Goal: Task Accomplishment & Management: Complete application form

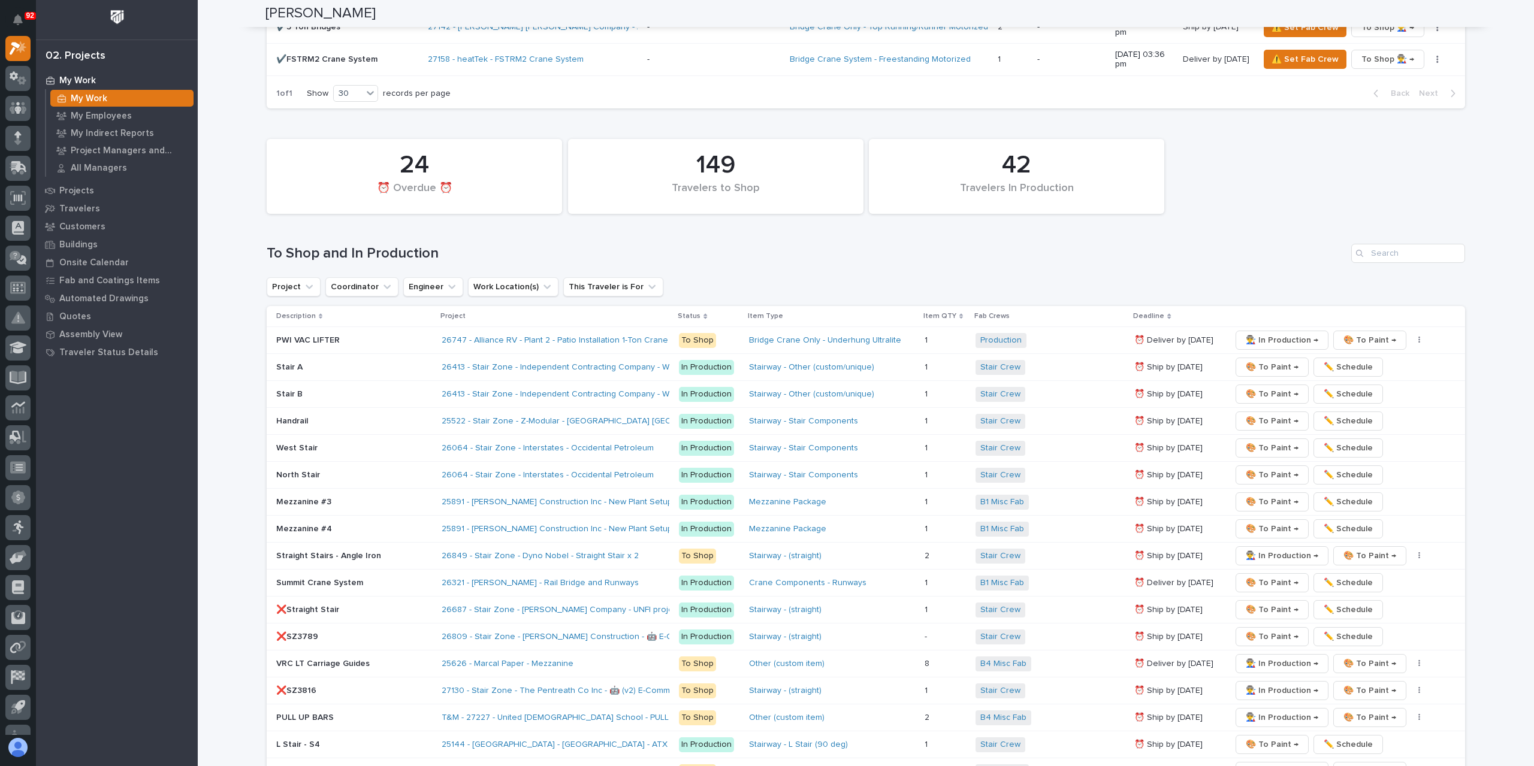
scroll to position [1834, 0]
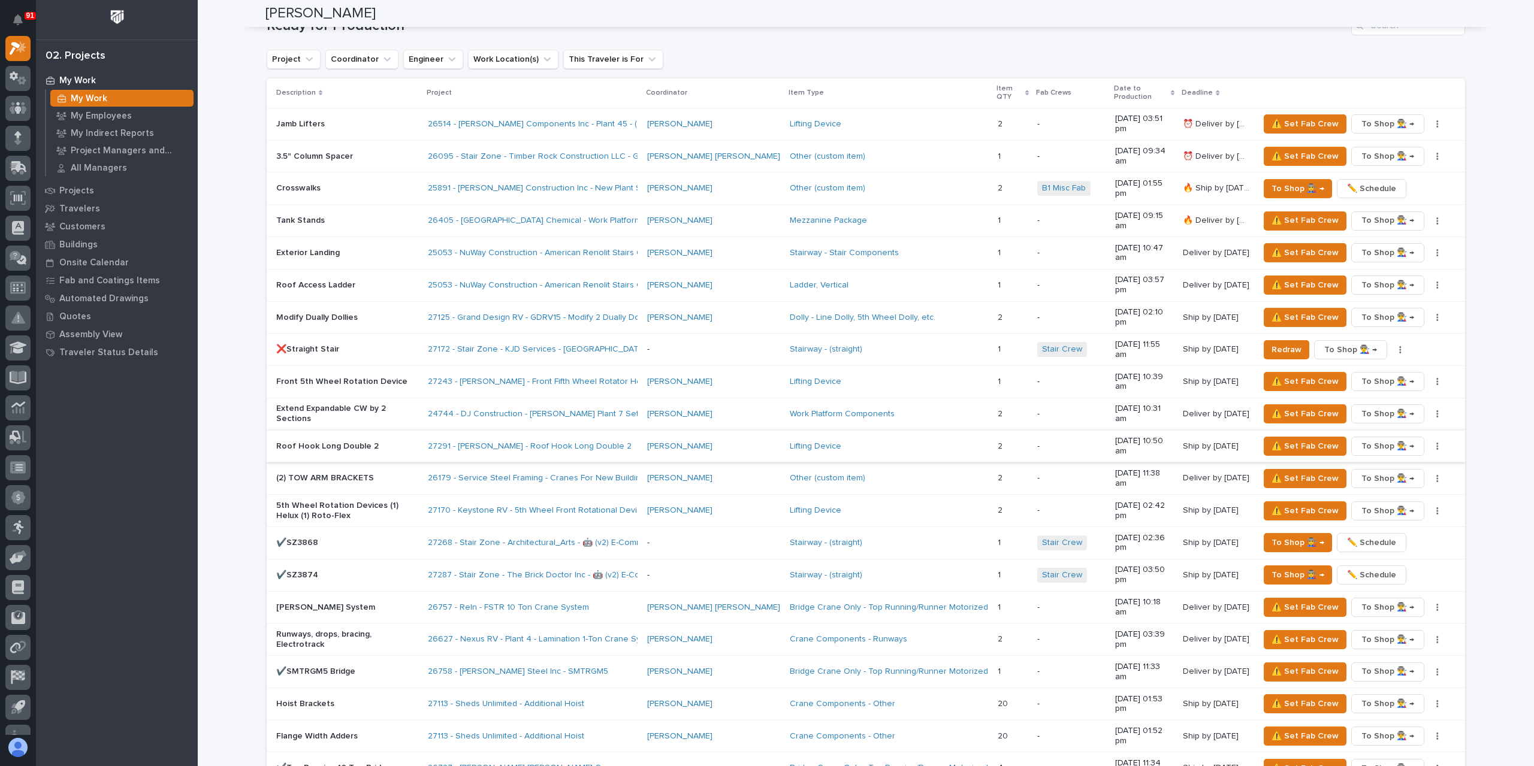
scroll to position [1198, 0]
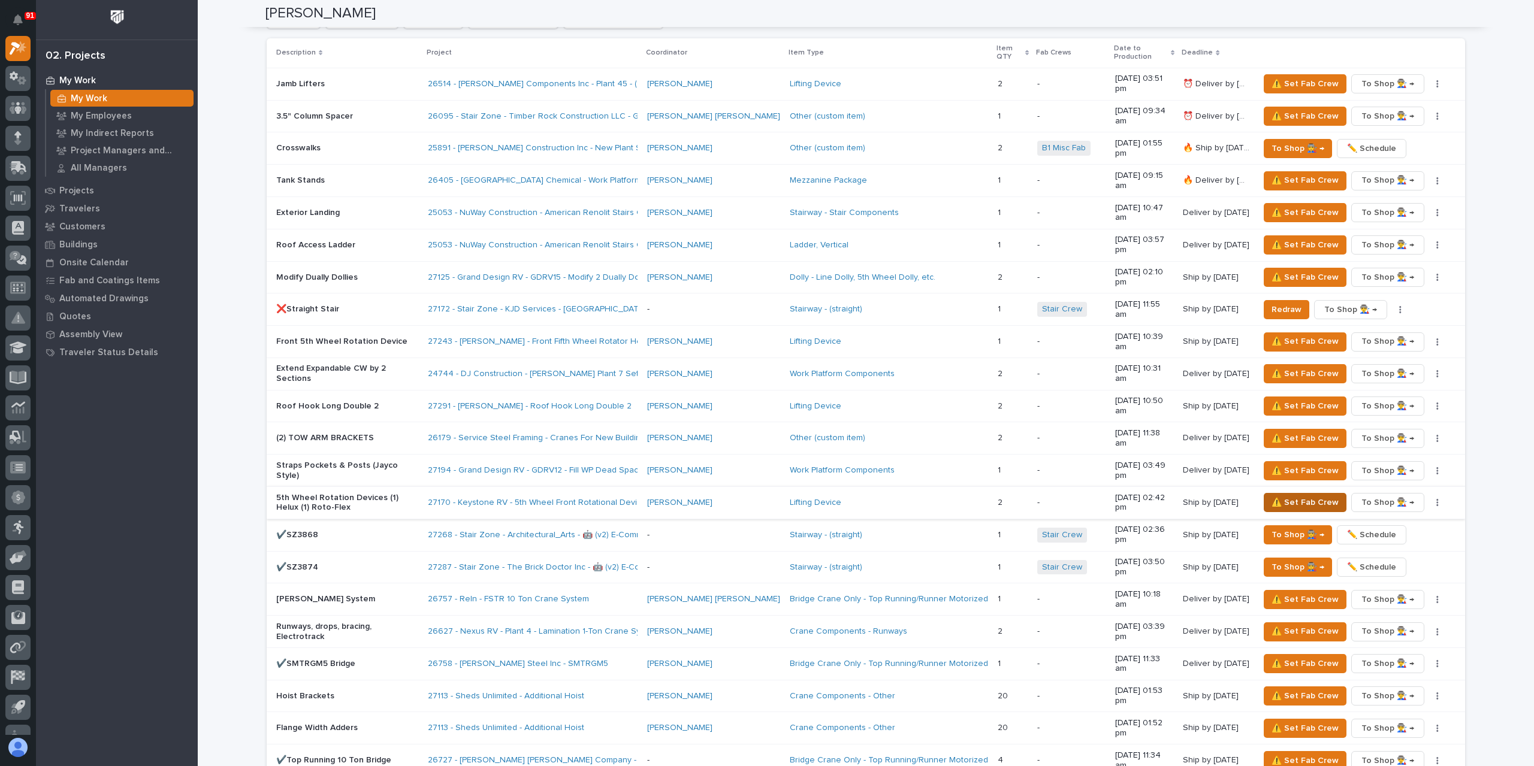
click at [1283, 496] on span "⚠️ Set Fab Crew" at bounding box center [1304, 503] width 67 height 14
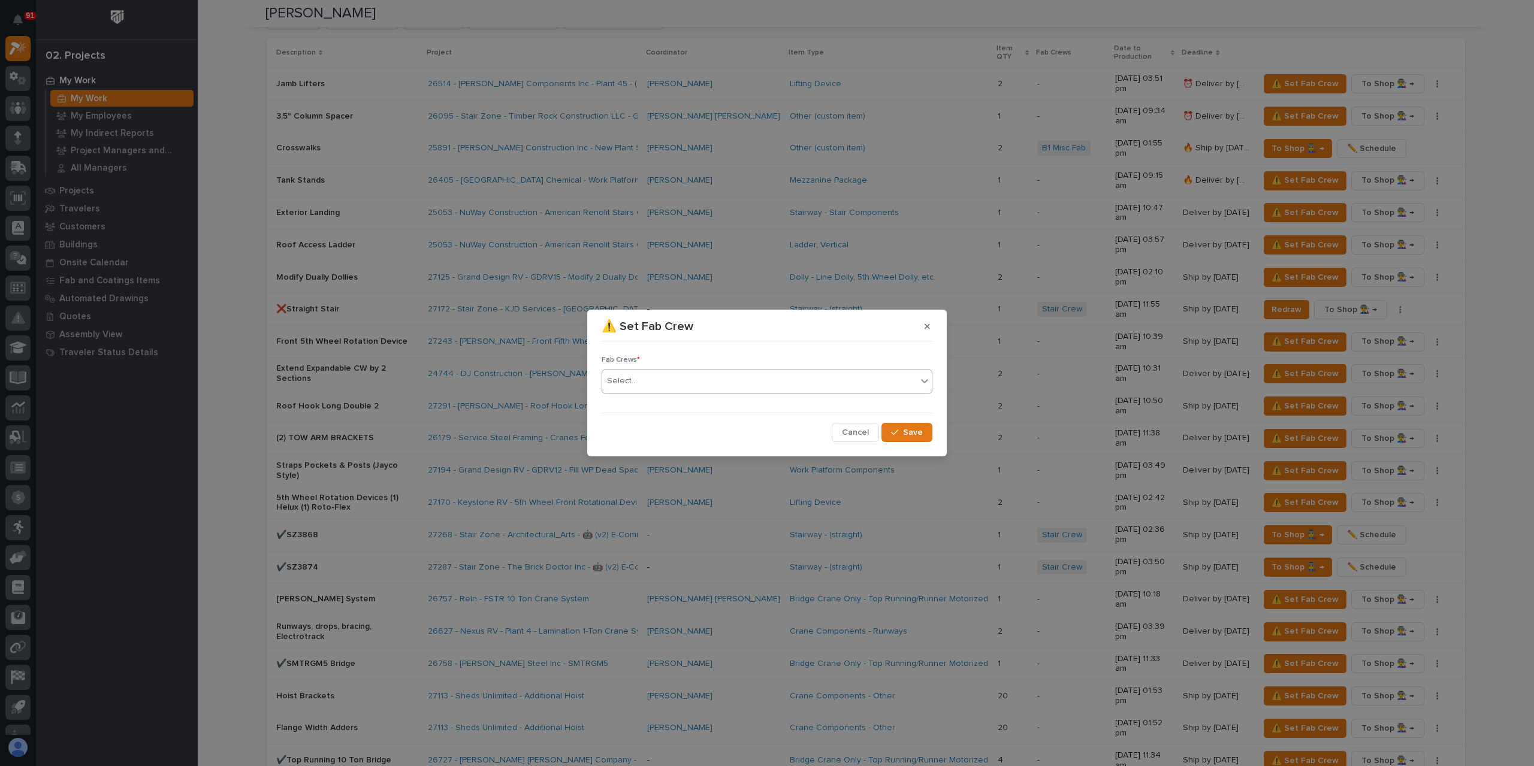
click at [652, 387] on div "Select..." at bounding box center [759, 381] width 315 height 20
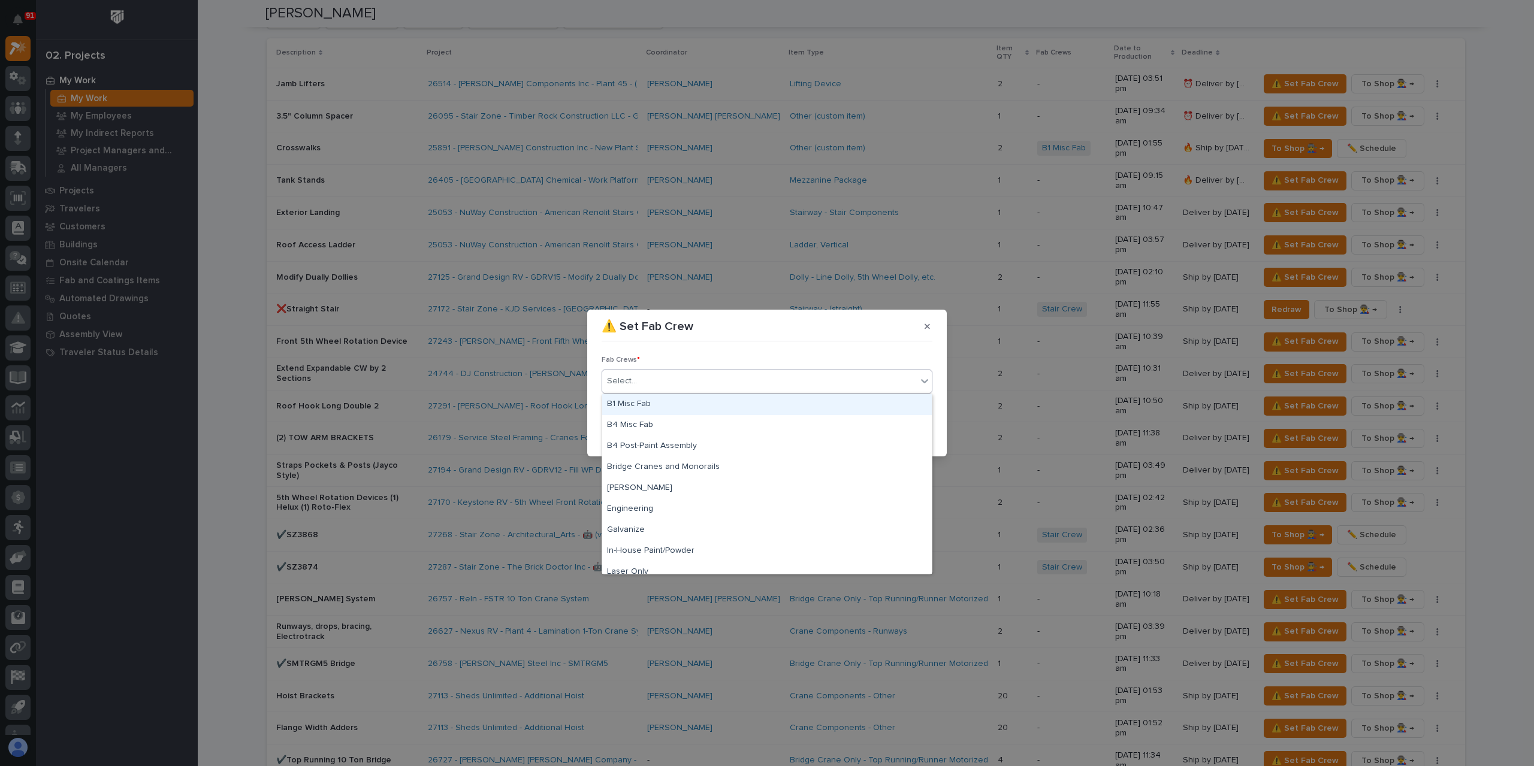
click at [647, 407] on div "B1 Misc Fab" at bounding box center [767, 404] width 330 height 21
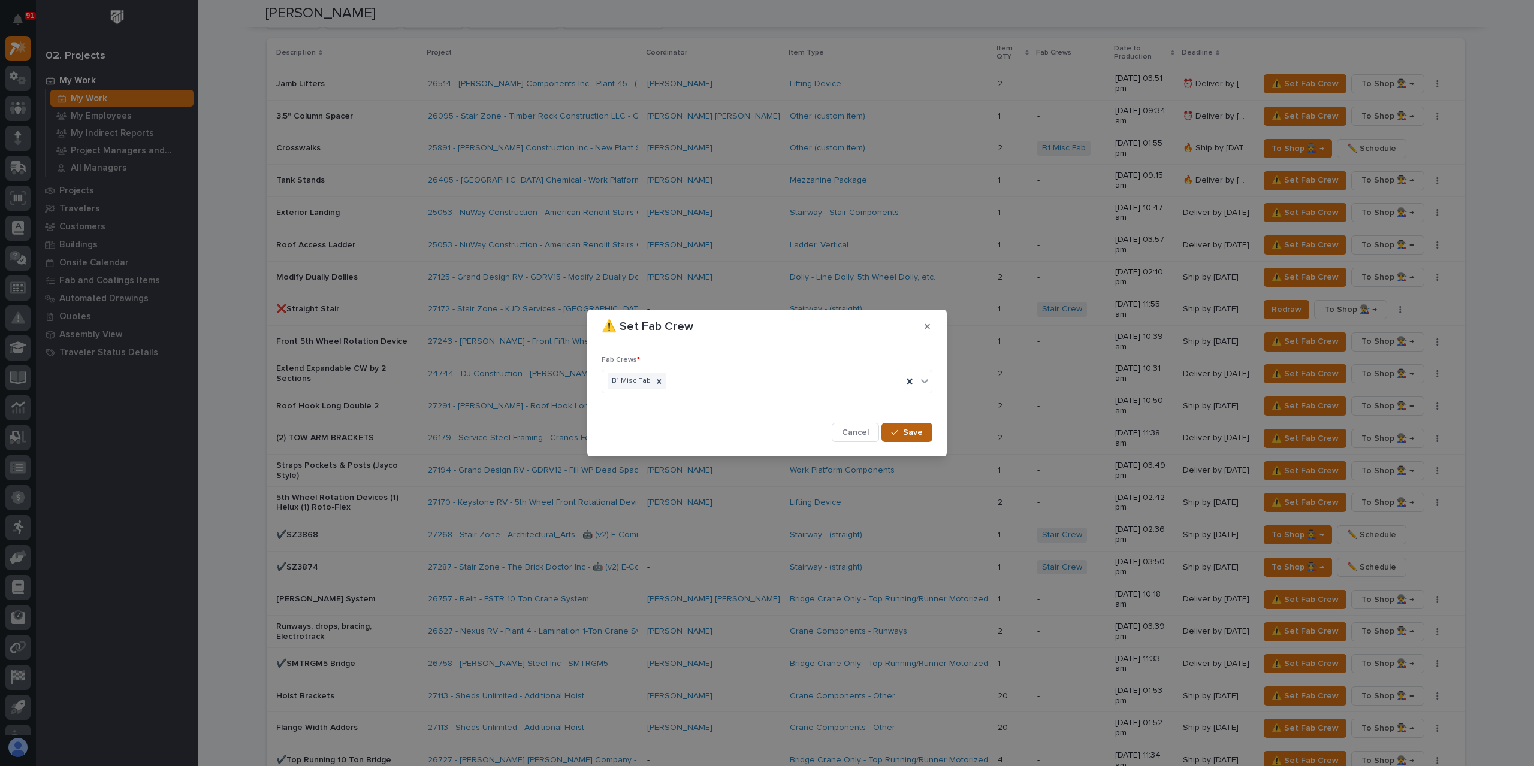
click at [901, 431] on div "button" at bounding box center [897, 432] width 12 height 8
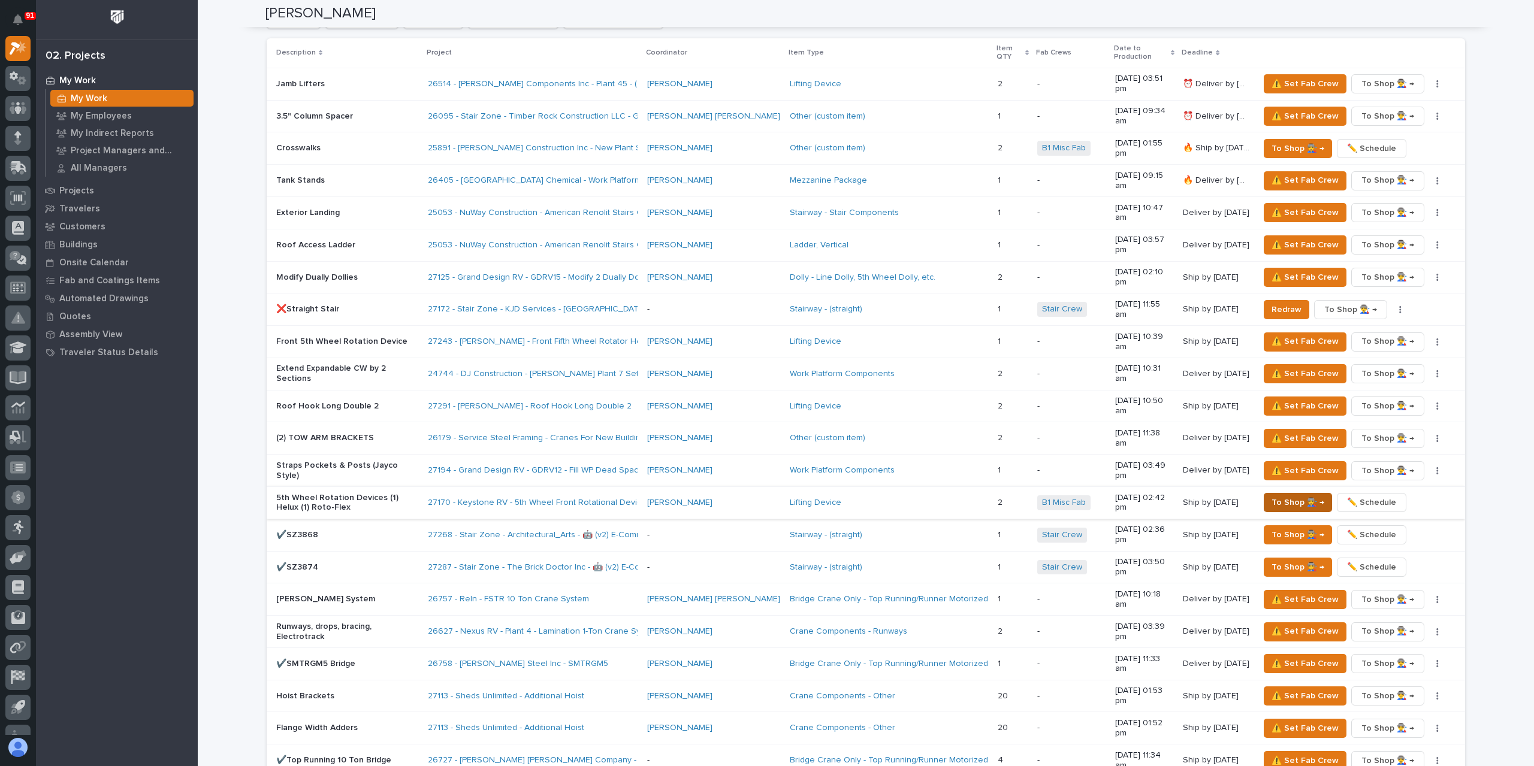
click at [1289, 496] on span "To Shop 👨‍🏭 →" at bounding box center [1297, 503] width 53 height 14
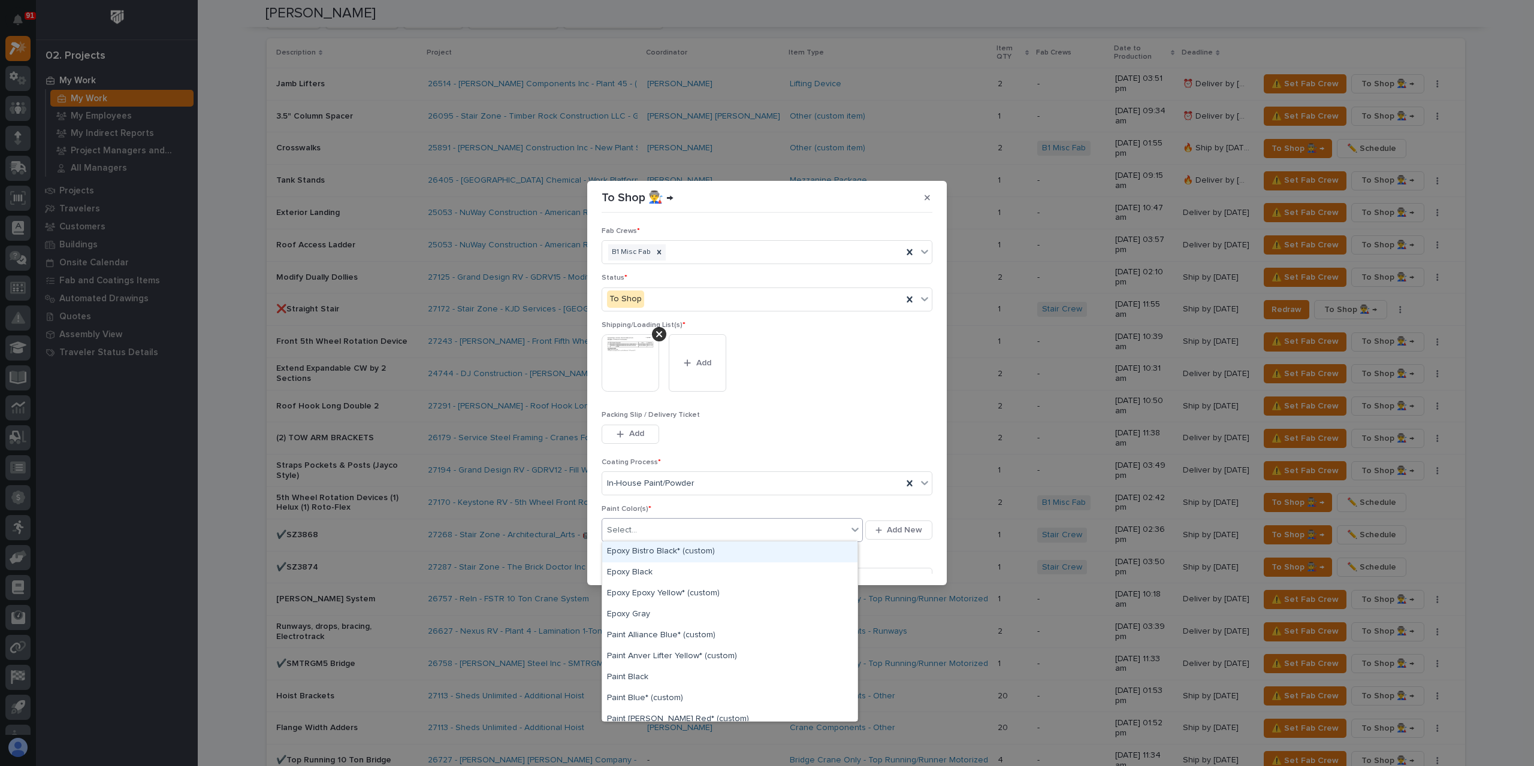
click at [667, 526] on div "Select..." at bounding box center [724, 531] width 245 height 20
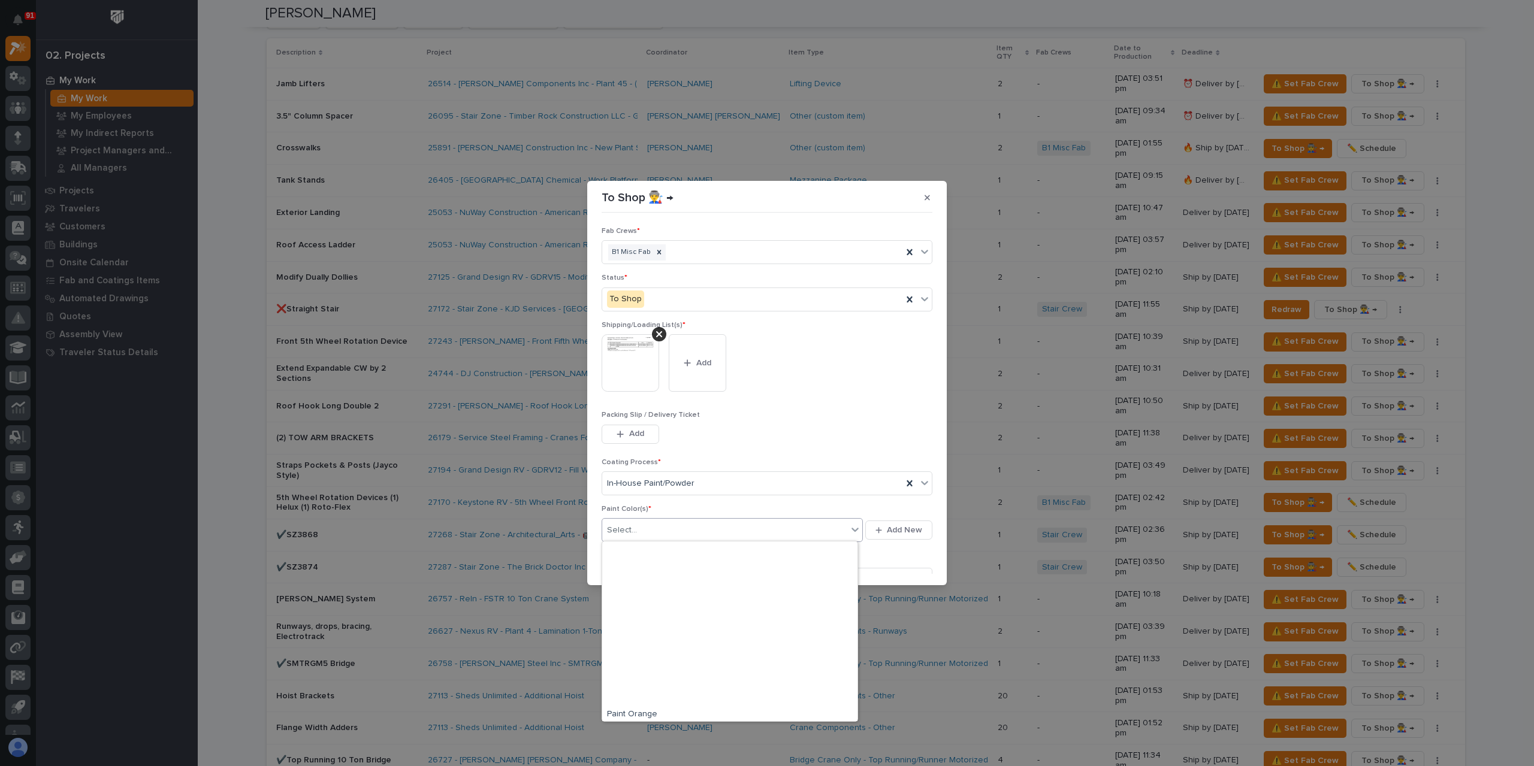
scroll to position [360, 0]
click at [622, 611] on div "Paint Yellow" at bounding box center [729, 612] width 255 height 21
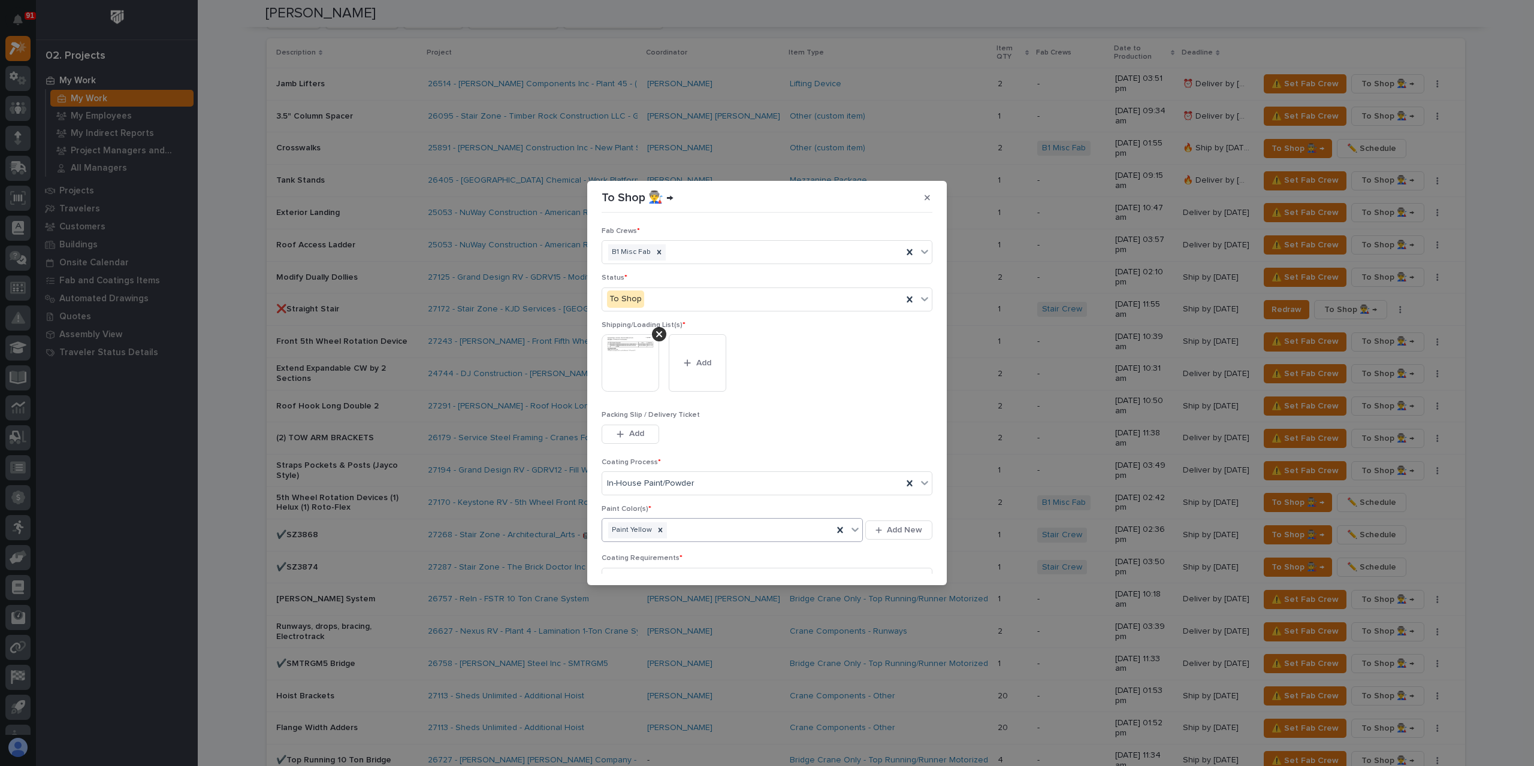
scroll to position [64, 0]
click at [913, 567] on span "Save" at bounding box center [913, 566] width 20 height 11
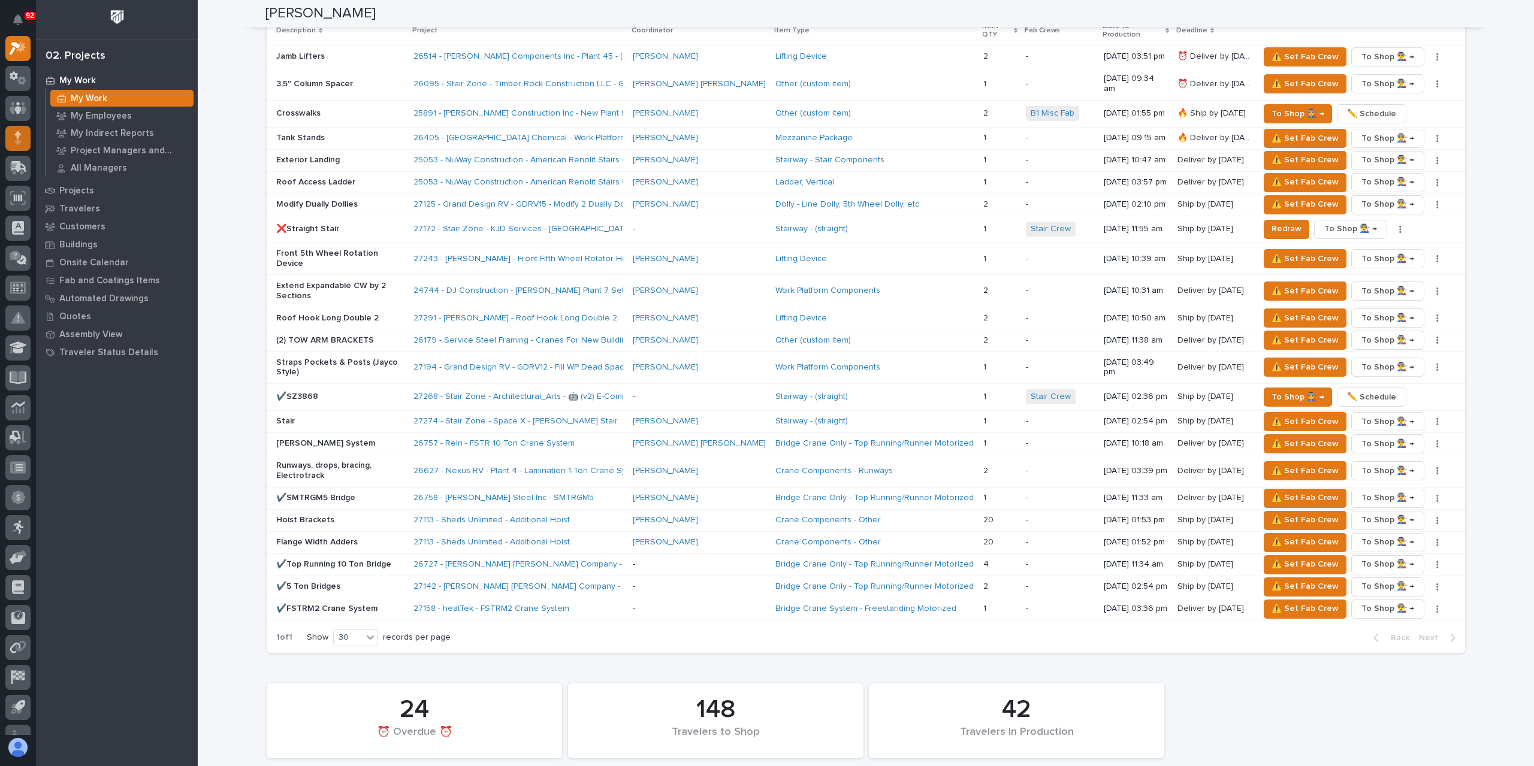
click at [17, 143] on icon at bounding box center [17, 138] width 7 height 14
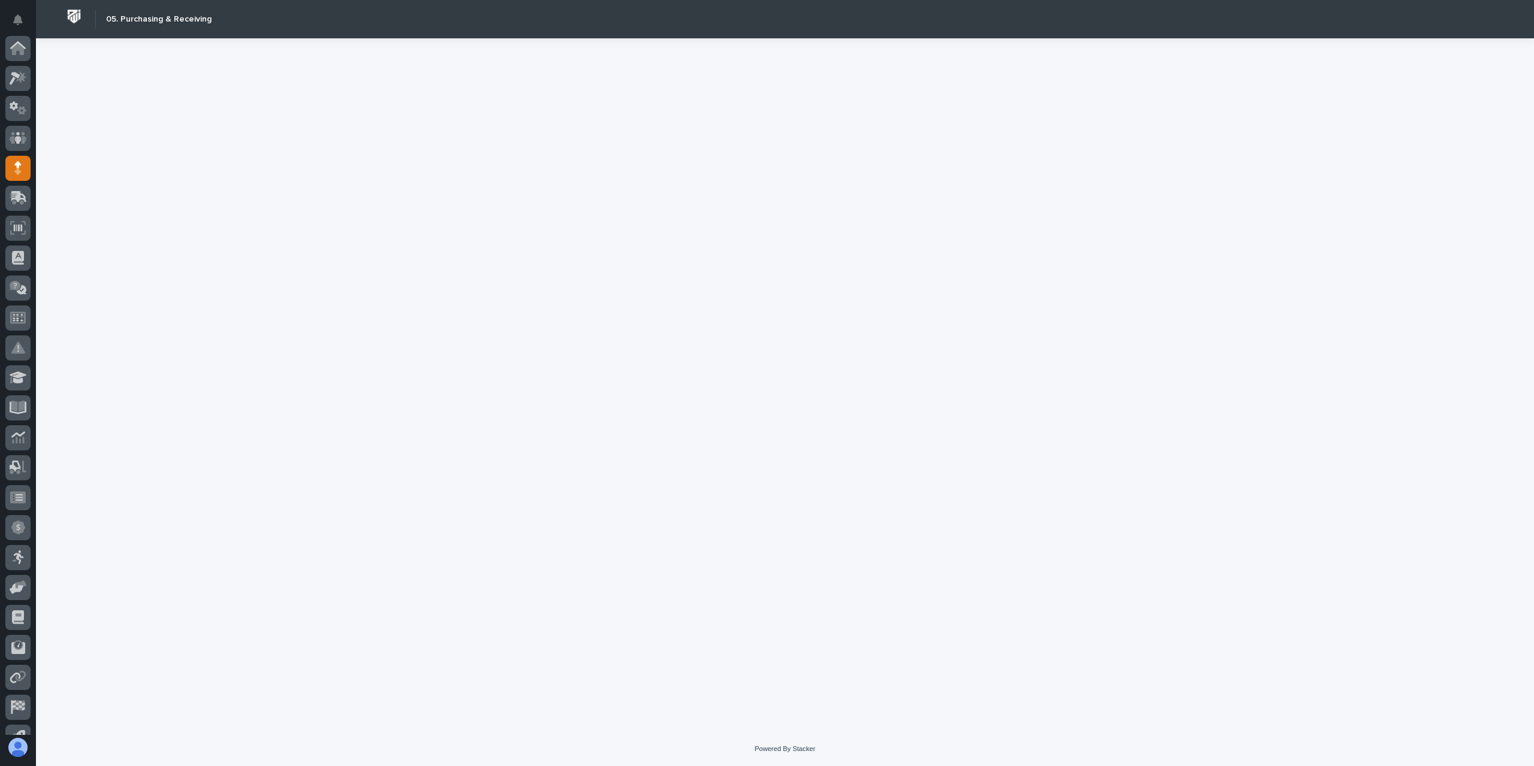
scroll to position [79, 0]
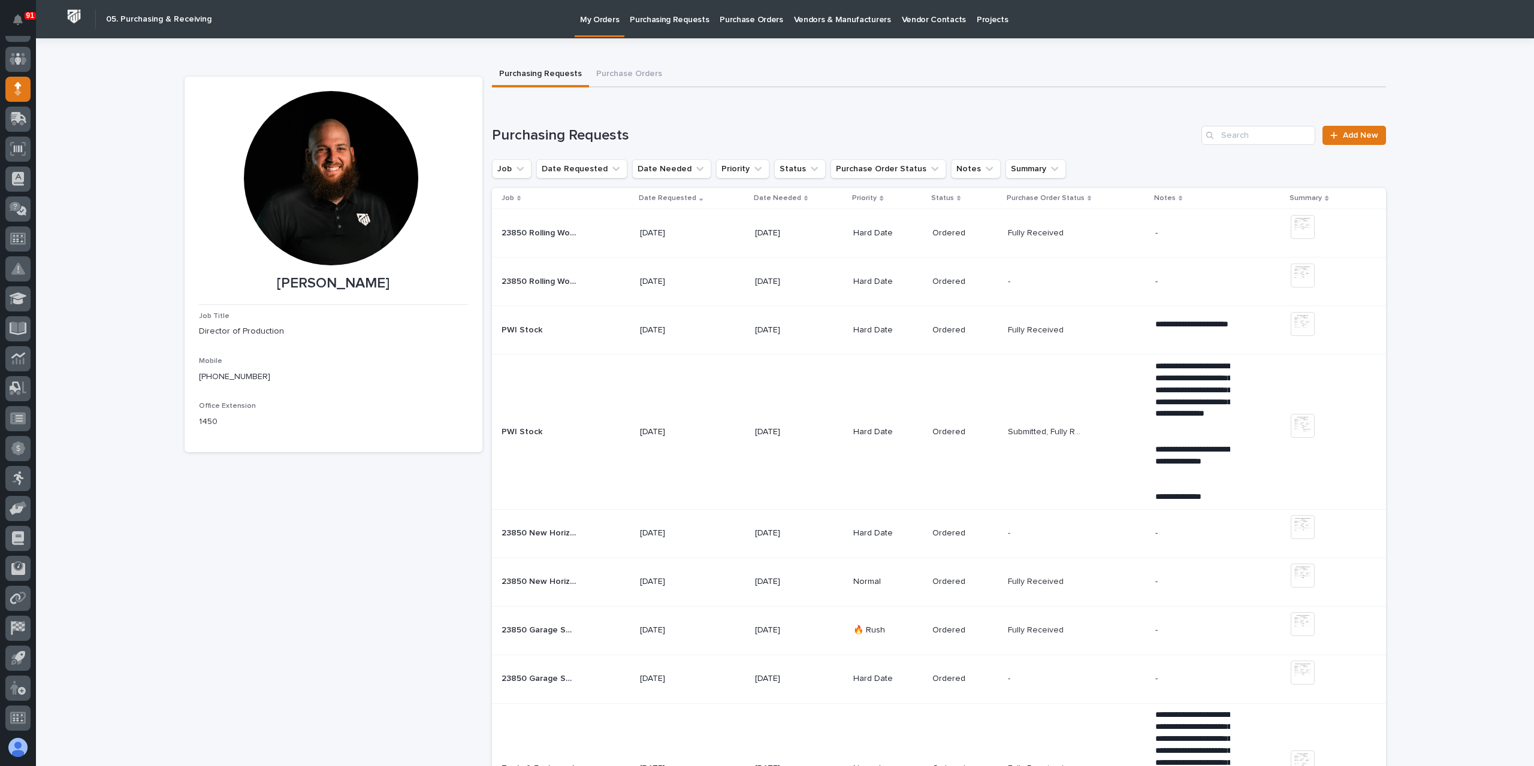
click at [650, 22] on p "Purchasing Requests" at bounding box center [669, 12] width 79 height 25
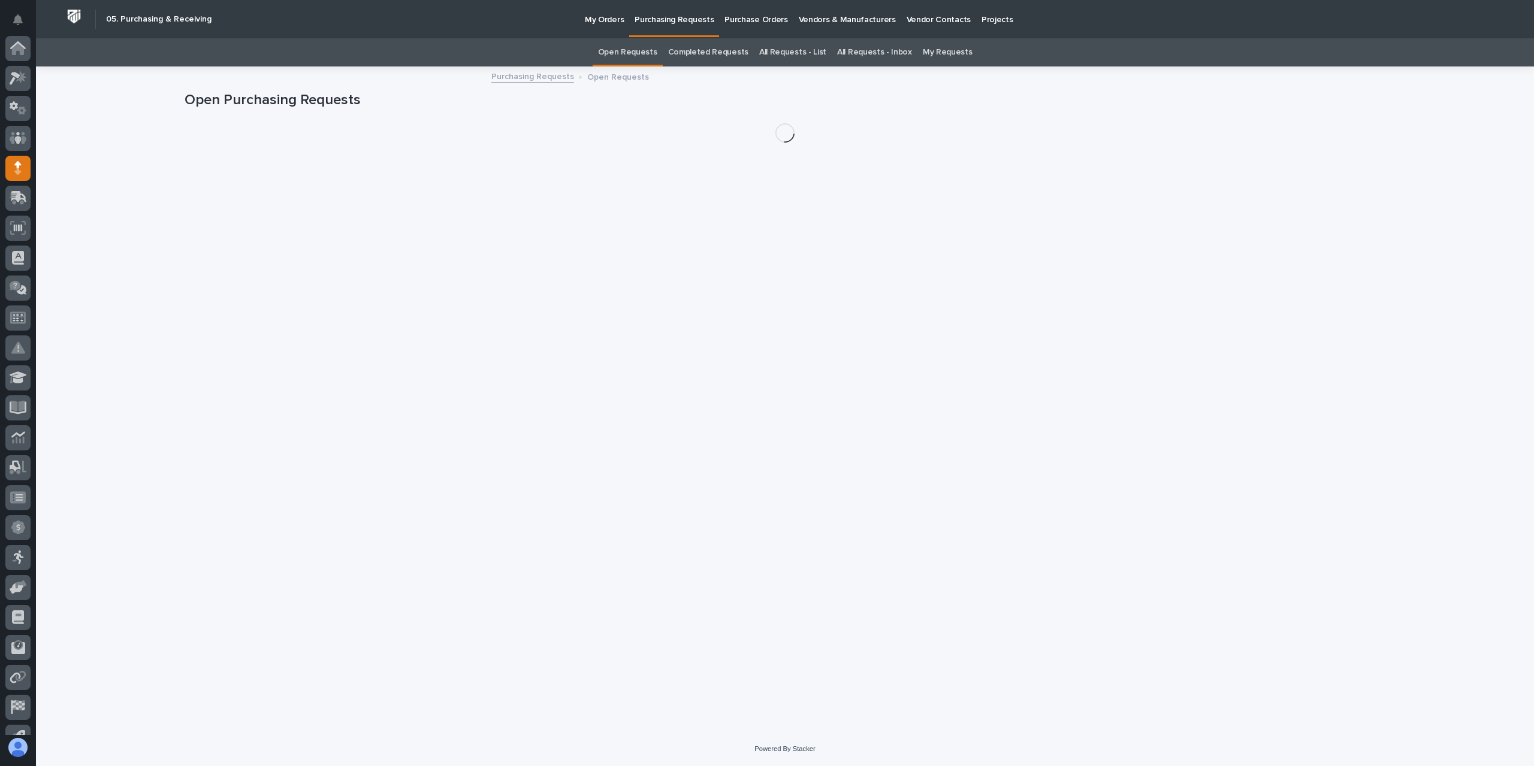
scroll to position [79, 0]
click at [784, 52] on link "All Requests - List" at bounding box center [792, 52] width 67 height 28
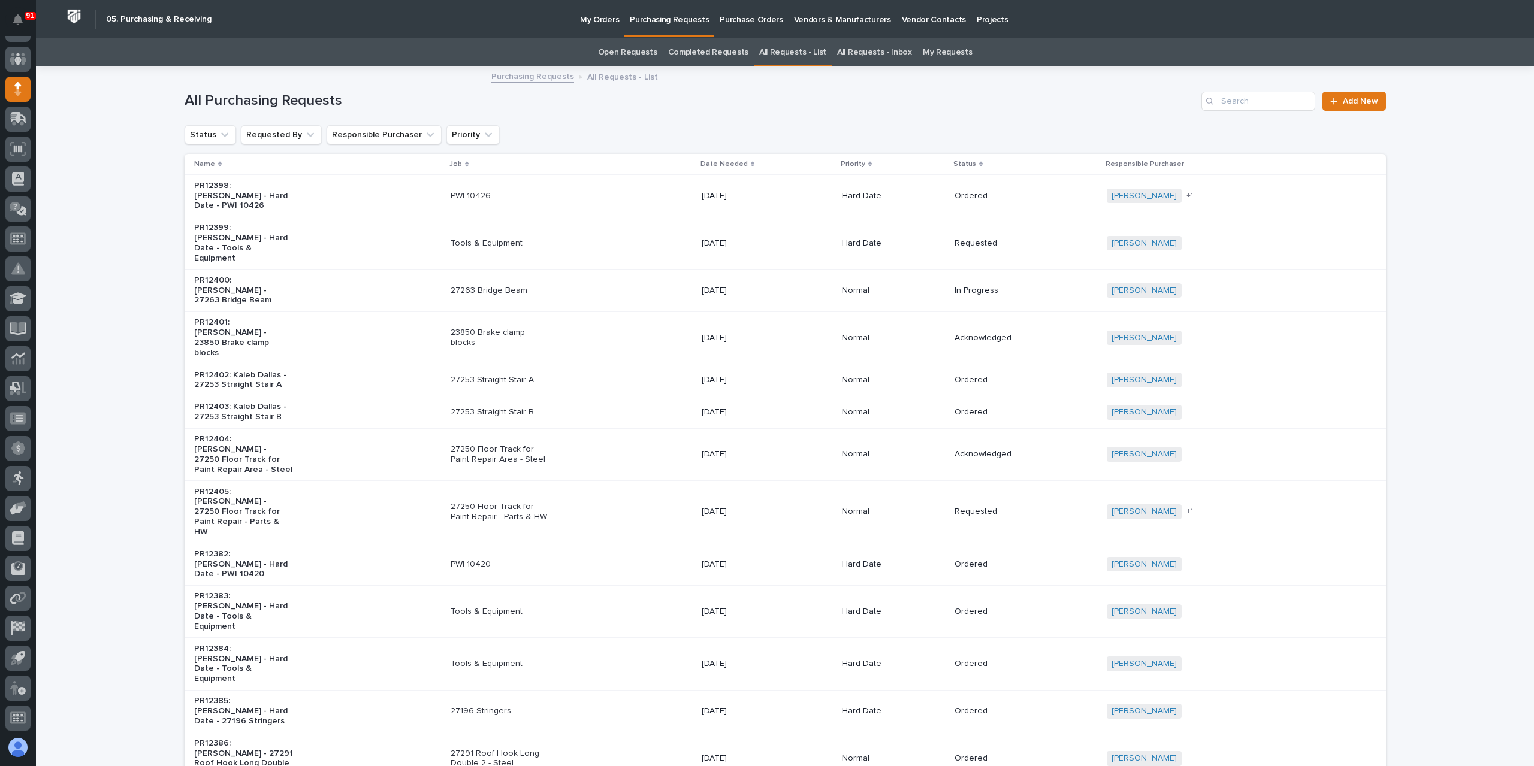
click at [1285, 90] on div "All Purchasing Requests Add New" at bounding box center [785, 97] width 1201 height 58
click at [1282, 94] on input "Search" at bounding box center [1258, 101] width 114 height 19
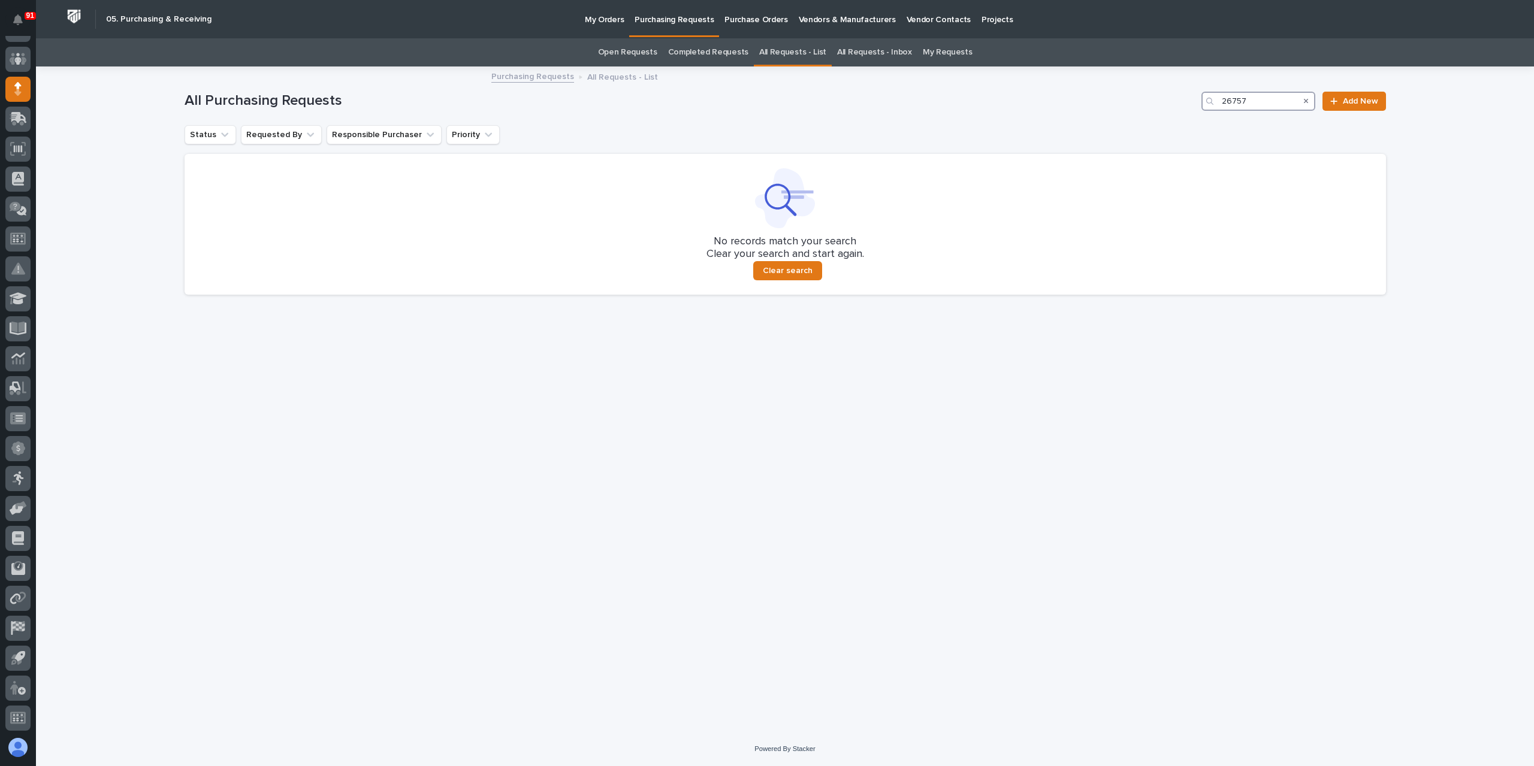
type input "26757"
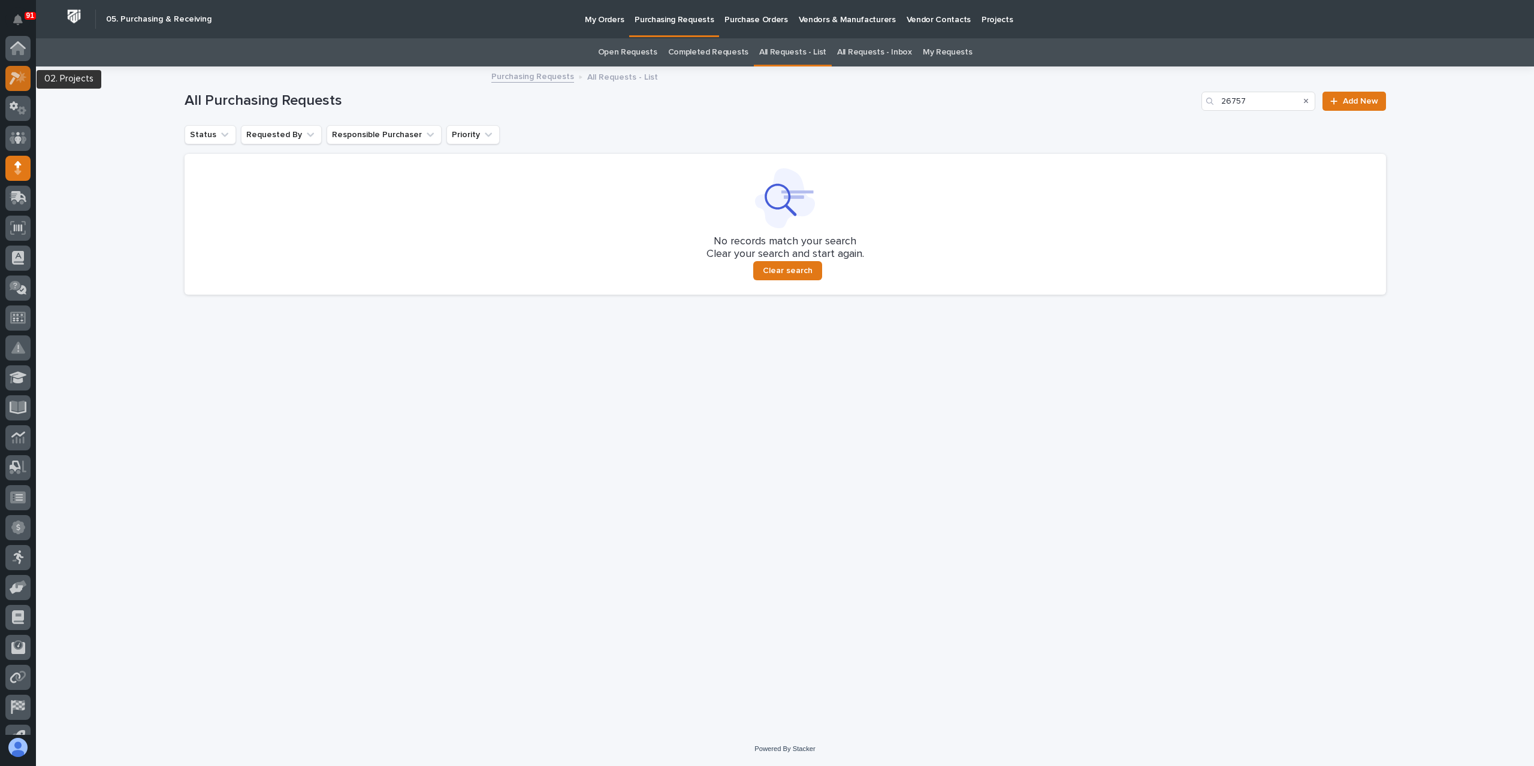
click at [22, 70] on div at bounding box center [17, 78] width 25 height 25
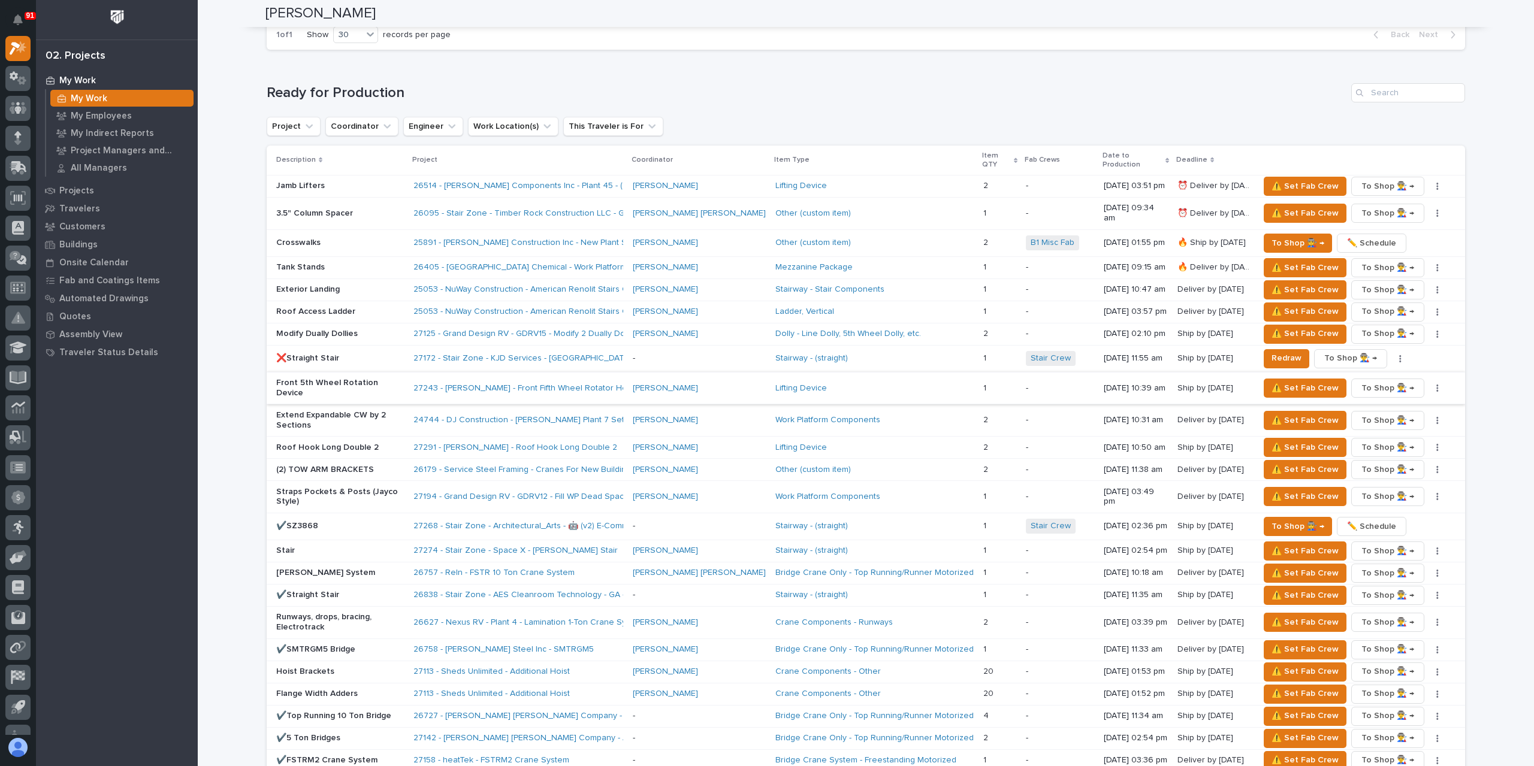
scroll to position [1019, 0]
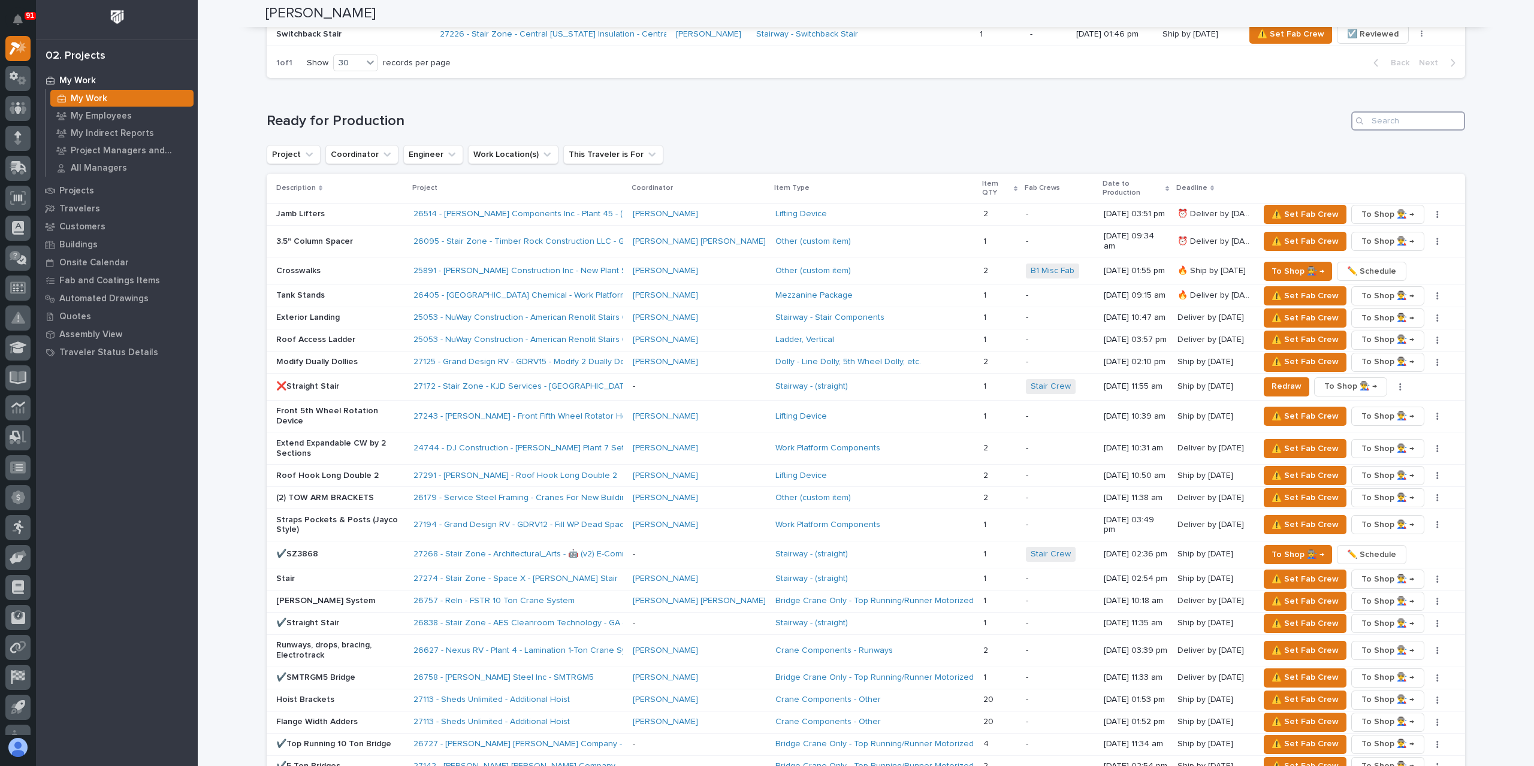
click at [1383, 116] on input "Search" at bounding box center [1408, 120] width 114 height 19
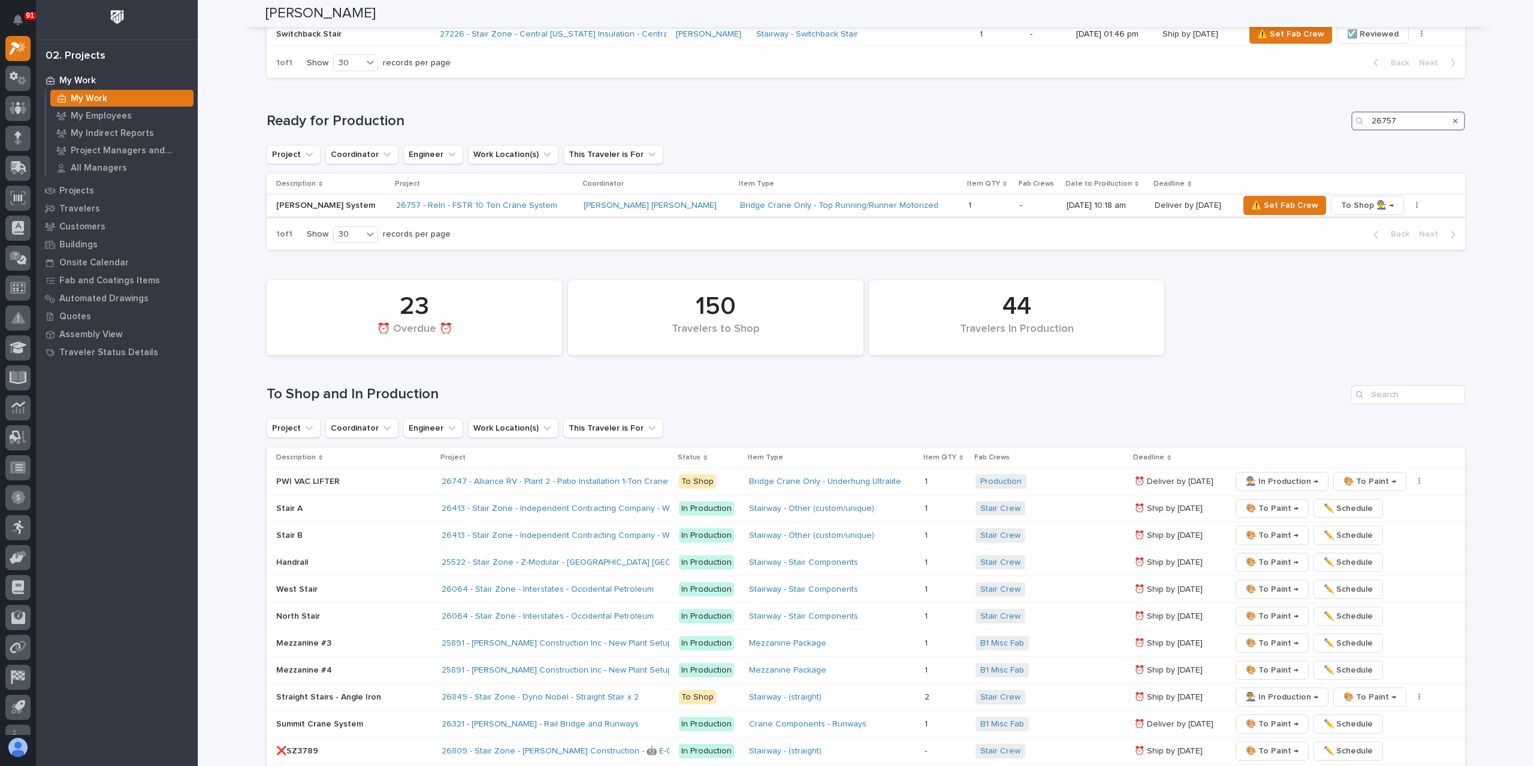
type input "26757"
click at [322, 207] on p "[PERSON_NAME] System" at bounding box center [331, 206] width 110 height 10
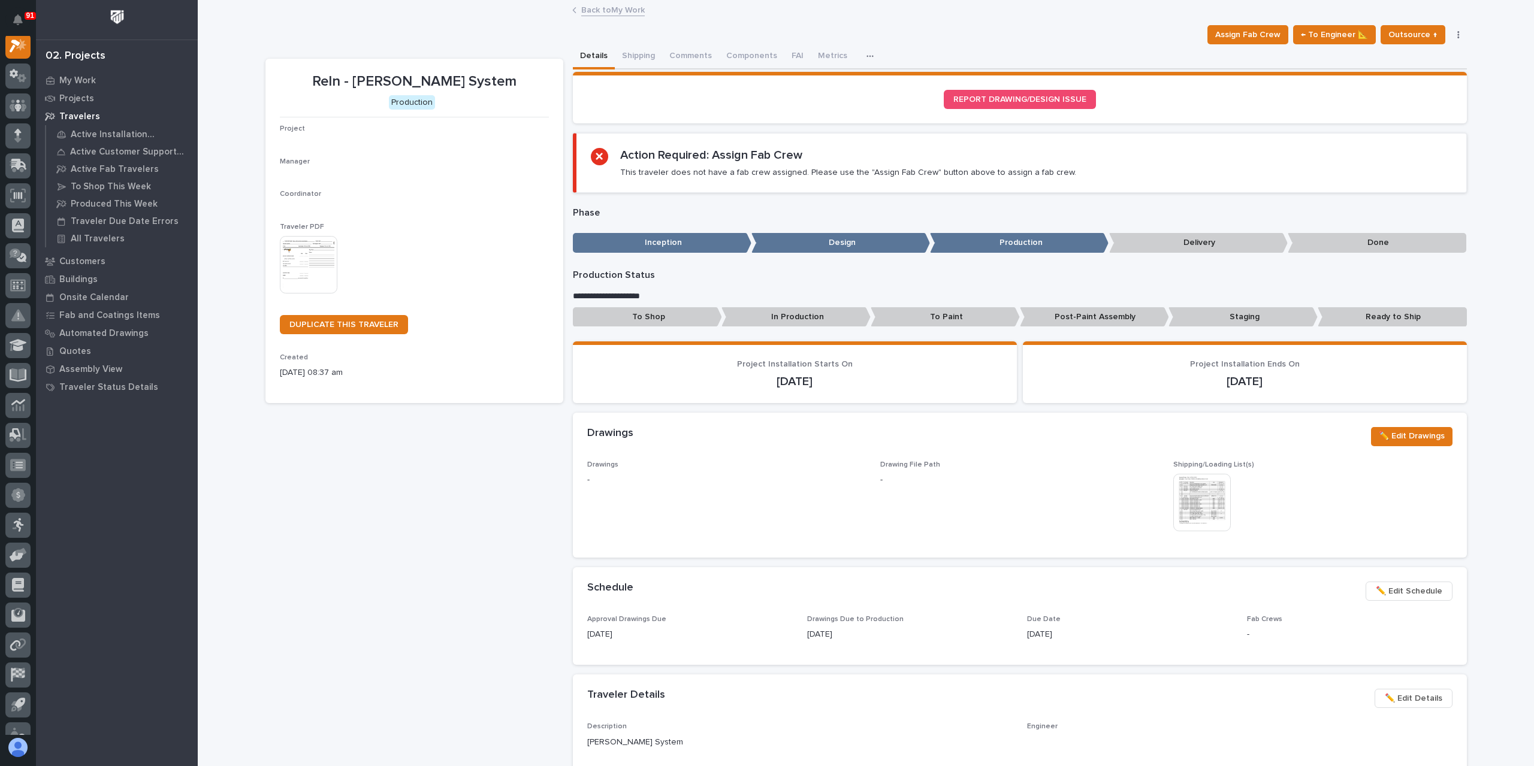
scroll to position [30, 0]
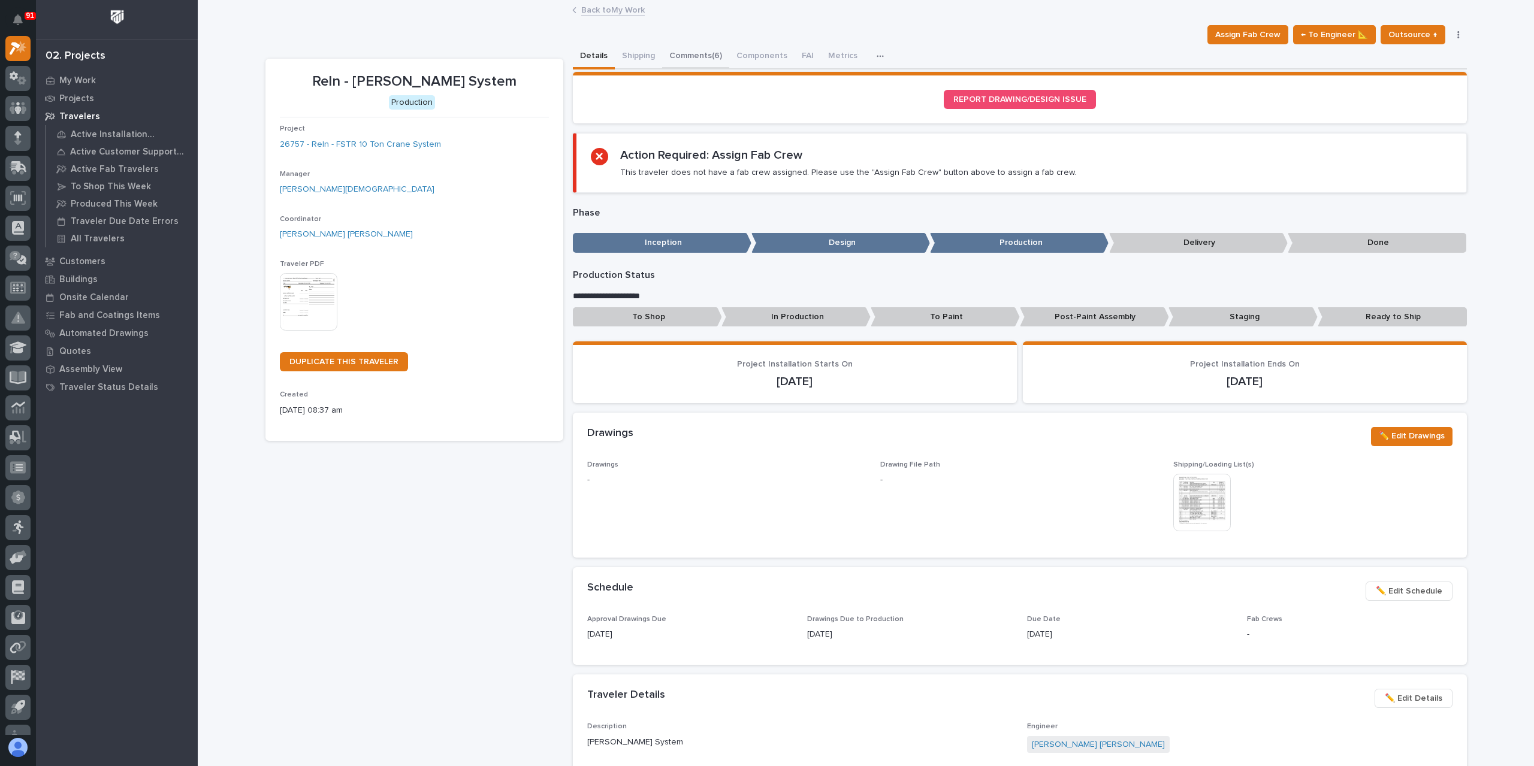
click at [699, 53] on button "Comments (6)" at bounding box center [695, 56] width 67 height 25
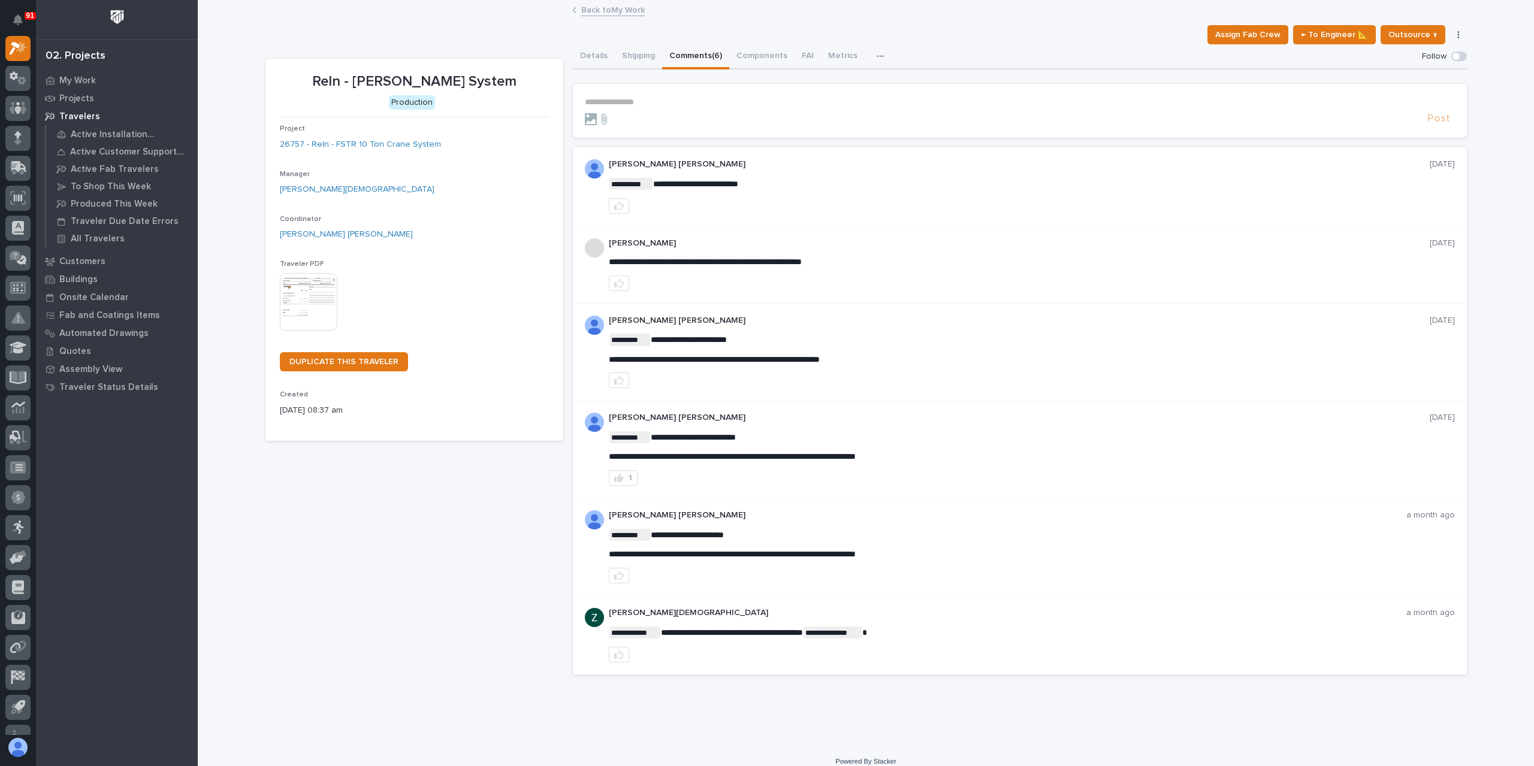
click at [673, 98] on p "**********" at bounding box center [1020, 102] width 870 height 10
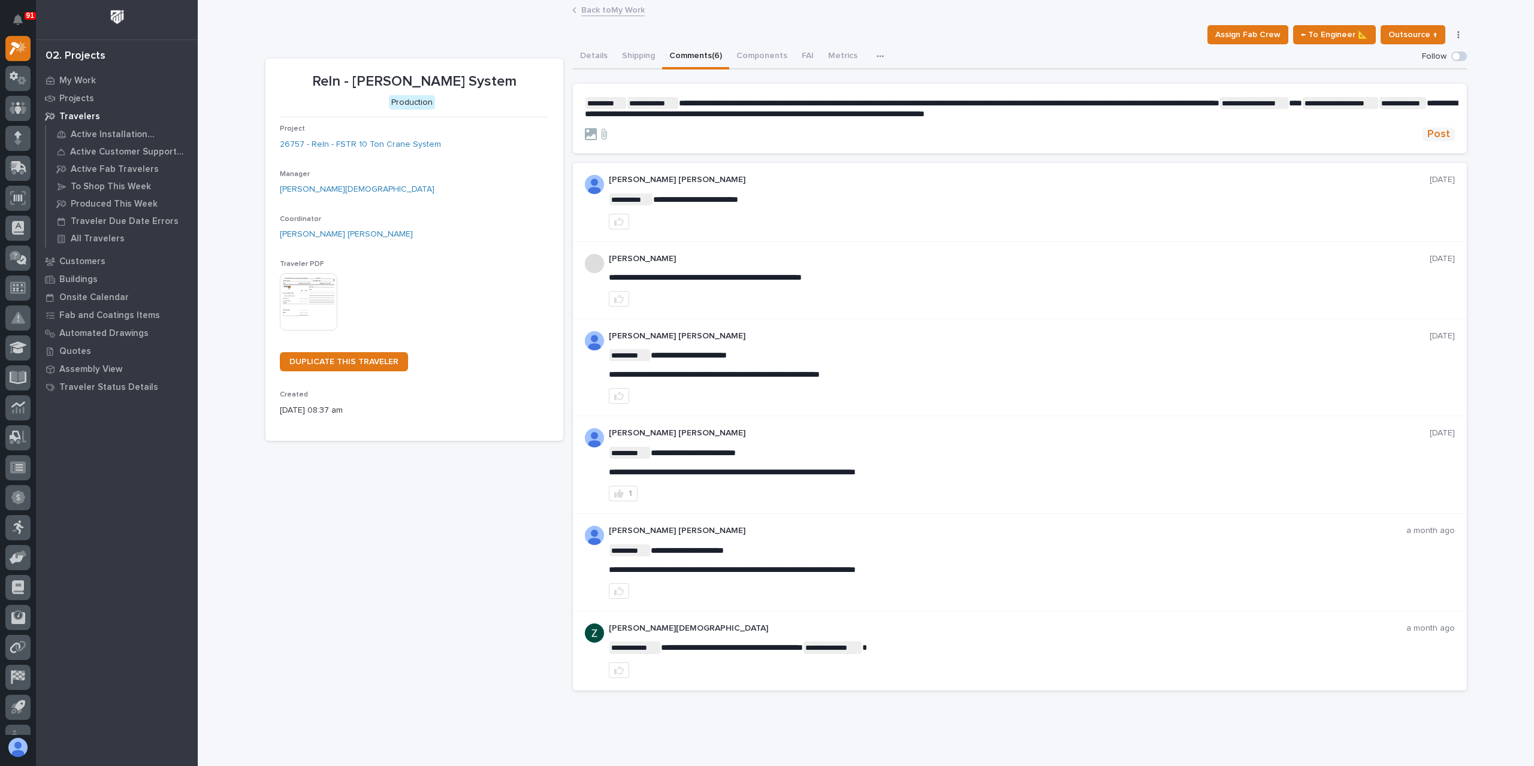
click at [1427, 140] on span "Post" at bounding box center [1438, 135] width 23 height 14
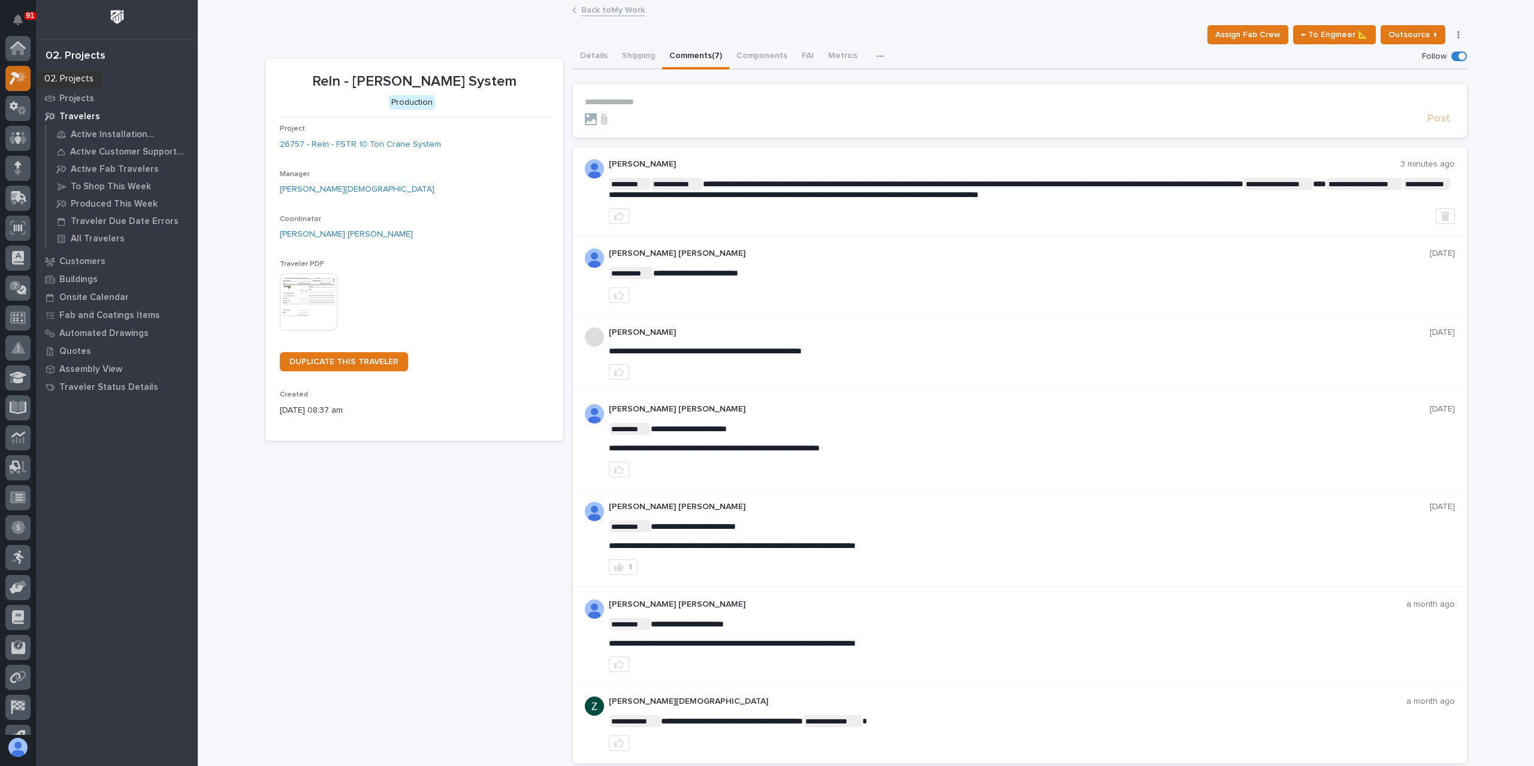
click at [24, 75] on icon at bounding box center [21, 77] width 10 height 12
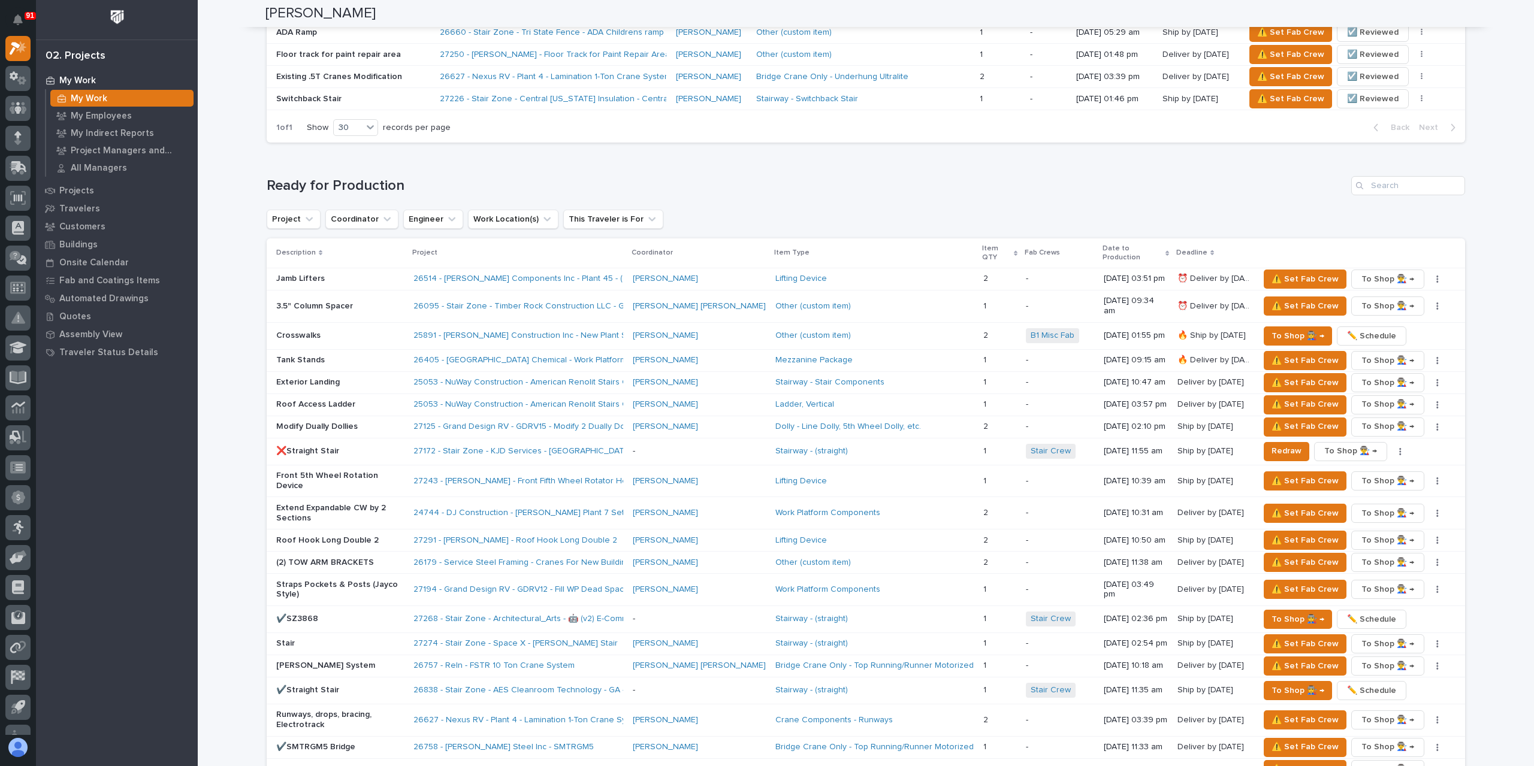
scroll to position [959, 0]
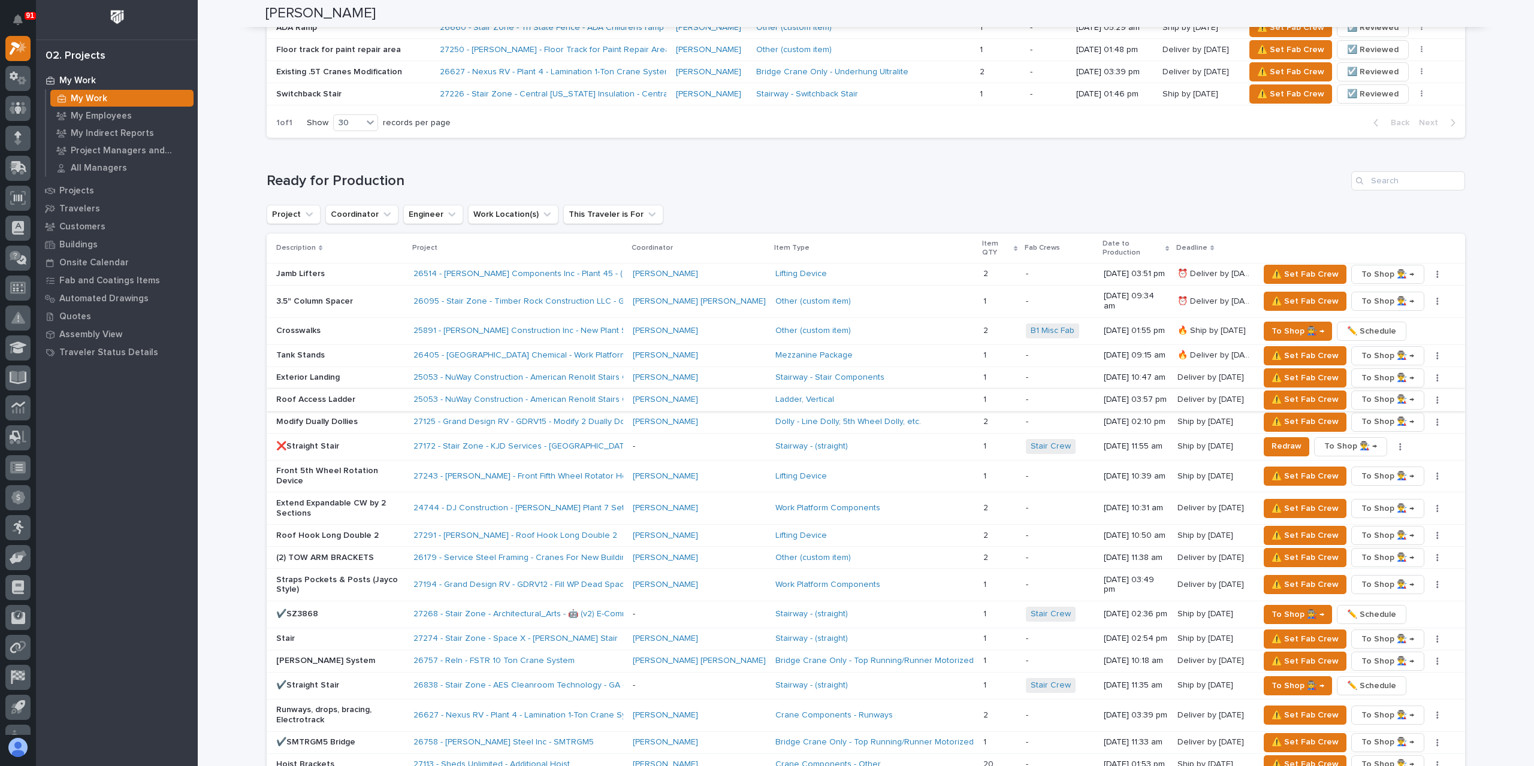
click at [1436, 396] on icon "button" at bounding box center [1437, 400] width 2 height 8
click at [1409, 406] on button "✏️ Schedule" at bounding box center [1394, 403] width 79 height 19
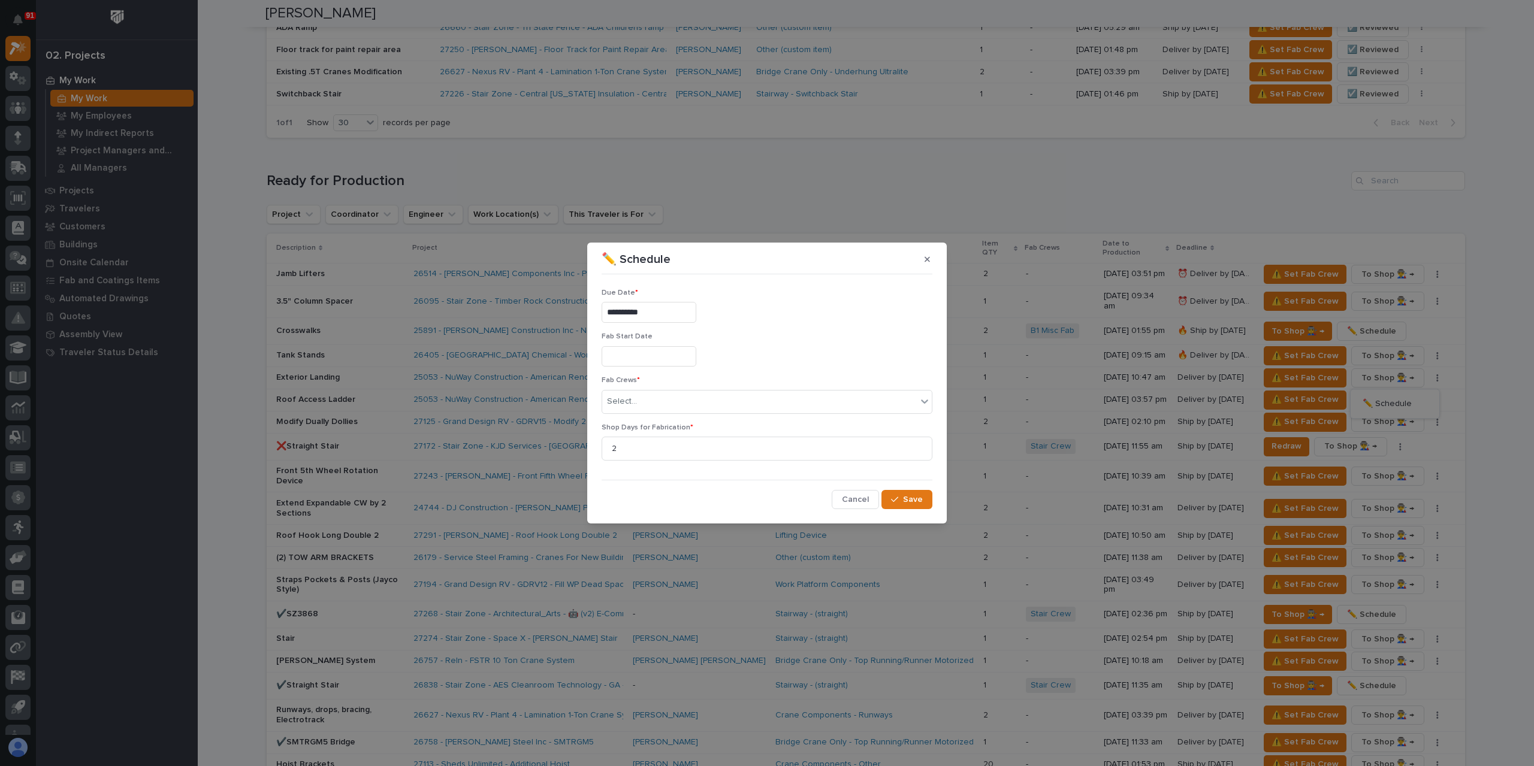
click at [670, 318] on input "**********" at bounding box center [649, 312] width 95 height 21
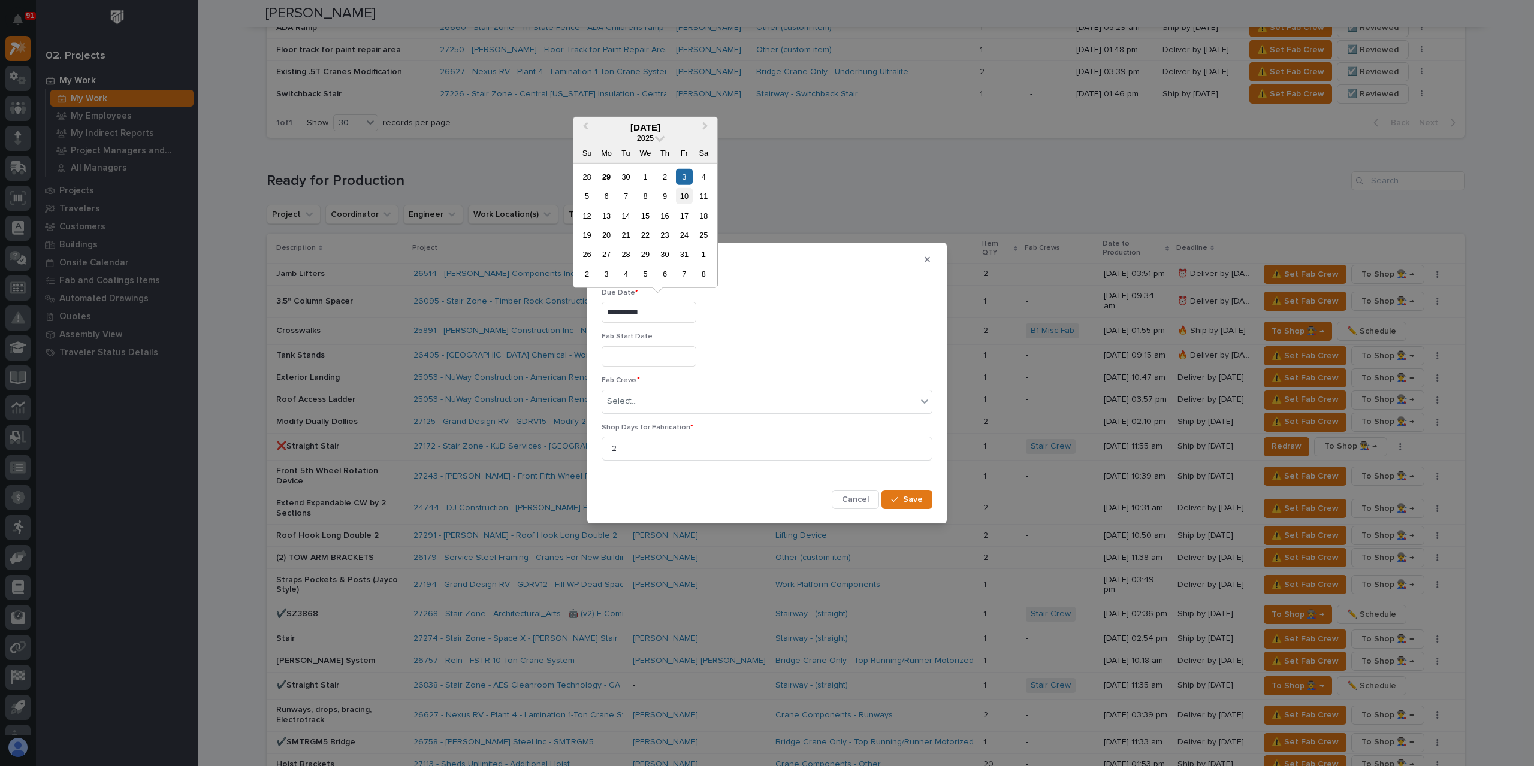
click at [688, 200] on div "10" at bounding box center [684, 196] width 16 height 16
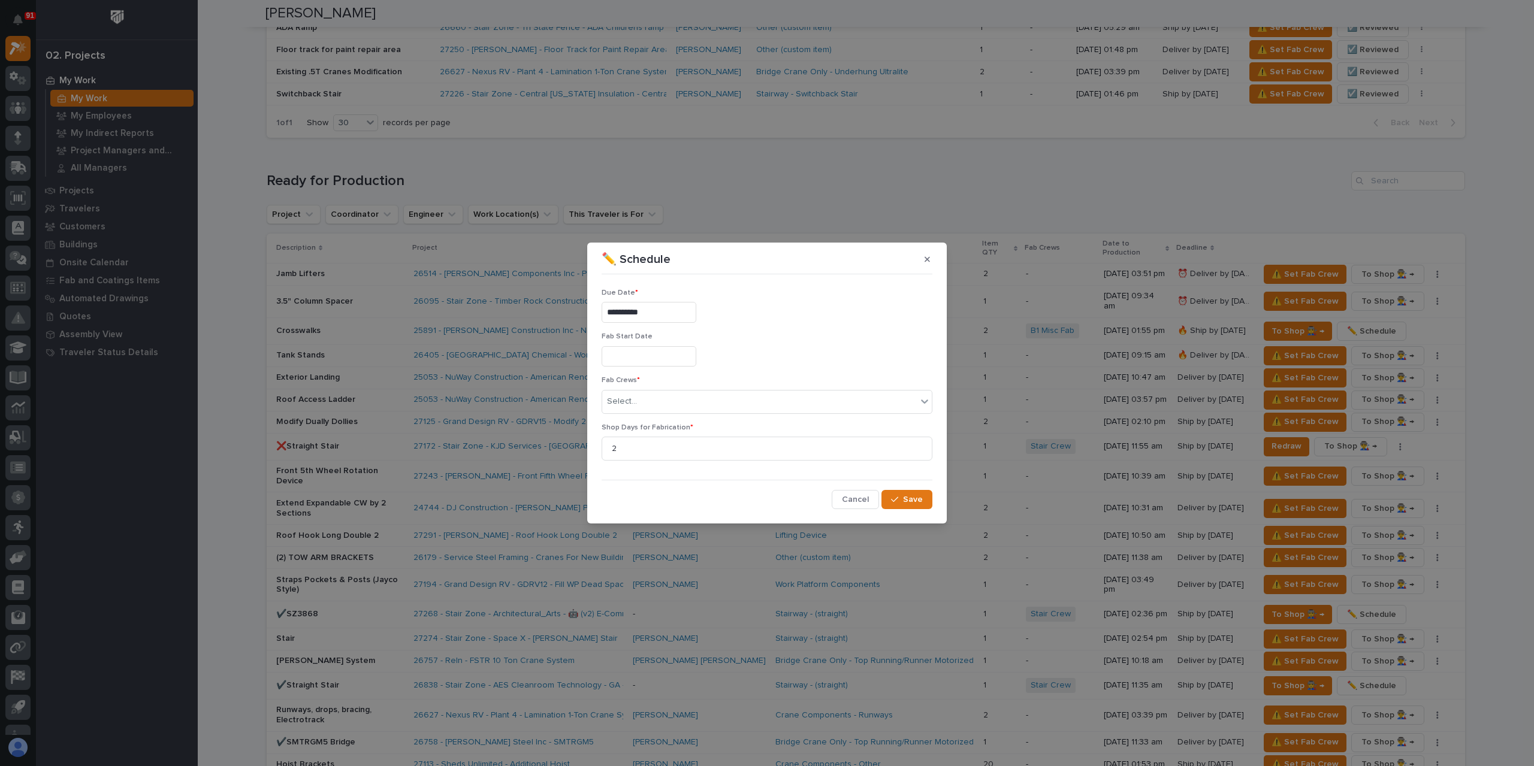
type input "**********"
click at [650, 403] on div "Select..." at bounding box center [759, 402] width 315 height 20
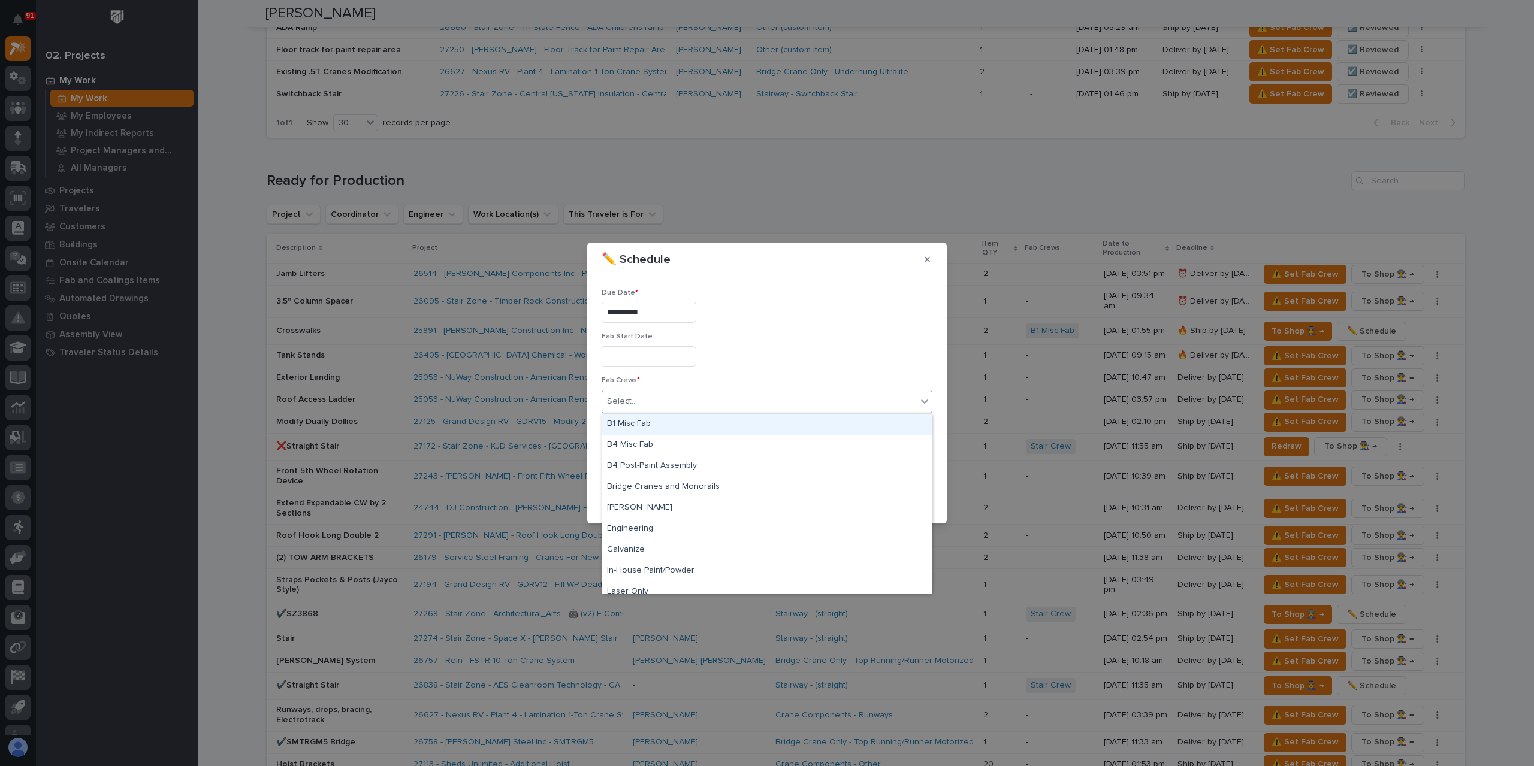
click at [661, 421] on div "B1 Misc Fab" at bounding box center [767, 424] width 330 height 21
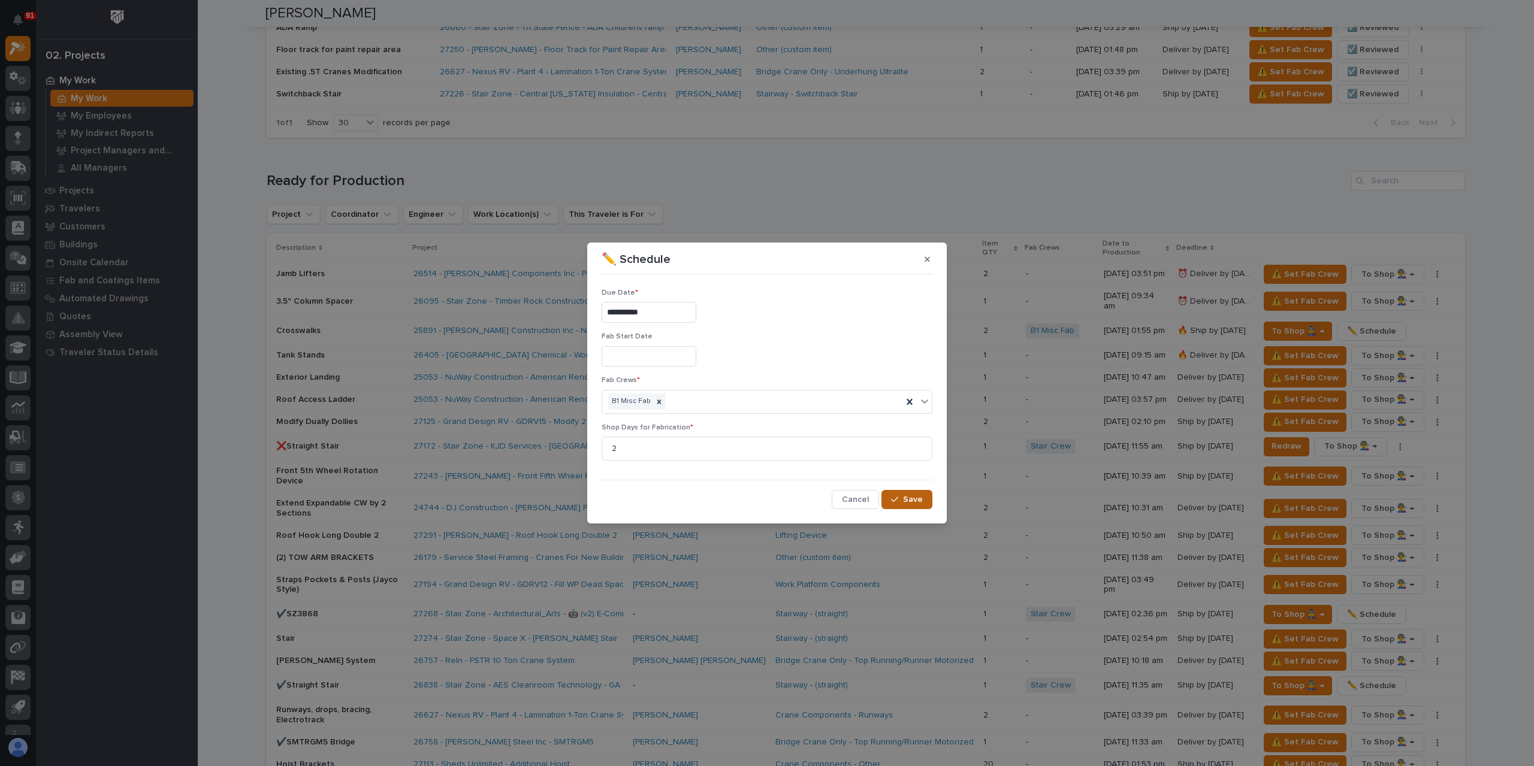
click at [890, 498] on button "Save" at bounding box center [906, 499] width 51 height 19
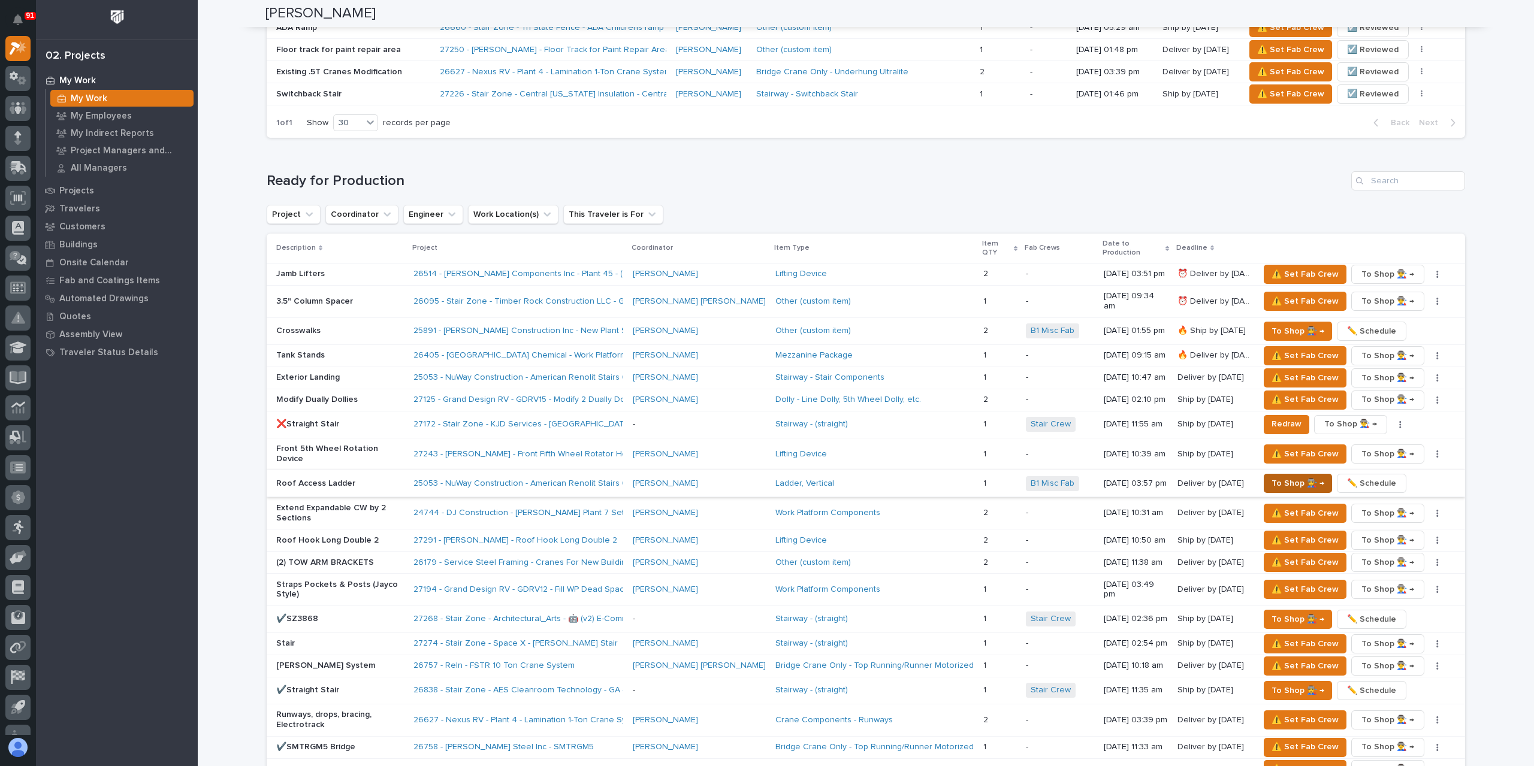
click at [1264, 474] on button "To Shop 👨‍🏭 →" at bounding box center [1298, 483] width 68 height 19
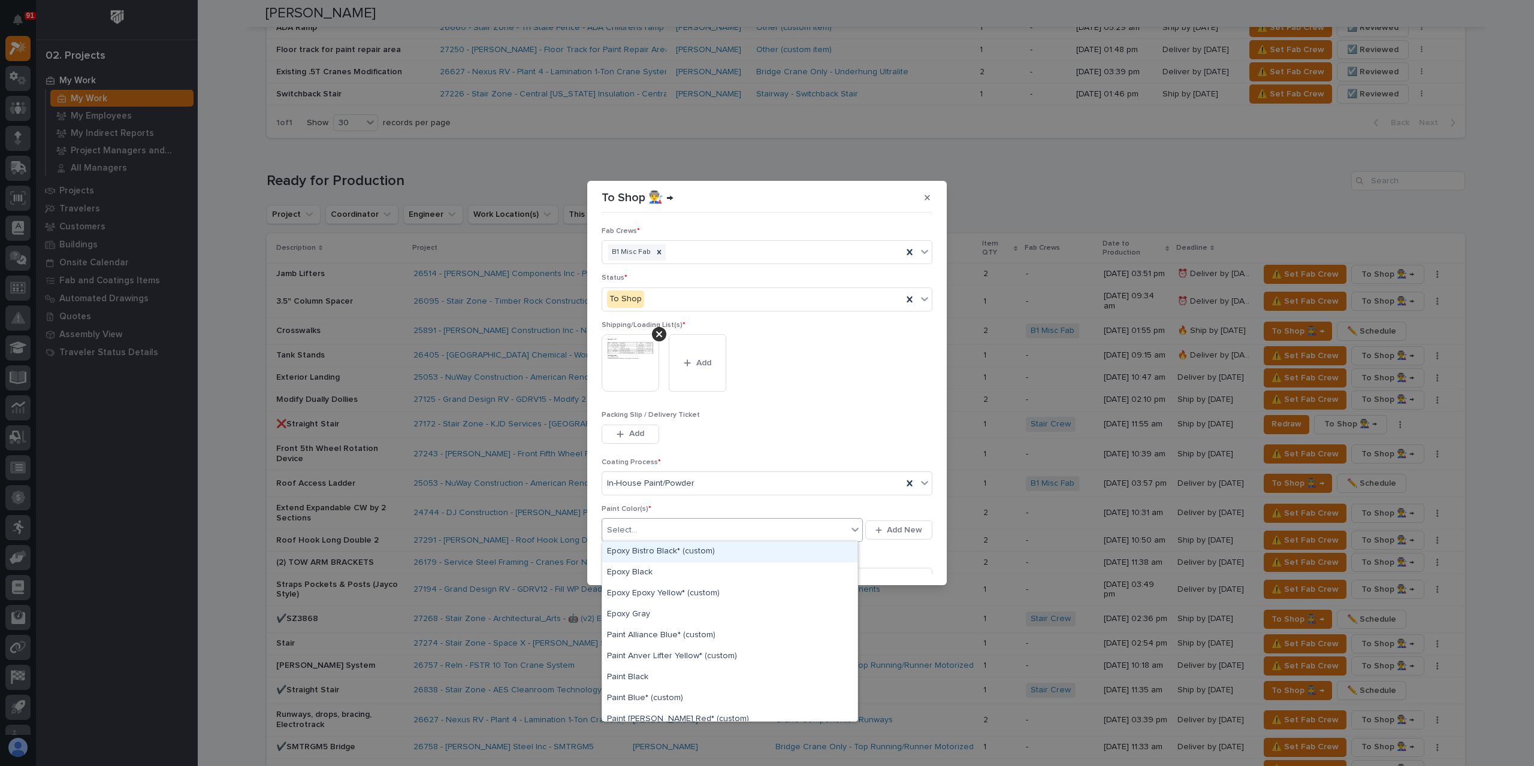
click at [654, 523] on div "Select..." at bounding box center [724, 531] width 245 height 20
click at [650, 617] on div "Paint Yellow" at bounding box center [729, 612] width 255 height 21
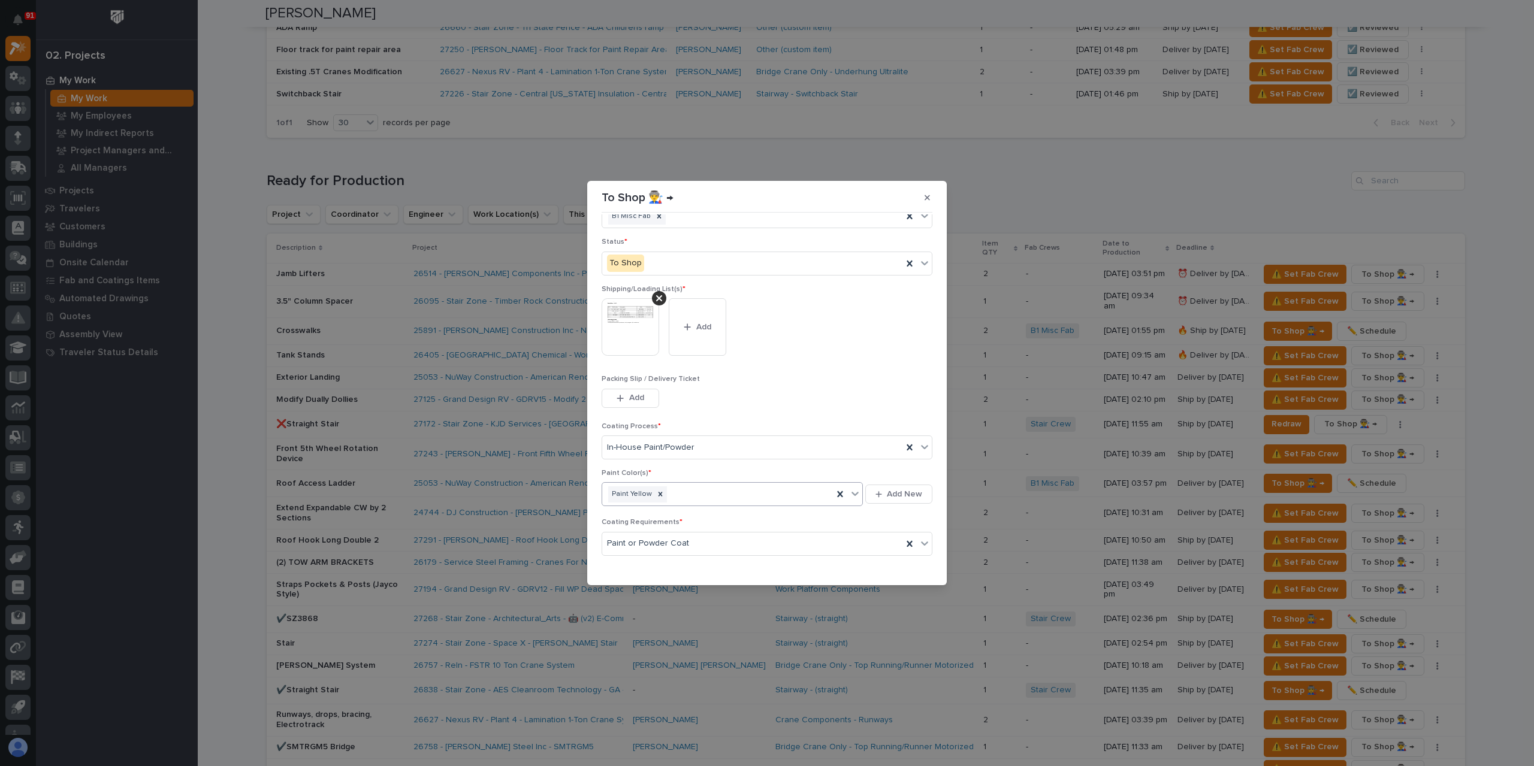
scroll to position [64, 0]
click at [905, 561] on span "Save" at bounding box center [913, 566] width 20 height 11
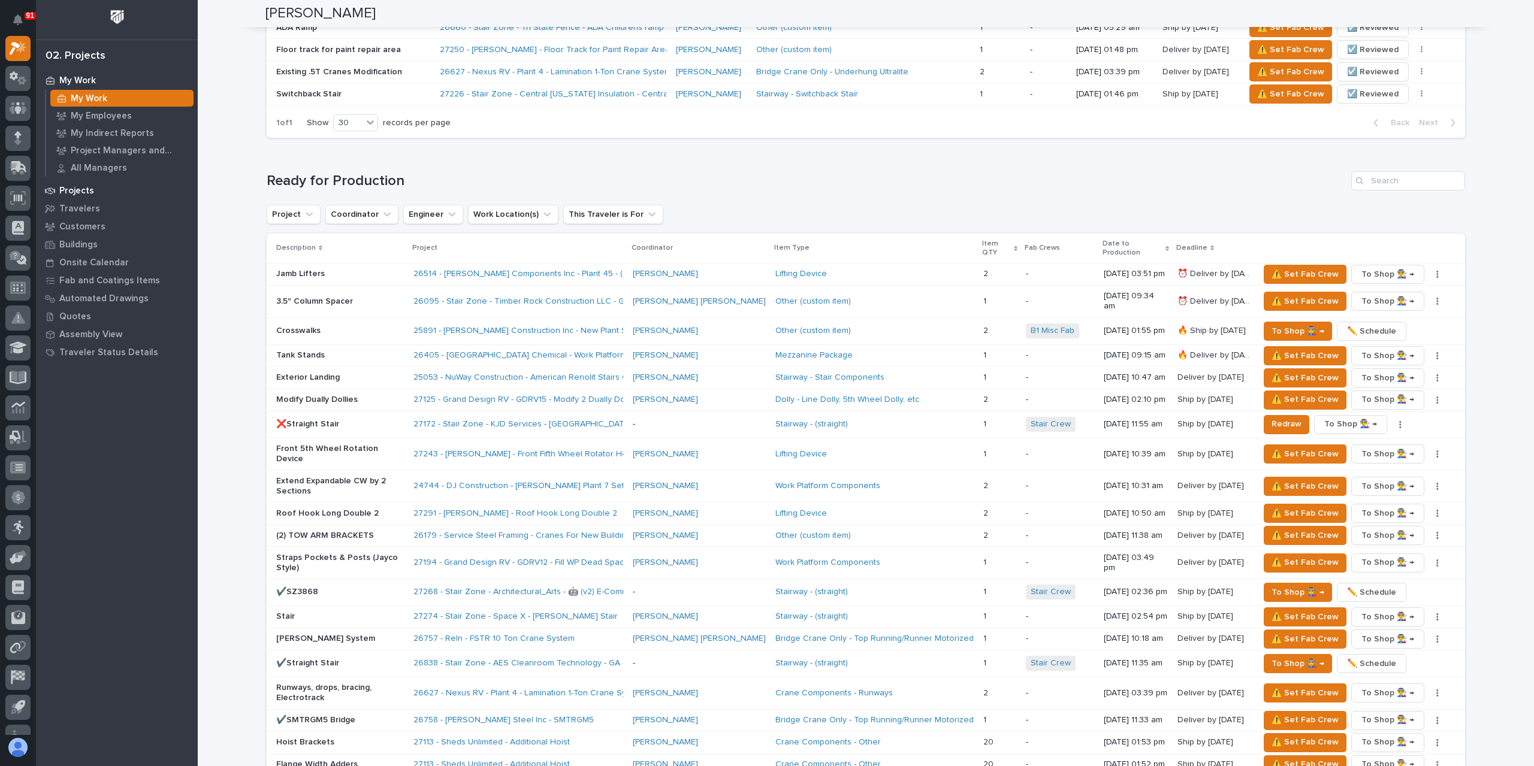
click at [69, 194] on p "Projects" at bounding box center [76, 191] width 35 height 11
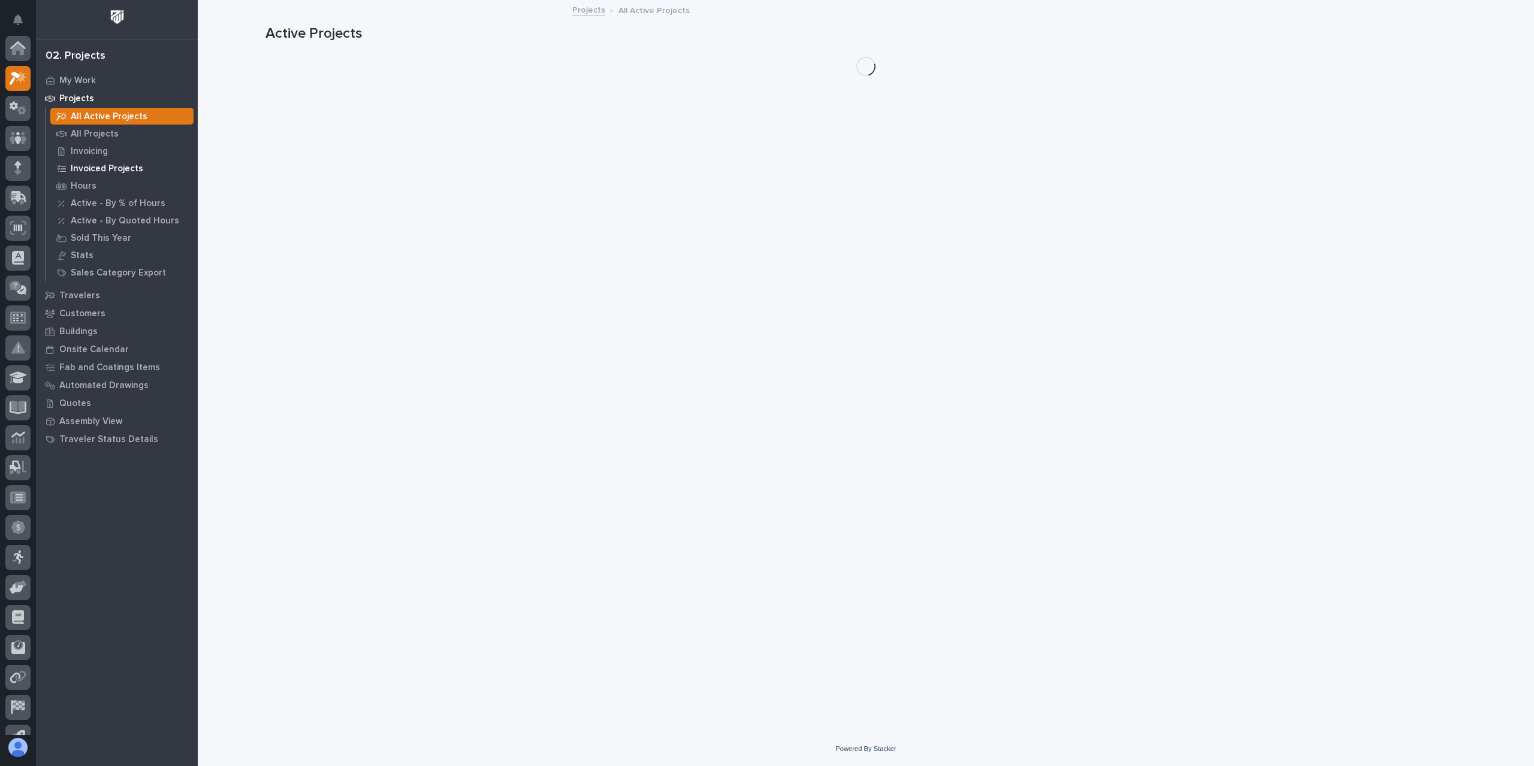
scroll to position [30, 0]
click at [80, 134] on p "All Projects" at bounding box center [95, 134] width 48 height 11
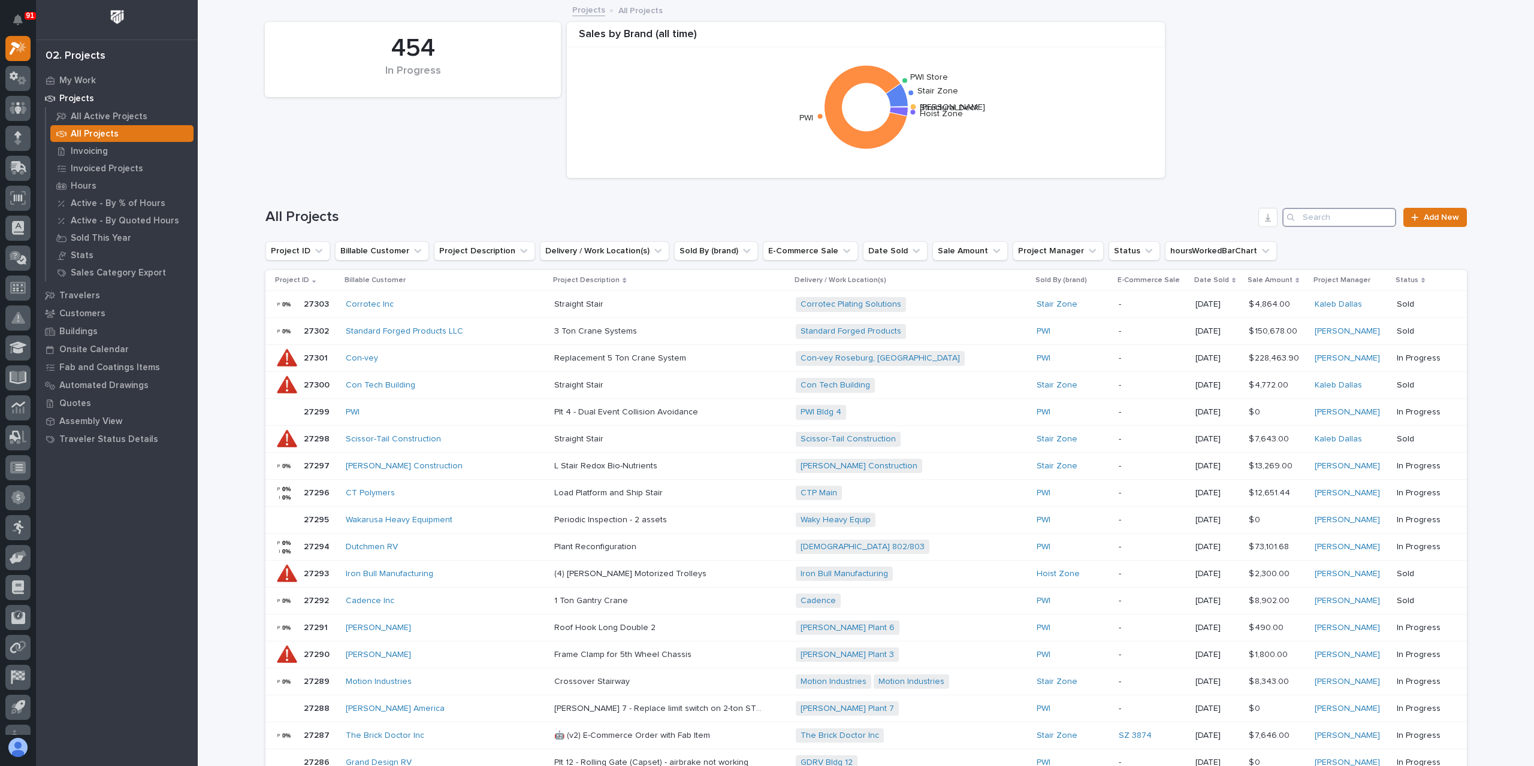
click at [1322, 210] on input "Search" at bounding box center [1339, 217] width 114 height 19
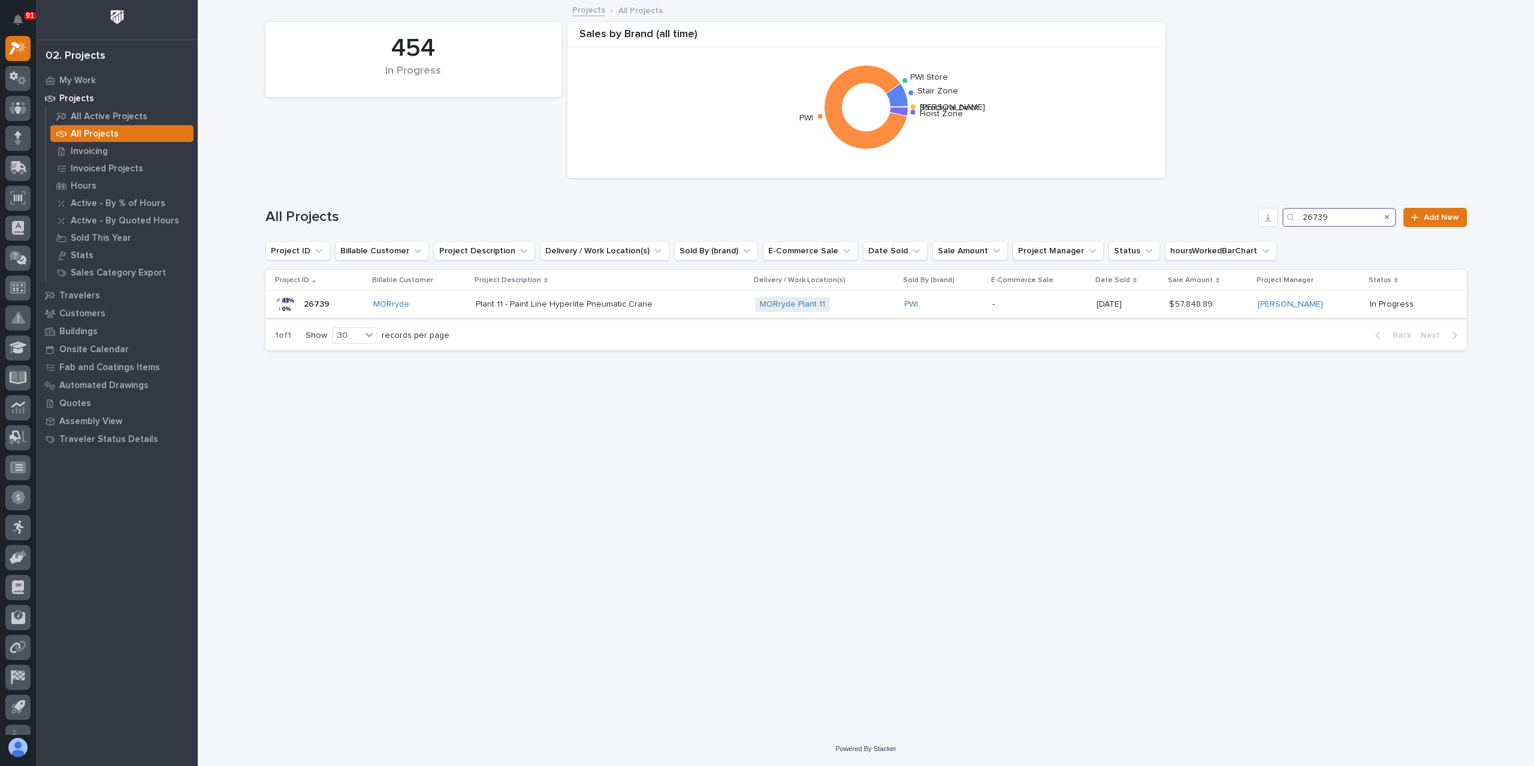
type input "26739"
click at [522, 305] on p "Plant 11 - Paint Line Hyperlite Pneumatic Crane" at bounding box center [565, 303] width 179 height 13
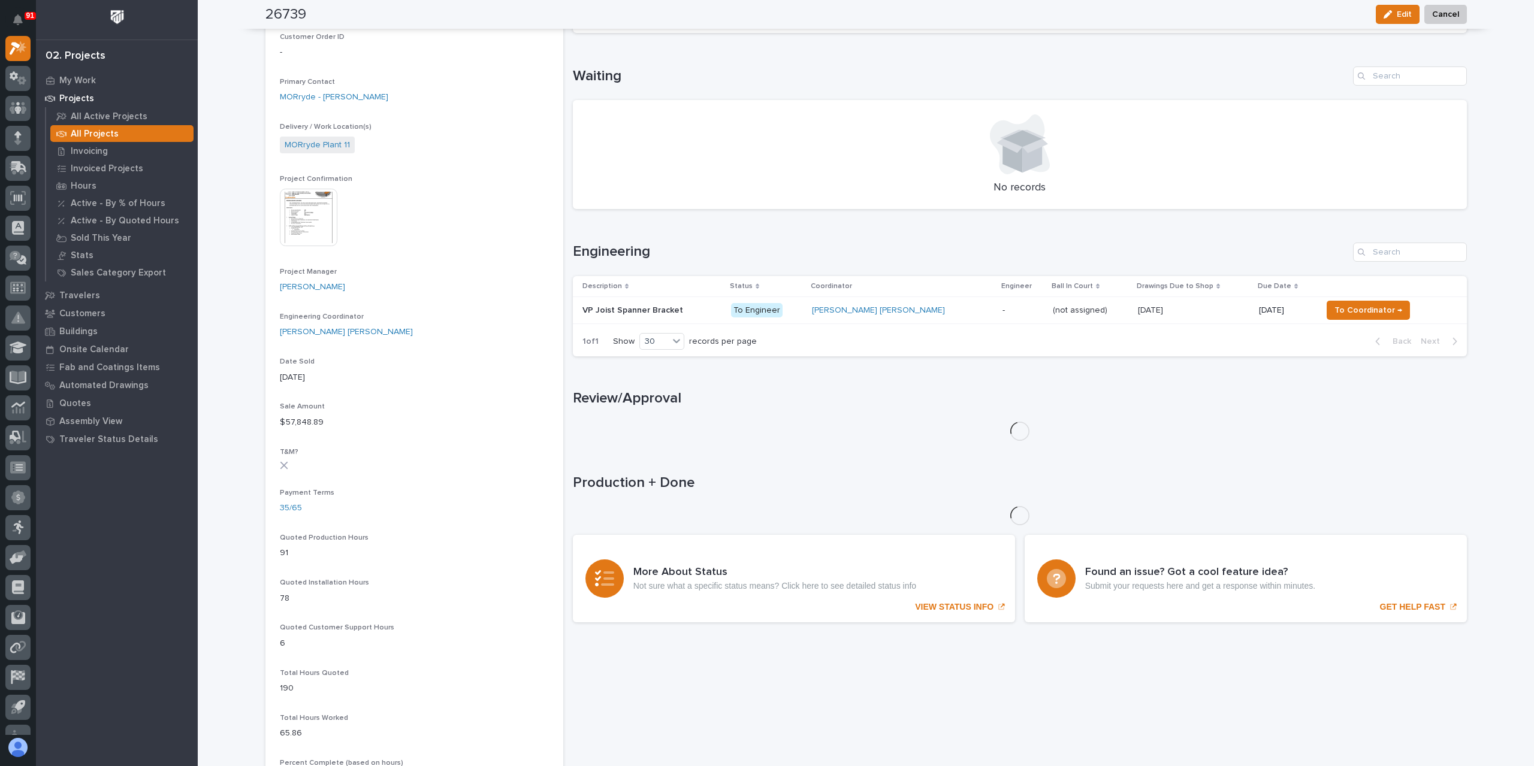
scroll to position [419, 0]
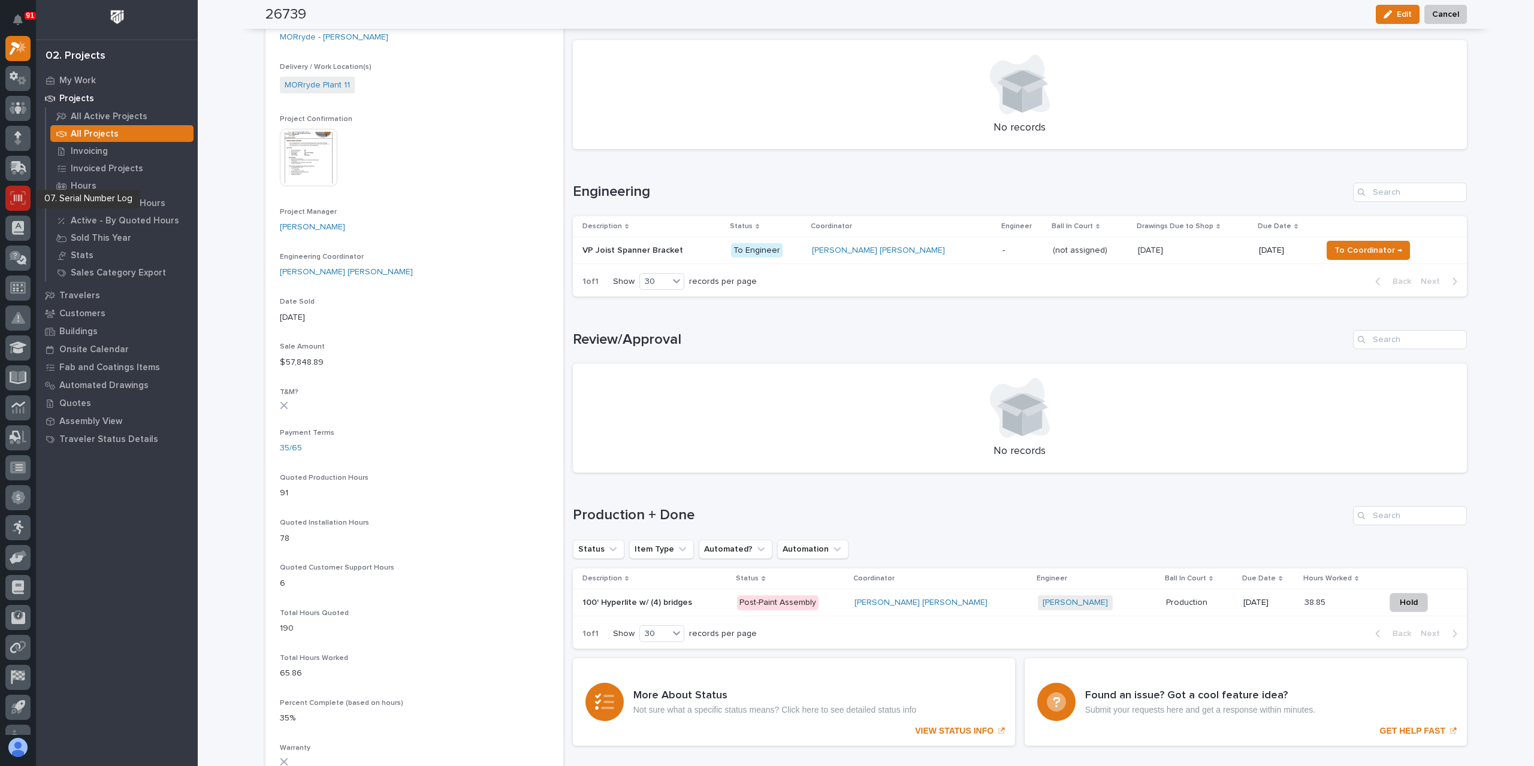
click at [14, 192] on icon at bounding box center [18, 198] width 16 height 14
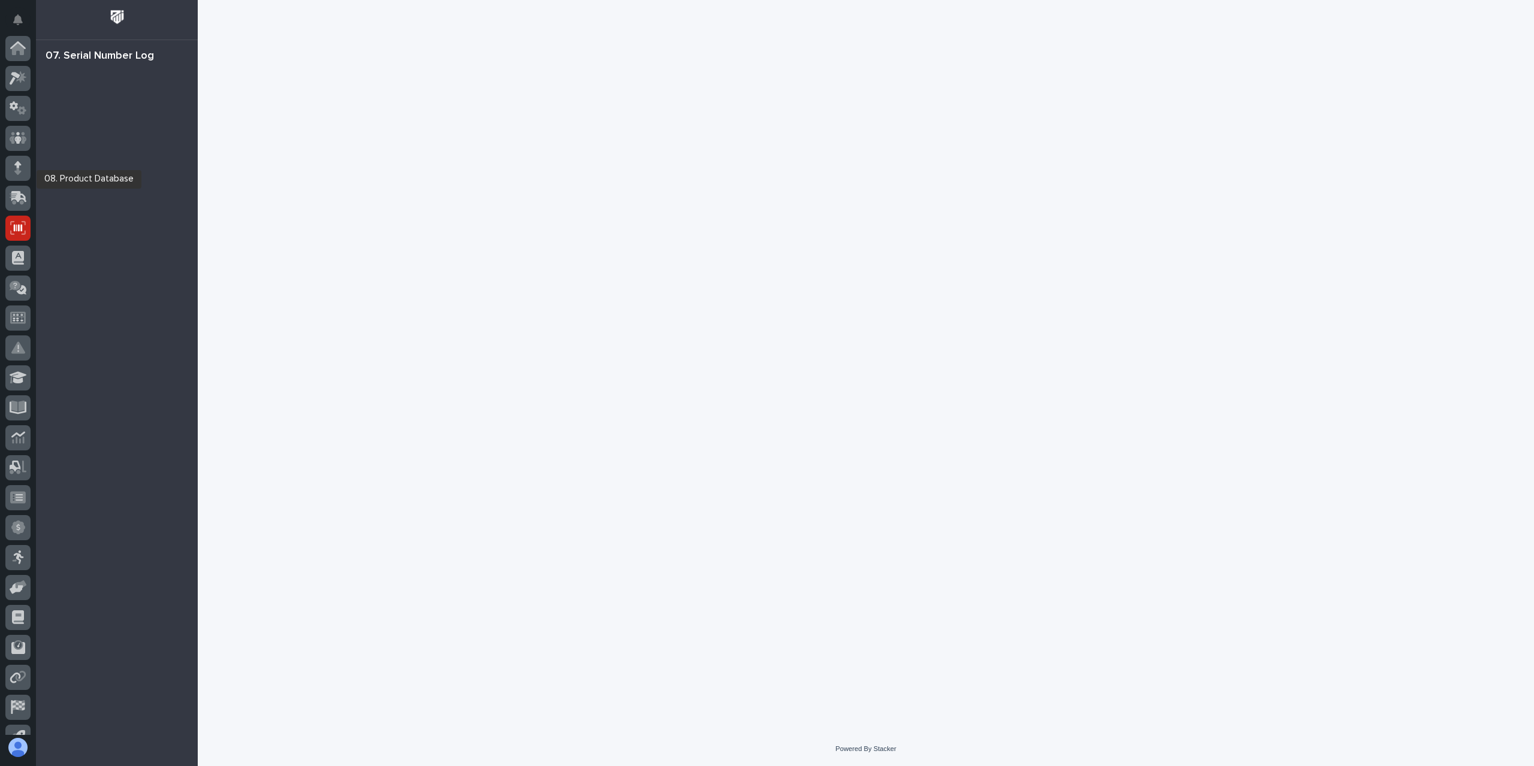
scroll to position [79, 0]
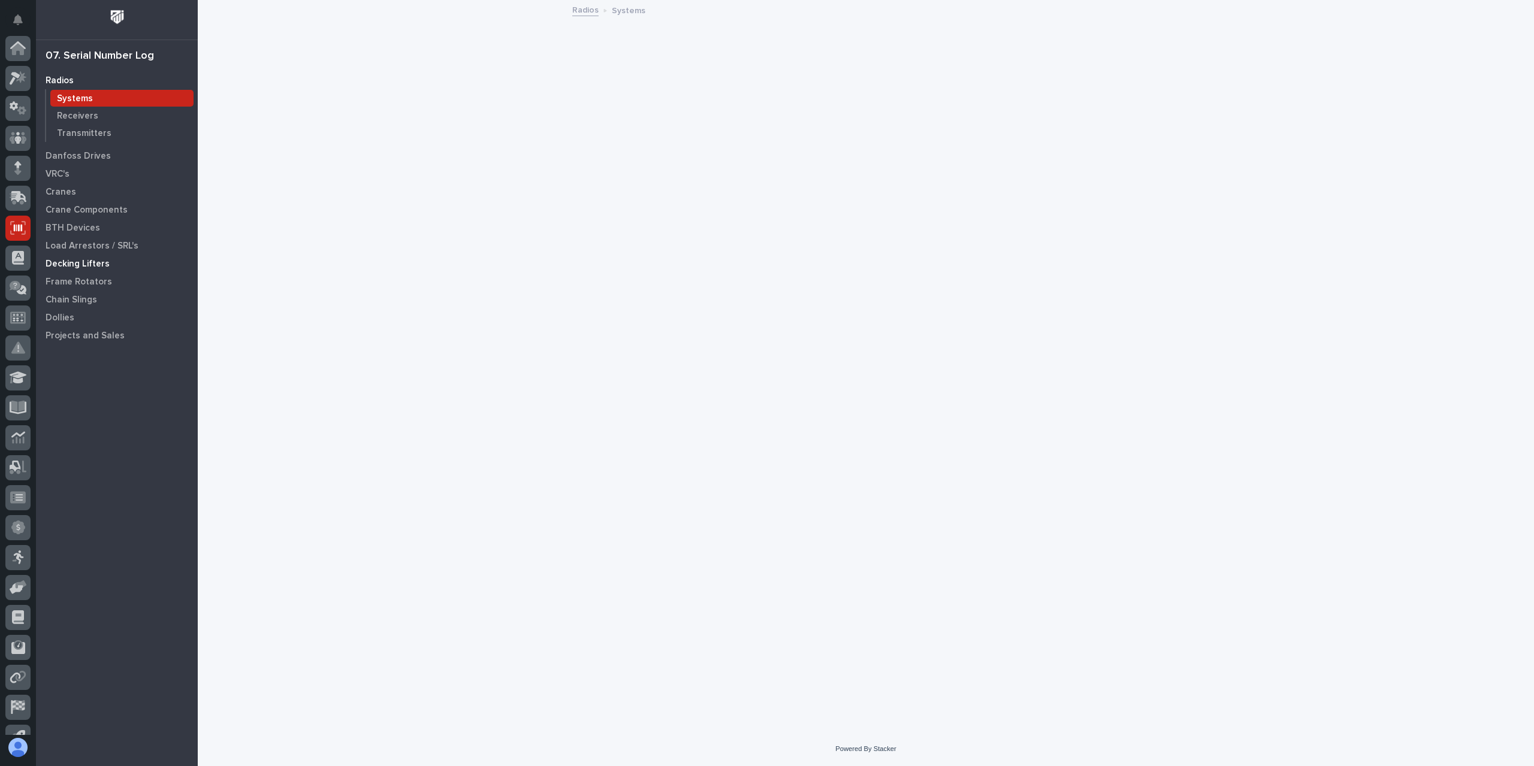
scroll to position [79, 0]
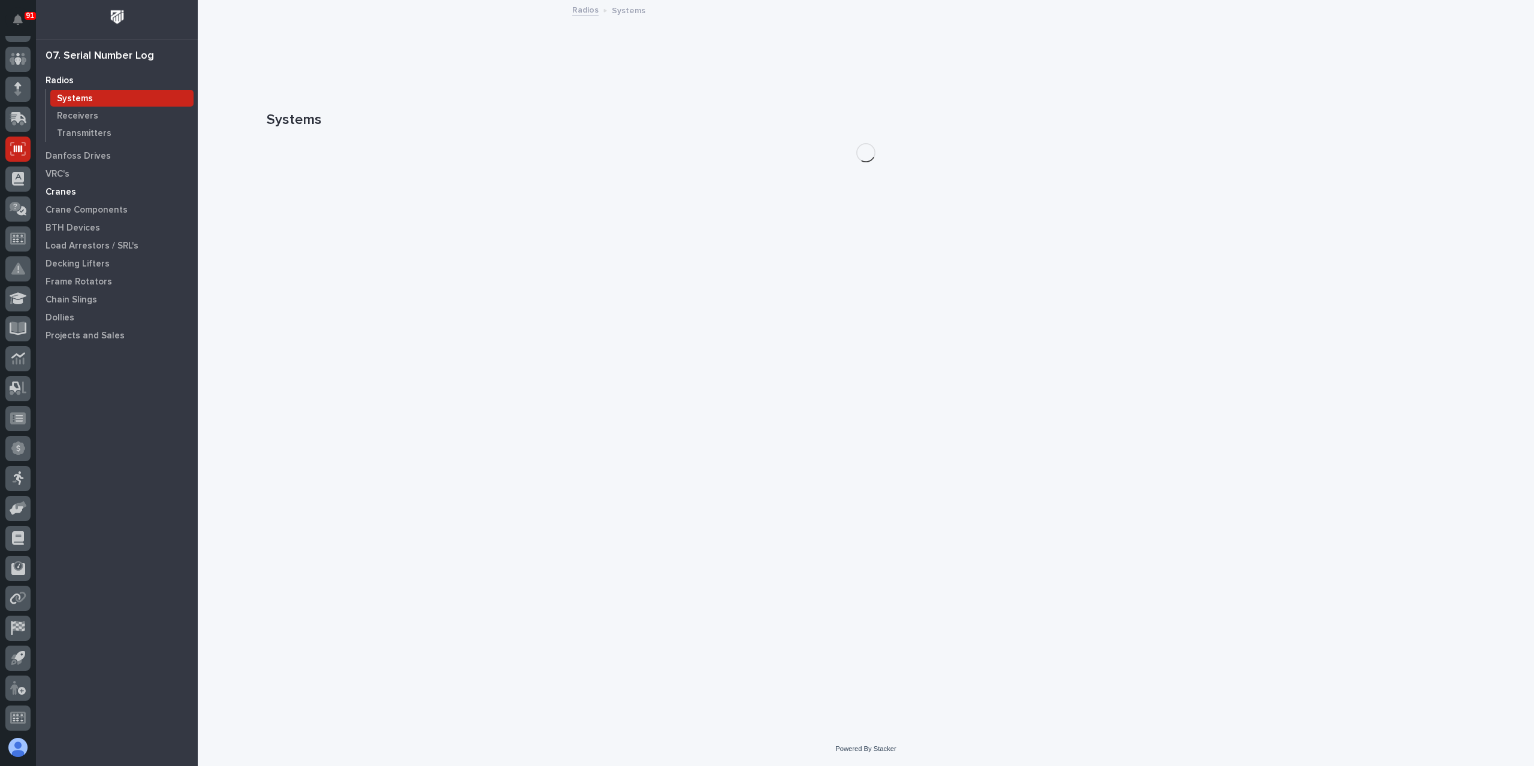
click at [67, 191] on p "Cranes" at bounding box center [61, 192] width 31 height 11
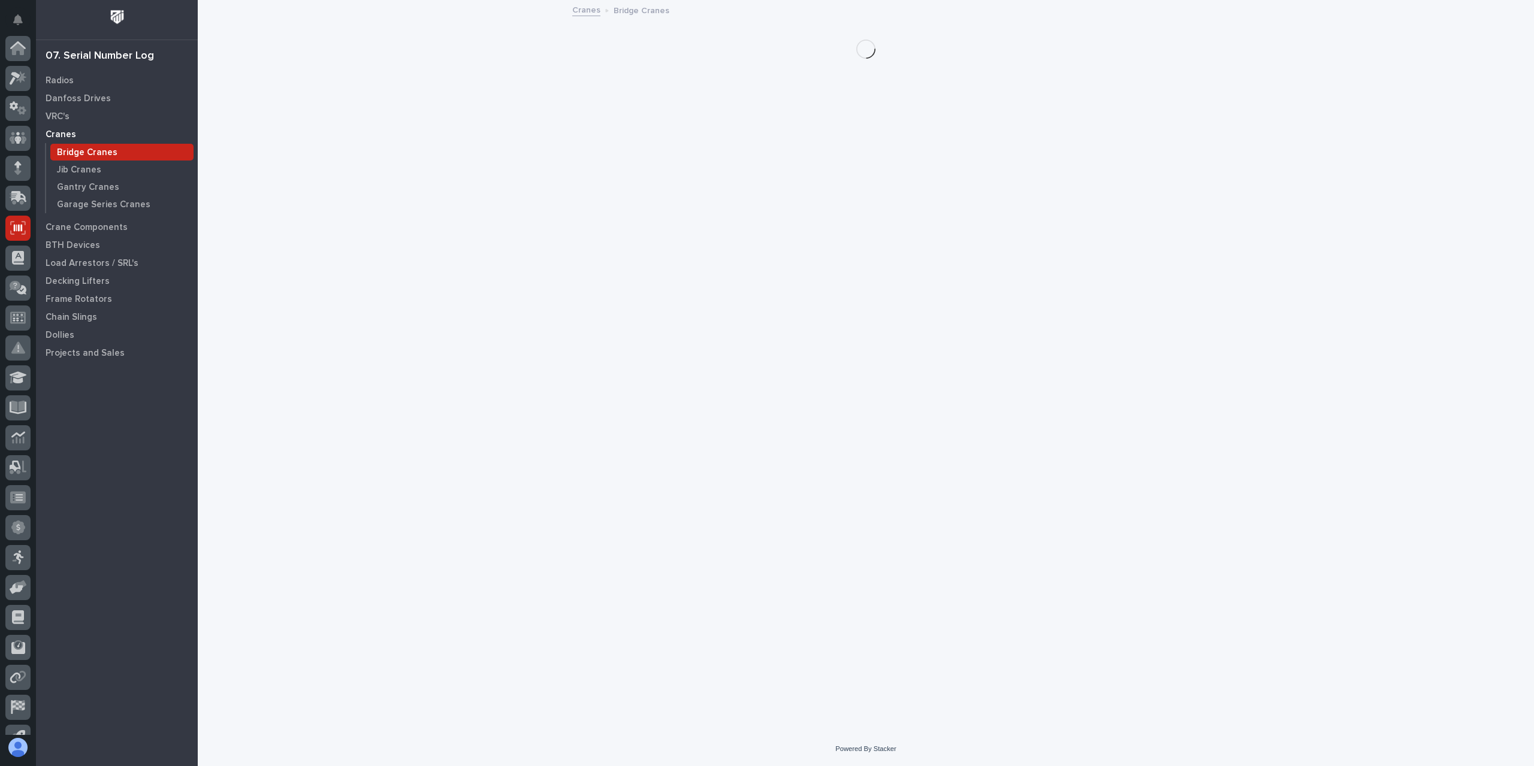
scroll to position [79, 0]
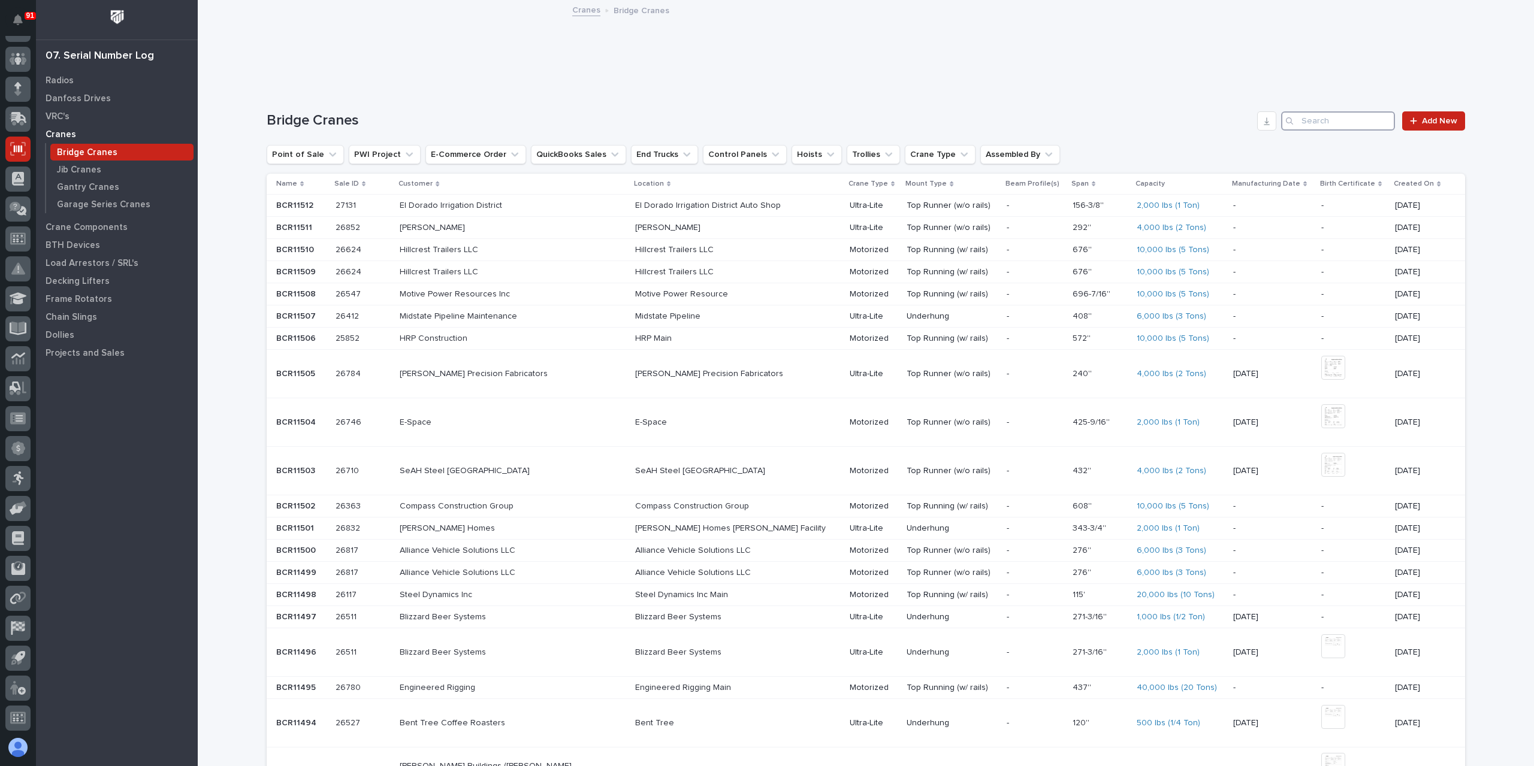
click at [1354, 113] on input "Search" at bounding box center [1338, 120] width 114 height 19
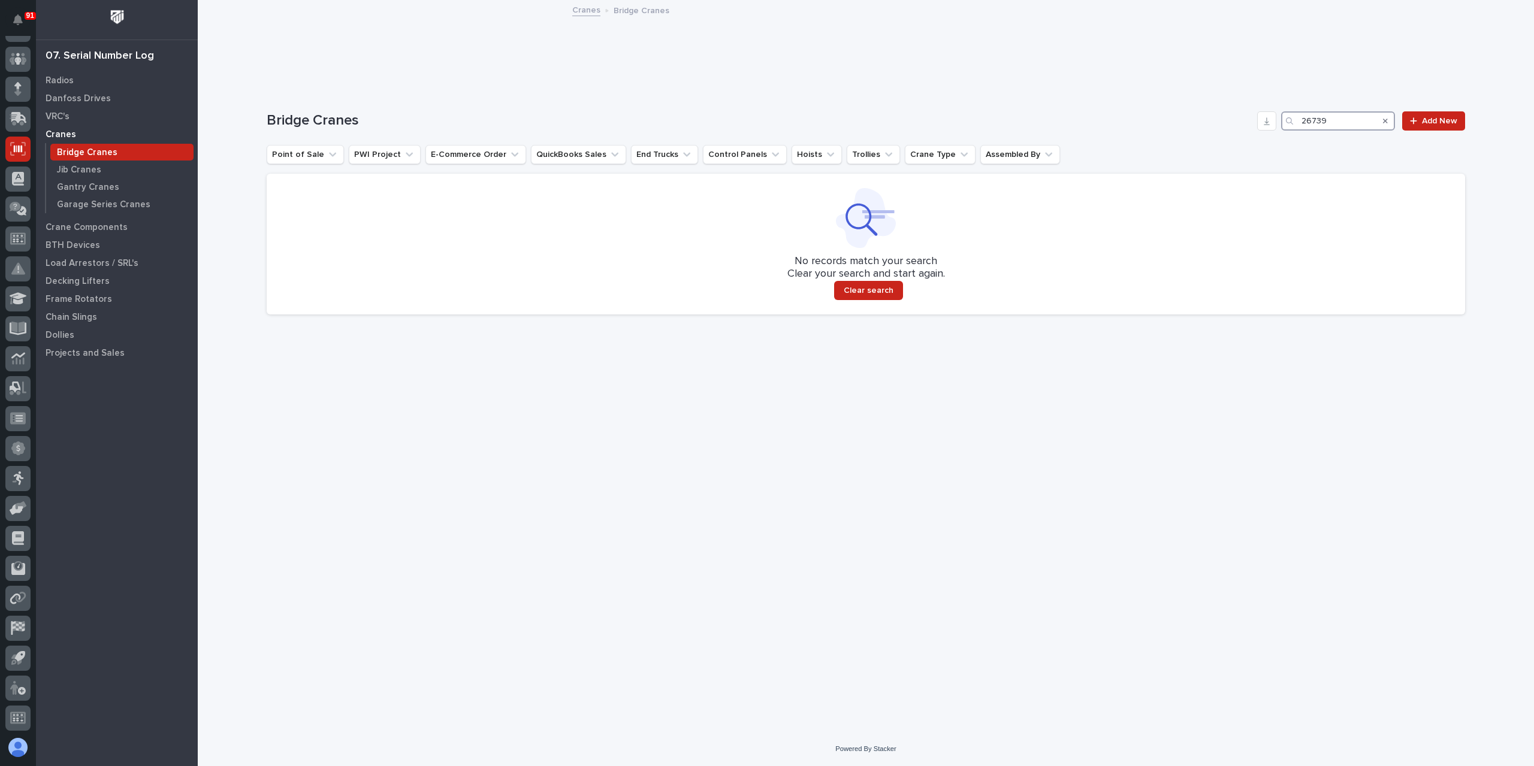
type input "26739"
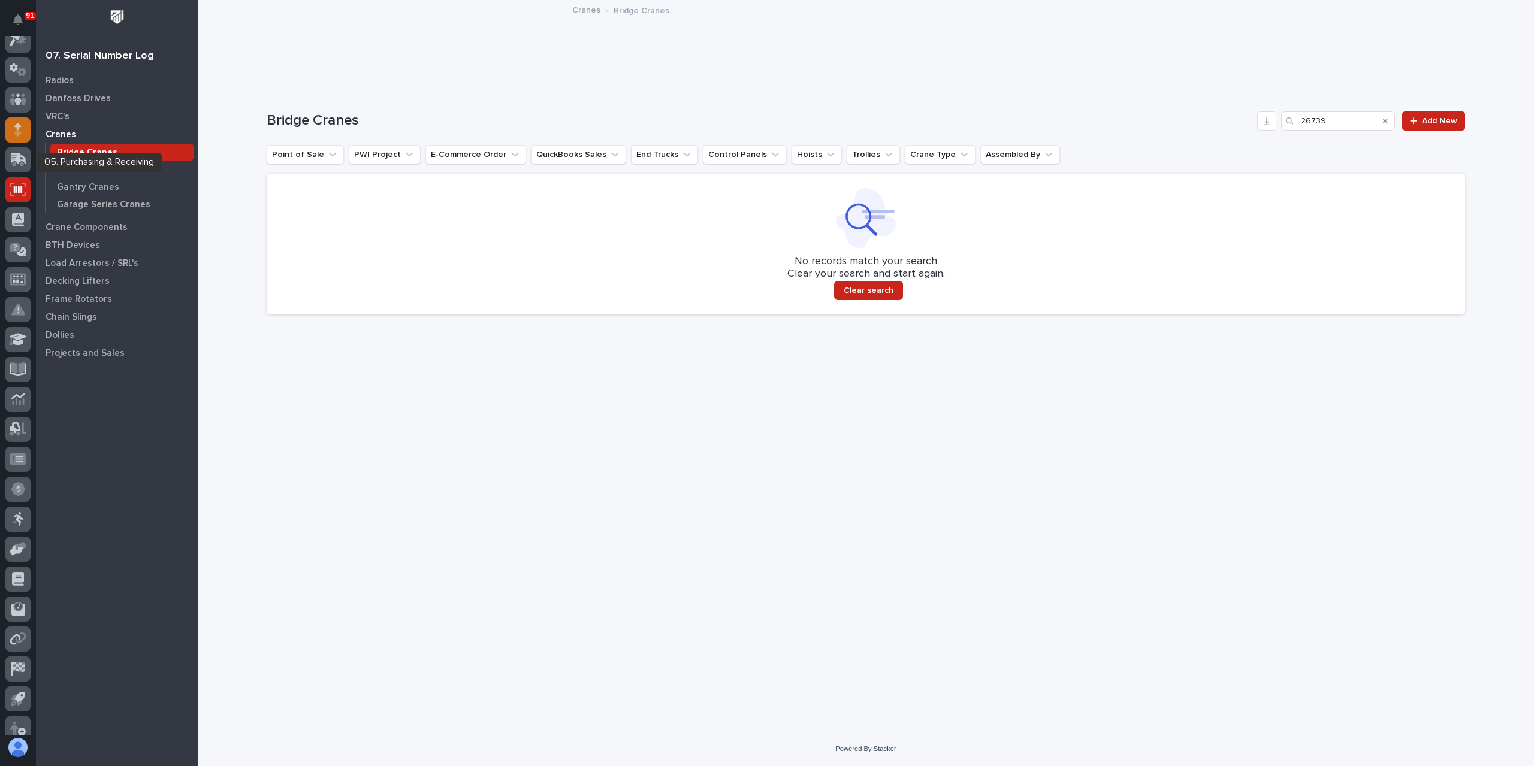
scroll to position [0, 0]
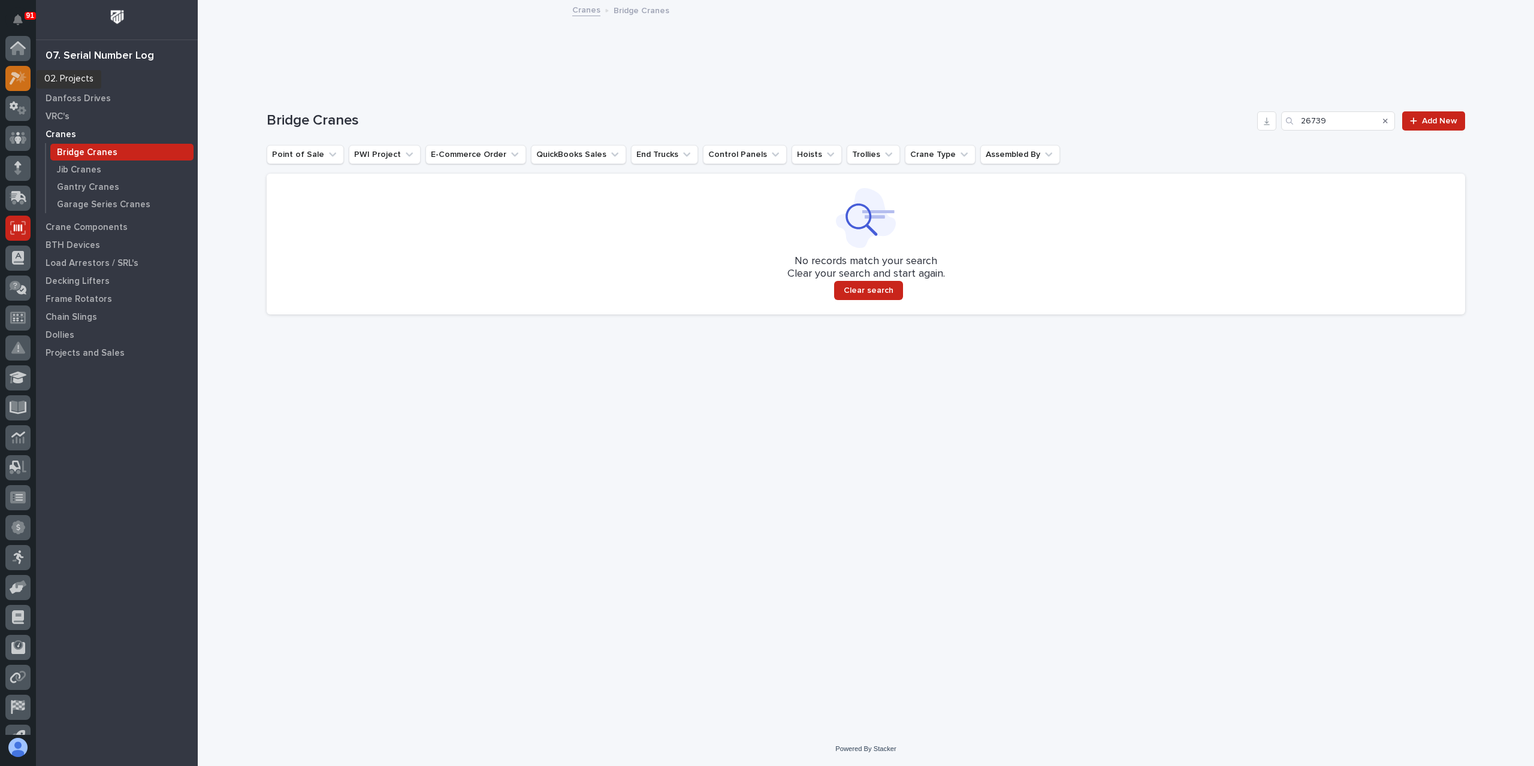
click at [17, 83] on icon at bounding box center [18, 78] width 17 height 14
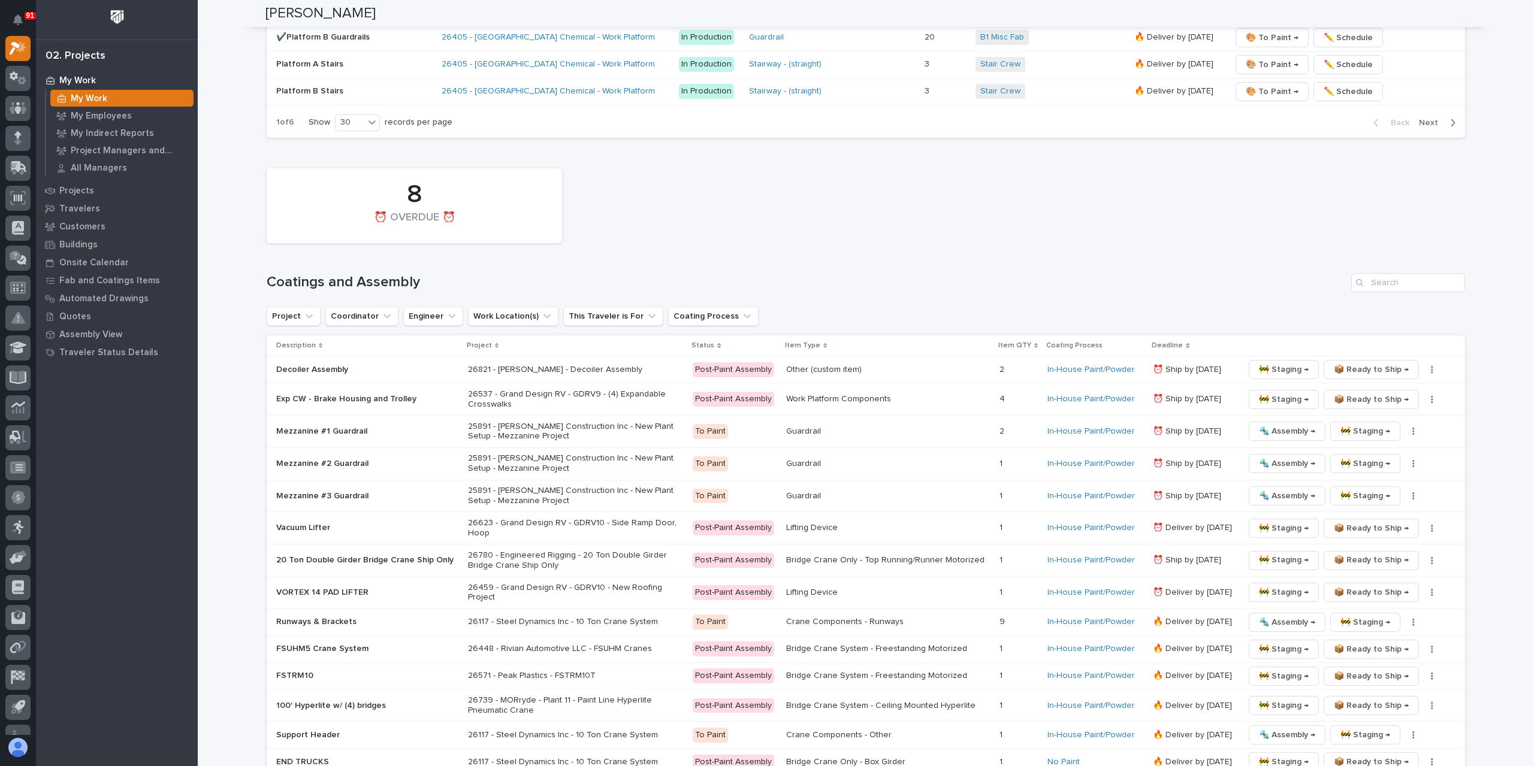
scroll to position [2816, 0]
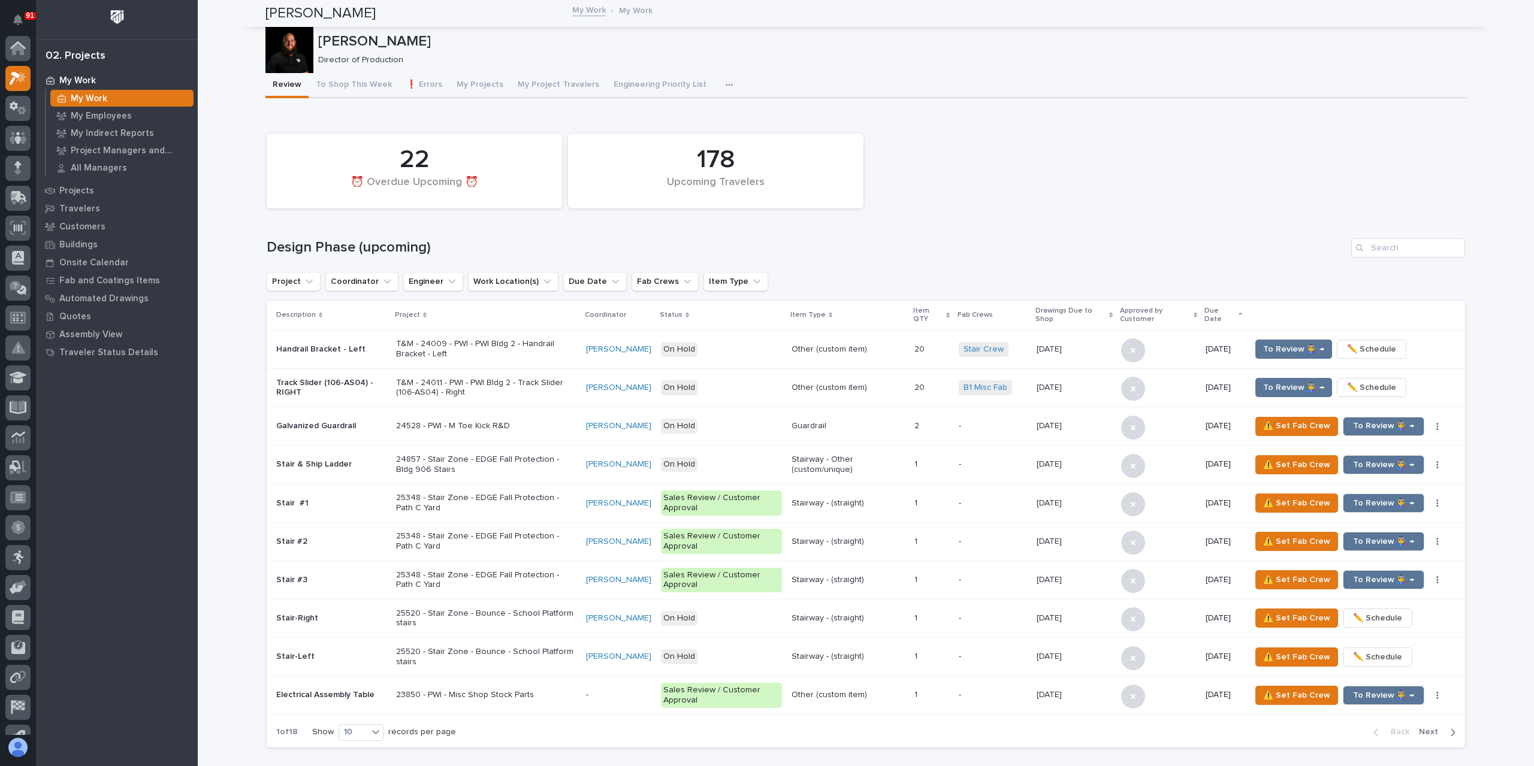
scroll to position [30, 0]
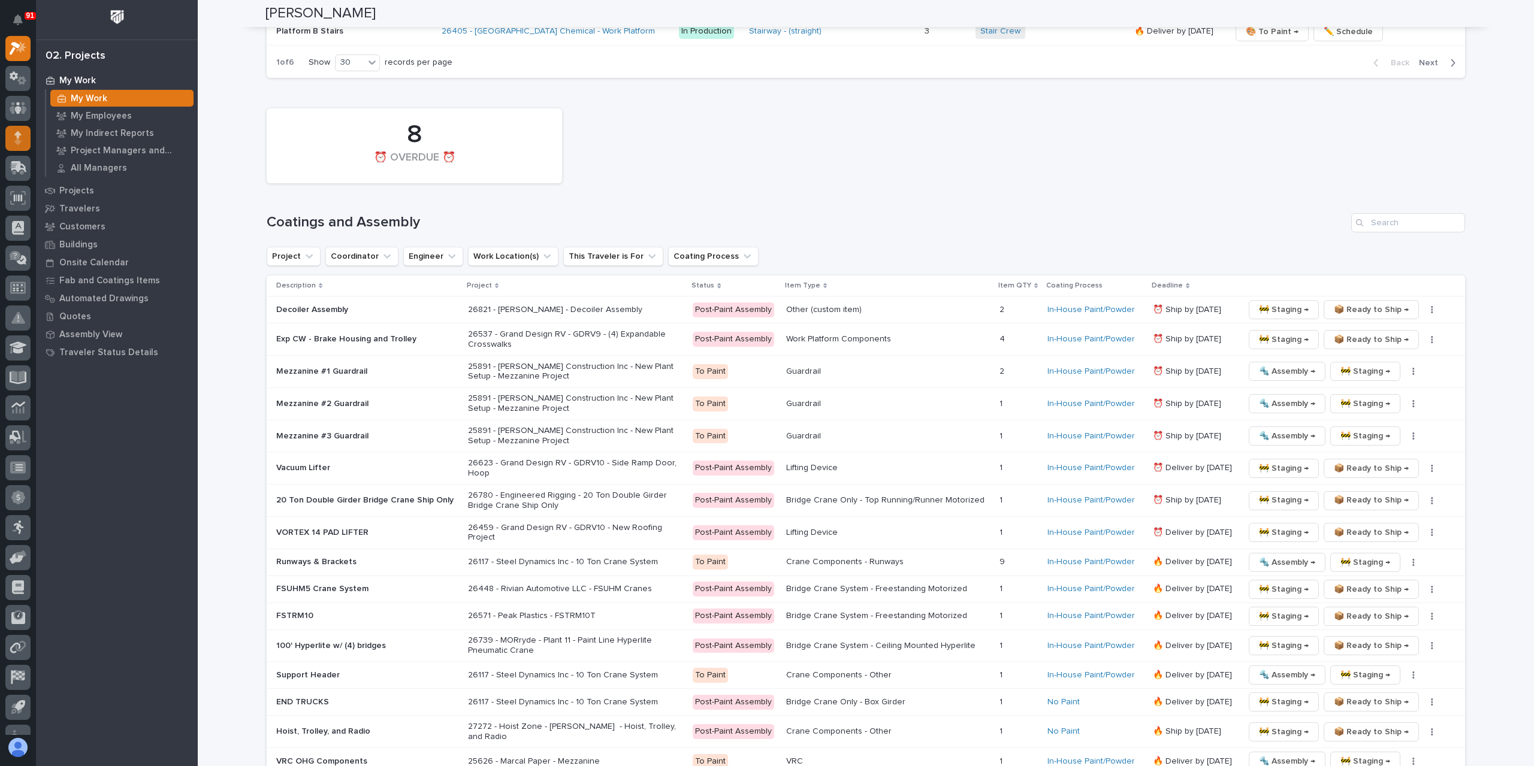
click at [9, 132] on div at bounding box center [17, 138] width 25 height 25
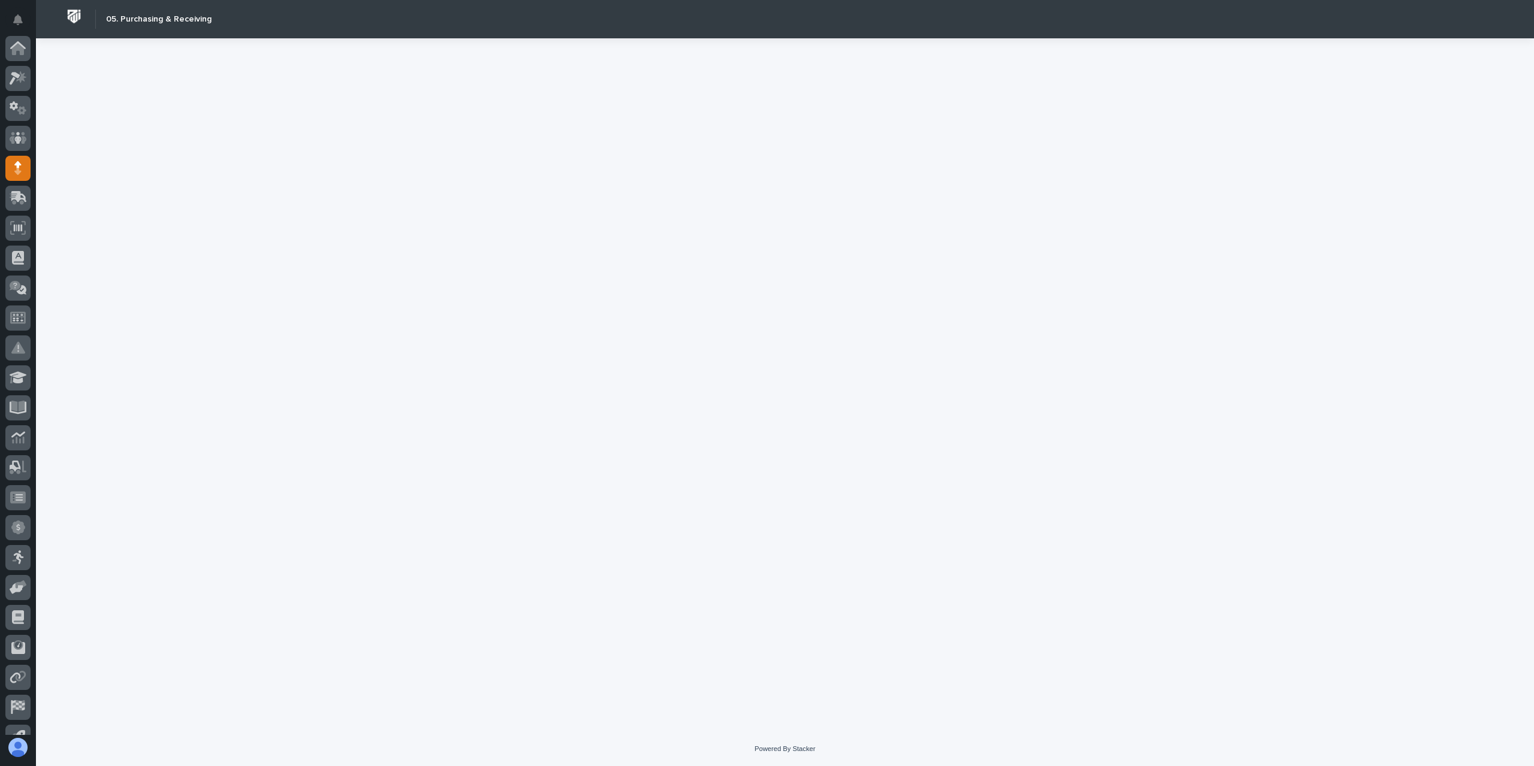
scroll to position [79, 0]
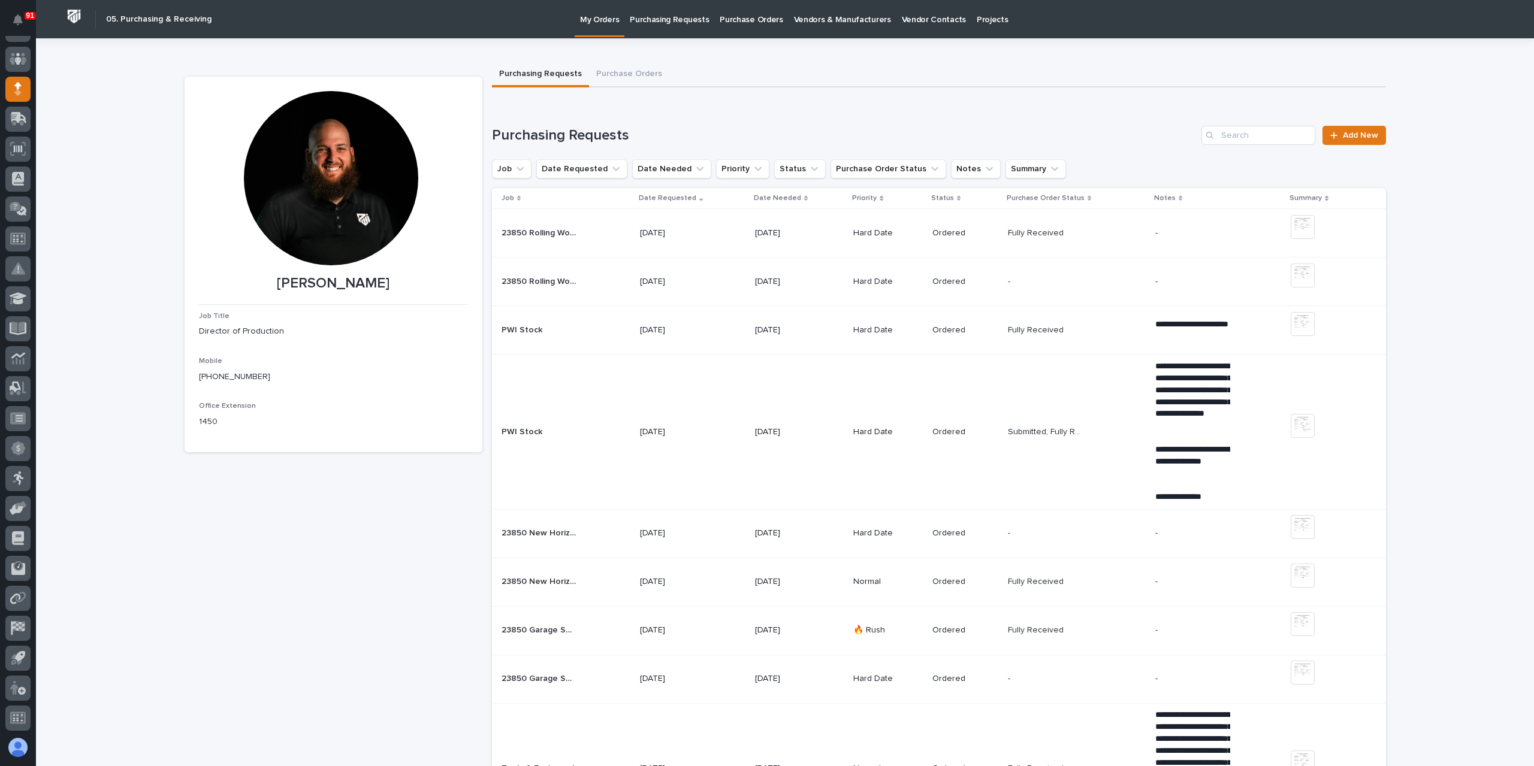
click at [682, 35] on link "Purchasing Requests" at bounding box center [669, 18] width 90 height 37
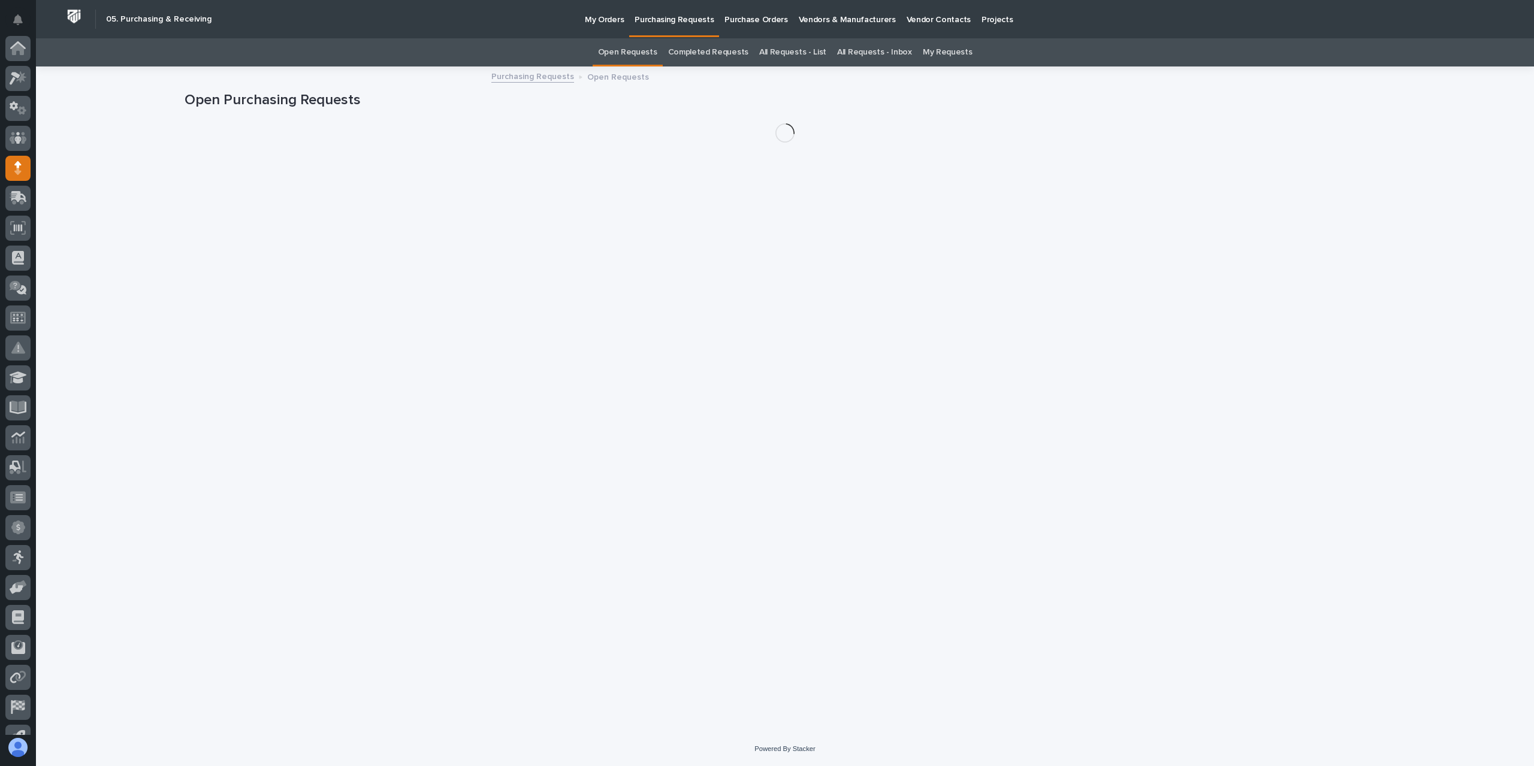
scroll to position [79, 0]
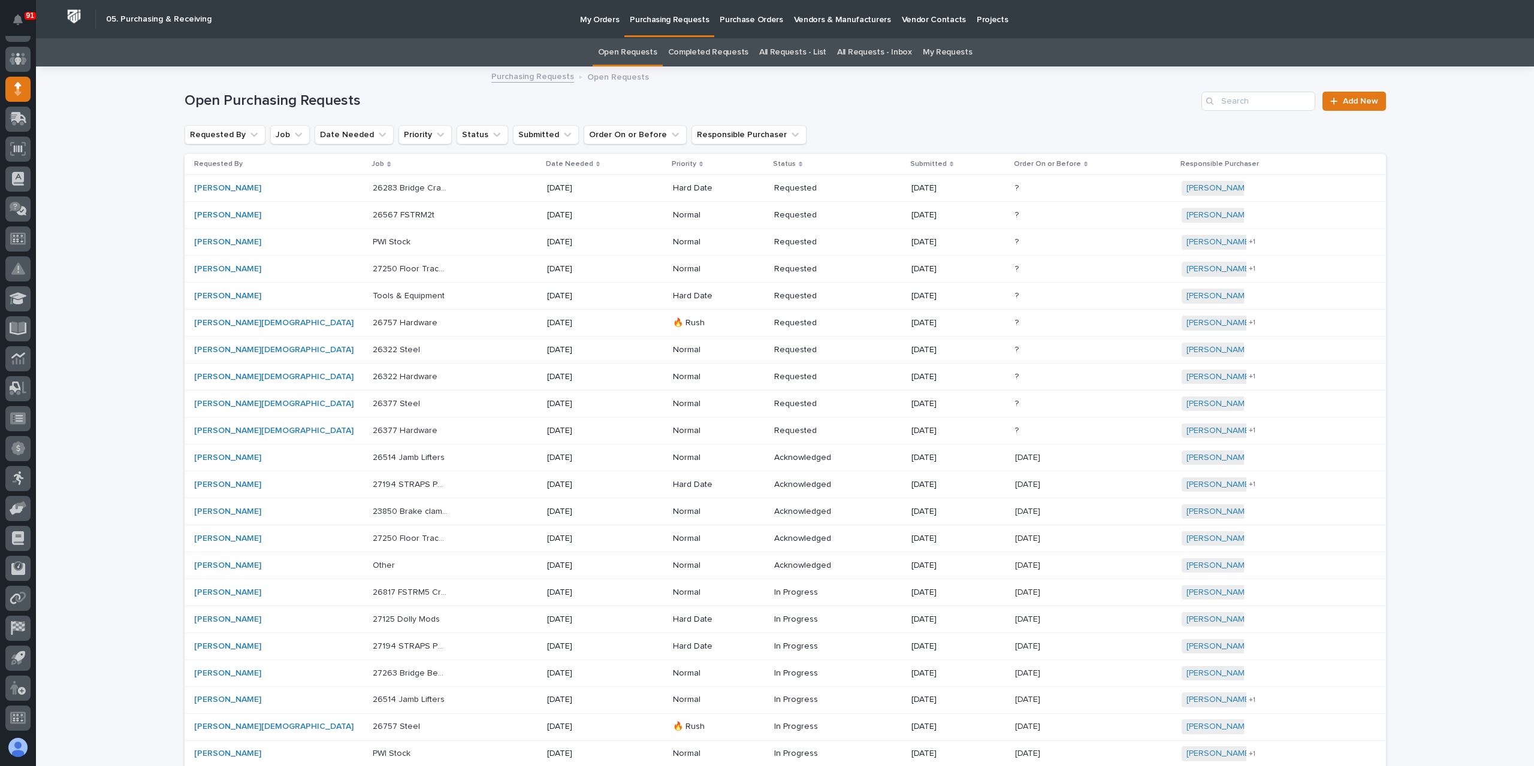
click at [785, 64] on link "All Requests - List" at bounding box center [792, 52] width 67 height 28
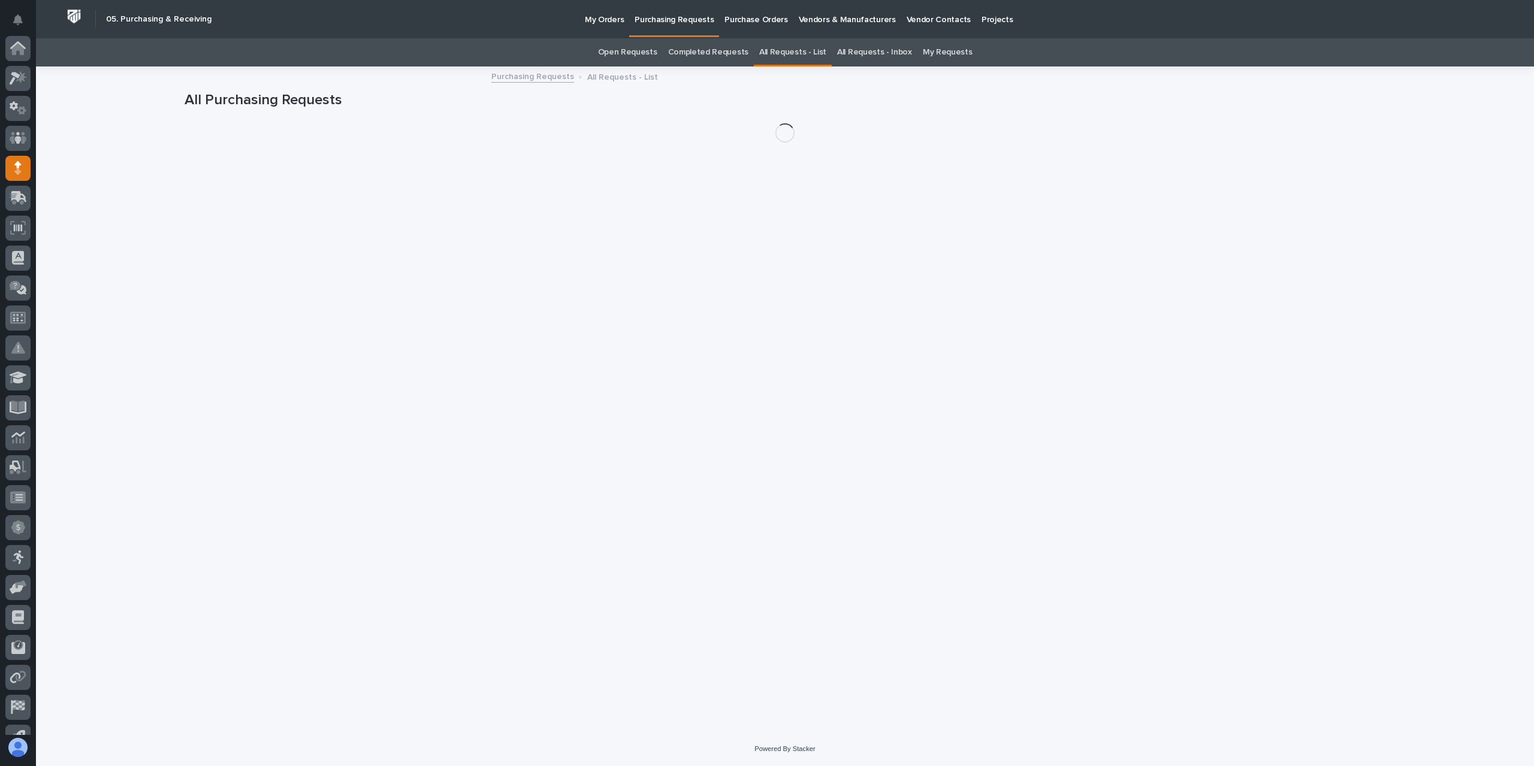
scroll to position [79, 0]
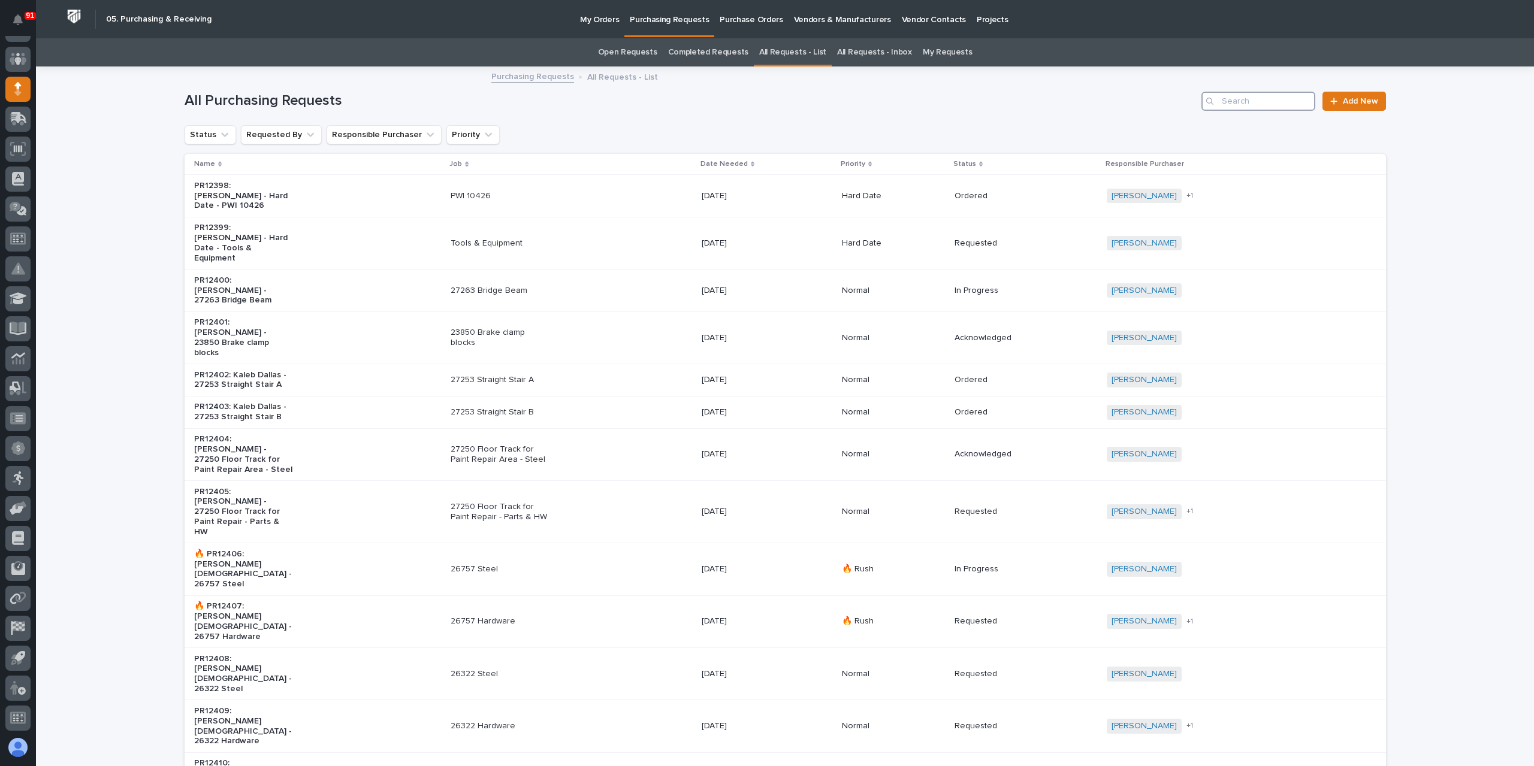
click at [1246, 102] on input "Search" at bounding box center [1258, 101] width 114 height 19
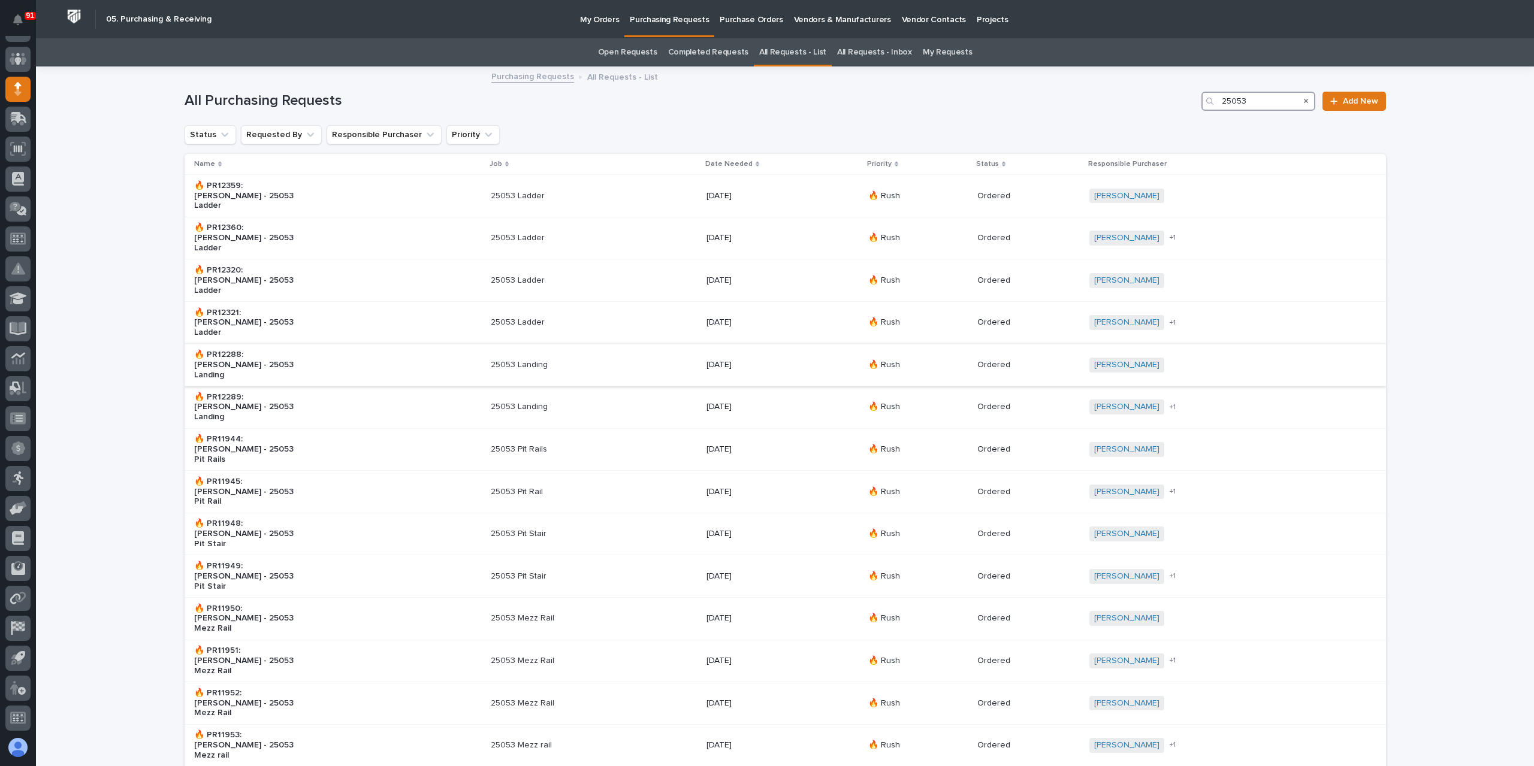
type input "25053"
click at [564, 355] on div "25053 Landing" at bounding box center [594, 365] width 206 height 20
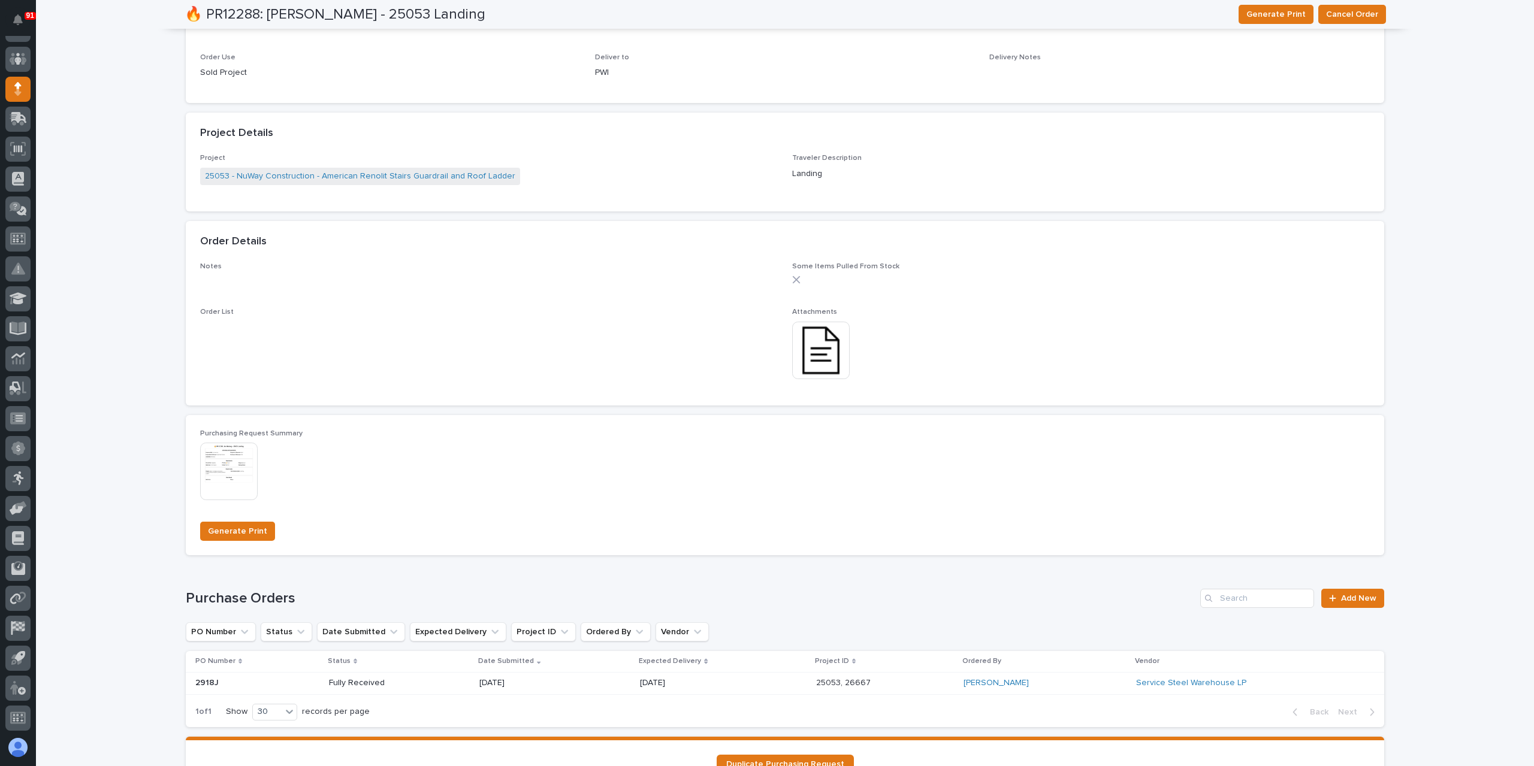
scroll to position [523, 0]
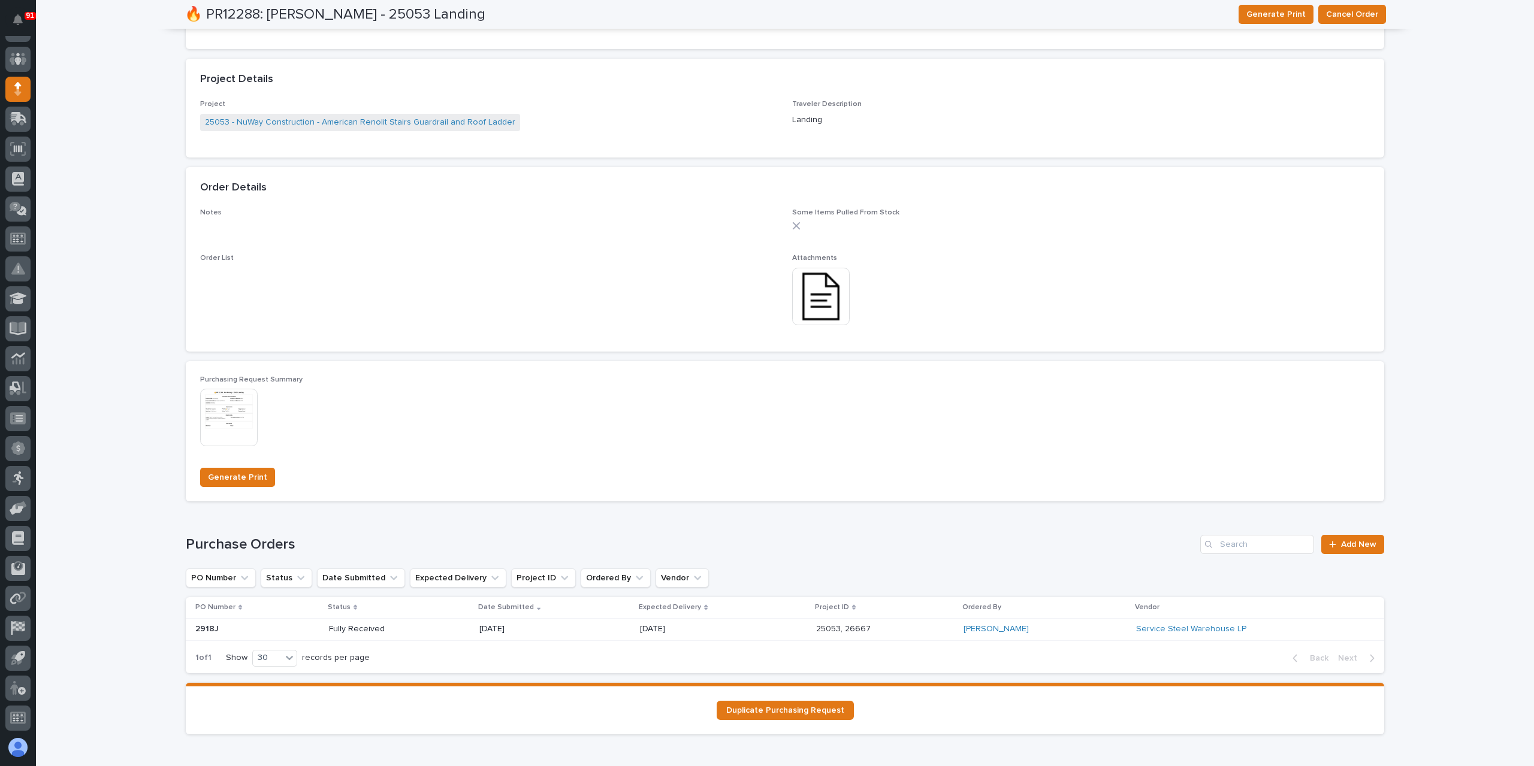
click at [506, 627] on p "09/18/2025" at bounding box center [522, 629] width 86 height 10
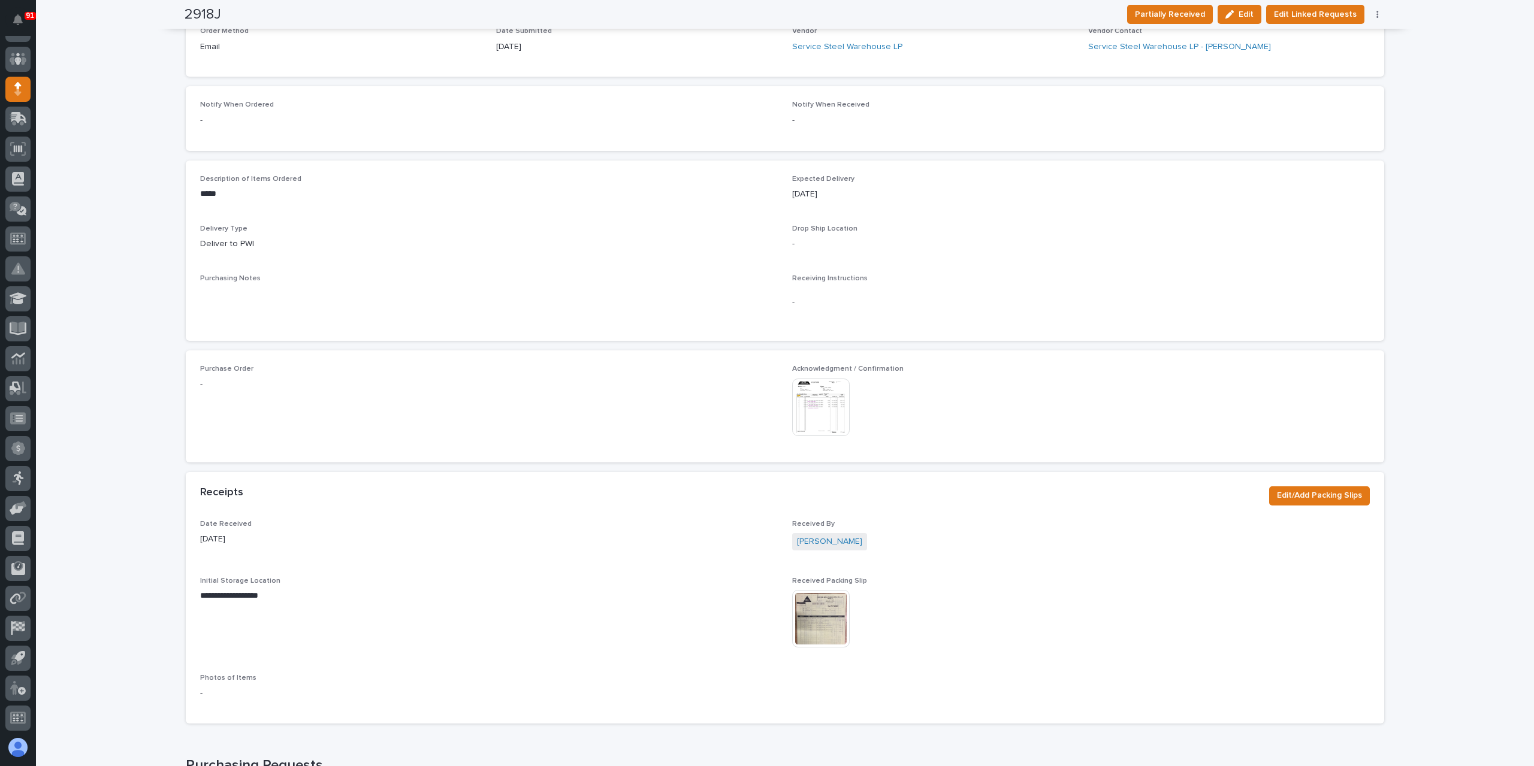
scroll to position [369, 0]
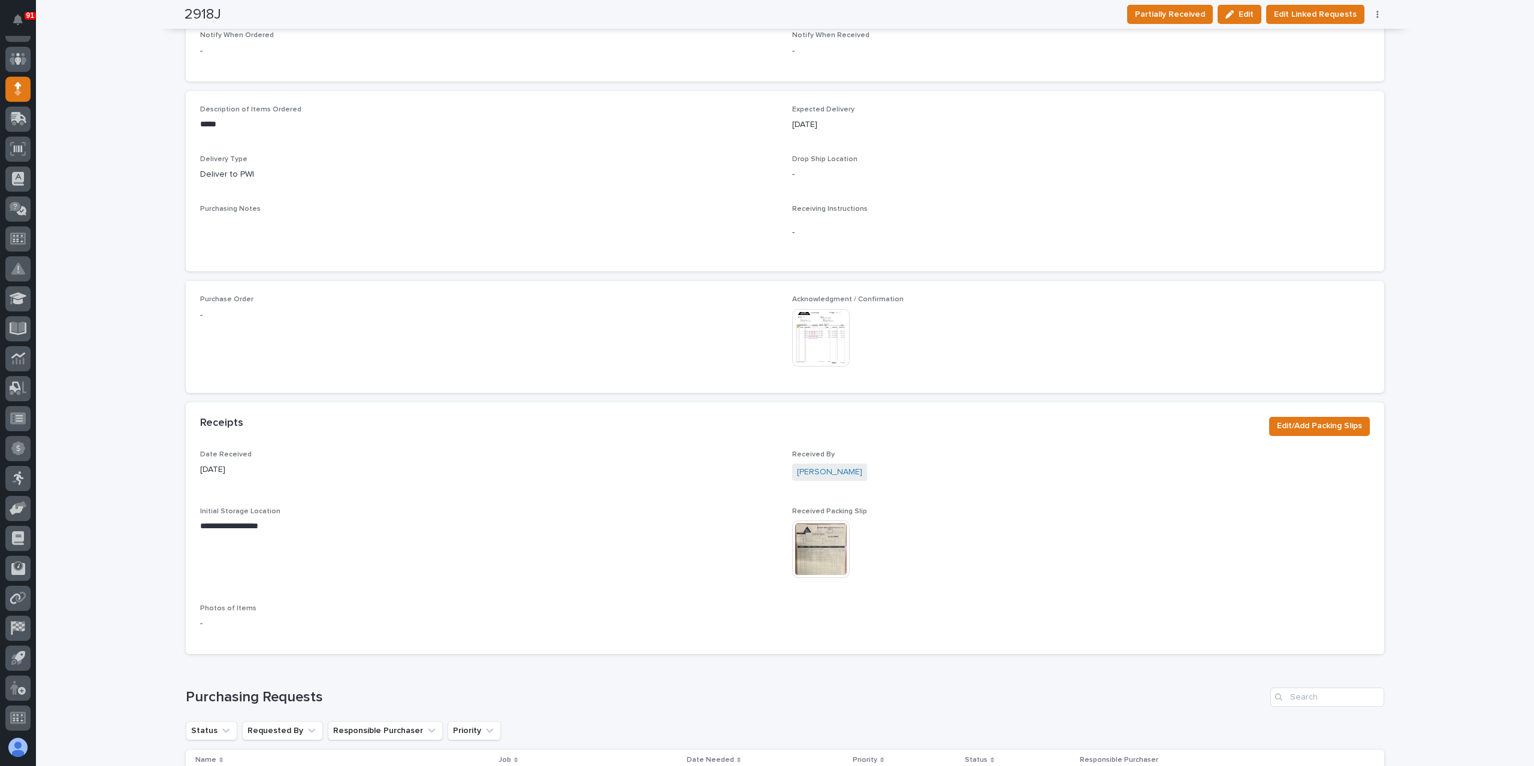
click at [822, 347] on img at bounding box center [821, 338] width 58 height 58
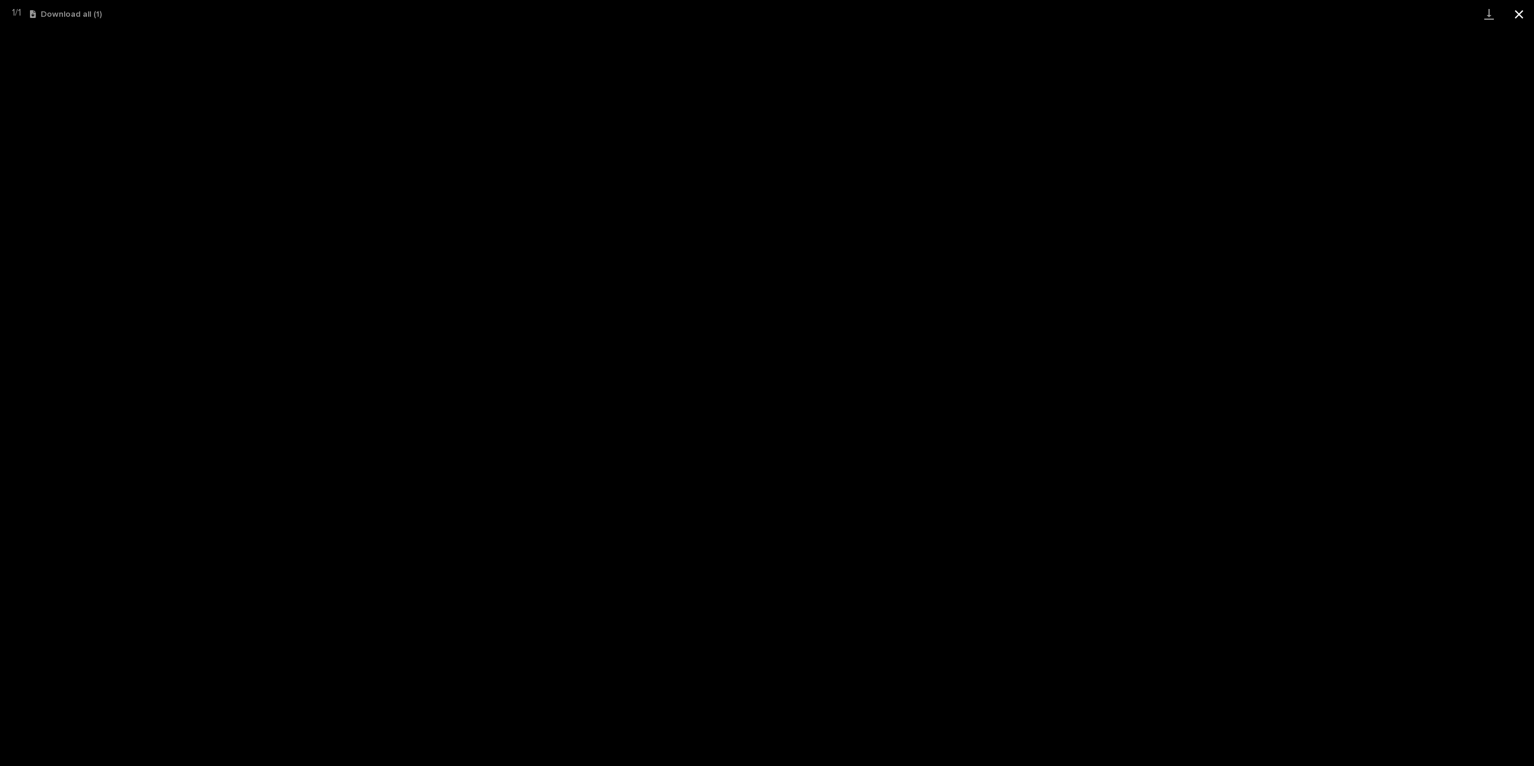
click at [1516, 15] on button "Close gallery" at bounding box center [1519, 14] width 30 height 28
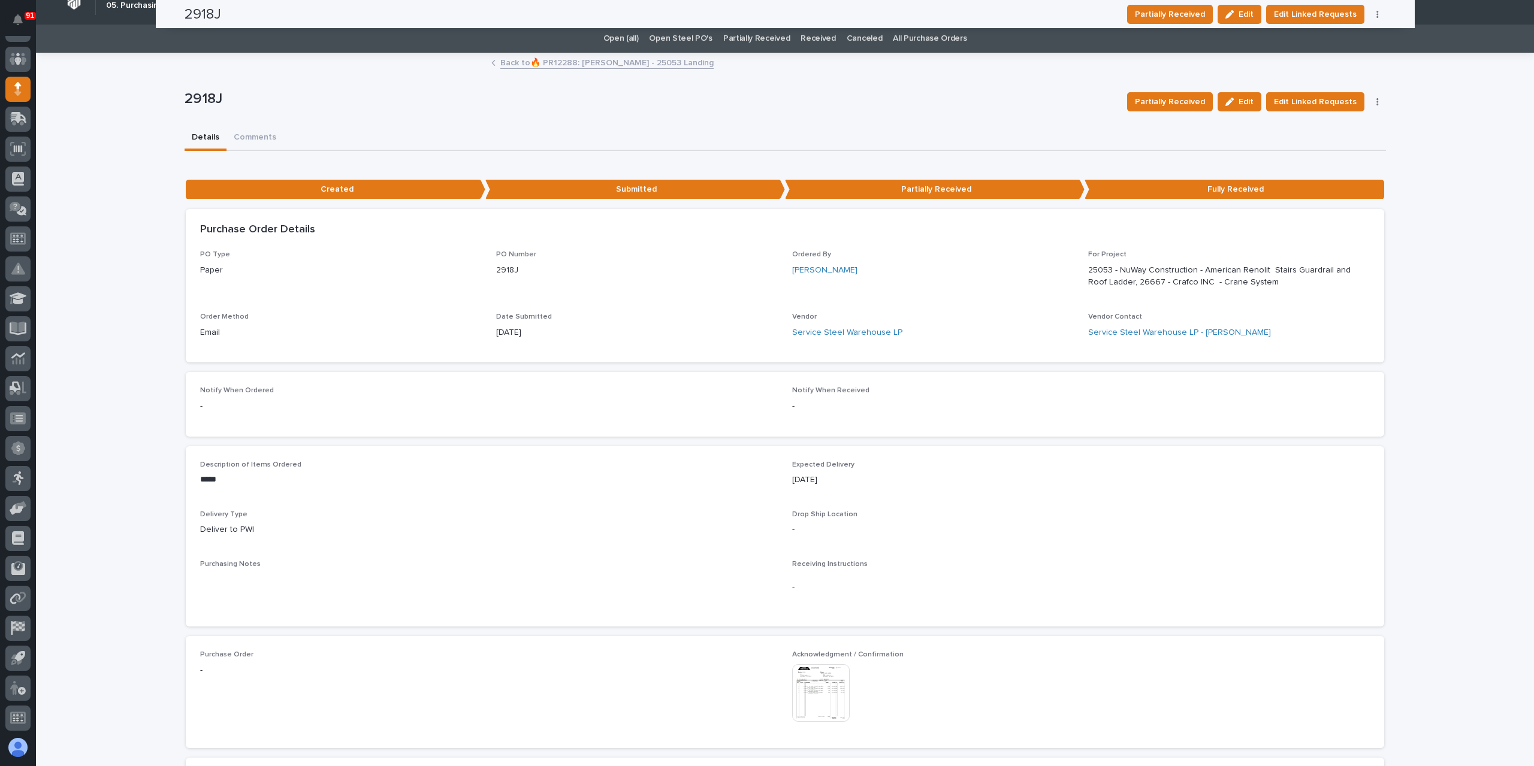
scroll to position [0, 0]
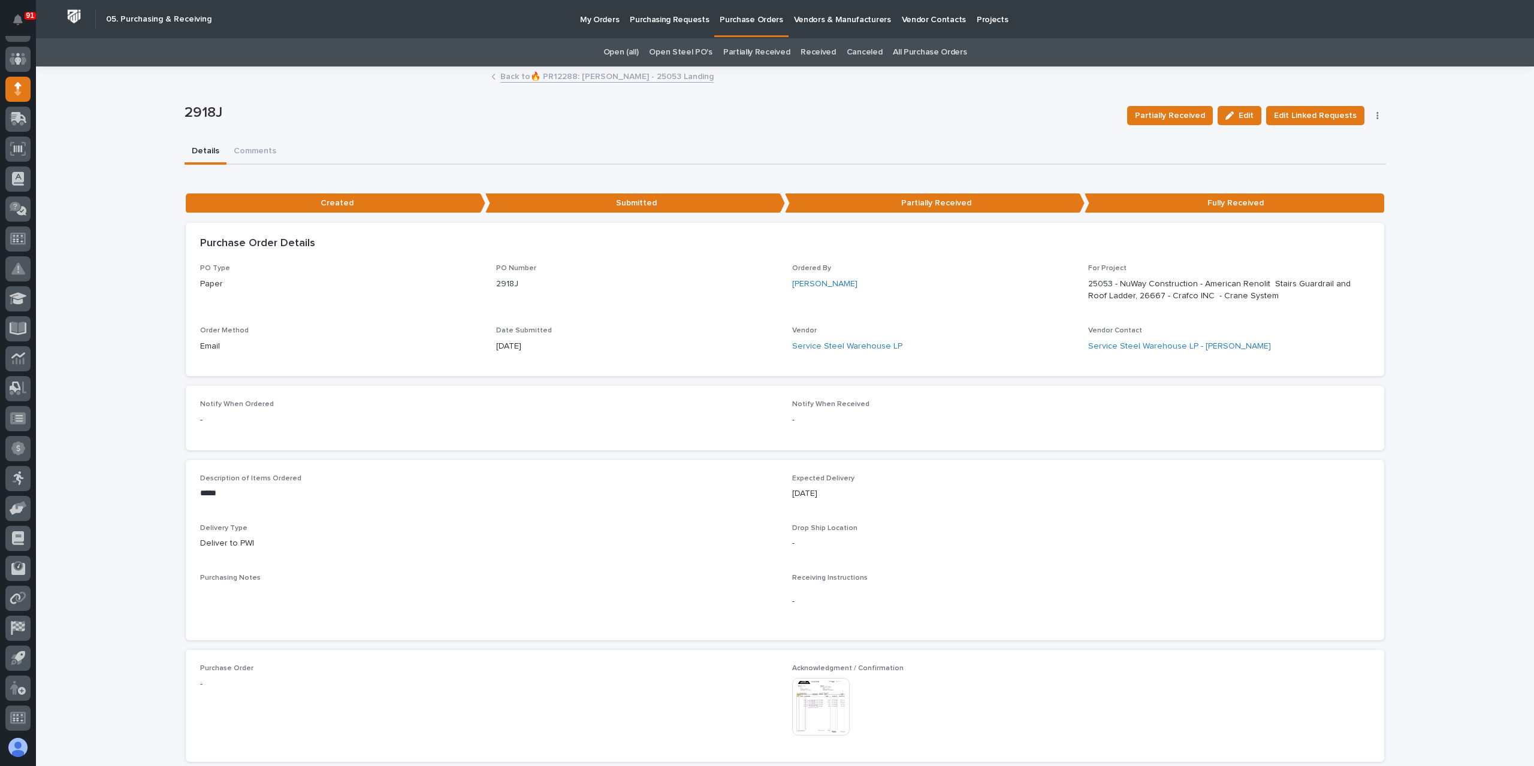
click at [567, 80] on link "Back to 🔥 PR12288: Jim Hartung - 25053 Landing" at bounding box center [606, 76] width 213 height 14
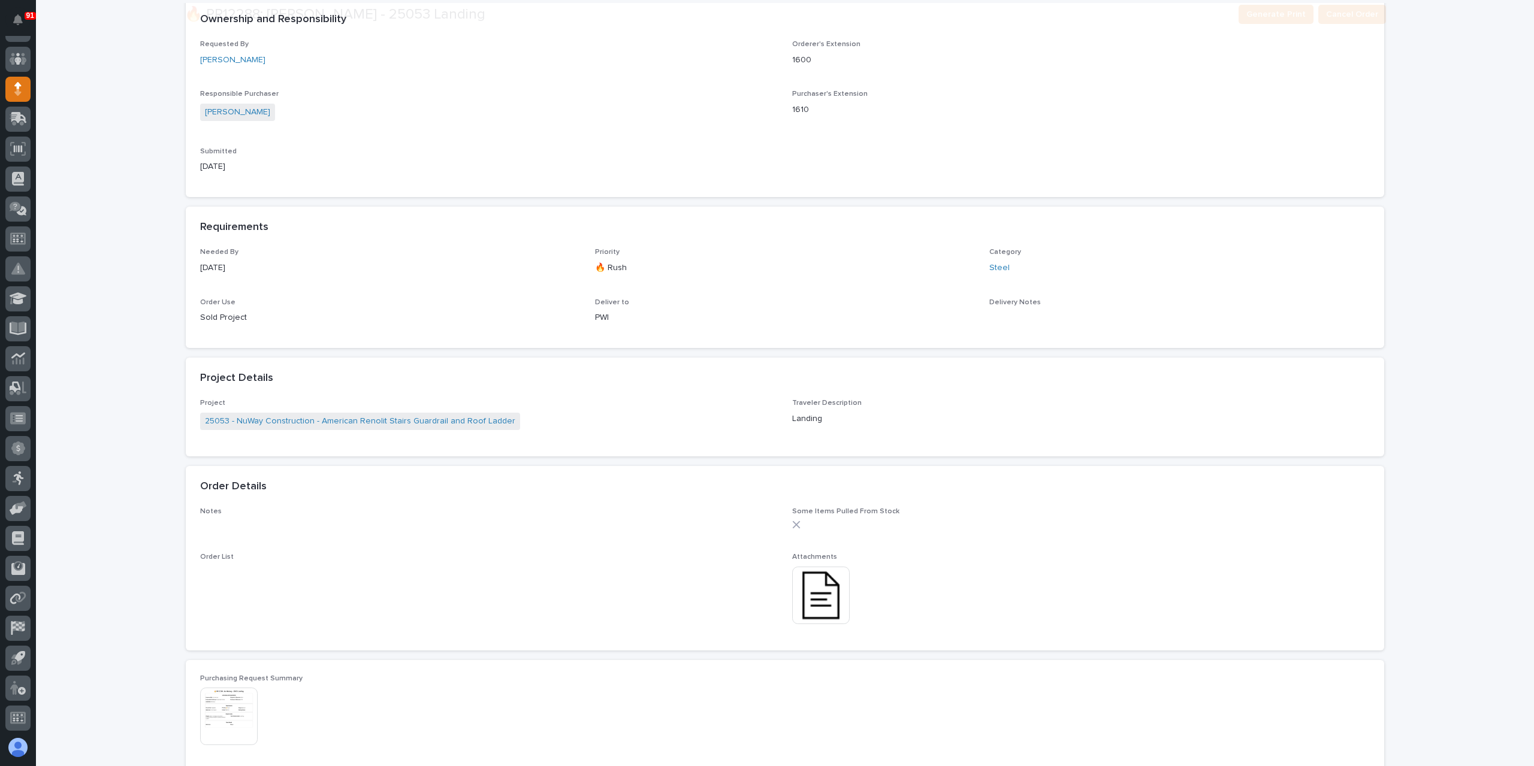
scroll to position [278, 0]
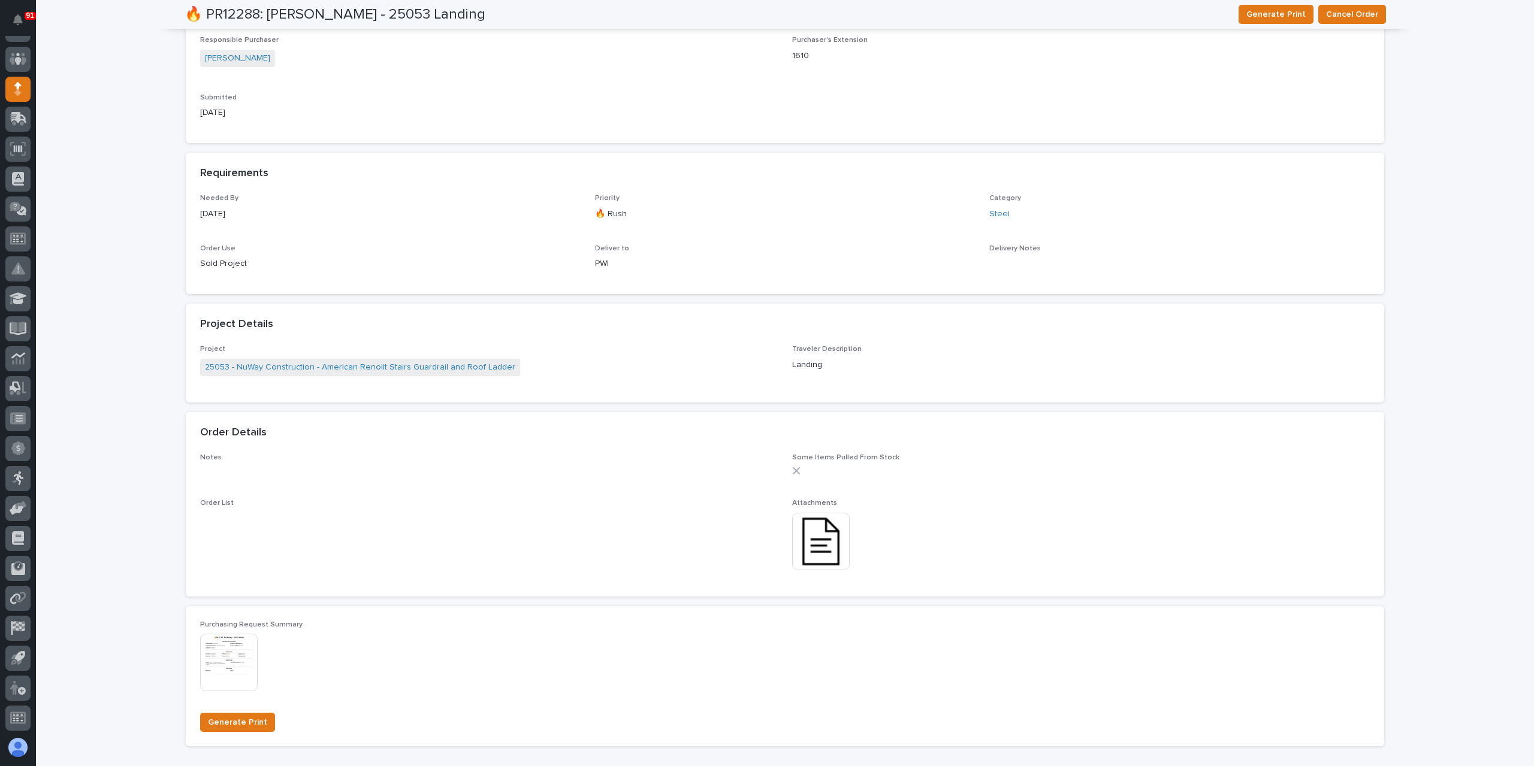
click at [816, 537] on img at bounding box center [821, 542] width 58 height 58
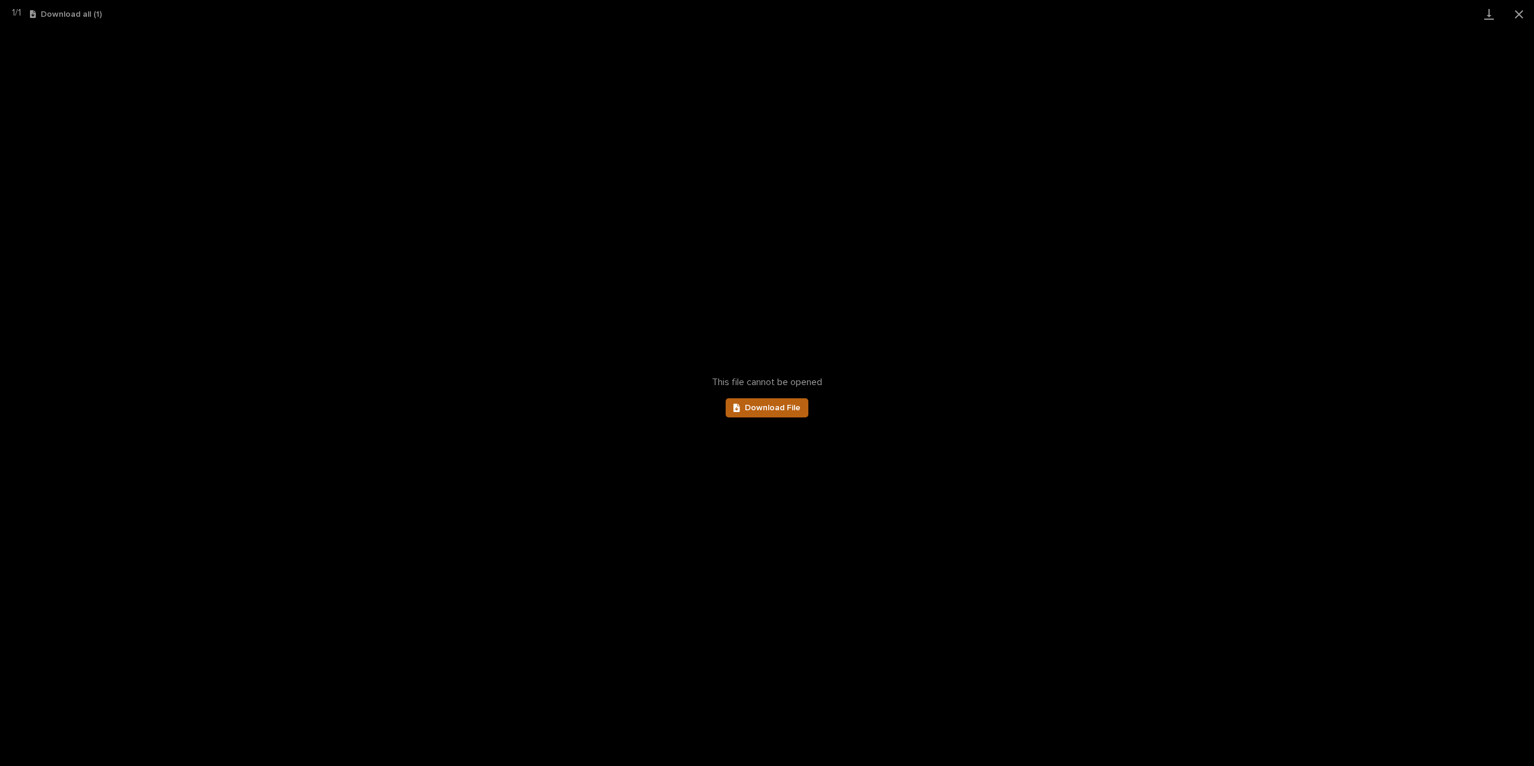
click at [755, 409] on span "Download File" at bounding box center [773, 408] width 56 height 8
click at [1520, 19] on button "Close gallery" at bounding box center [1519, 14] width 30 height 28
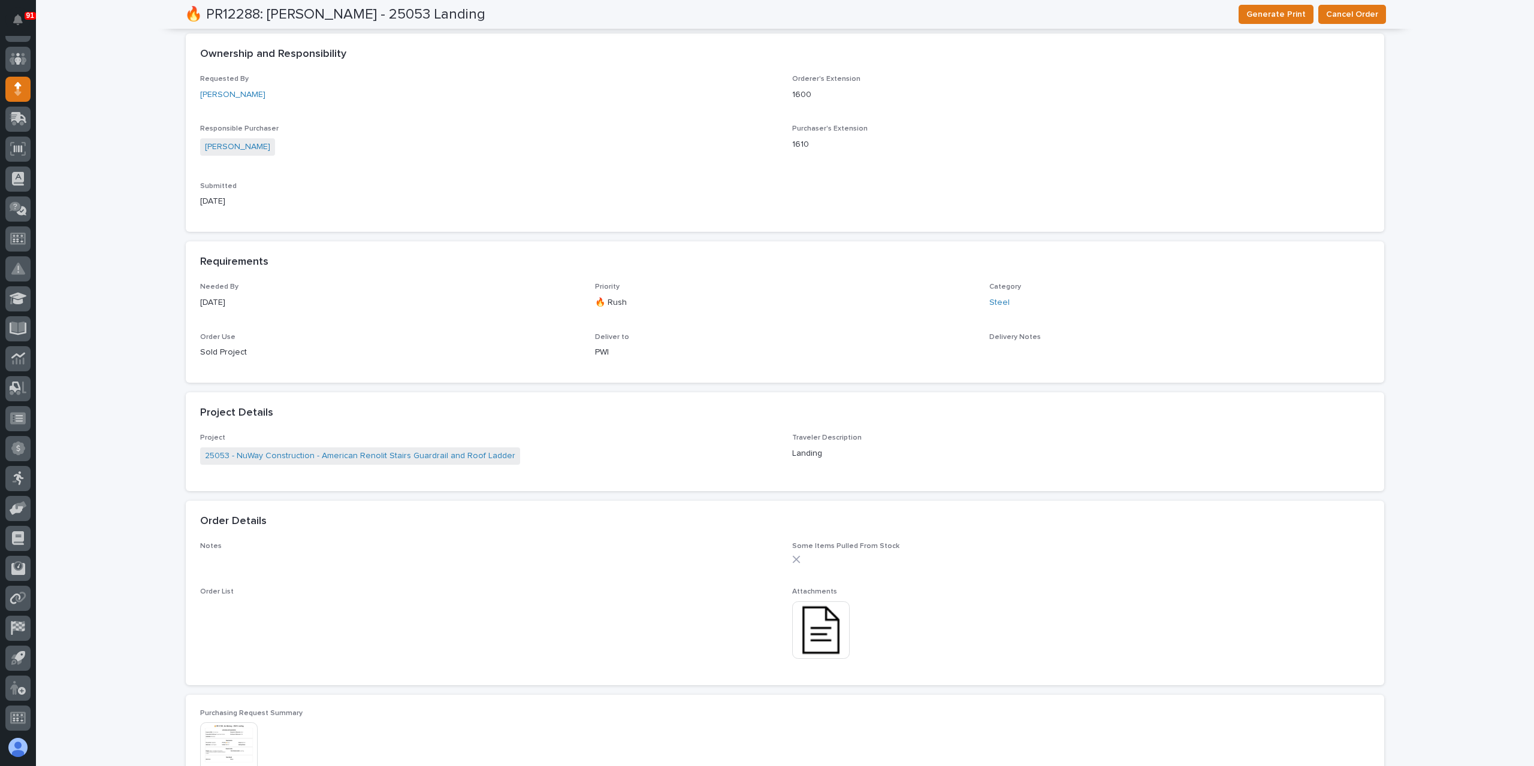
scroll to position [0, 0]
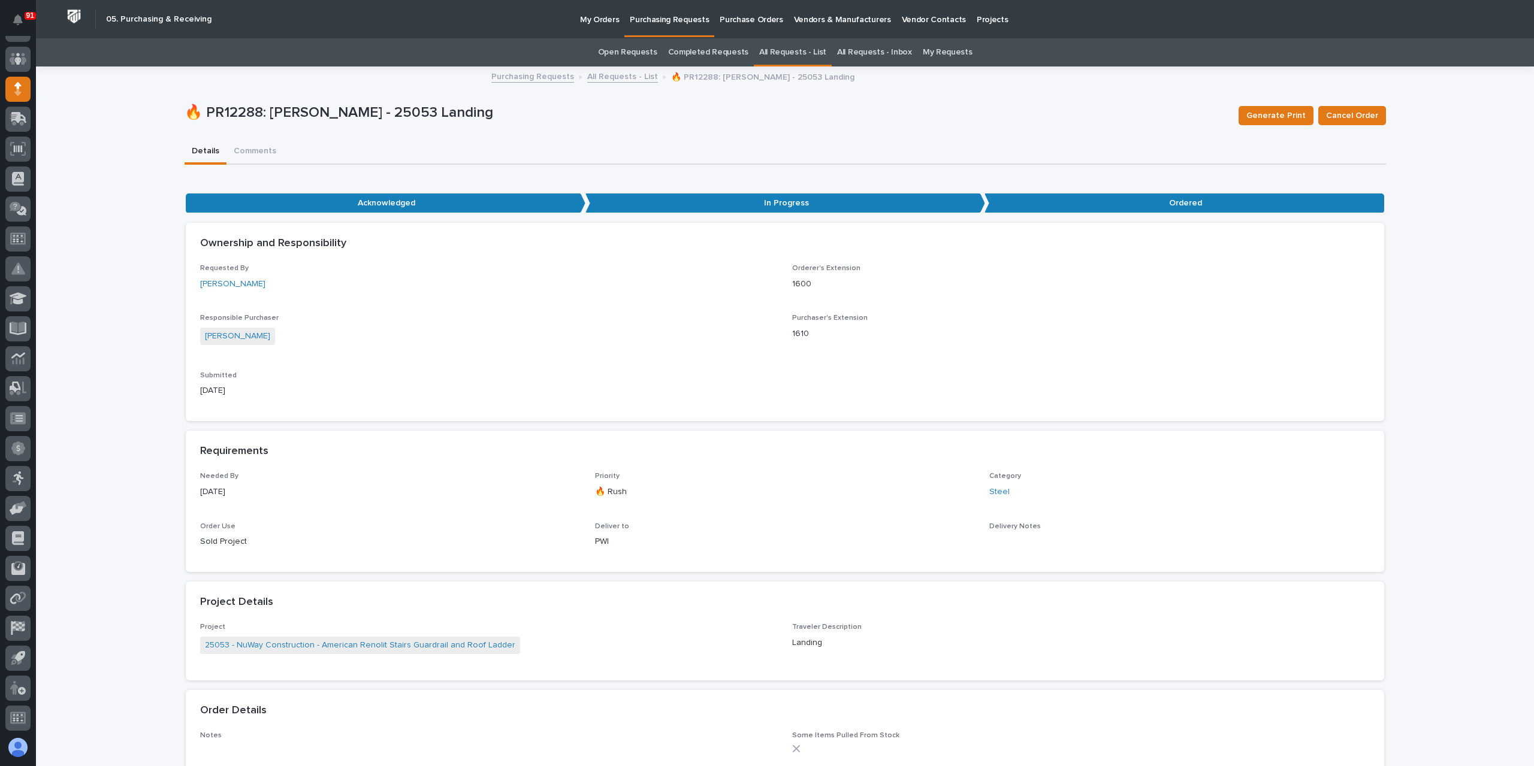
click at [587, 77] on link "All Requests - List" at bounding box center [622, 76] width 71 height 14
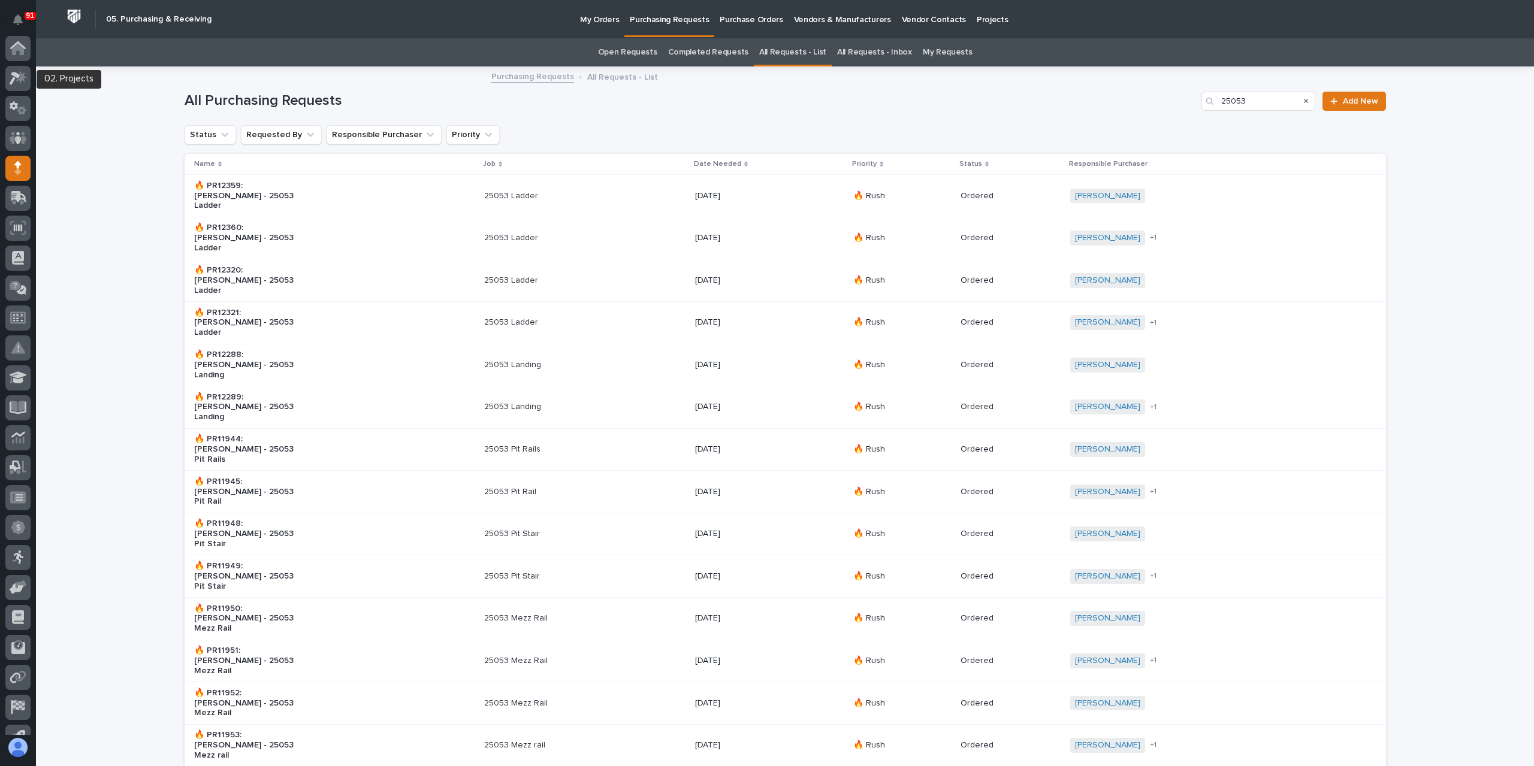
click at [23, 90] on link at bounding box center [17, 78] width 25 height 25
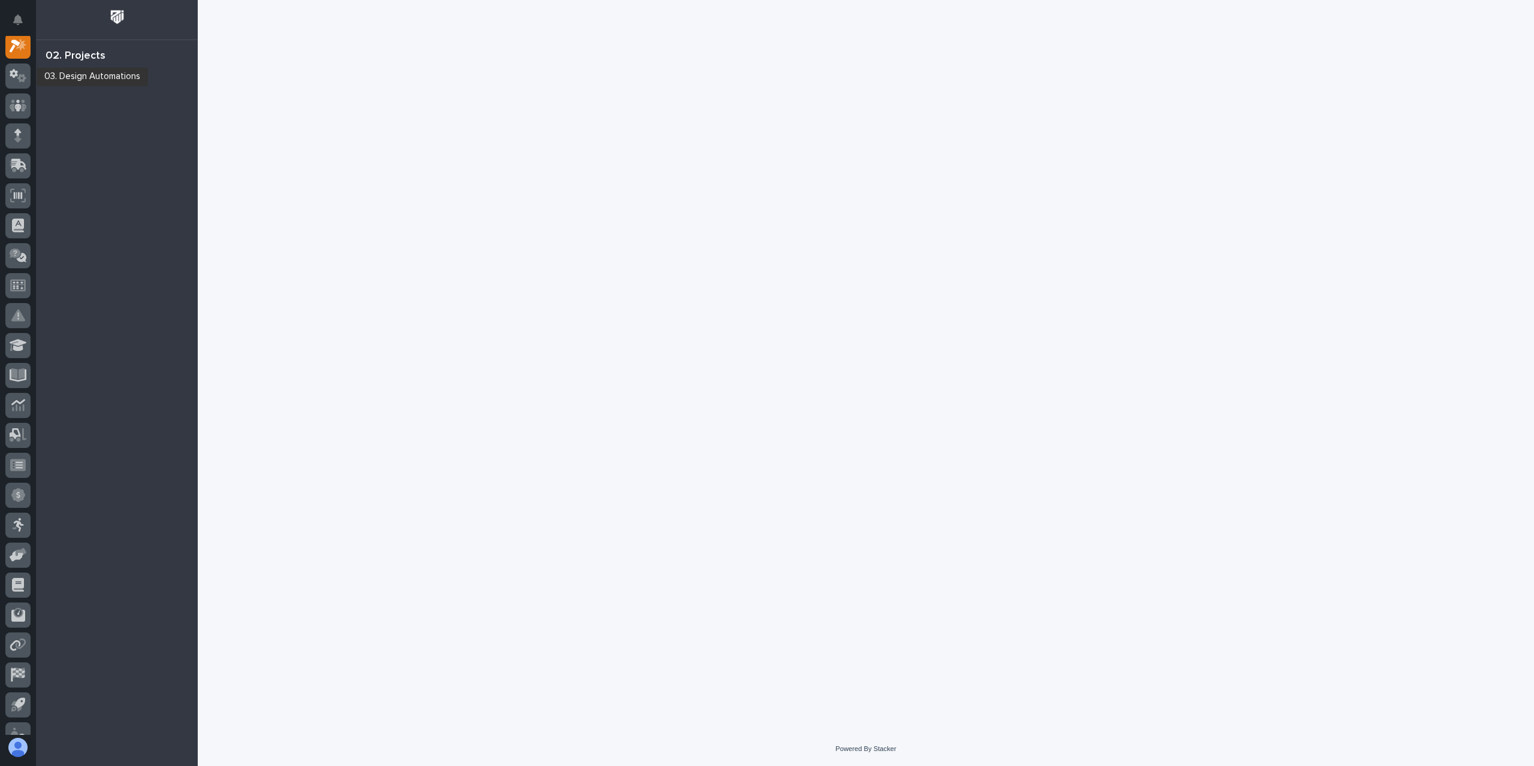
scroll to position [30, 0]
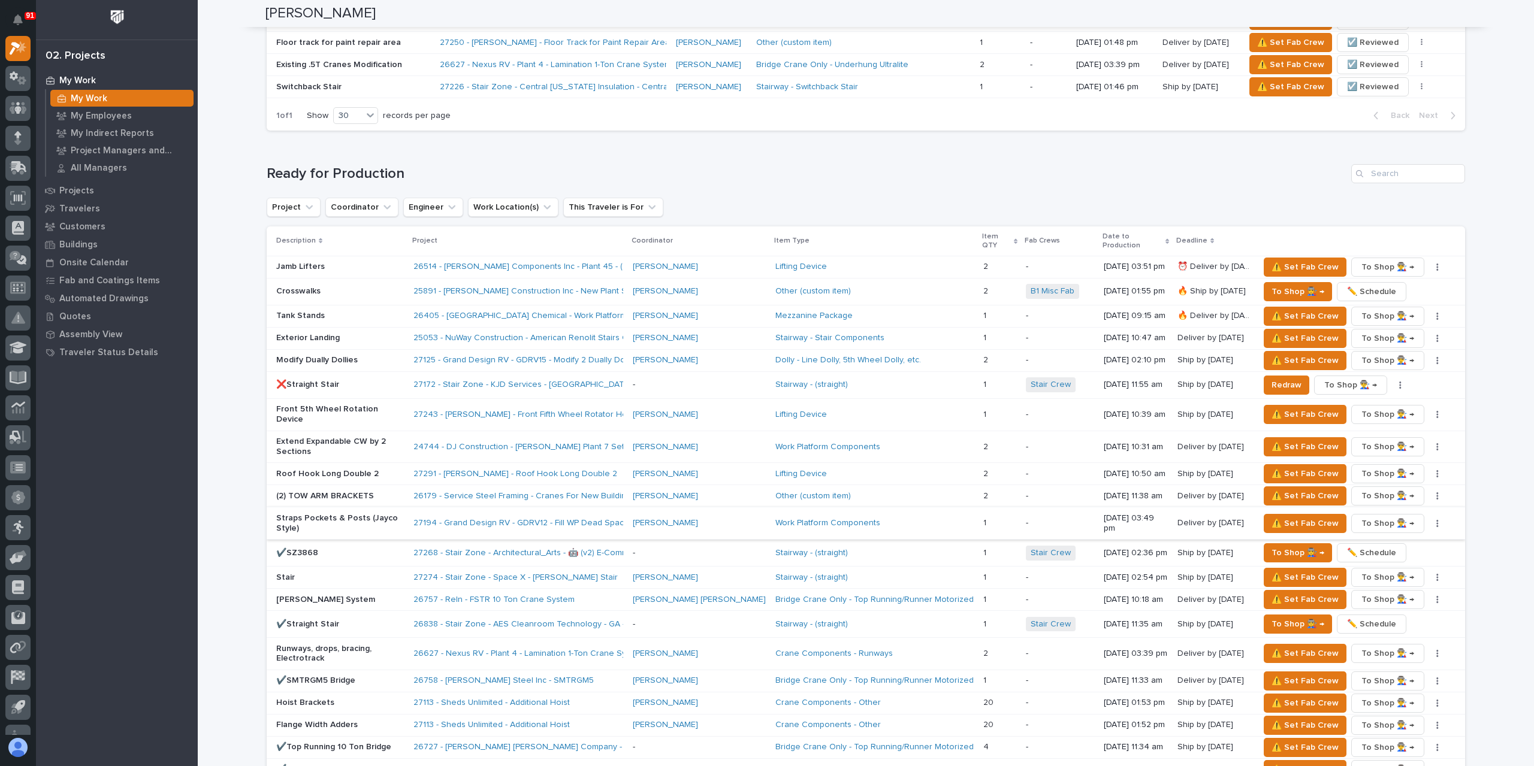
scroll to position [959, 0]
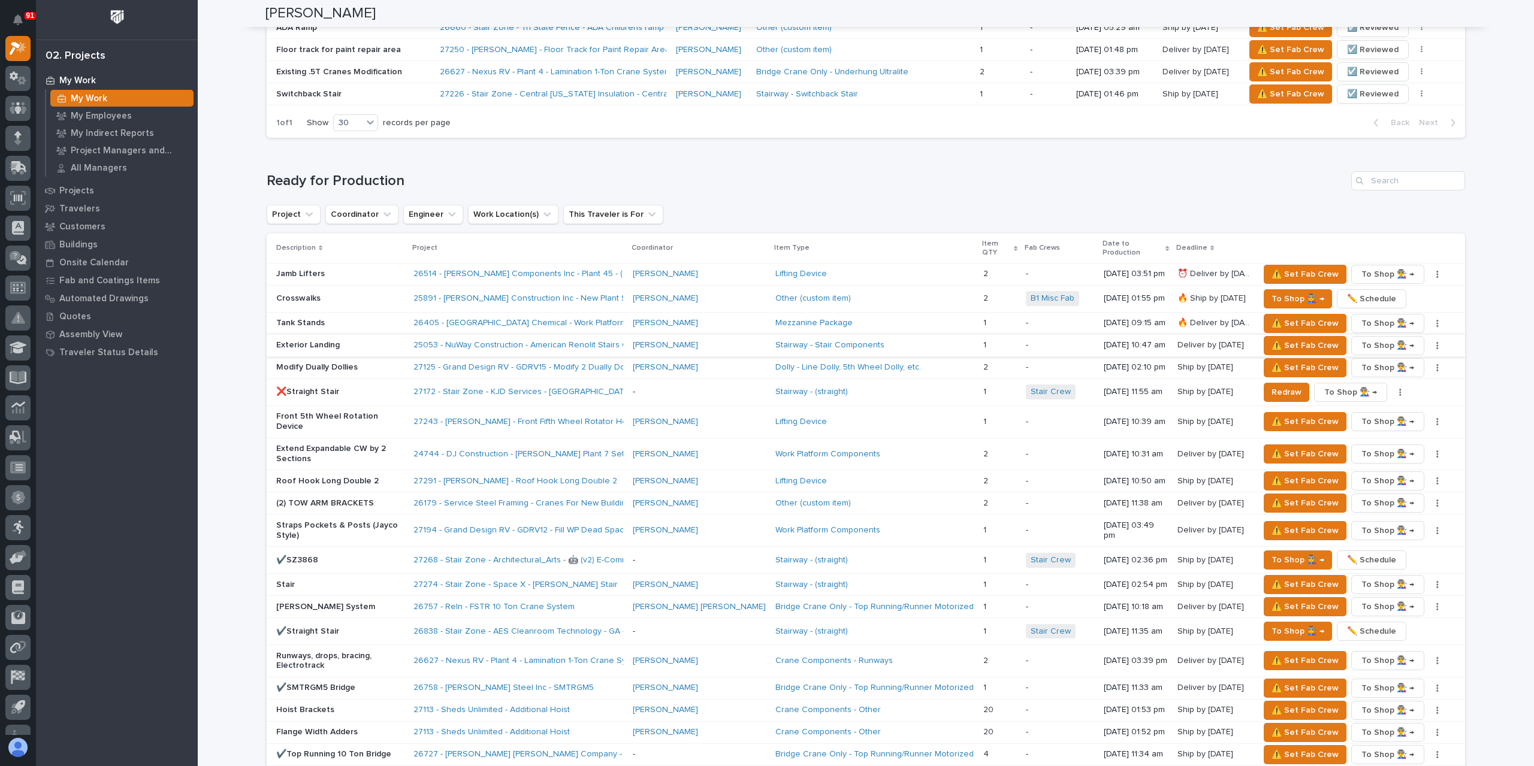
click at [1429, 342] on button "button" at bounding box center [1437, 346] width 17 height 8
click at [1391, 365] on button "✏️ Schedule" at bounding box center [1394, 360] width 79 height 19
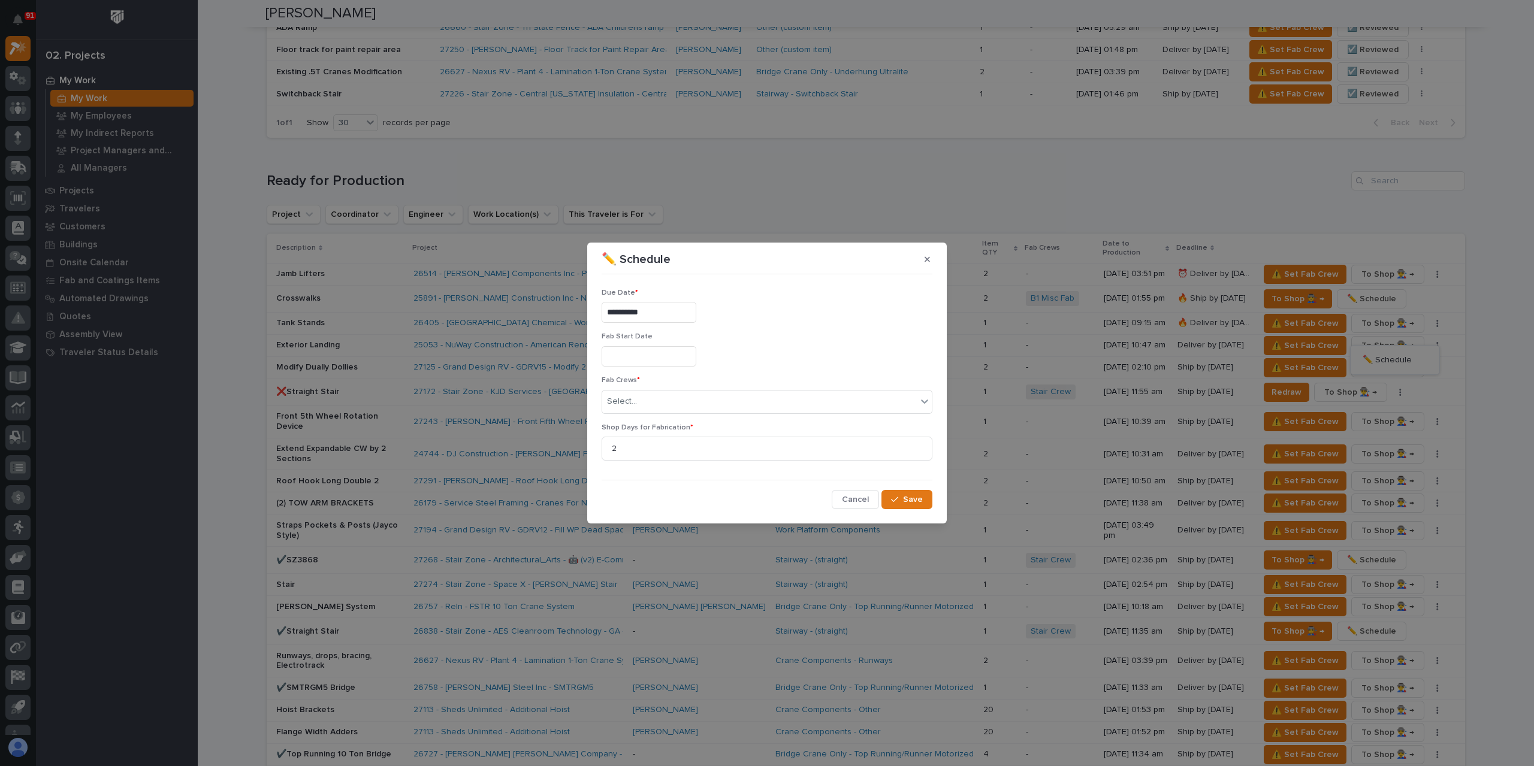
click at [683, 307] on input "**********" at bounding box center [649, 312] width 95 height 21
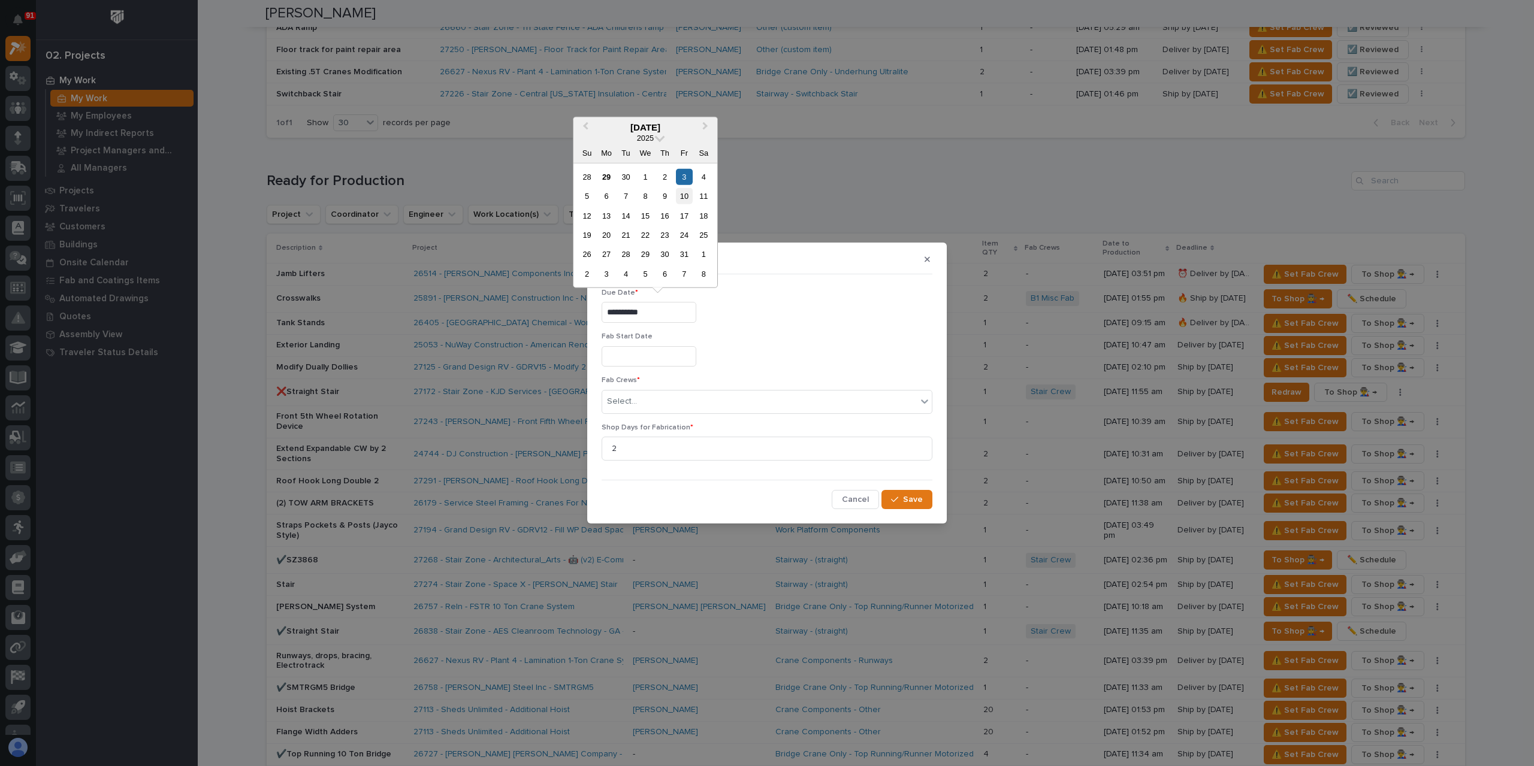
click at [681, 189] on div "10" at bounding box center [684, 196] width 16 height 16
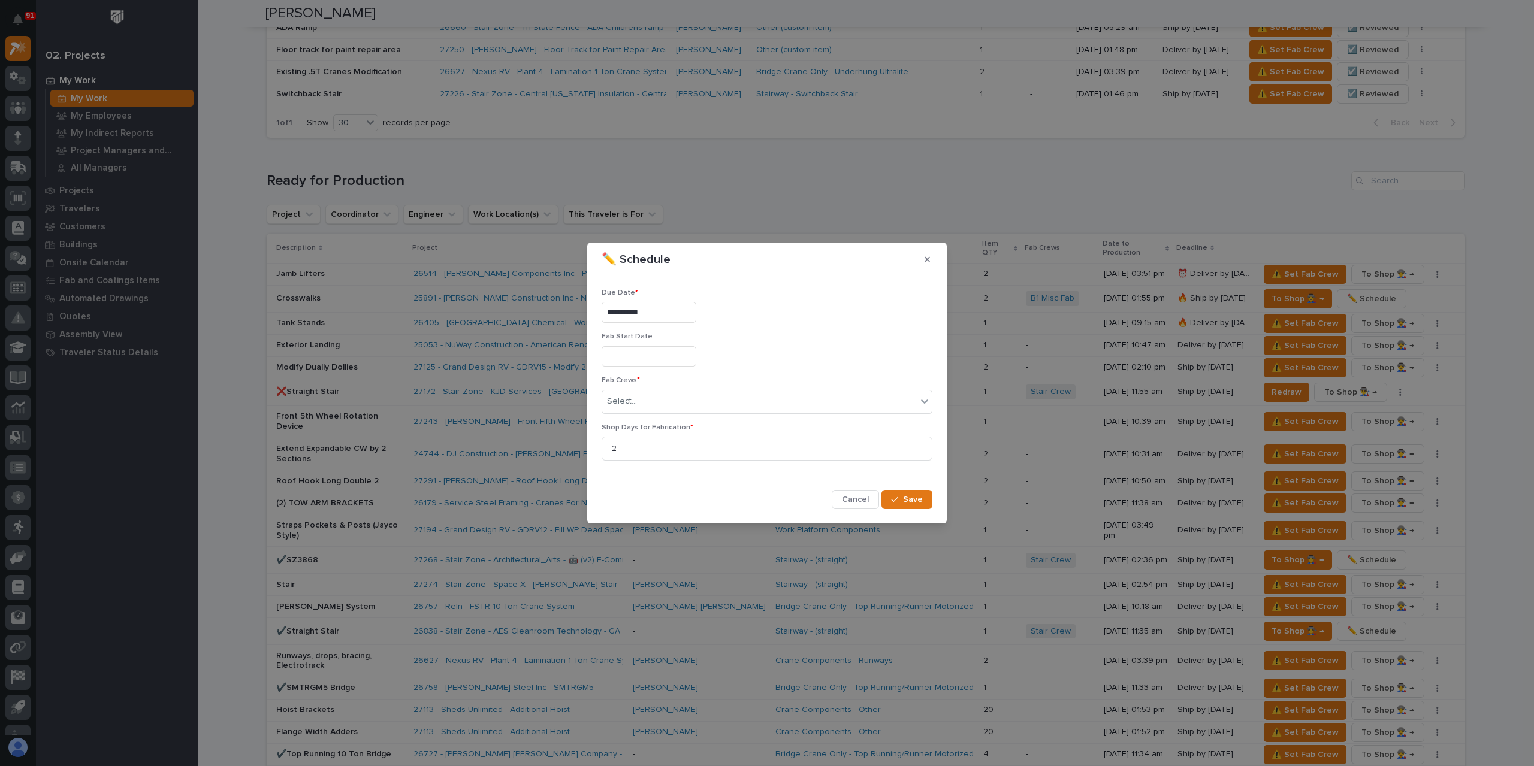
type input "**********"
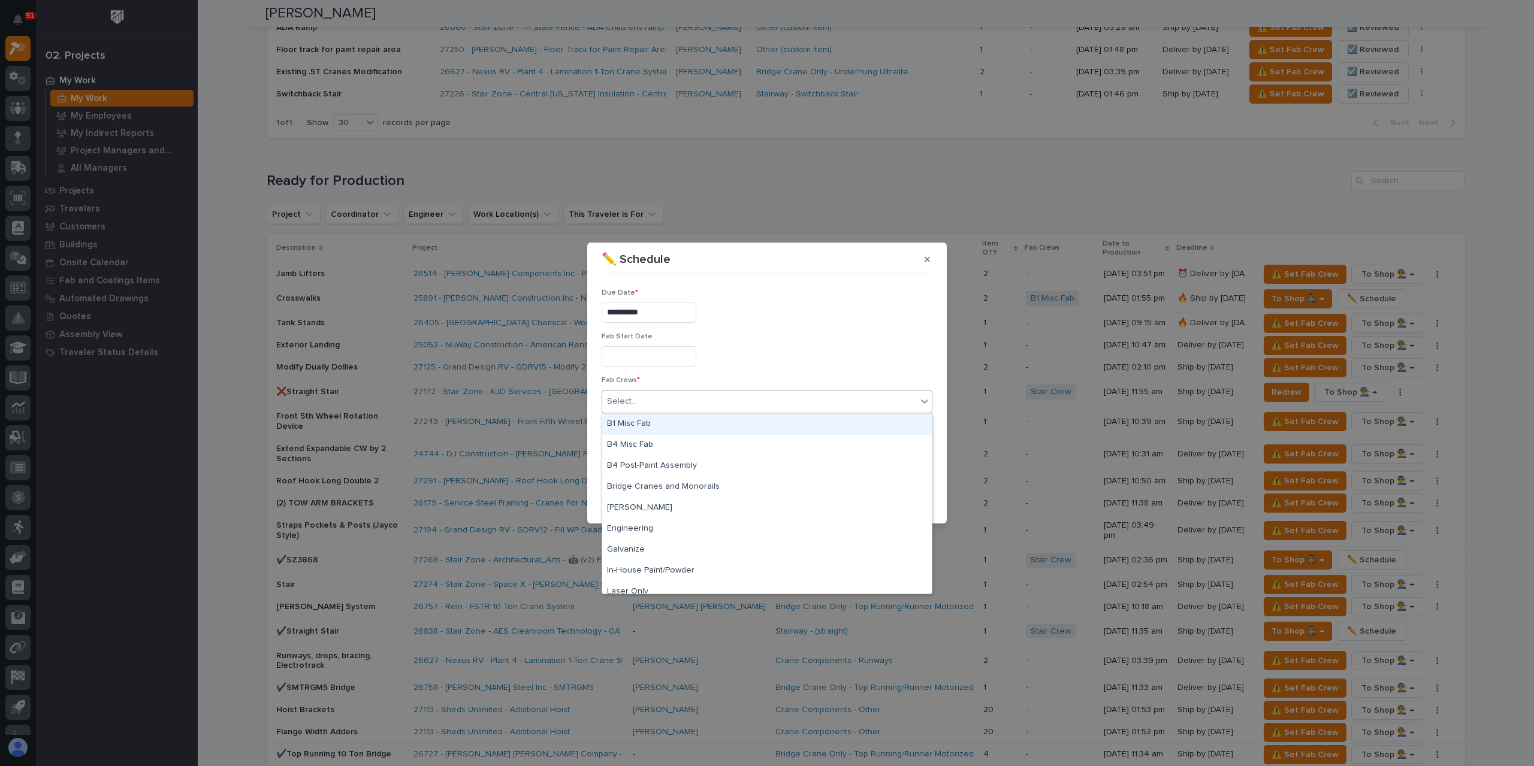
click at [652, 402] on div "Select..." at bounding box center [759, 402] width 315 height 20
click at [651, 421] on div "B1 Misc Fab" at bounding box center [767, 424] width 330 height 21
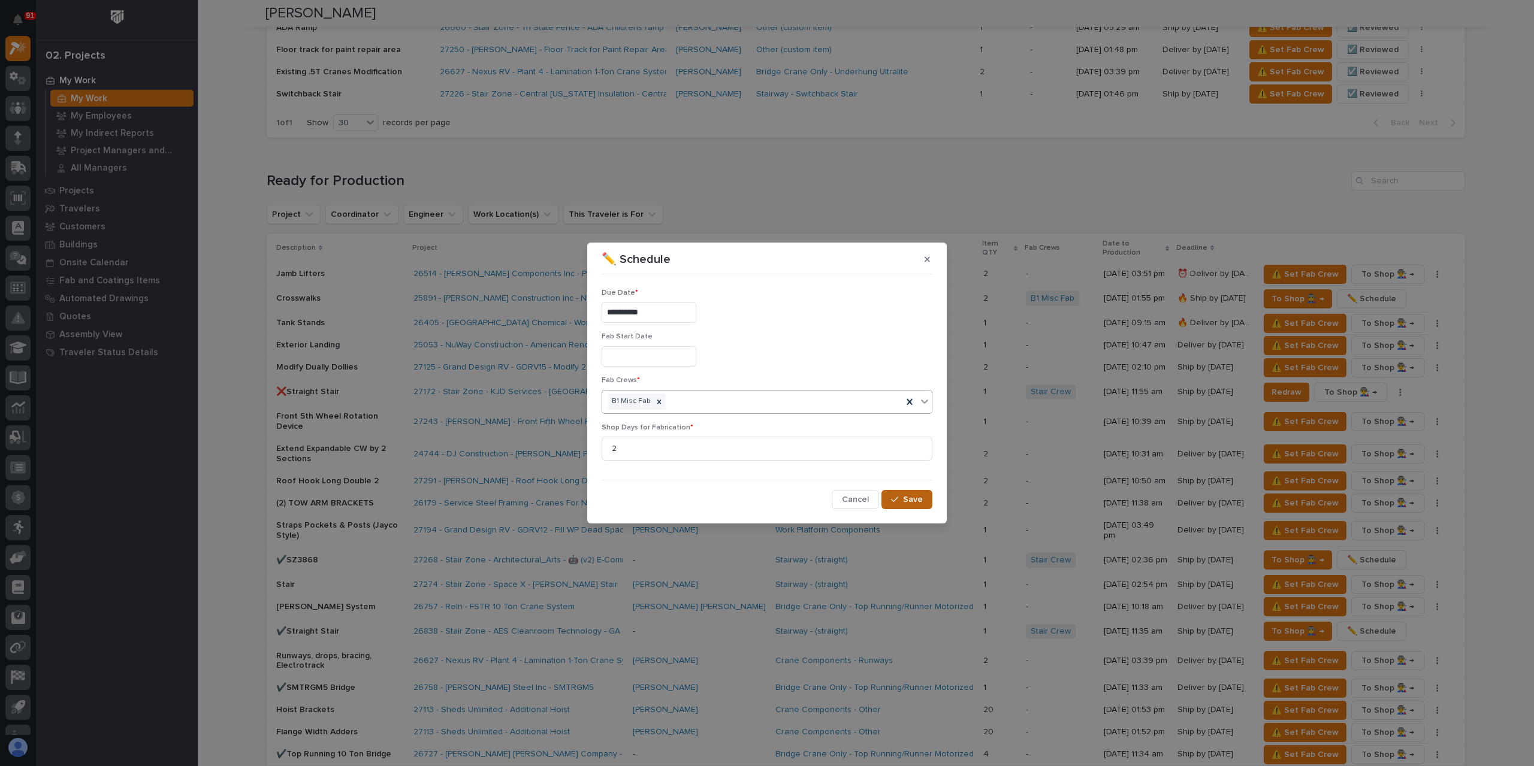
click at [898, 497] on icon "button" at bounding box center [894, 499] width 7 height 5
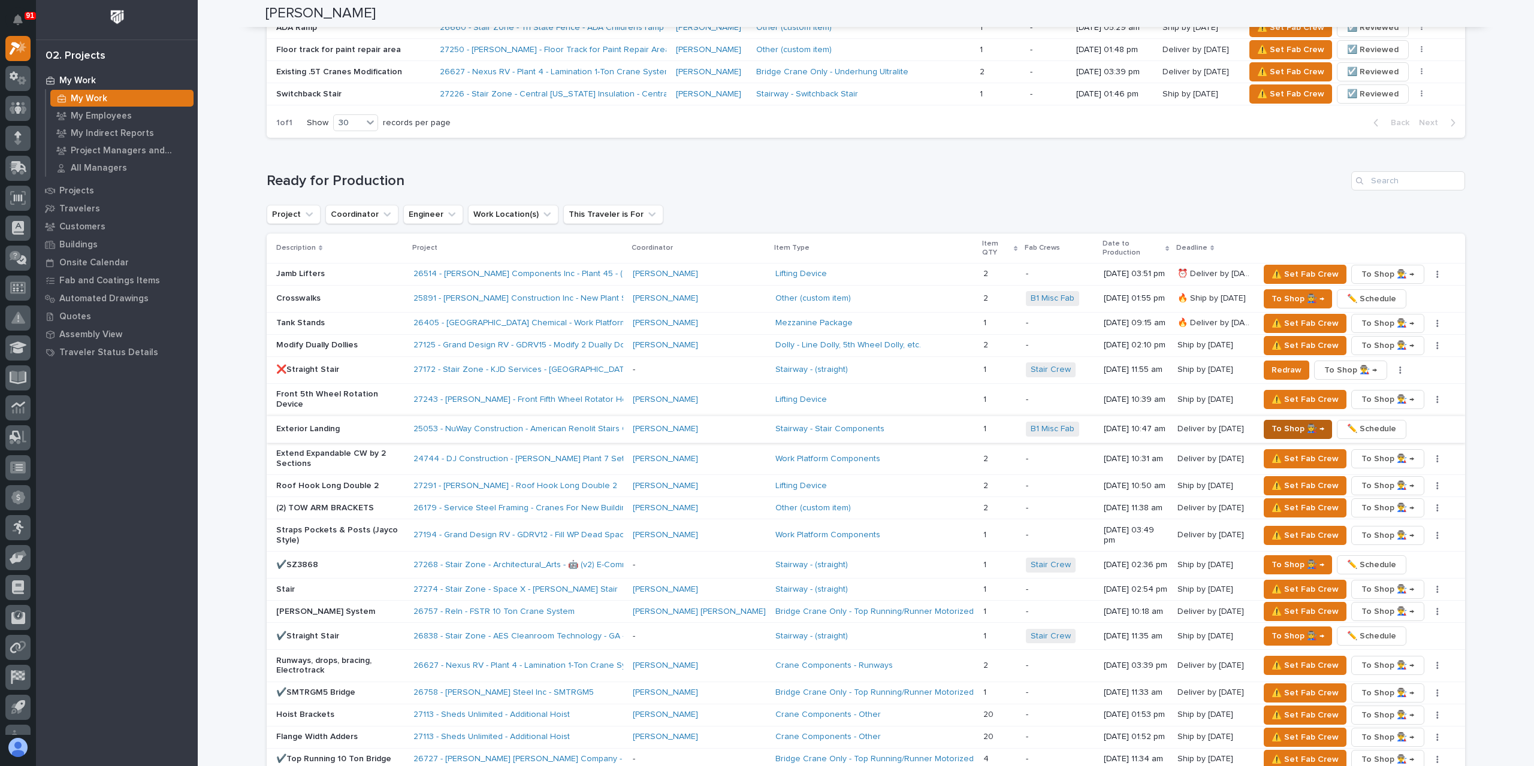
click at [1288, 422] on span "To Shop 👨‍🏭 →" at bounding box center [1297, 429] width 53 height 14
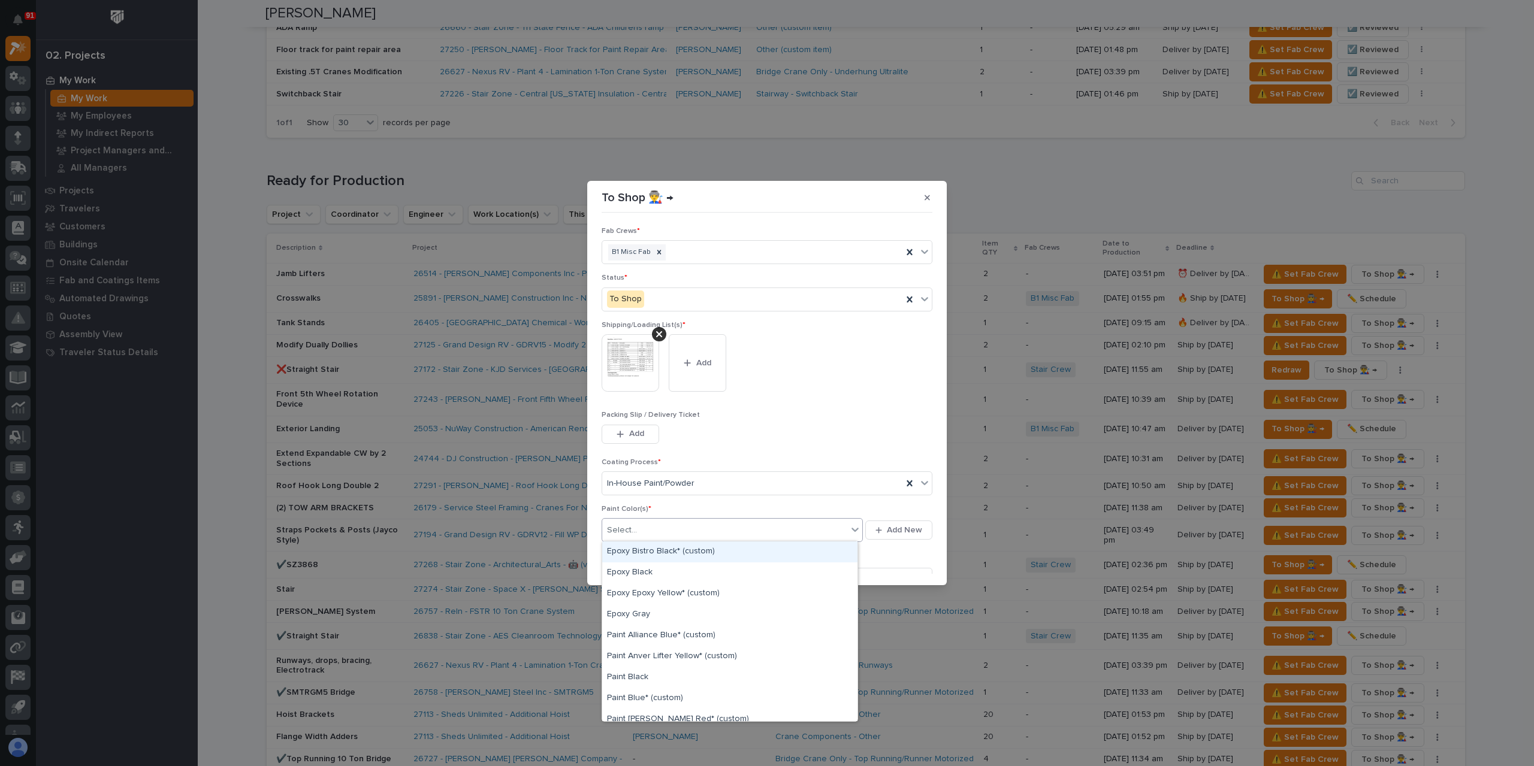
click at [647, 528] on div "Select..." at bounding box center [724, 531] width 245 height 20
click at [632, 706] on div "Paint Gray" at bounding box center [729, 704] width 255 height 21
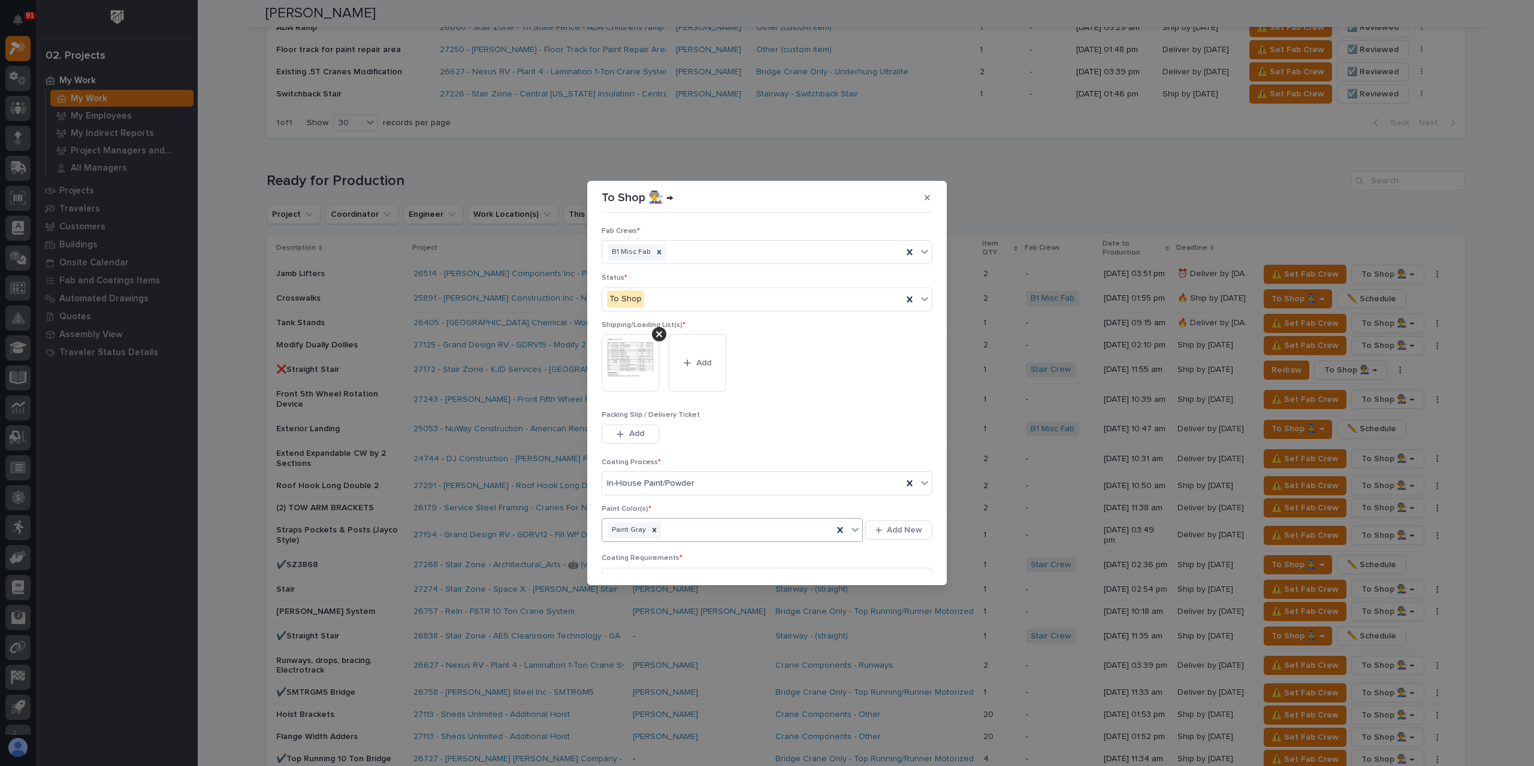
click at [697, 528] on div "Paint Gray" at bounding box center [717, 530] width 231 height 21
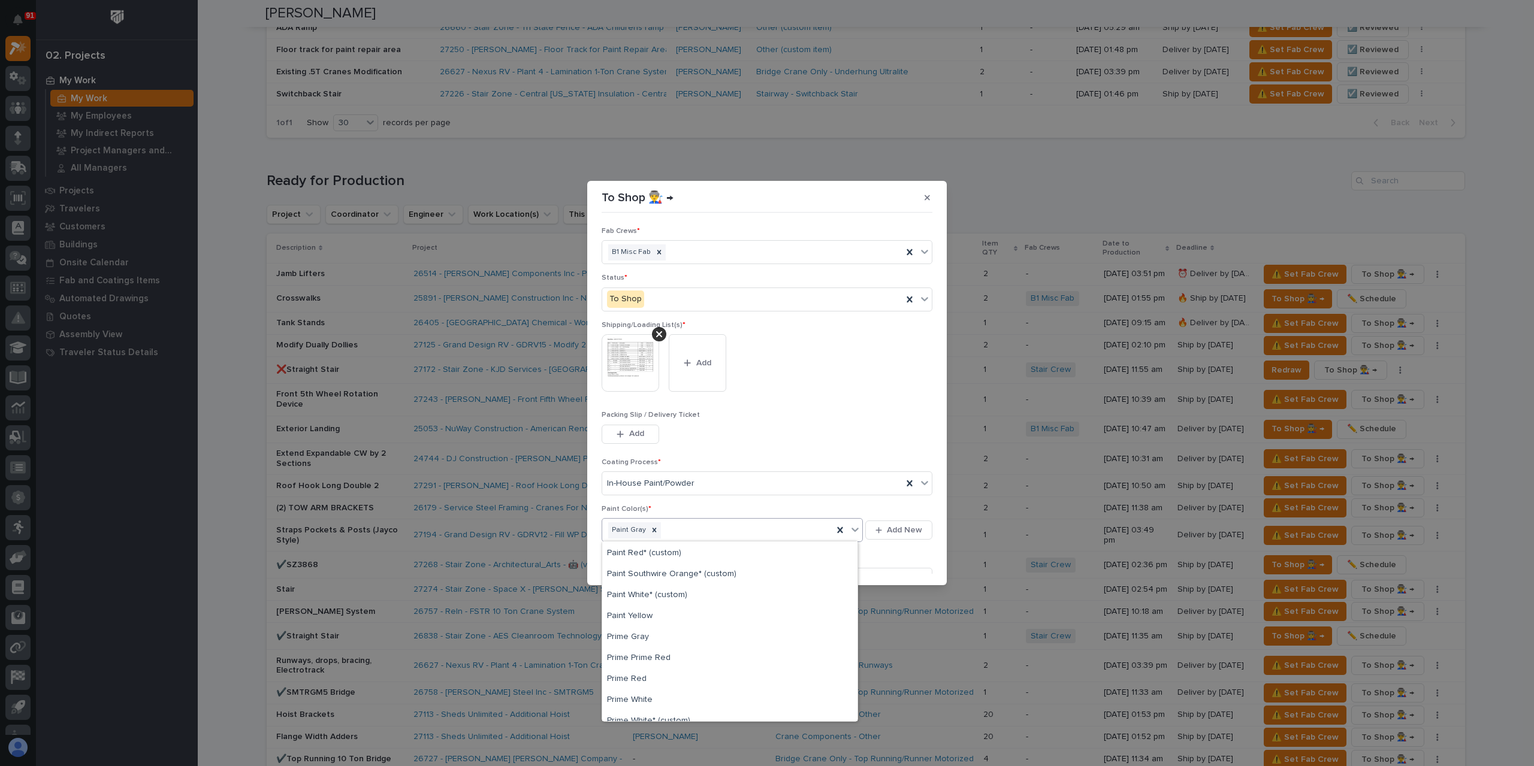
scroll to position [345, 0]
click at [641, 608] on div "Paint Yellow" at bounding box center [729, 606] width 255 height 21
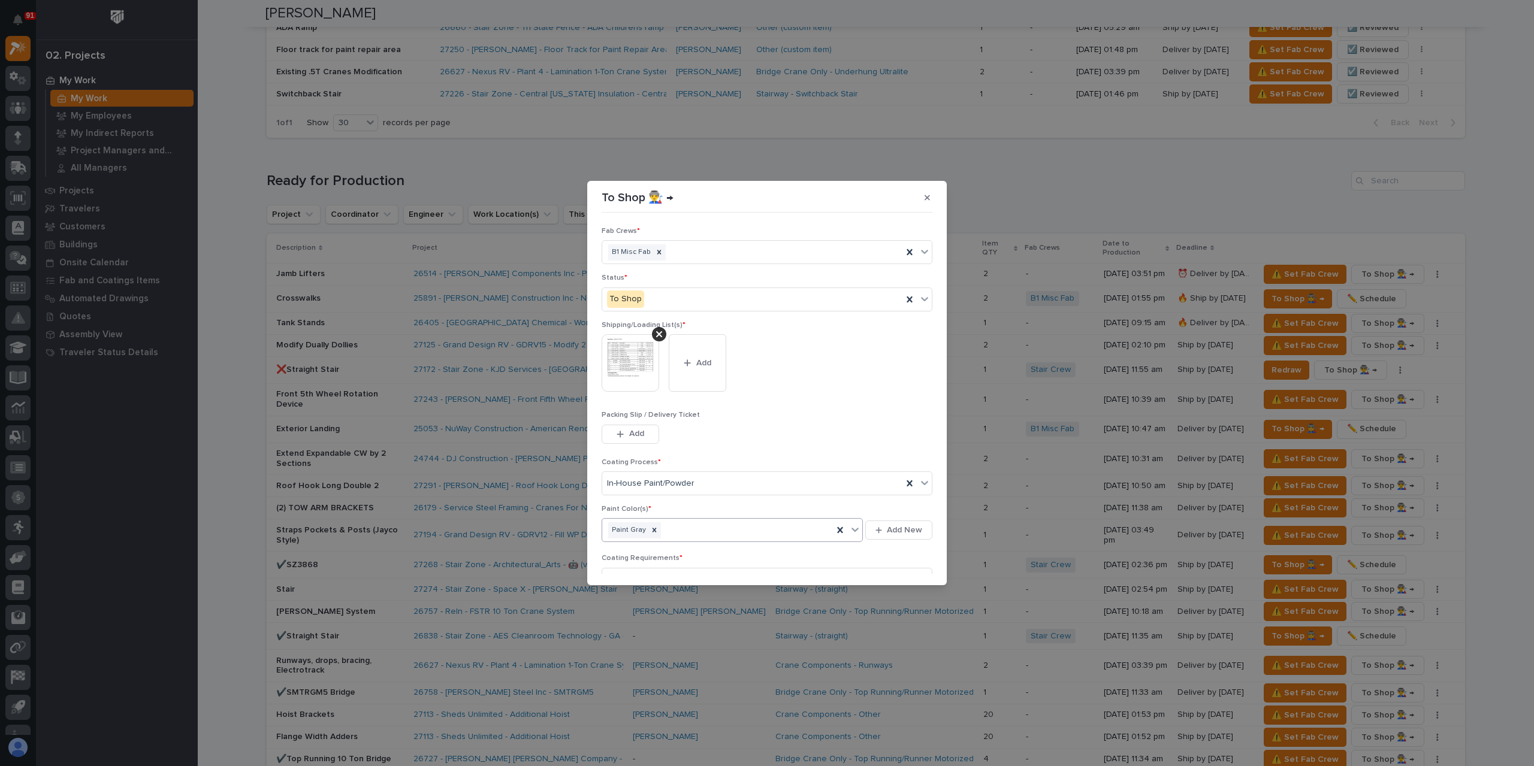
scroll to position [64, 0]
click at [895, 566] on div "button" at bounding box center [897, 567] width 12 height 8
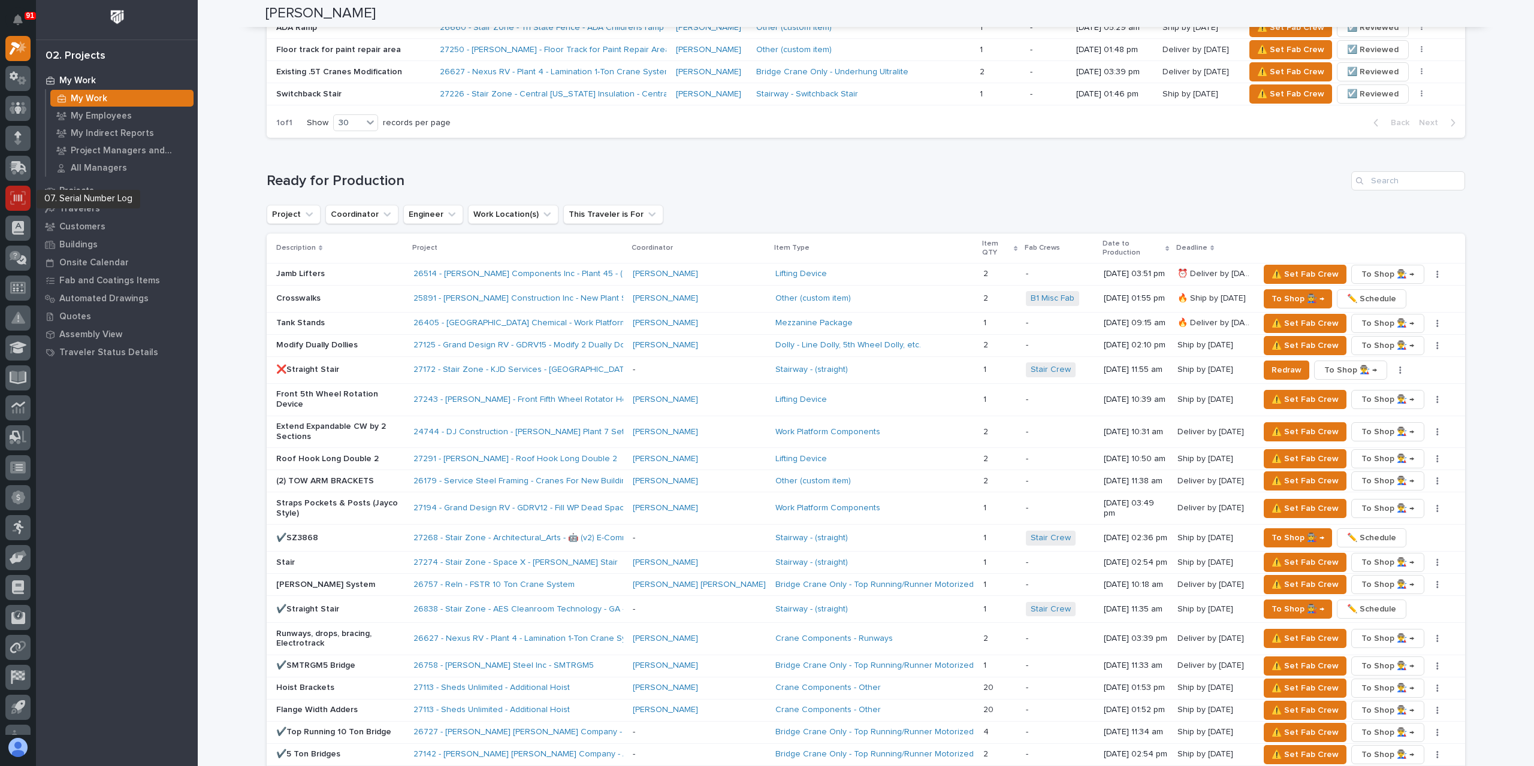
click at [12, 196] on icon at bounding box center [18, 198] width 16 height 14
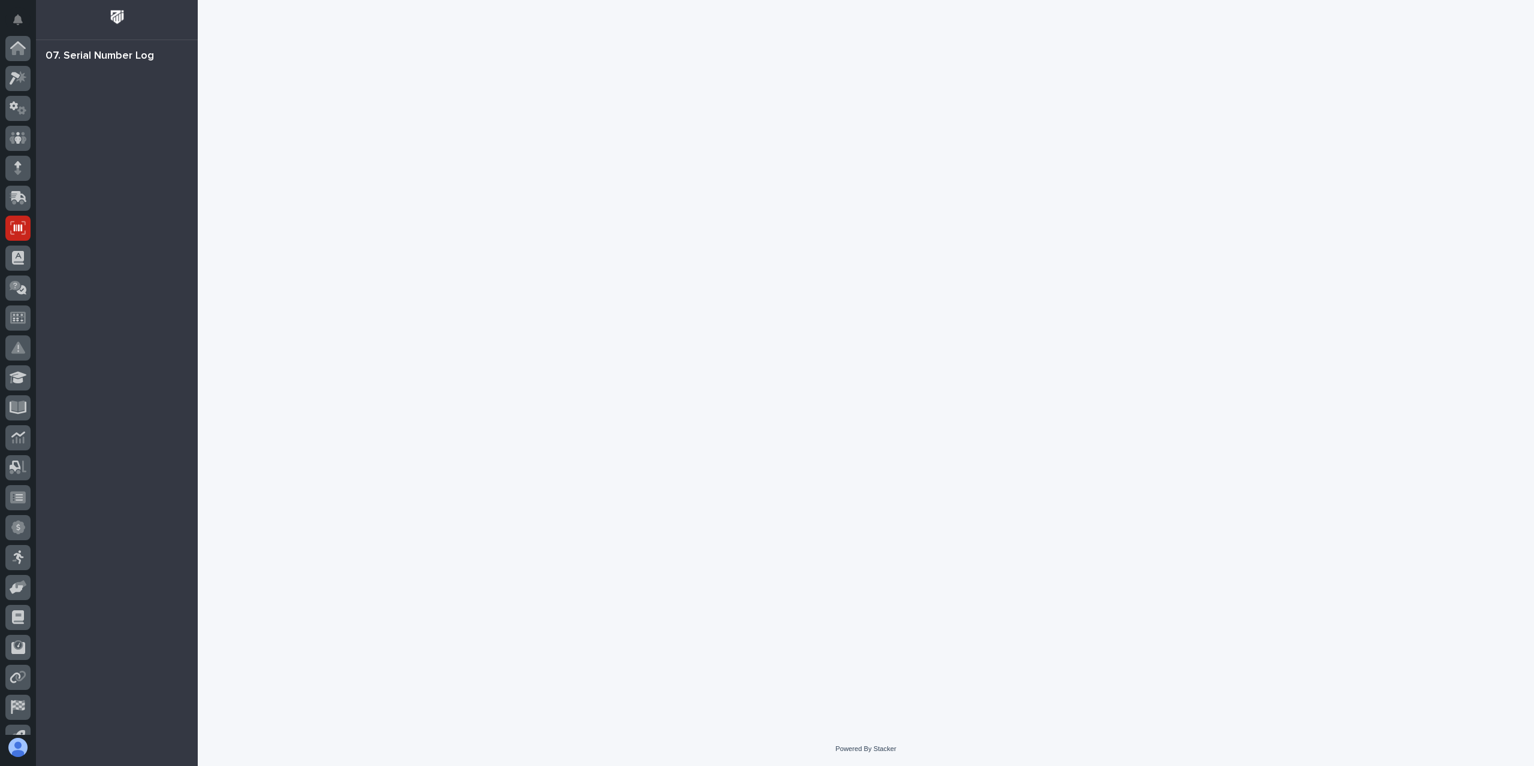
scroll to position [79, 0]
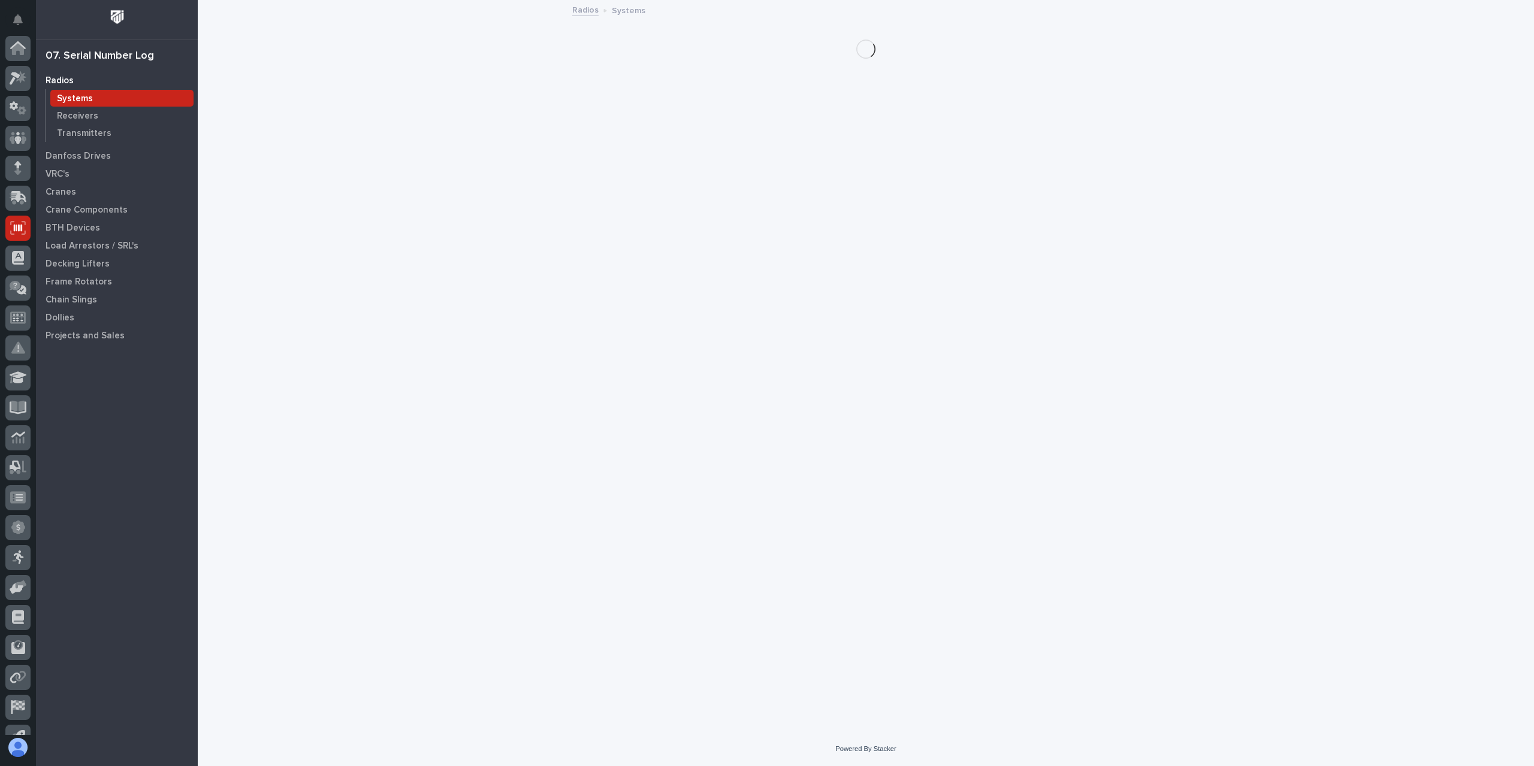
scroll to position [79, 0]
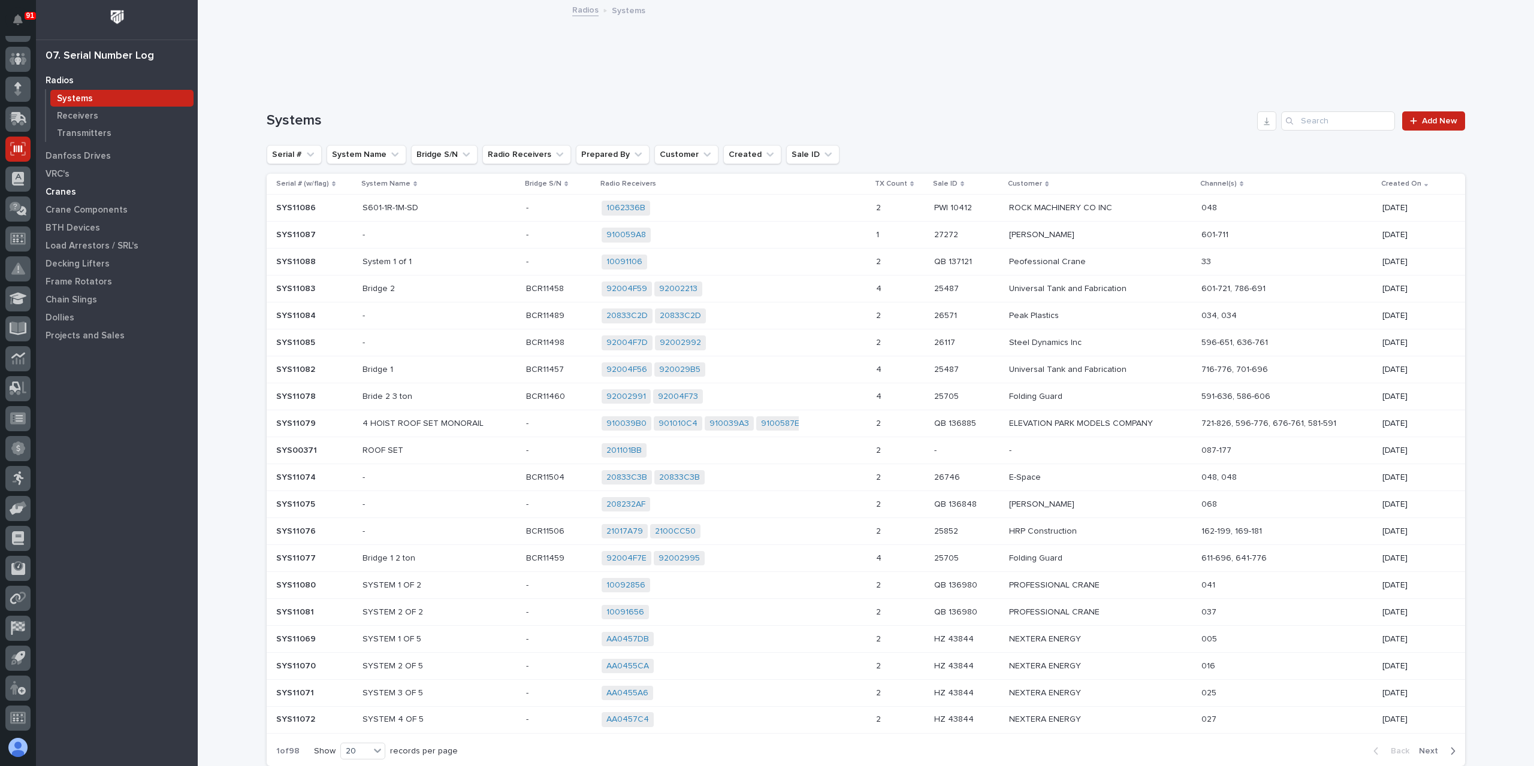
click at [65, 194] on p "Cranes" at bounding box center [61, 192] width 31 height 11
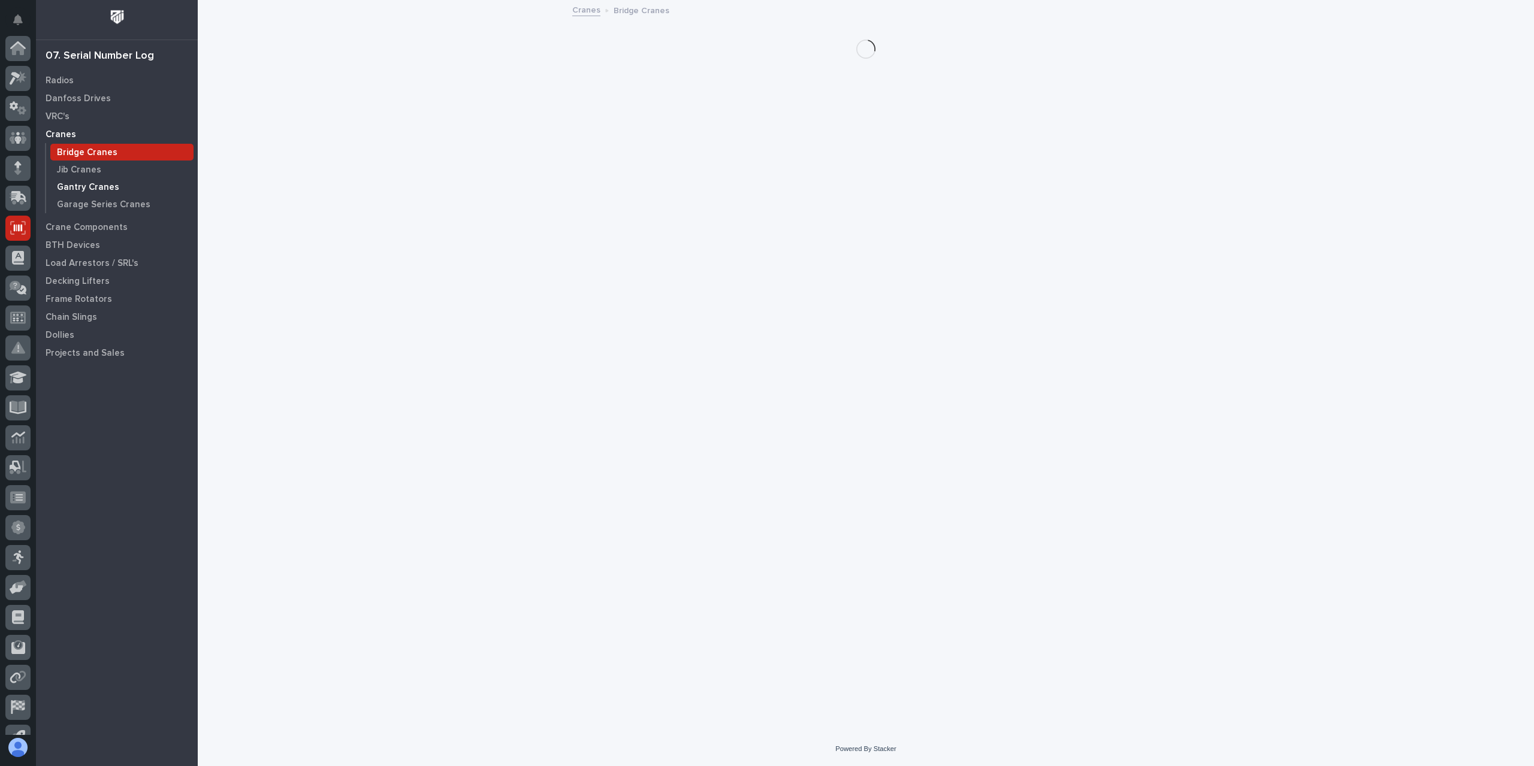
scroll to position [79, 0]
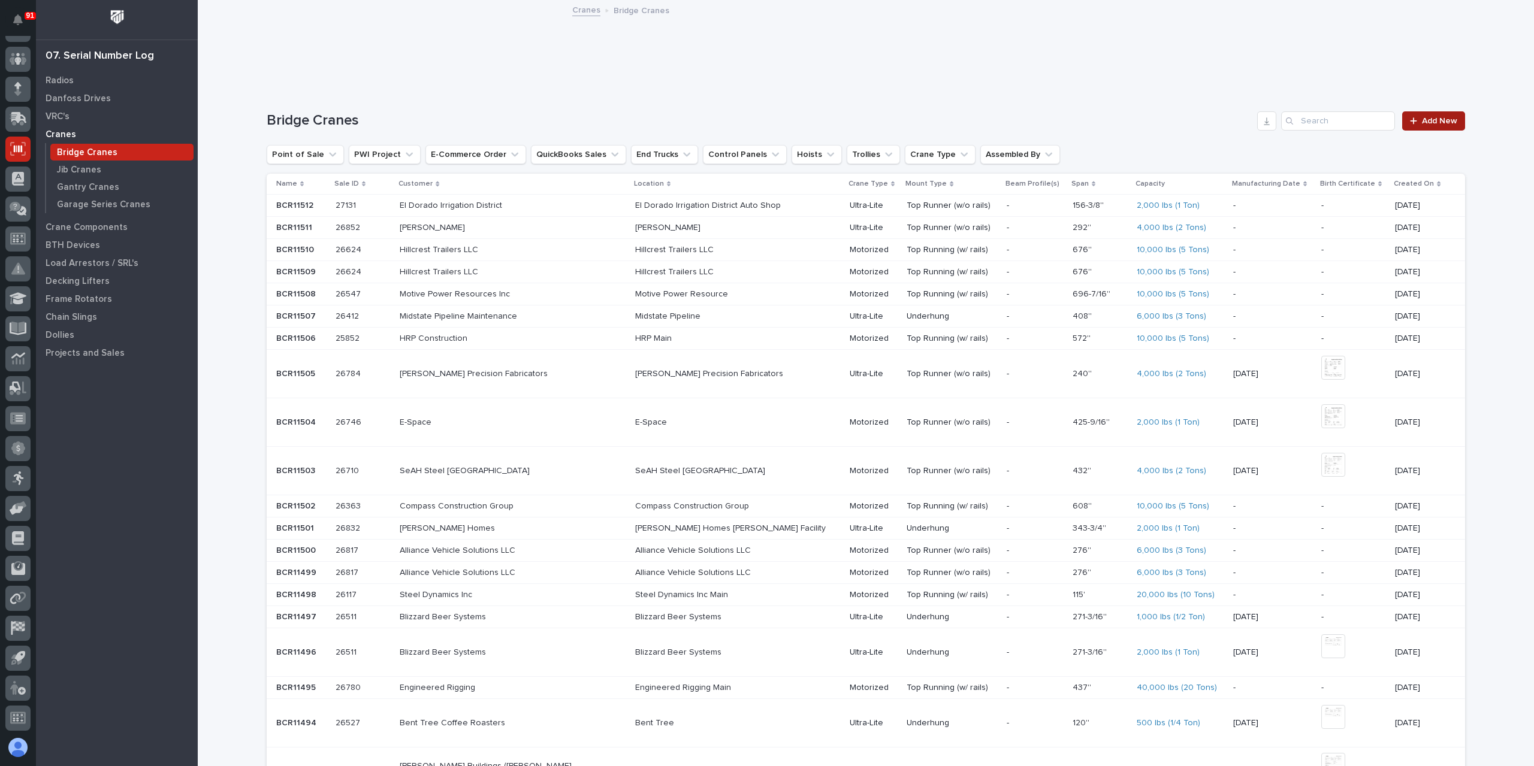
click at [1434, 120] on span "Add New" at bounding box center [1439, 121] width 35 height 8
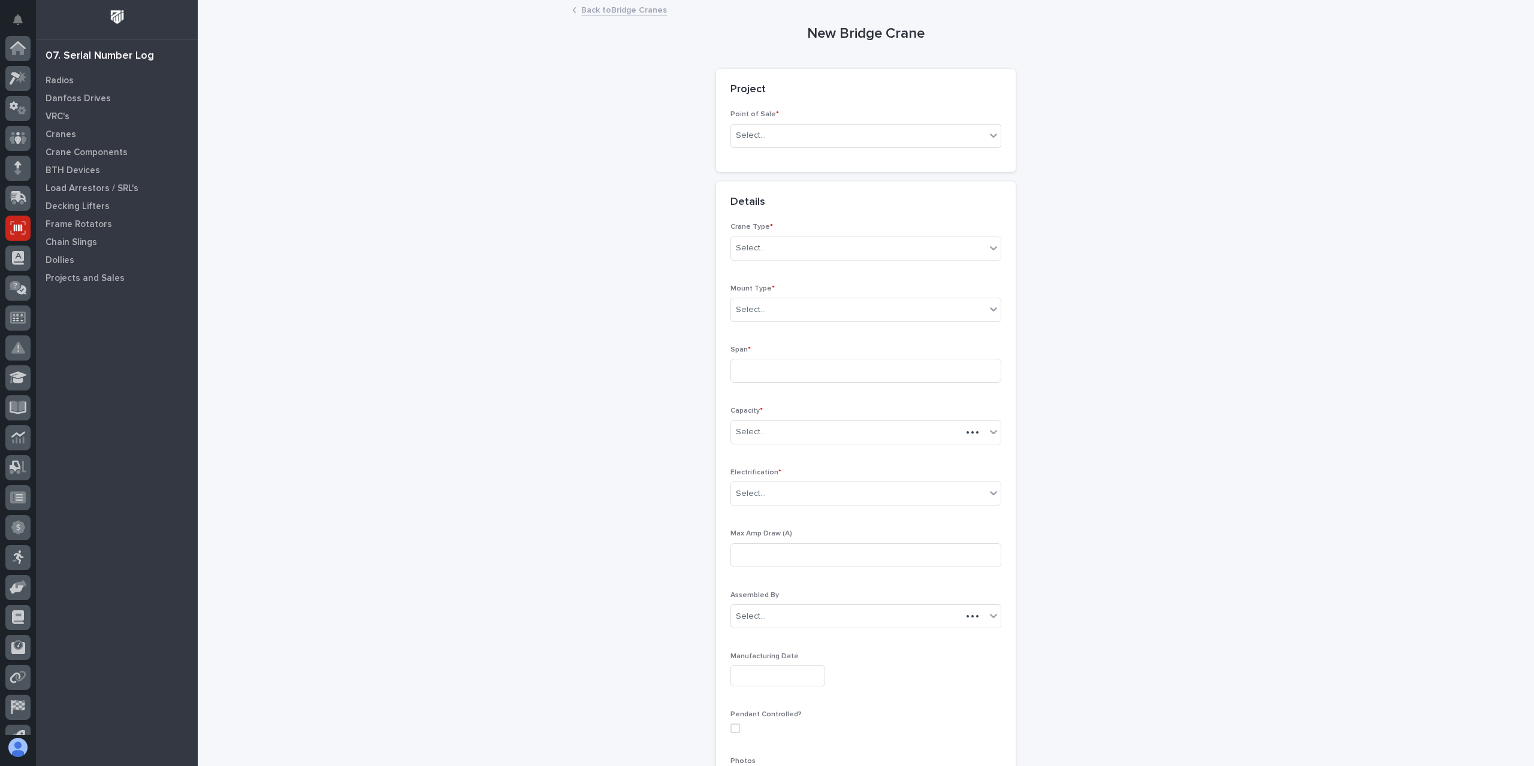
scroll to position [79, 0]
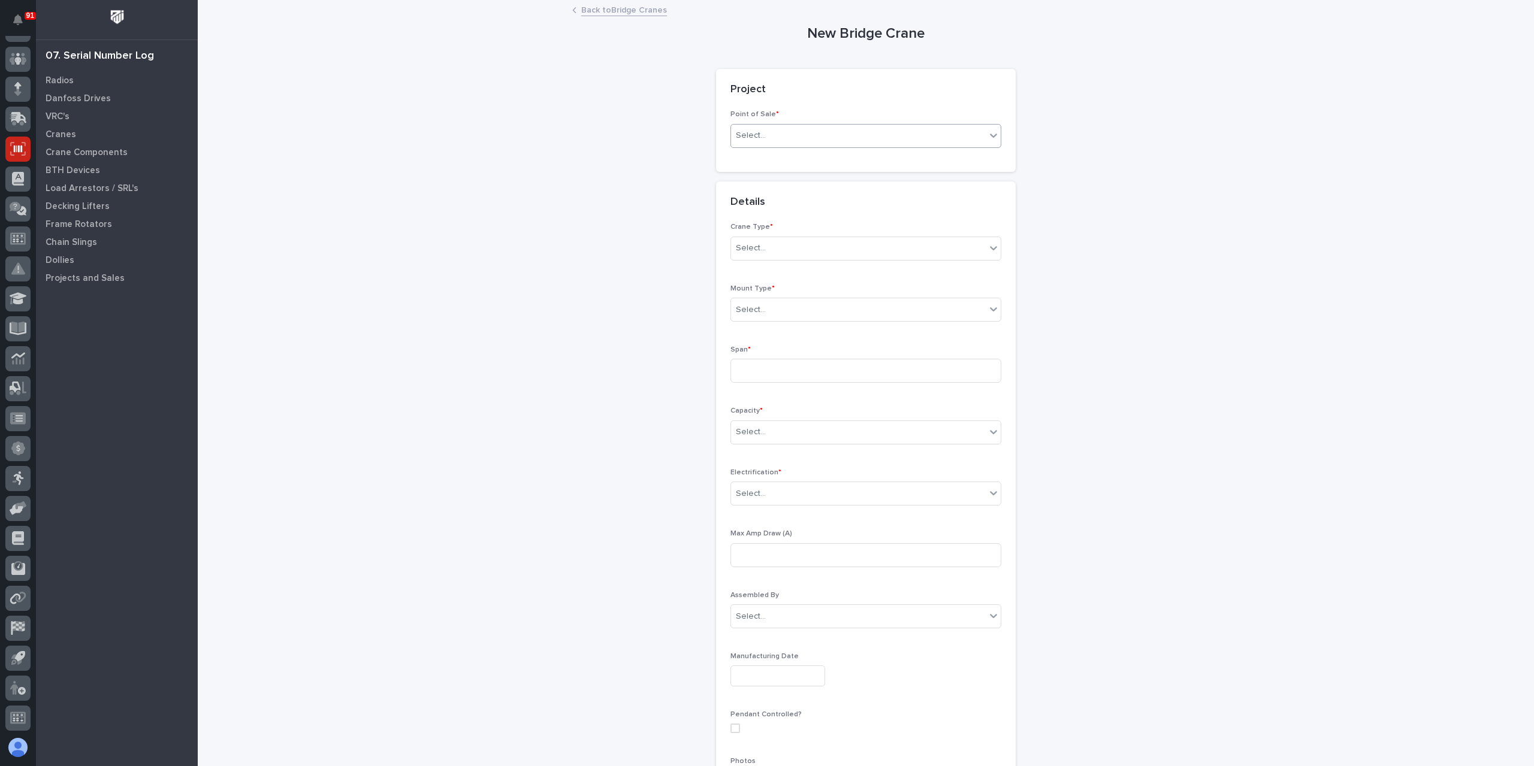
click at [768, 142] on div "Select..." at bounding box center [858, 136] width 255 height 20
click at [760, 159] on div "PWI Projects" at bounding box center [861, 158] width 270 height 21
click at [757, 226] on div "Select..." at bounding box center [751, 221] width 30 height 13
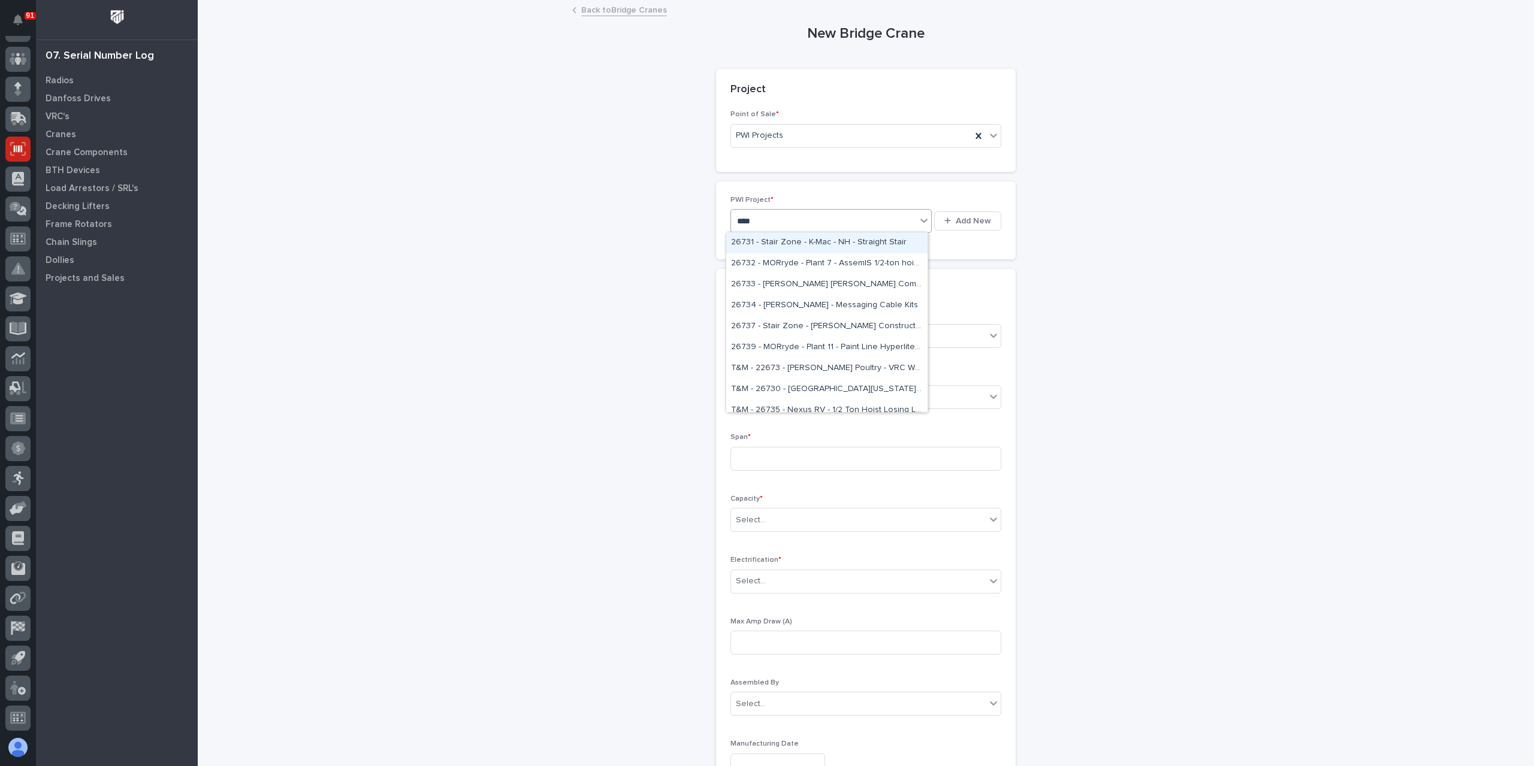
type input "*****"
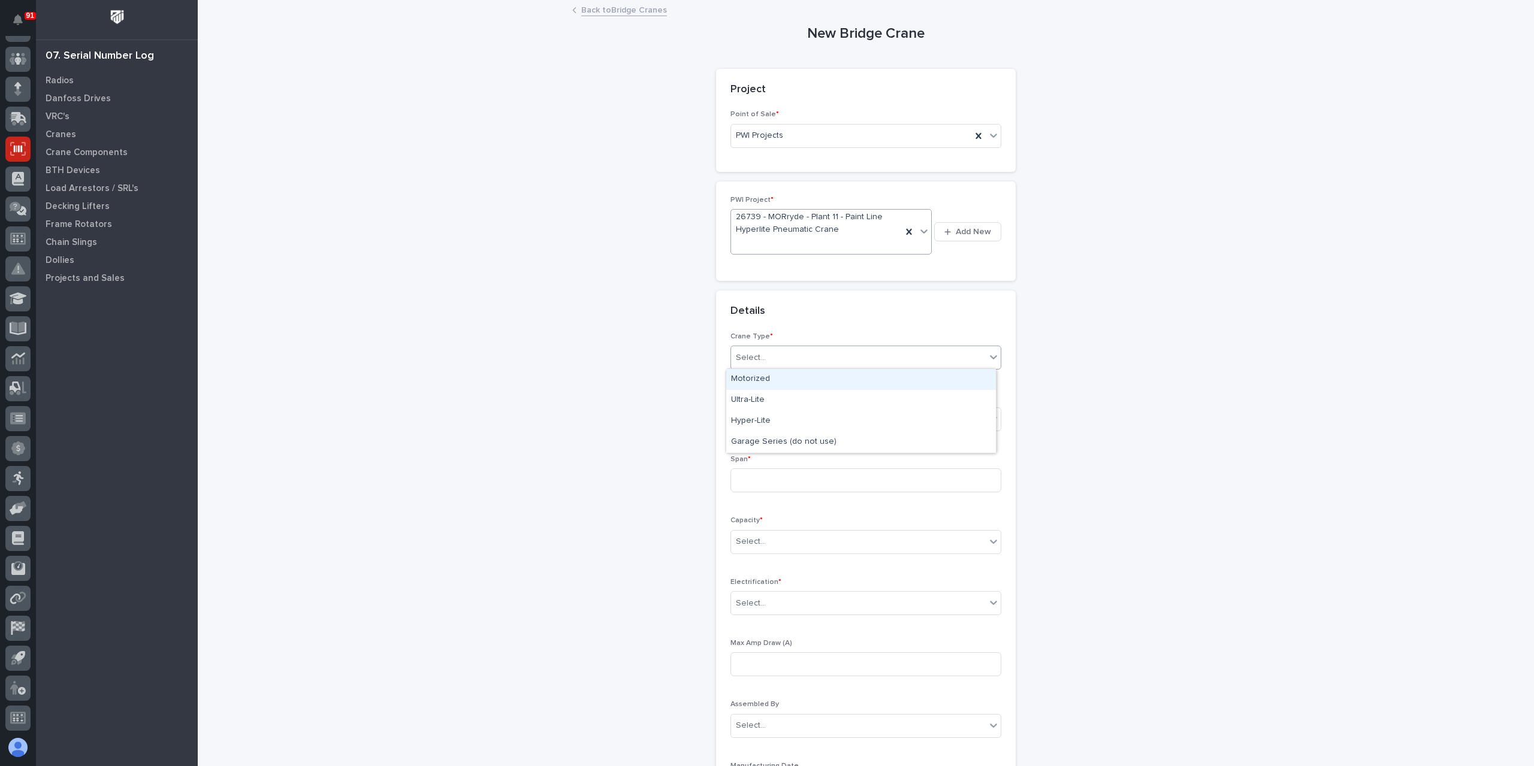
click at [764, 360] on div "Select..." at bounding box center [858, 358] width 255 height 20
click at [758, 420] on div "Hyper-Lite" at bounding box center [861, 421] width 270 height 21
click at [758, 420] on div "Select..." at bounding box center [751, 419] width 30 height 13
click at [778, 484] on div "Underhung" at bounding box center [861, 482] width 270 height 21
click at [772, 482] on input at bounding box center [865, 481] width 271 height 24
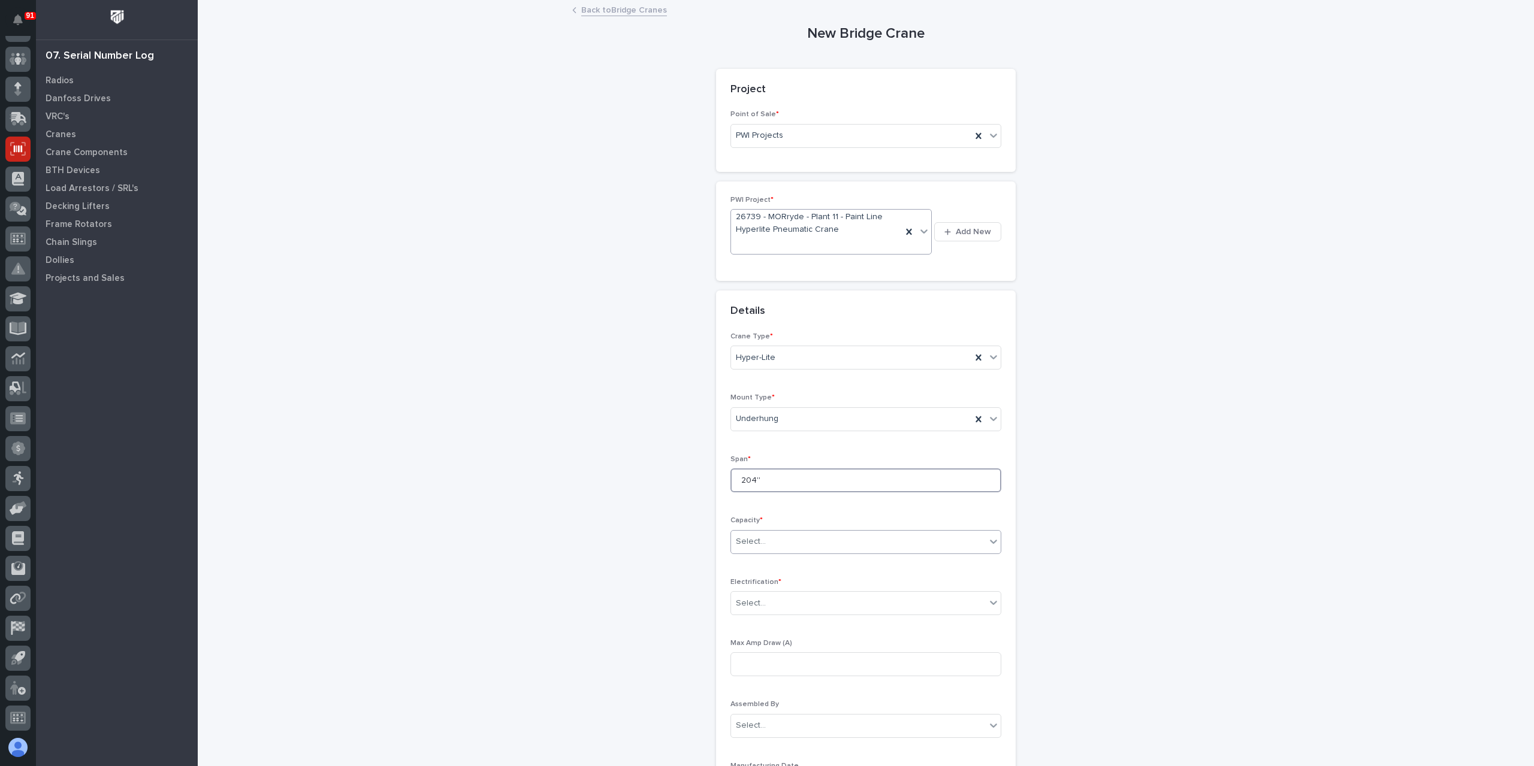
type input "204''"
click at [780, 543] on div "Select..." at bounding box center [858, 542] width 255 height 20
click at [822, 526] on div "Capacity * Select..." at bounding box center [865, 539] width 271 height 47
click at [820, 534] on div "Select..." at bounding box center [858, 542] width 255 height 20
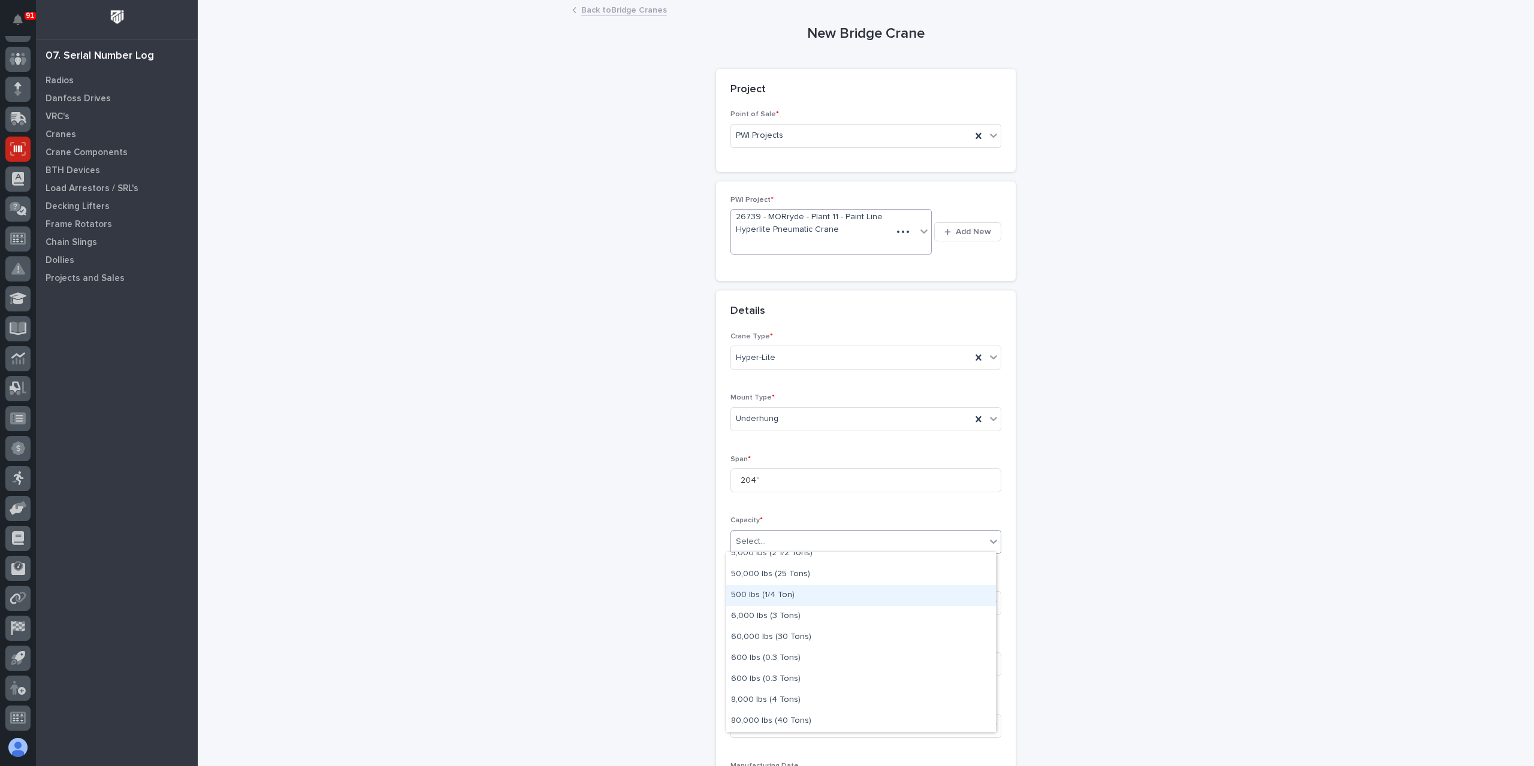
click at [756, 594] on div "500 lbs (1/4 Ton)" at bounding box center [861, 595] width 270 height 21
click at [766, 600] on div "Select..." at bounding box center [858, 604] width 255 height 20
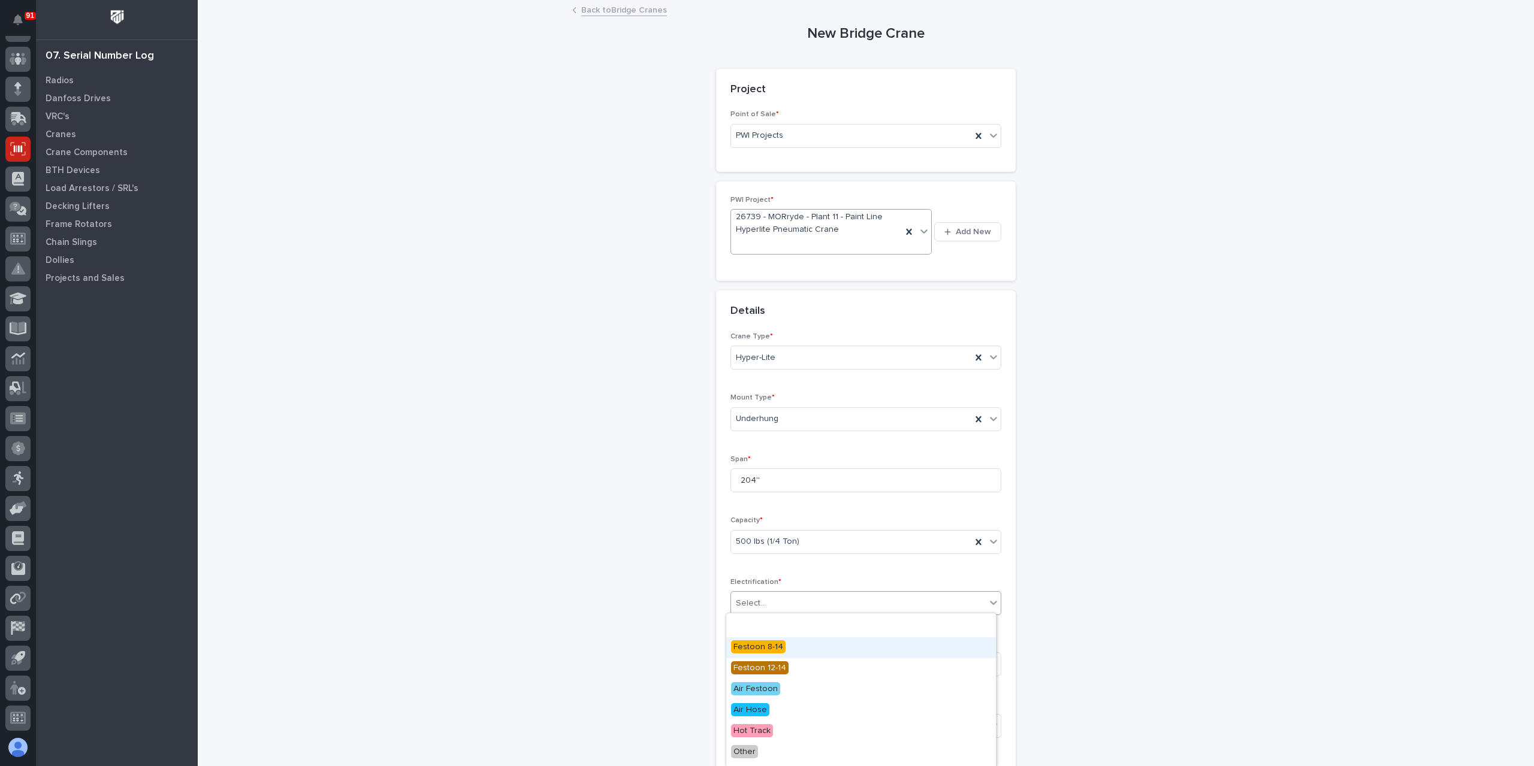
scroll to position [119, 0]
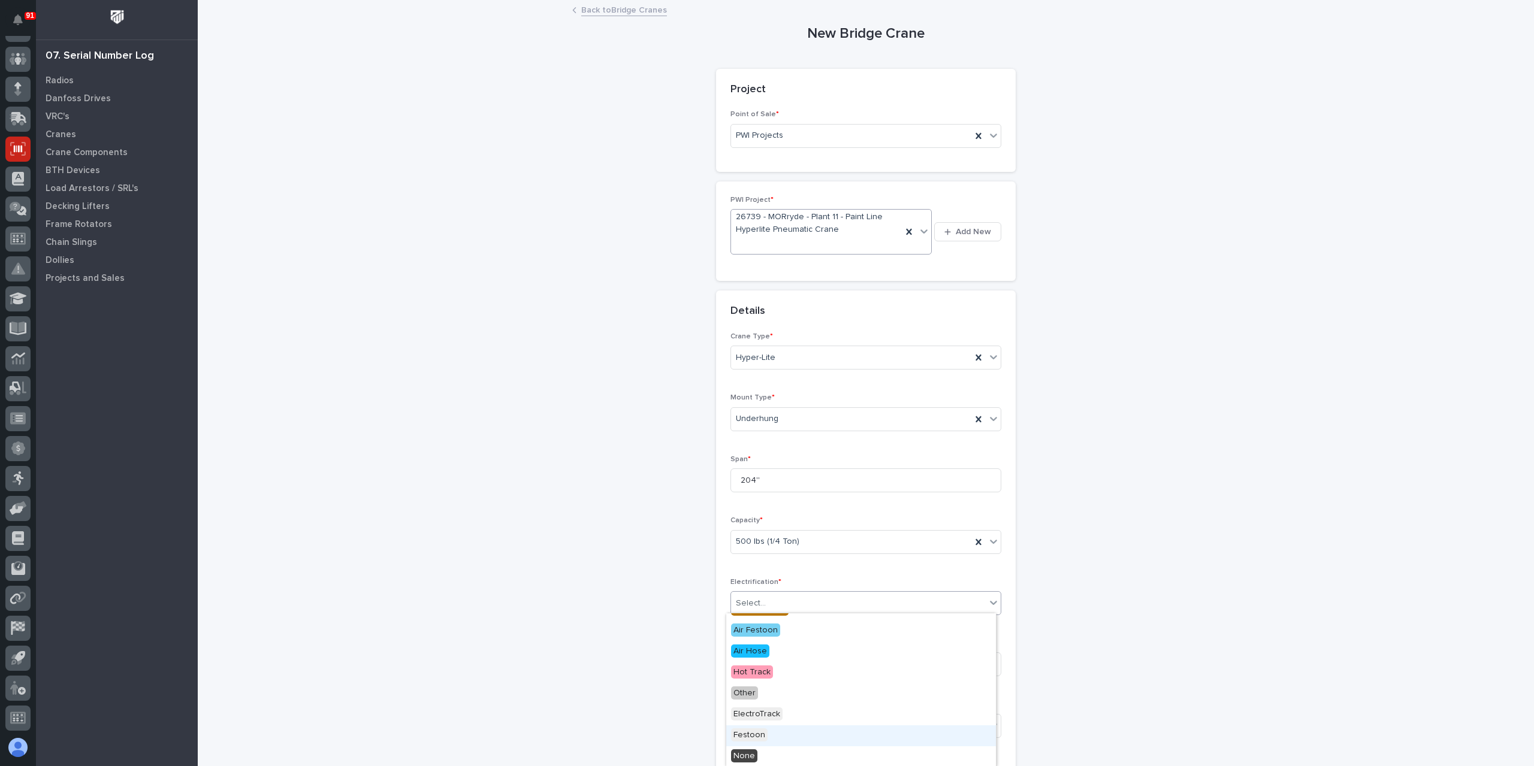
click at [749, 735] on span "Festoon" at bounding box center [749, 735] width 37 height 13
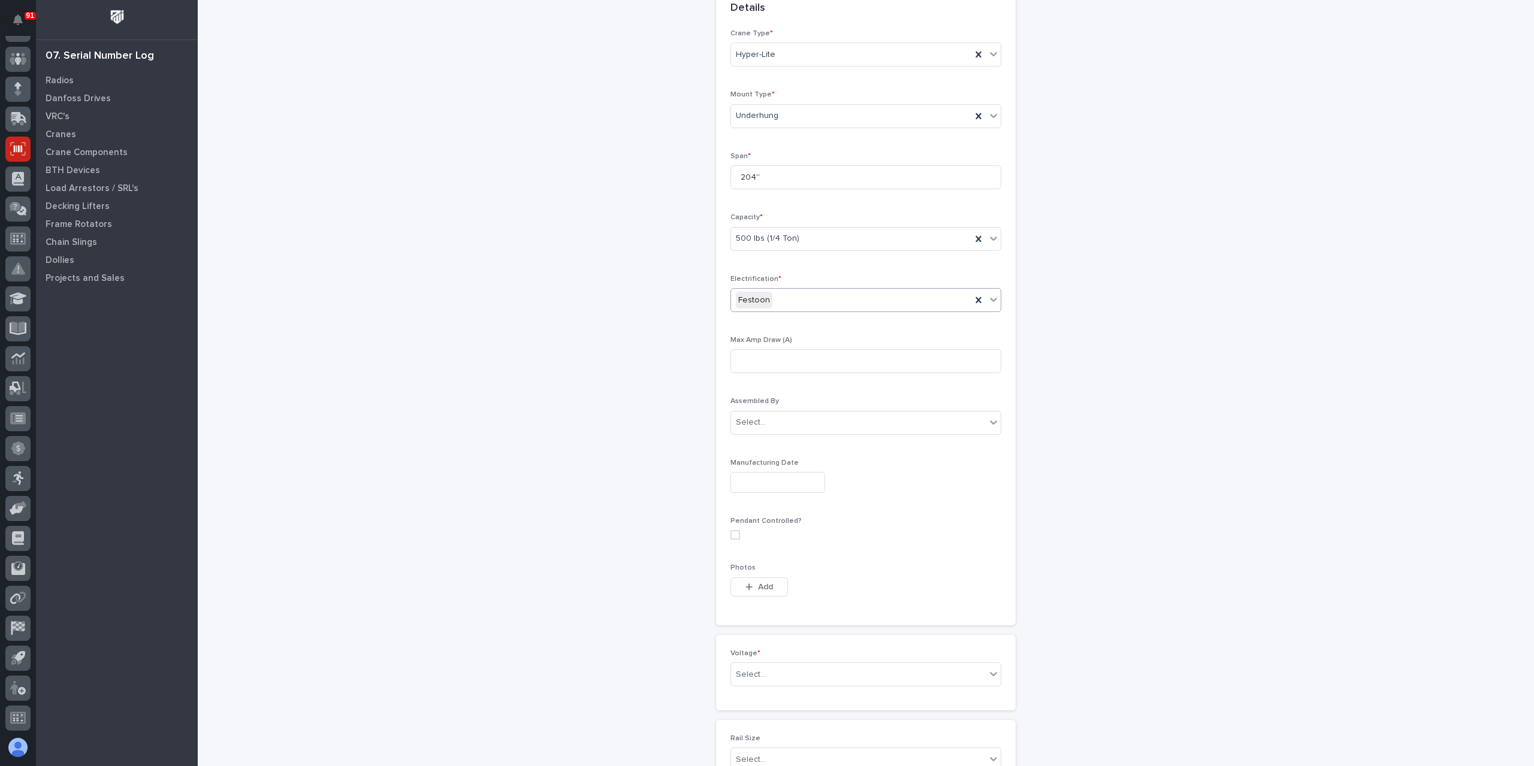
scroll to position [434, 0]
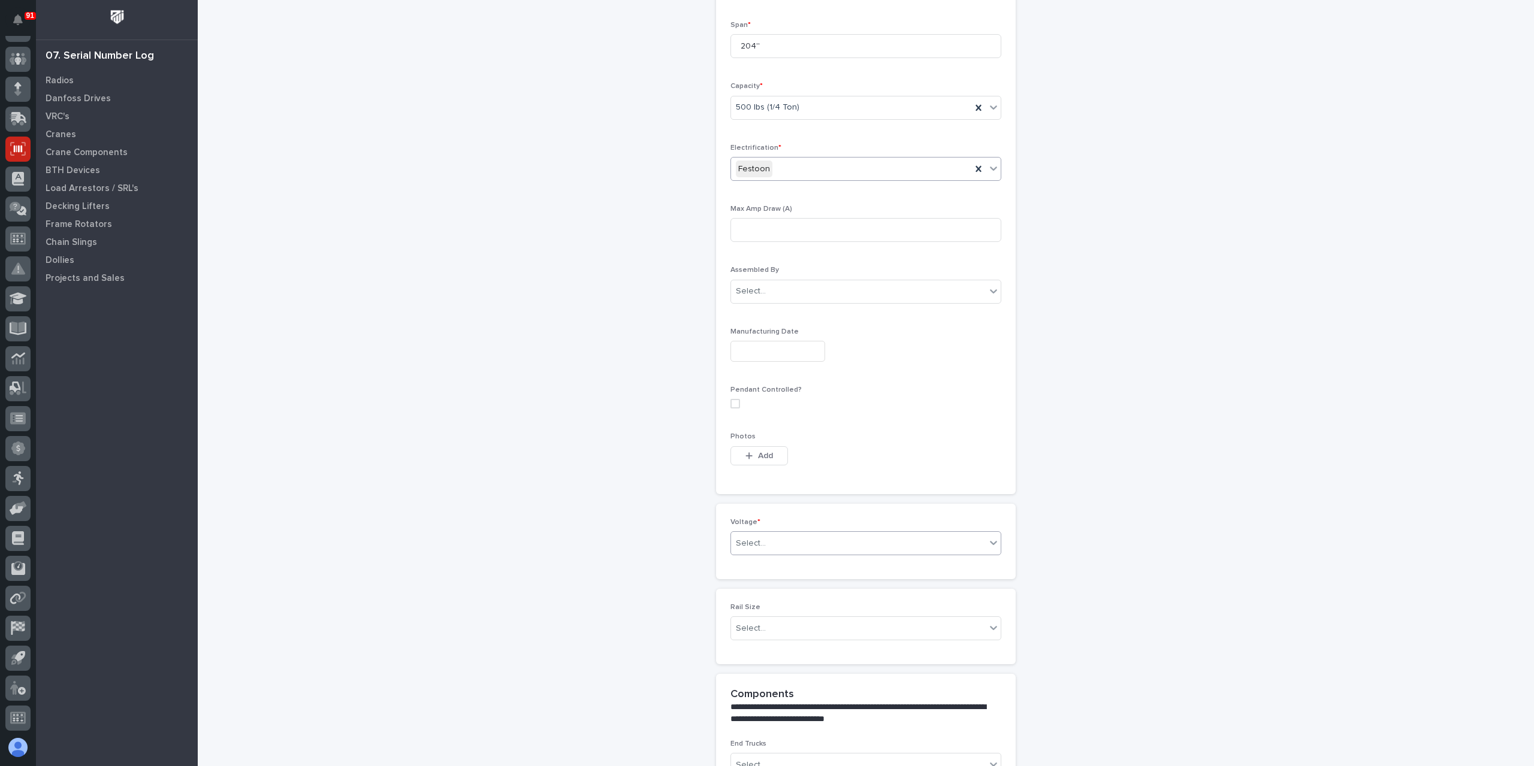
click at [778, 540] on div "Select..." at bounding box center [858, 544] width 255 height 20
click at [786, 628] on div "420-480v Three Phase" at bounding box center [861, 625] width 270 height 21
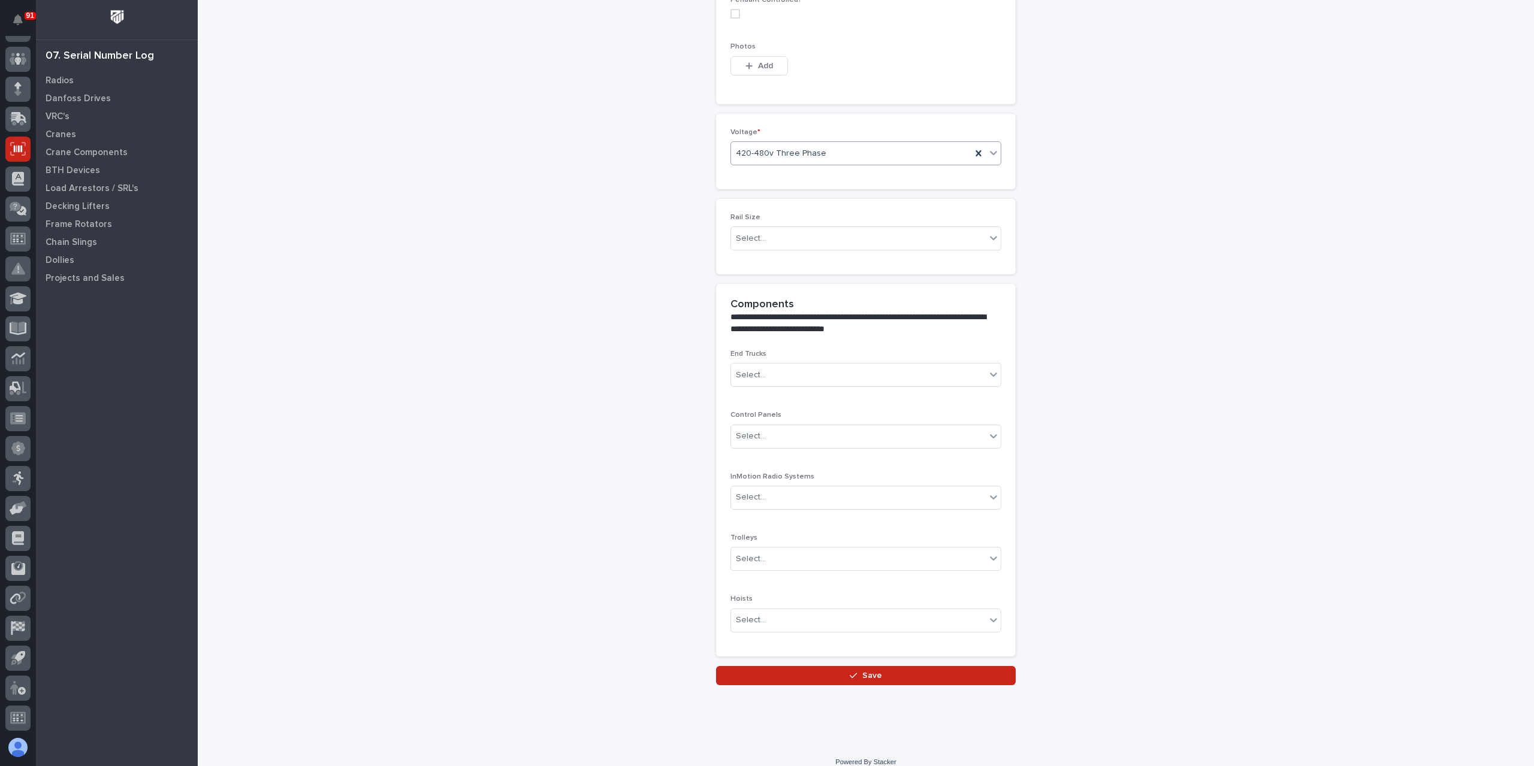
scroll to position [830, 0]
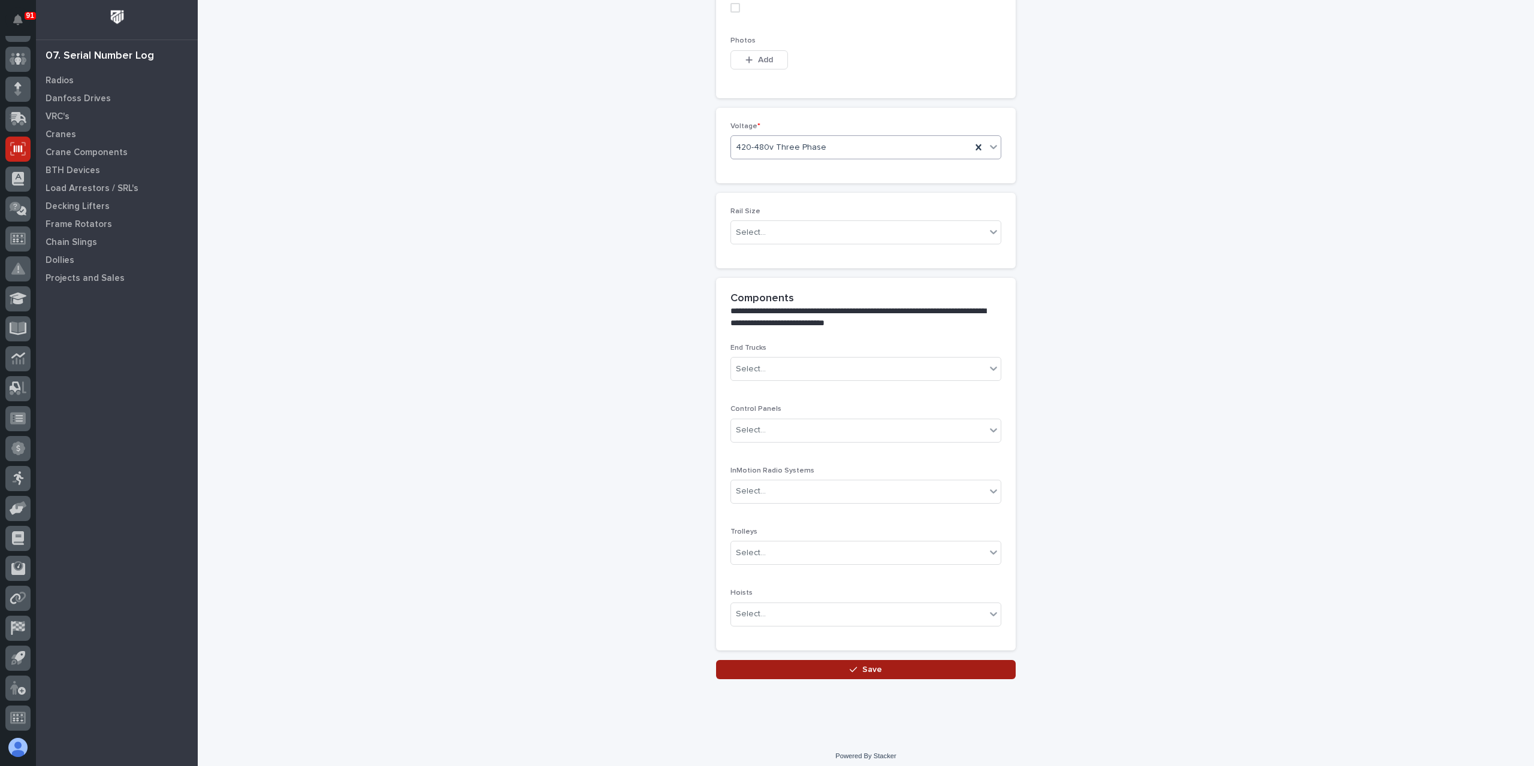
click at [823, 662] on button "Save" at bounding box center [866, 669] width 300 height 19
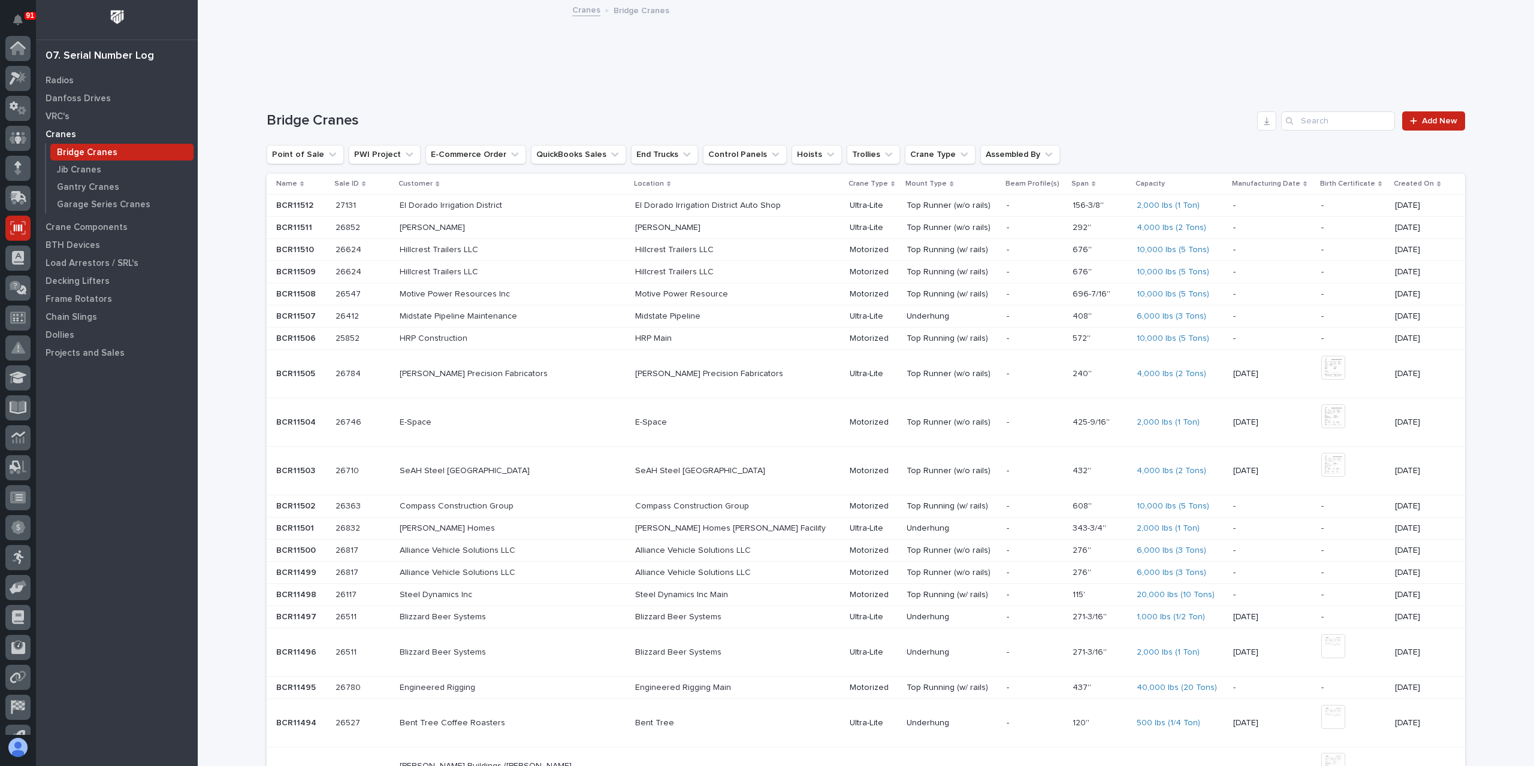
scroll to position [79, 0]
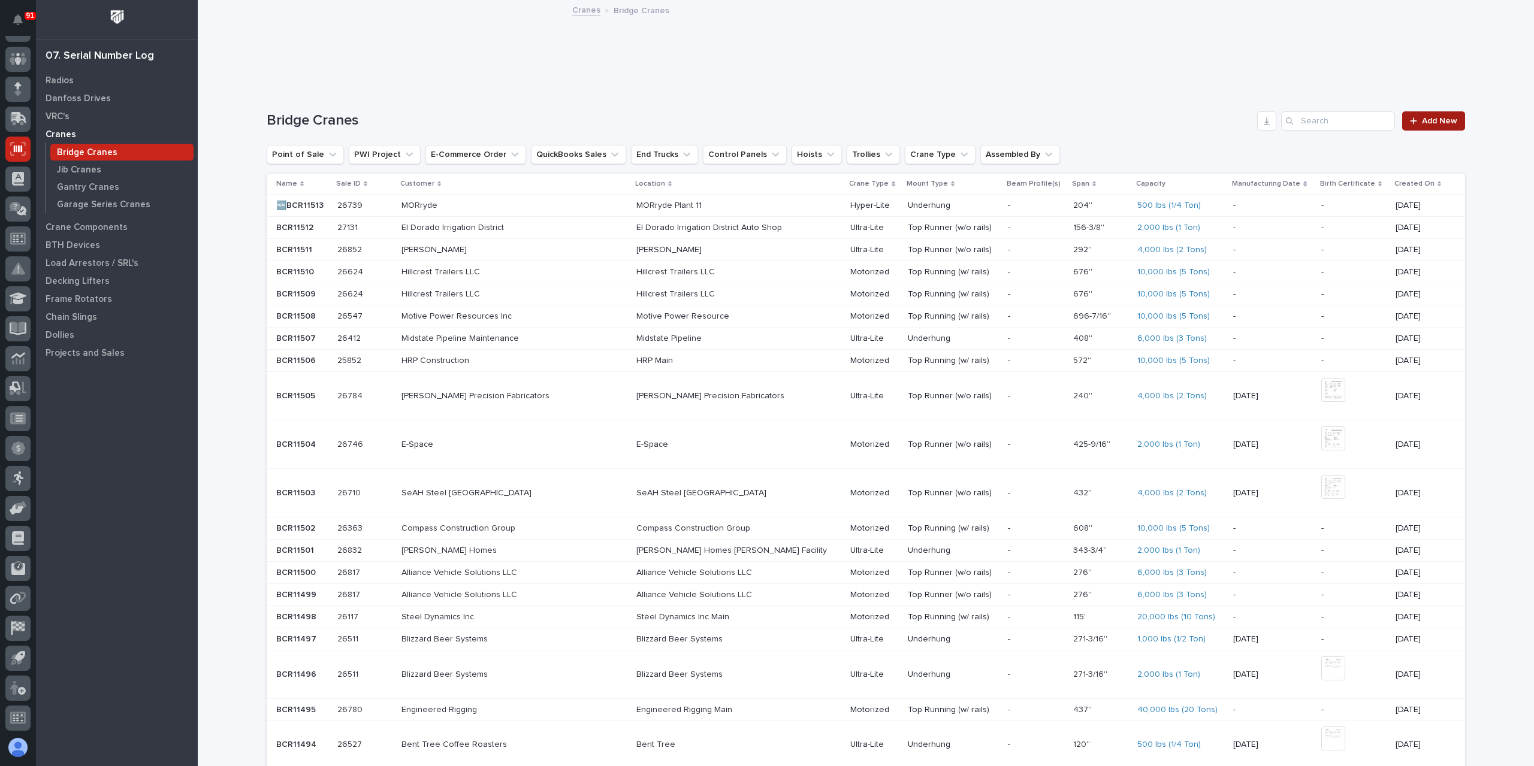
click at [1428, 120] on span "Add New" at bounding box center [1439, 121] width 35 height 8
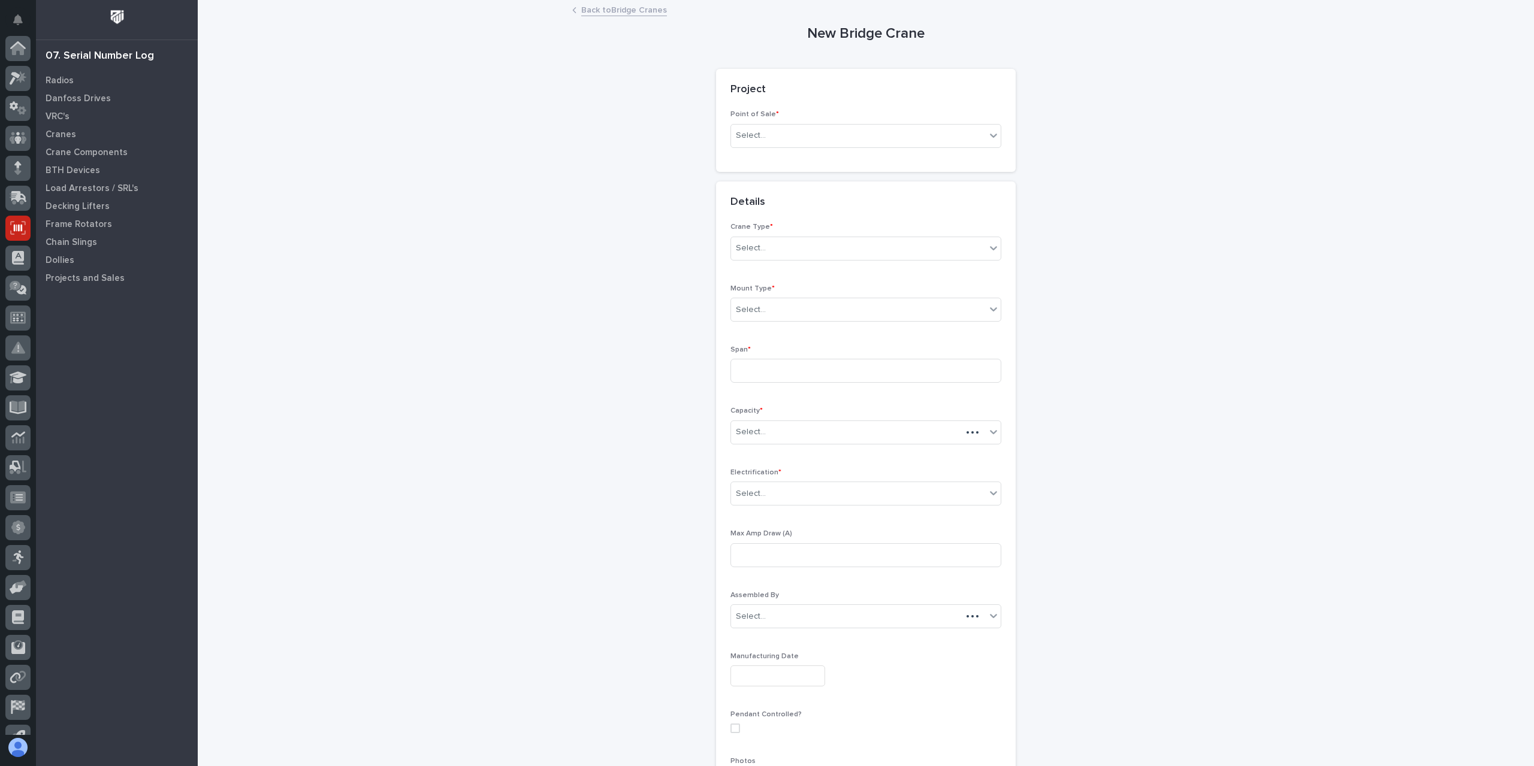
scroll to position [79, 0]
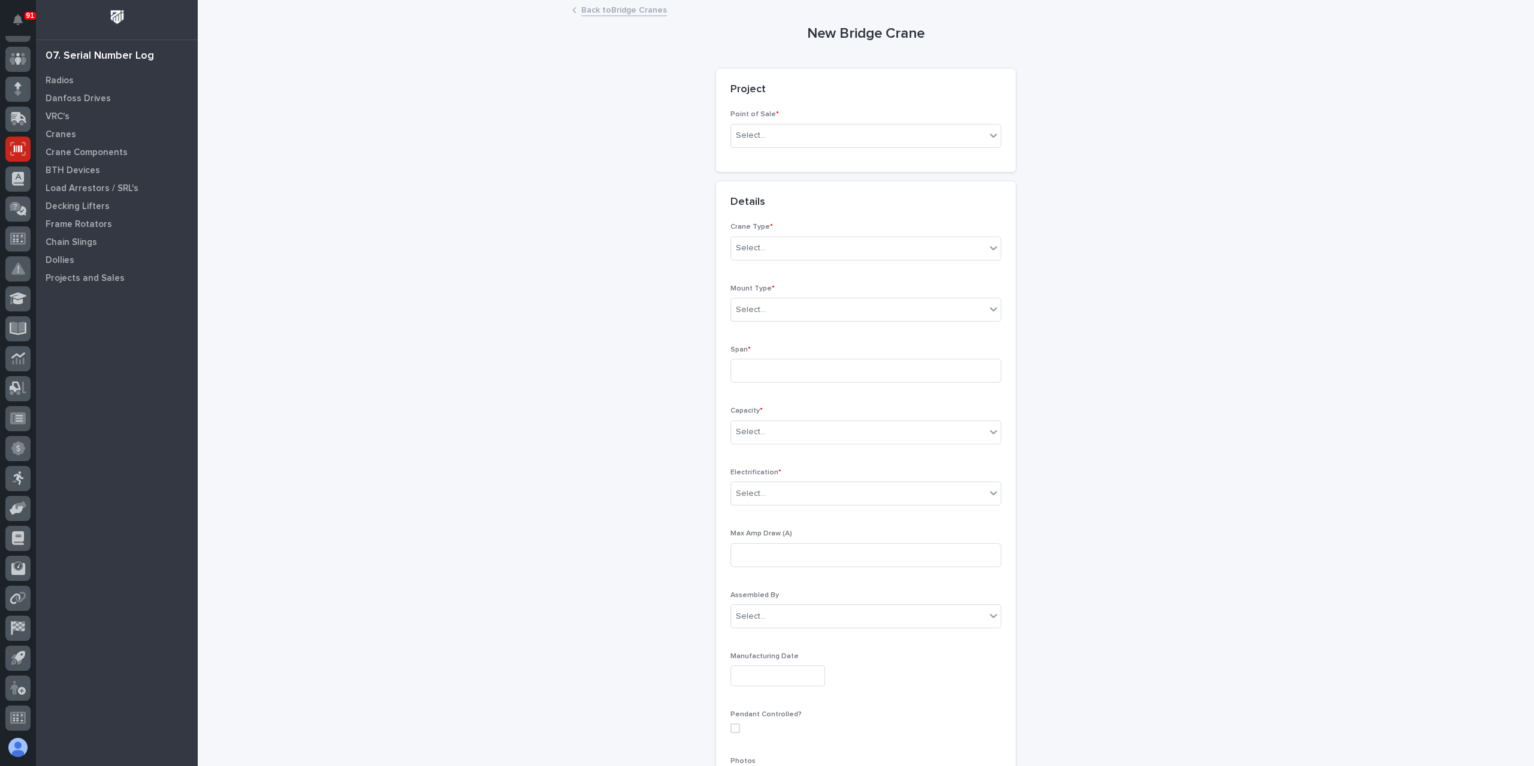
click at [790, 120] on div "Point of Sale * Select..." at bounding box center [865, 133] width 271 height 47
click at [786, 132] on div "Select..." at bounding box center [858, 136] width 255 height 20
click at [775, 158] on div "PWI Projects" at bounding box center [861, 158] width 270 height 21
click at [797, 222] on div "Select..." at bounding box center [823, 222] width 185 height 20
type input "*****"
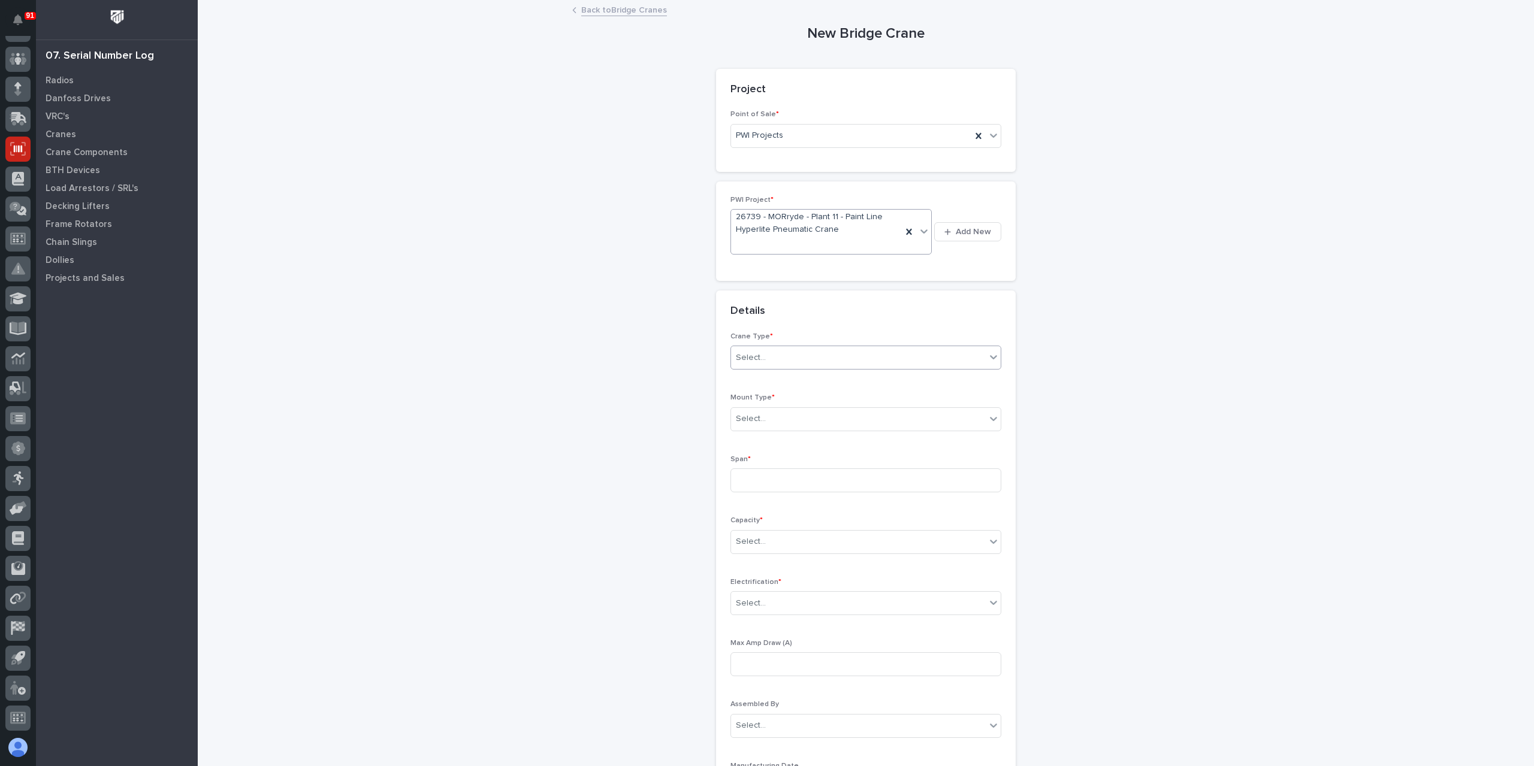
click at [804, 365] on div "Select..." at bounding box center [858, 358] width 255 height 20
click at [761, 416] on div "Hyper-Lite" at bounding box center [861, 421] width 270 height 21
click at [767, 416] on input "text" at bounding box center [767, 419] width 1 height 10
click at [771, 471] on div "Top Runner (w/o rails)" at bounding box center [861, 461] width 270 height 21
click at [769, 416] on span "Top Runner (w/o rails)" at bounding box center [778, 419] width 84 height 13
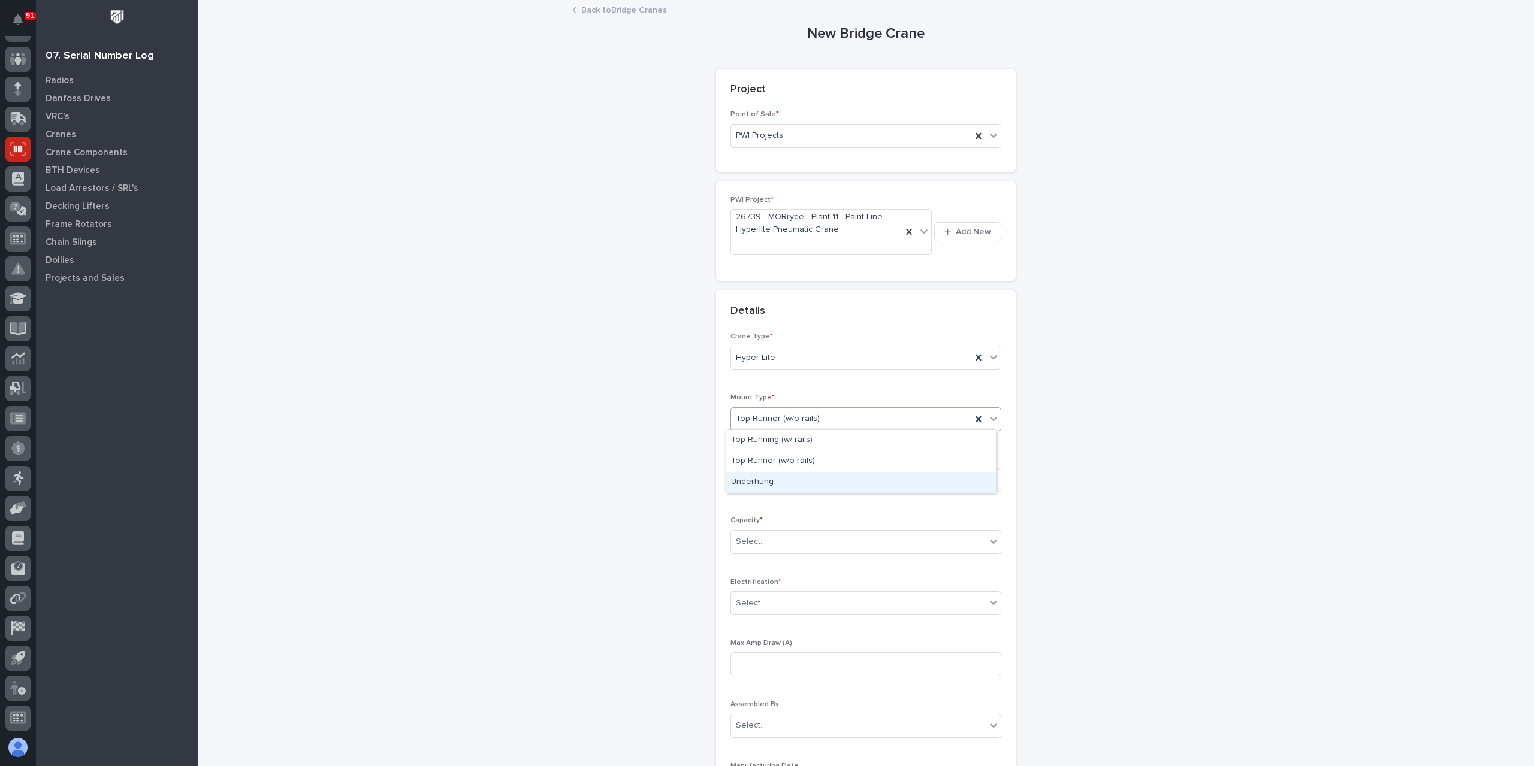
click at [763, 475] on div "Underhung" at bounding box center [861, 482] width 270 height 21
click at [762, 483] on input at bounding box center [865, 481] width 271 height 24
type input "204''"
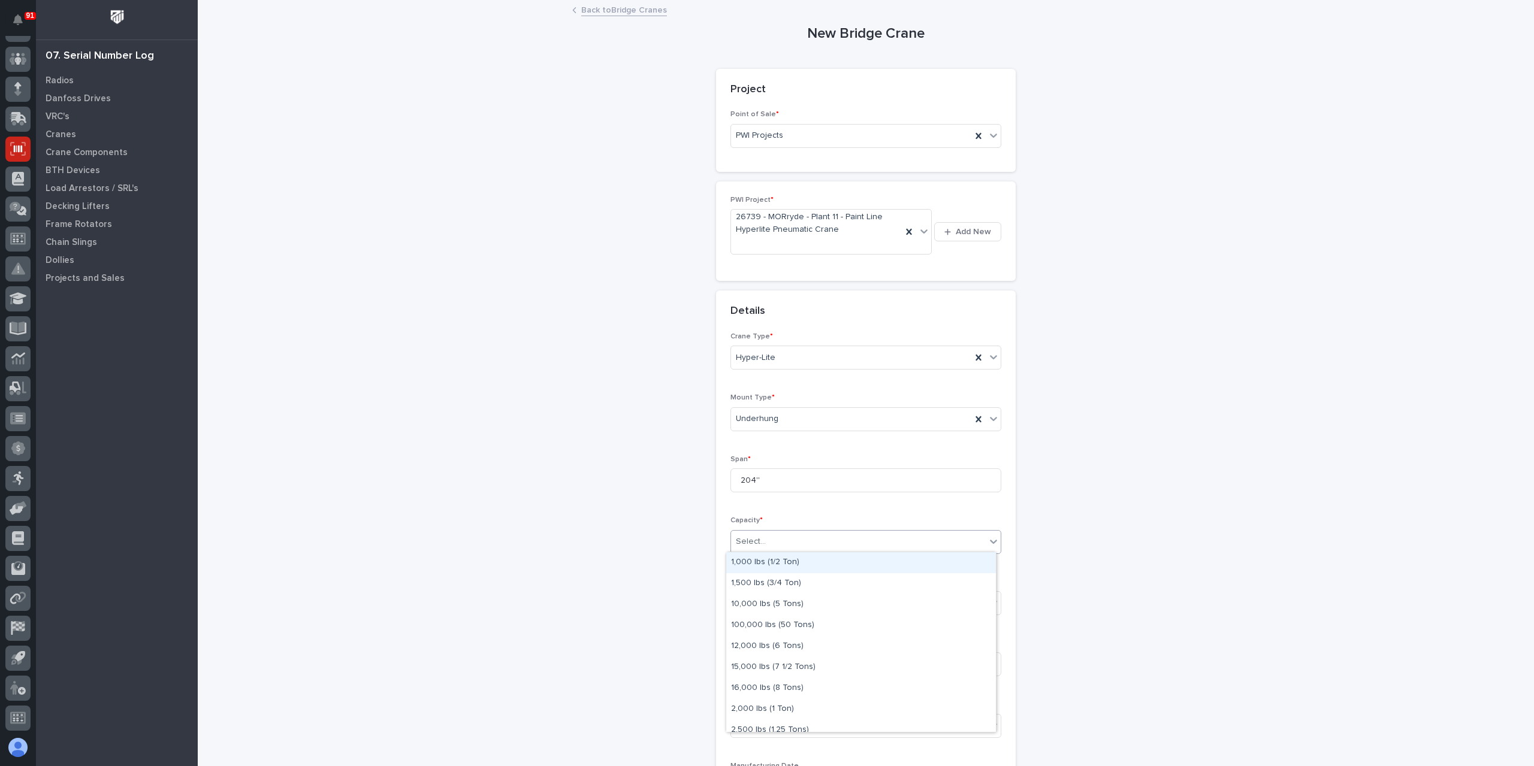
click at [754, 546] on div "Select..." at bounding box center [751, 542] width 30 height 13
click at [781, 602] on div "500 lbs (1/4 Ton)" at bounding box center [861, 595] width 270 height 21
click at [781, 602] on div "Select..." at bounding box center [858, 604] width 255 height 20
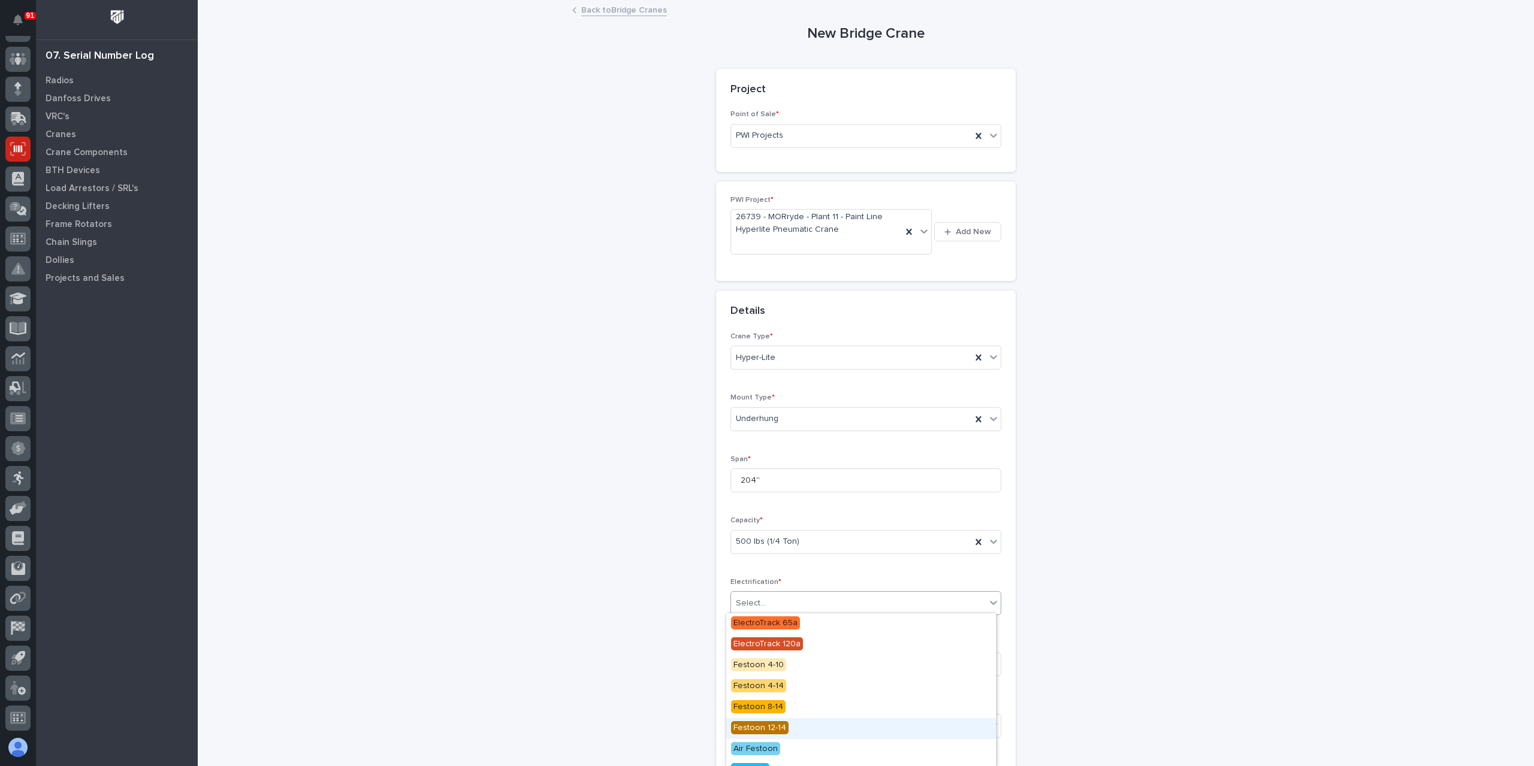
scroll to position [119, 0]
click at [759, 732] on span "Festoon" at bounding box center [749, 735] width 37 height 13
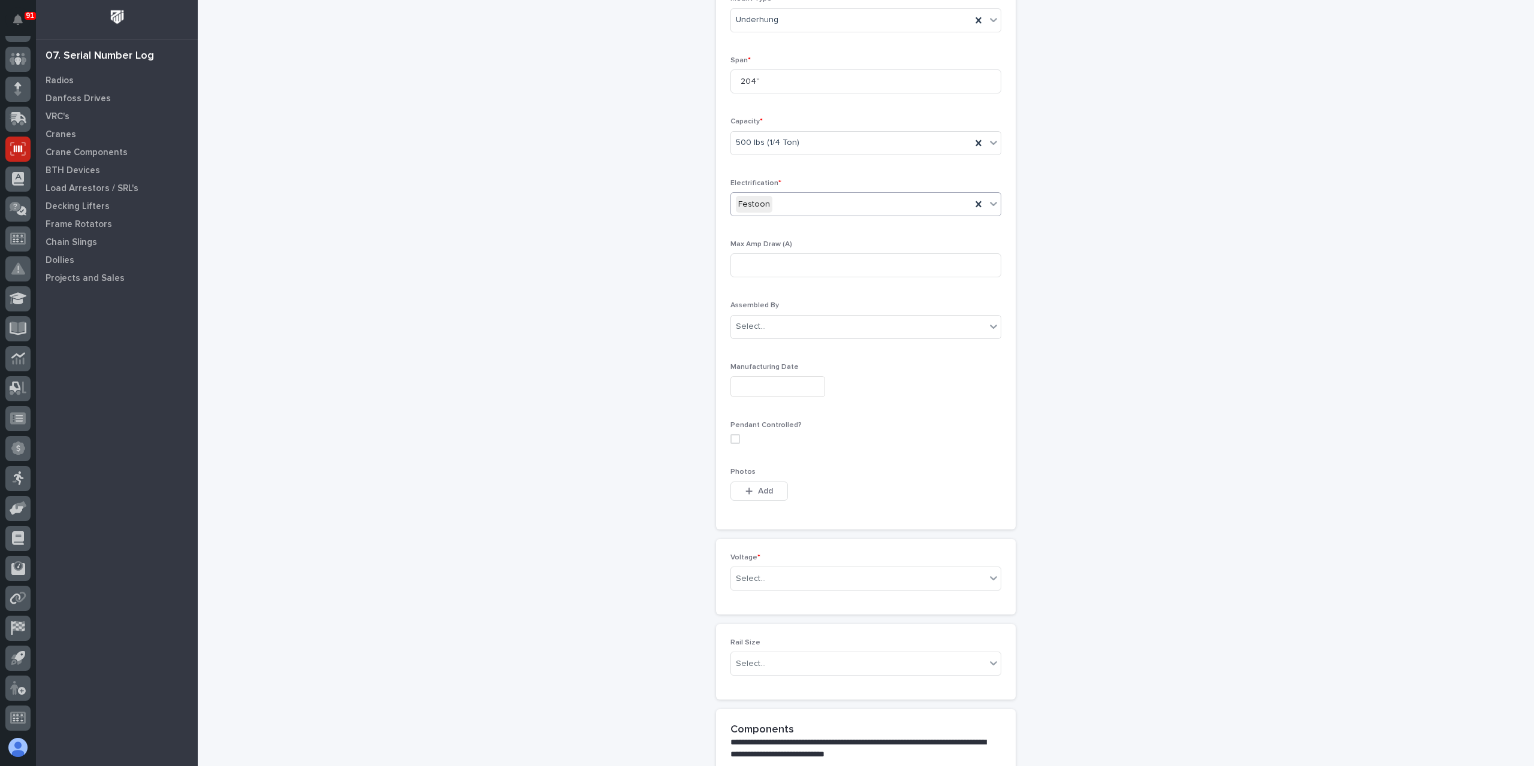
scroll to position [503, 0]
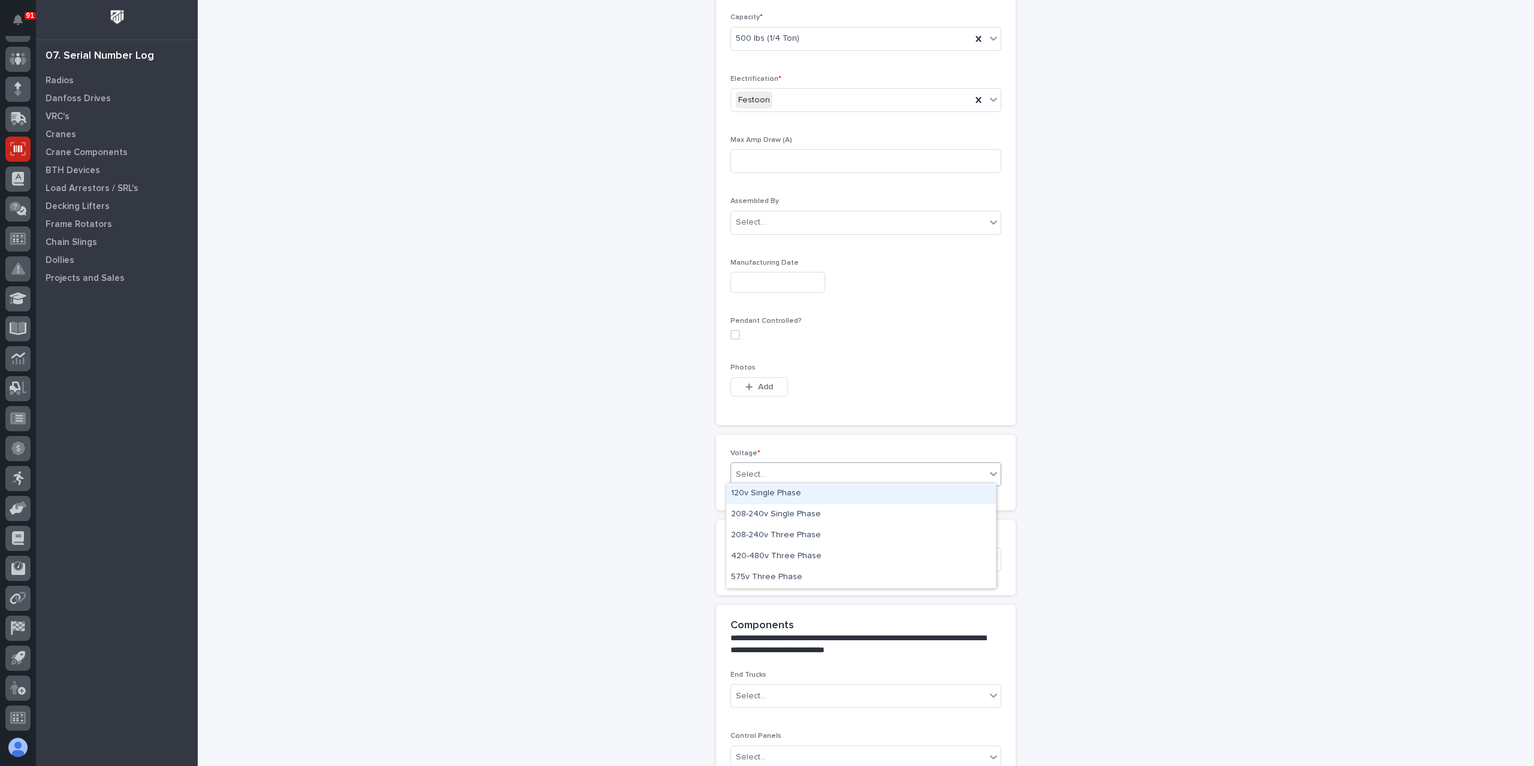
click at [790, 473] on div "Select..." at bounding box center [858, 475] width 255 height 20
click at [765, 553] on div "420-480v Three Phase" at bounding box center [861, 556] width 270 height 21
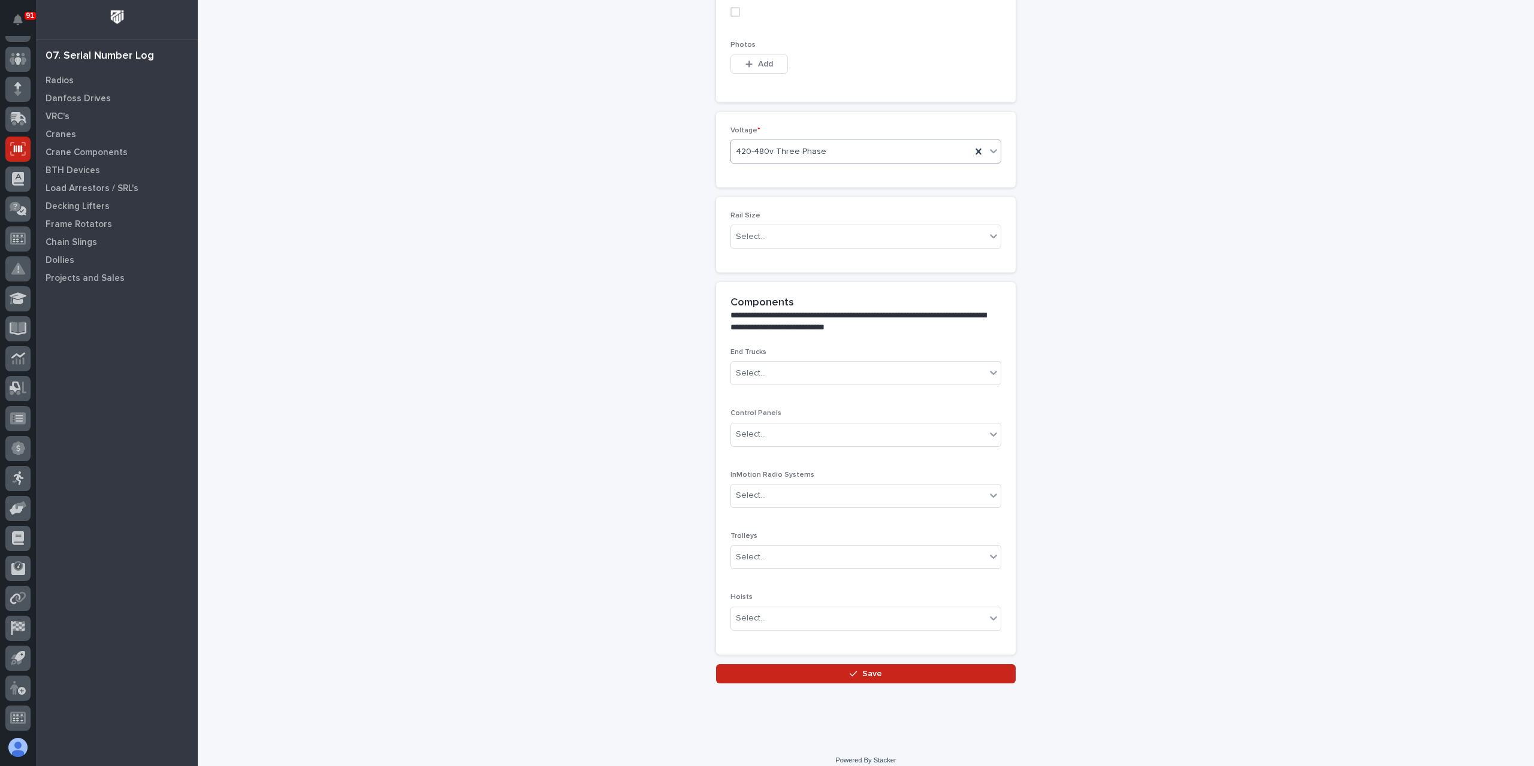
scroll to position [830, 0]
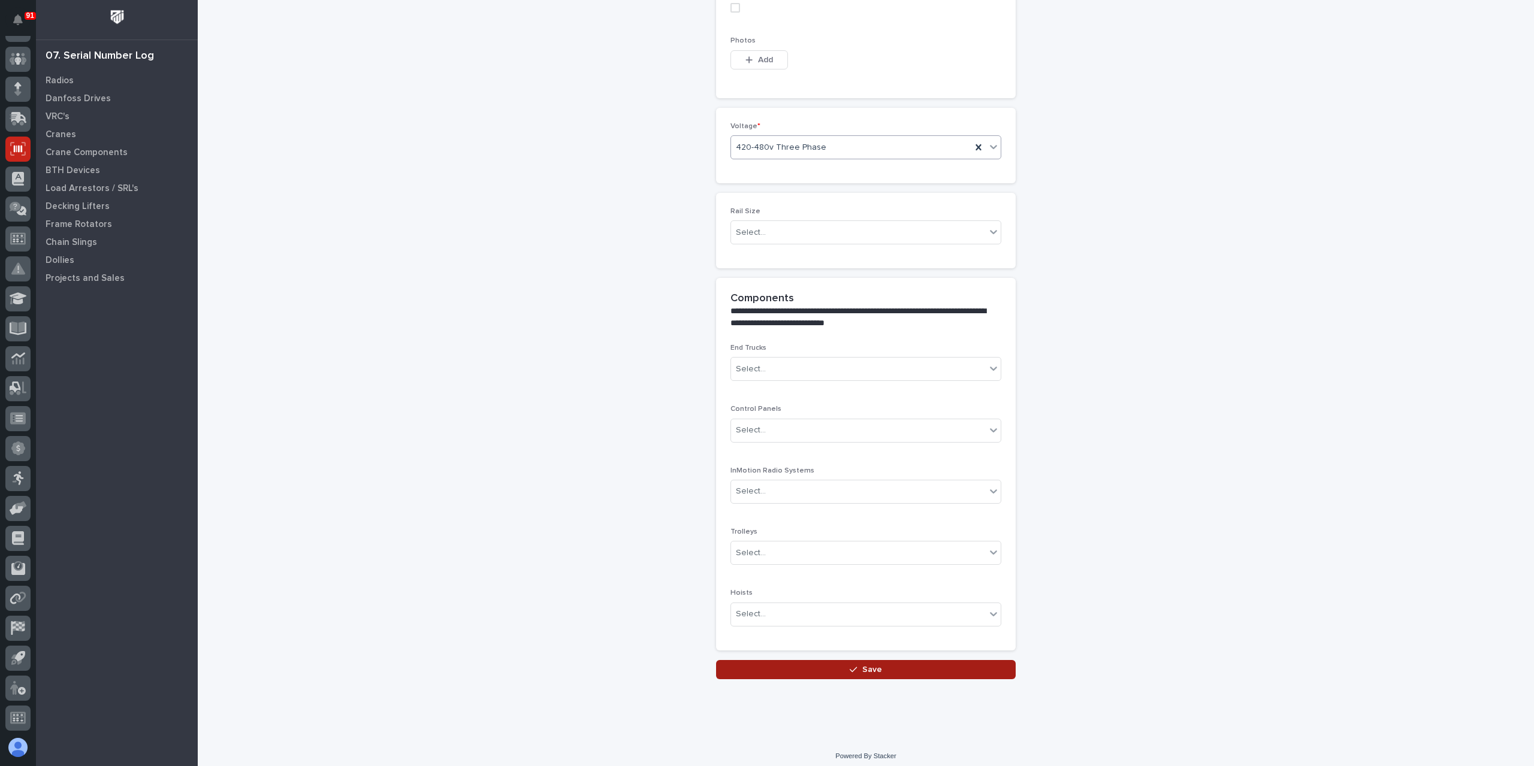
click at [814, 665] on button "Save" at bounding box center [866, 669] width 300 height 19
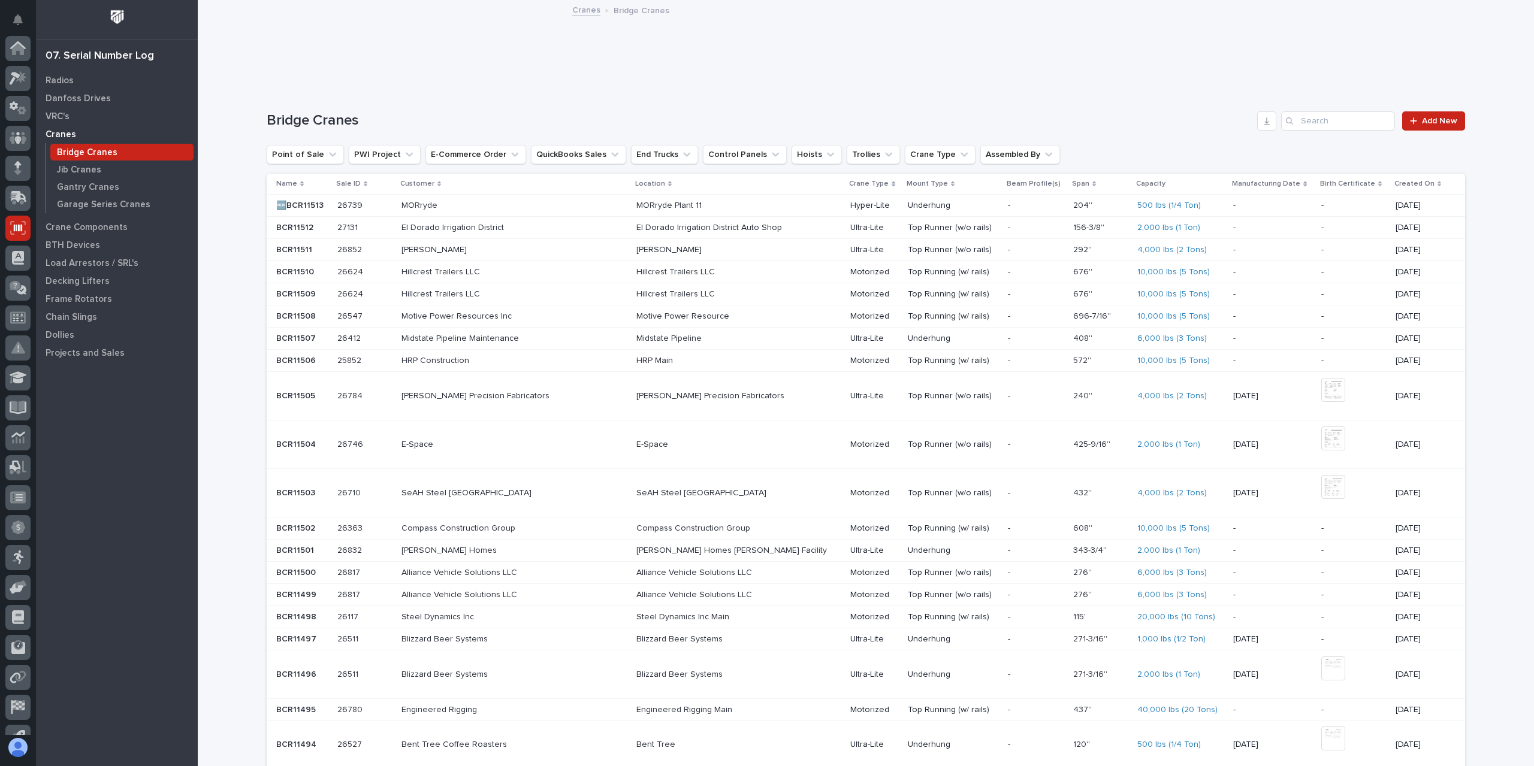
scroll to position [79, 0]
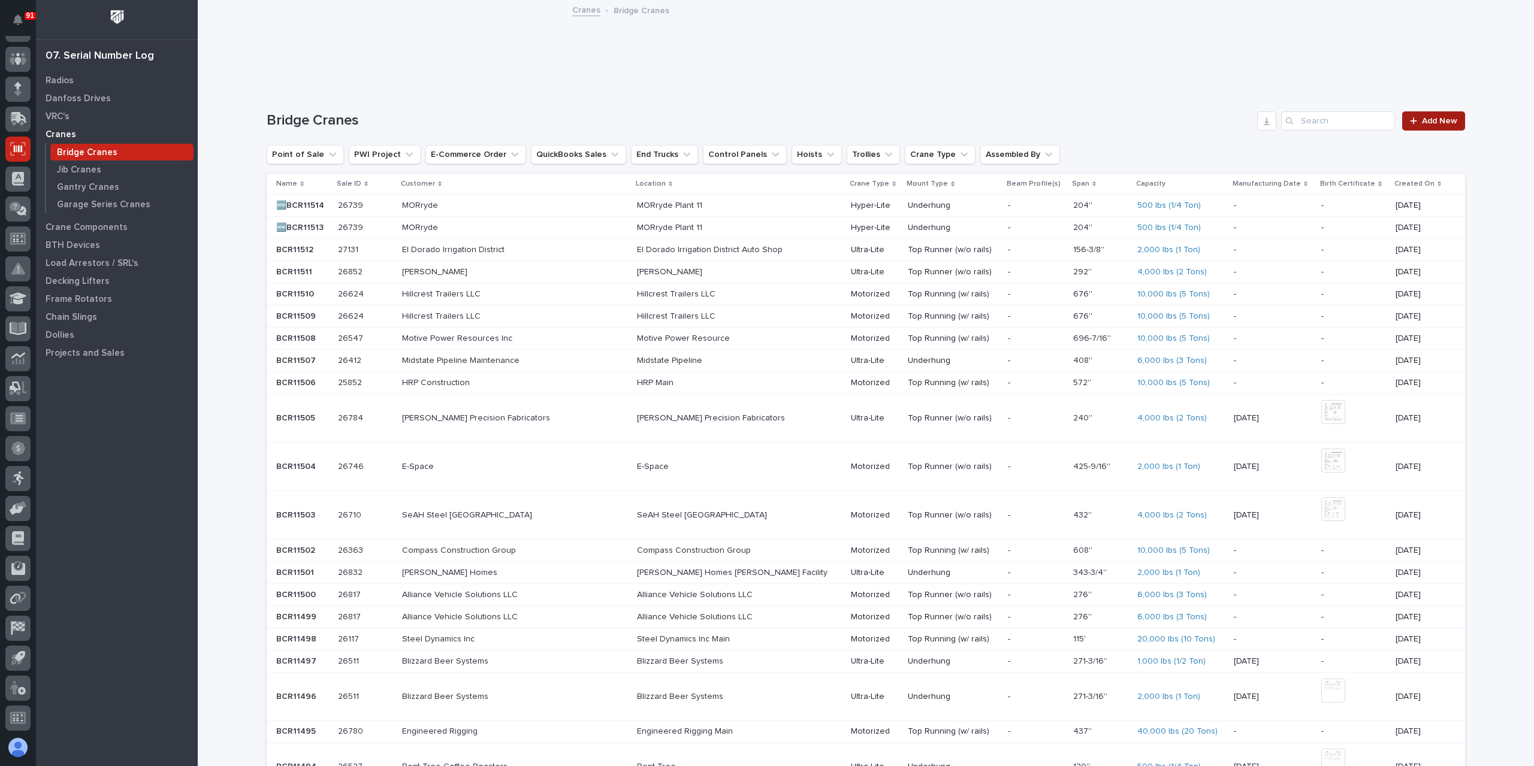
click at [1422, 120] on span "Add New" at bounding box center [1439, 121] width 35 height 8
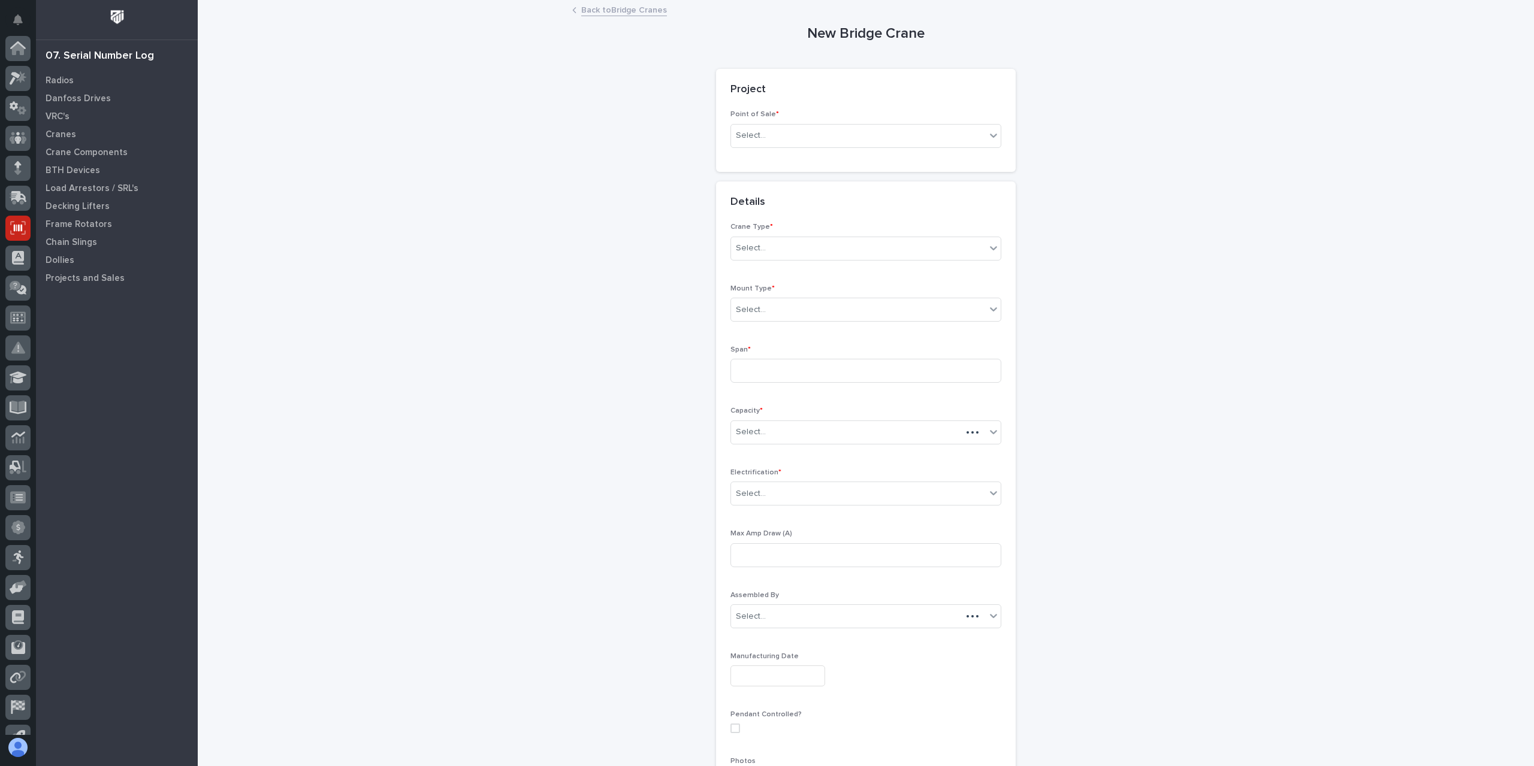
scroll to position [79, 0]
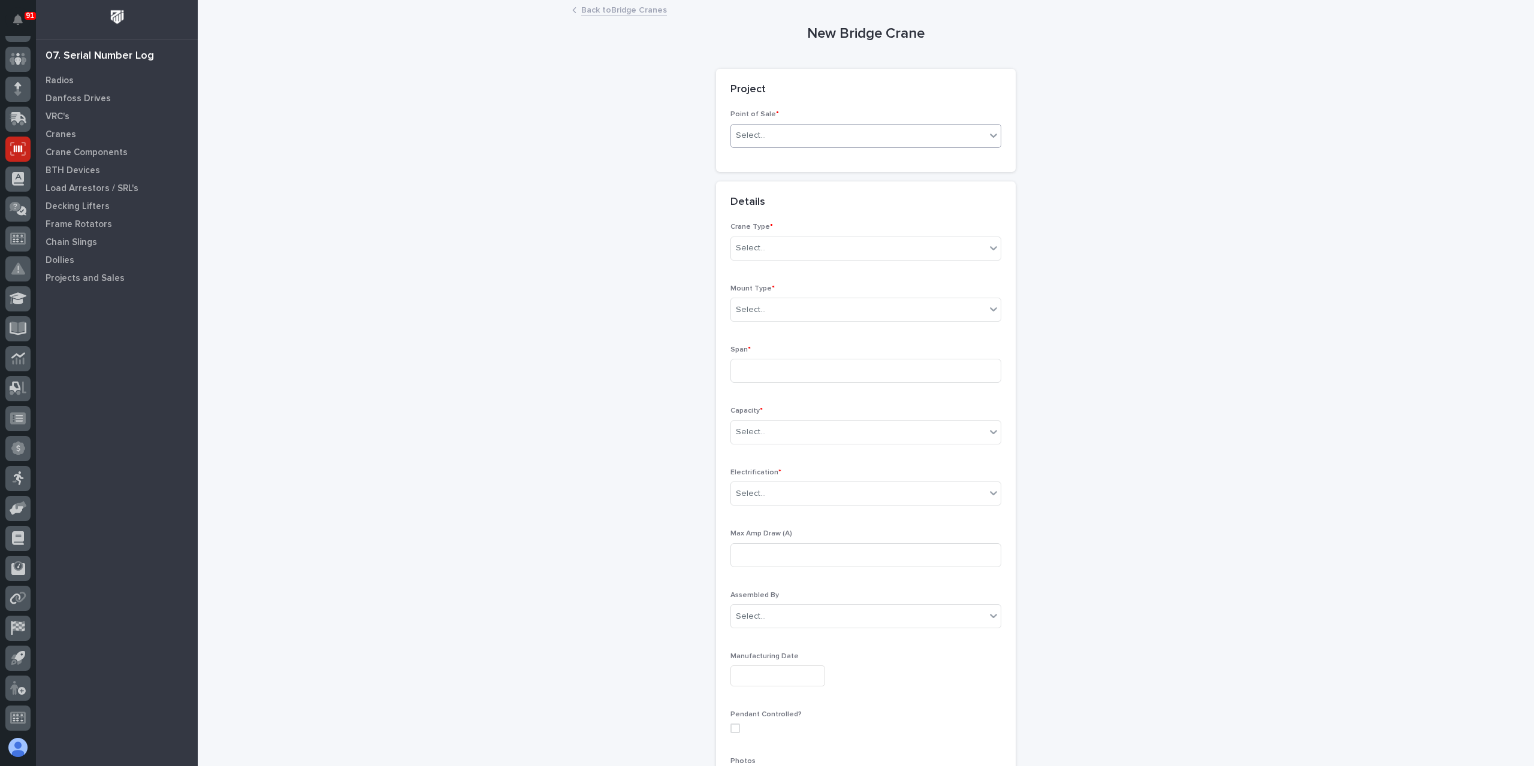
click at [765, 144] on div "Select..." at bounding box center [858, 136] width 255 height 20
click at [765, 157] on div "PWI Projects" at bounding box center [861, 158] width 270 height 21
click at [773, 216] on div "Select..." at bounding box center [823, 222] width 185 height 20
type input "*****"
click at [759, 359] on div "Select..." at bounding box center [751, 358] width 30 height 13
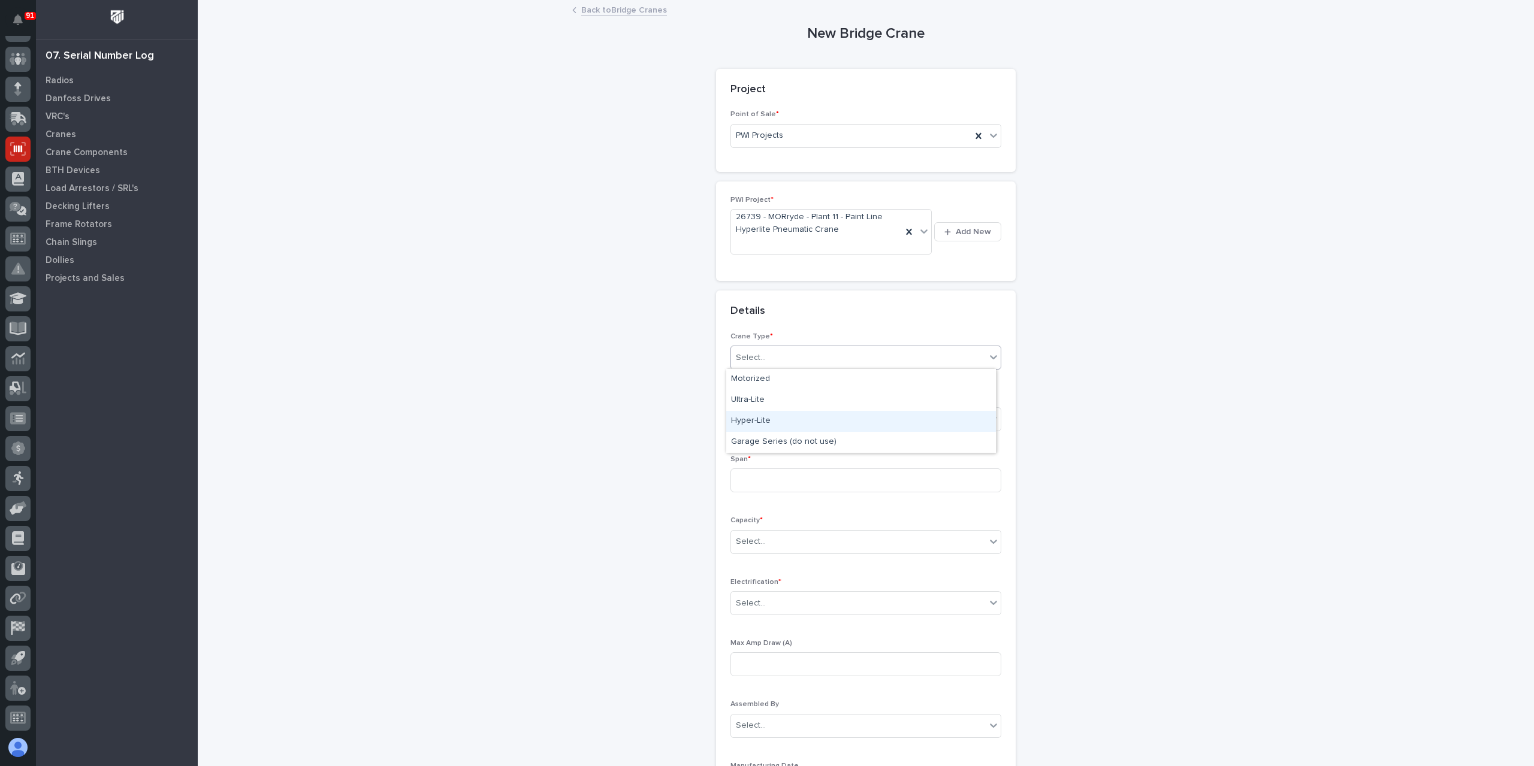
click at [765, 427] on div "Hyper-Lite" at bounding box center [861, 421] width 270 height 21
click at [762, 424] on div "Select..." at bounding box center [858, 419] width 255 height 20
click at [753, 478] on div "Underhung" at bounding box center [861, 482] width 270 height 21
click at [753, 478] on input at bounding box center [865, 481] width 271 height 24
type input "204''"
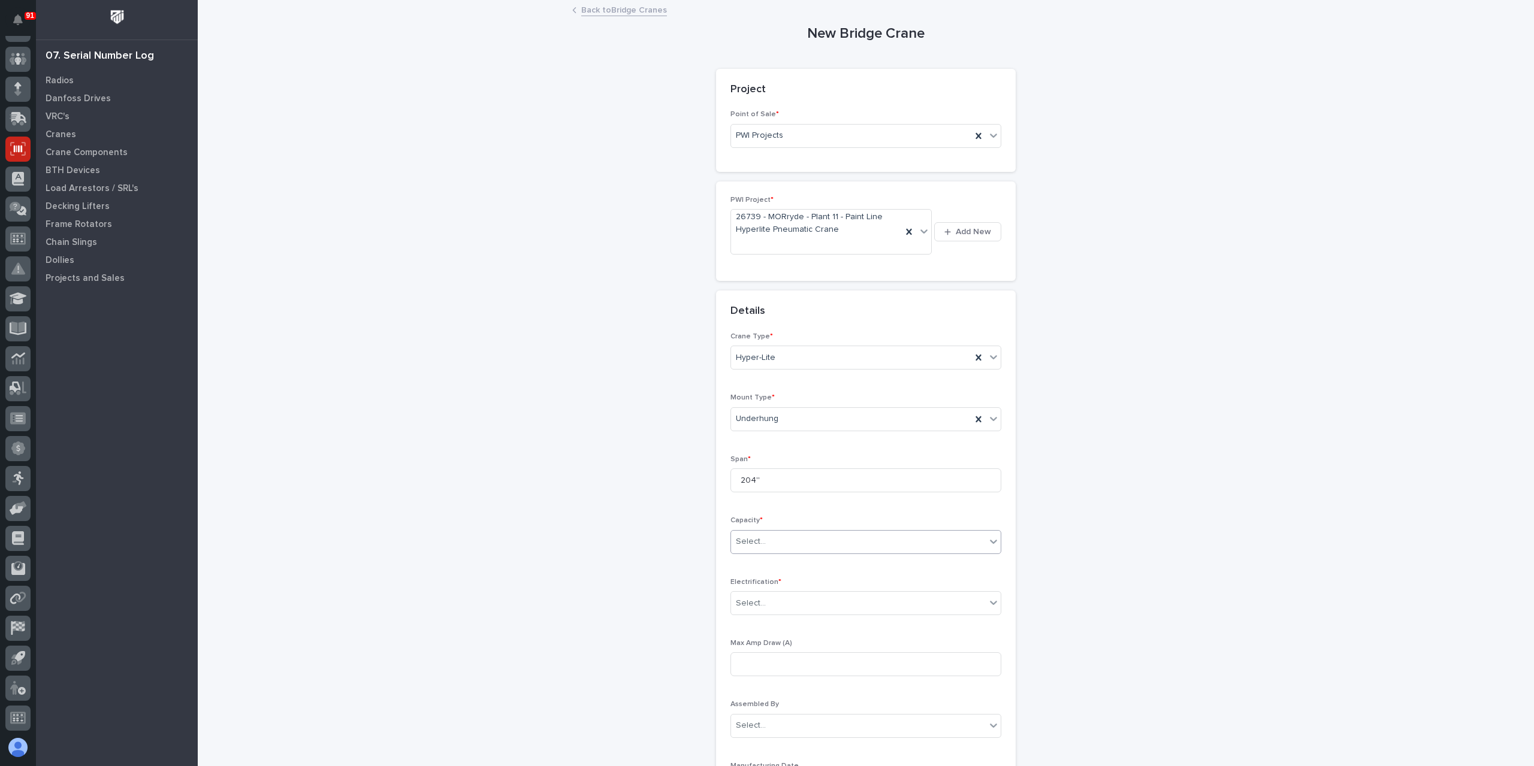
click at [779, 545] on div "Select..." at bounding box center [858, 542] width 255 height 20
click at [780, 599] on div "500 lbs (1/4 Ton)" at bounding box center [861, 595] width 270 height 21
click at [778, 599] on div "Select..." at bounding box center [858, 604] width 255 height 20
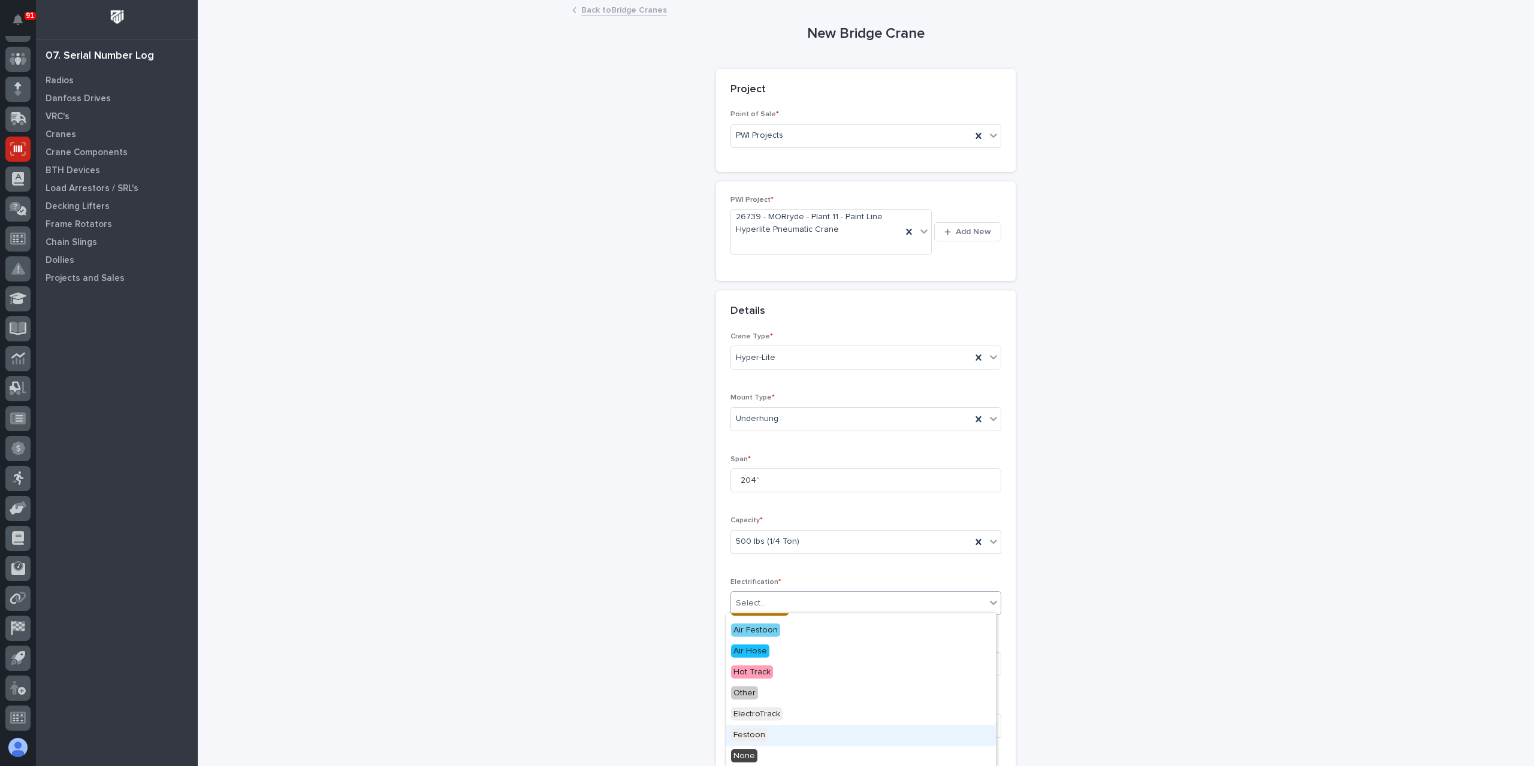
click at [760, 734] on span "Festoon" at bounding box center [749, 735] width 37 height 13
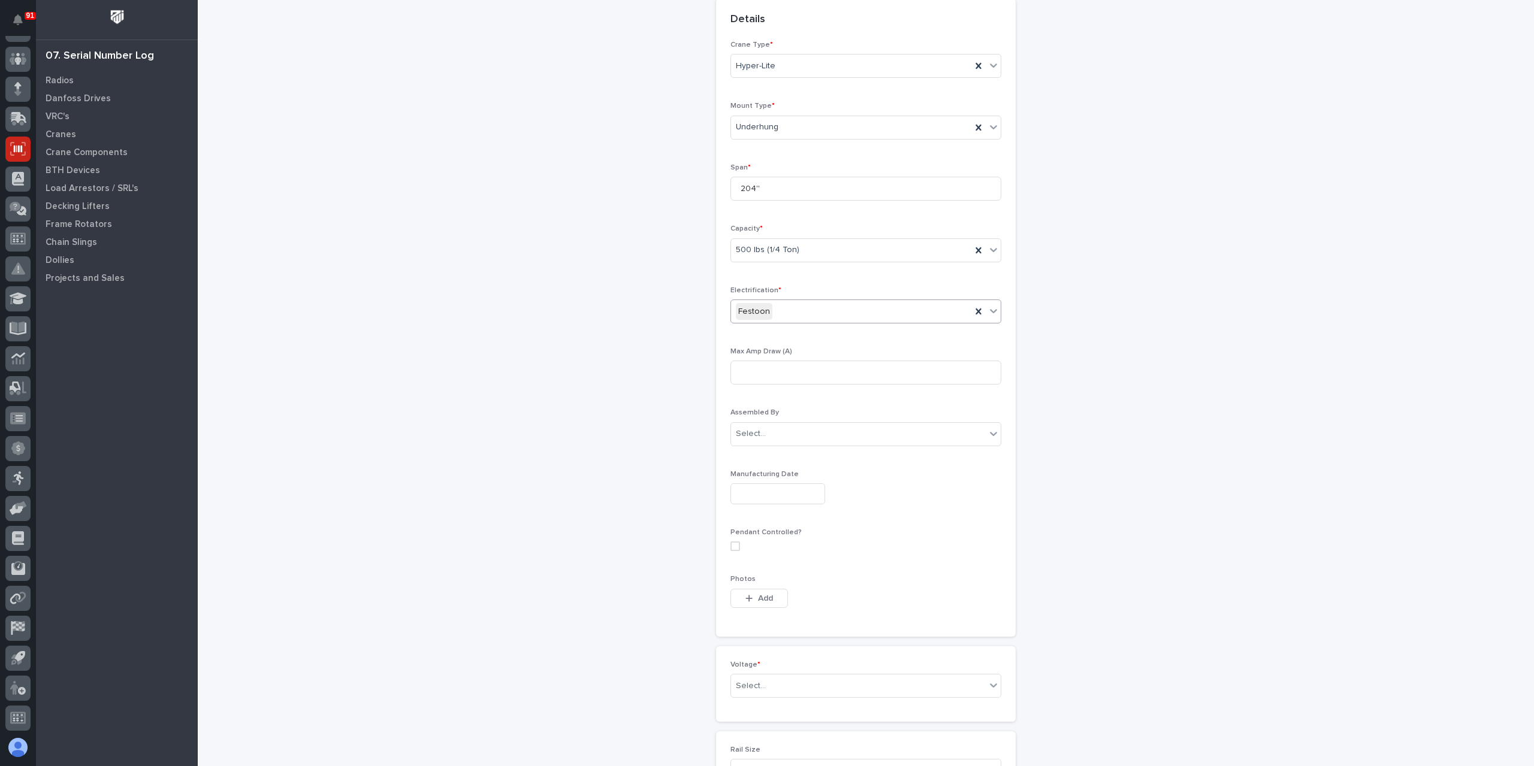
scroll to position [370, 0]
click at [774, 612] on div "Select..." at bounding box center [858, 608] width 255 height 20
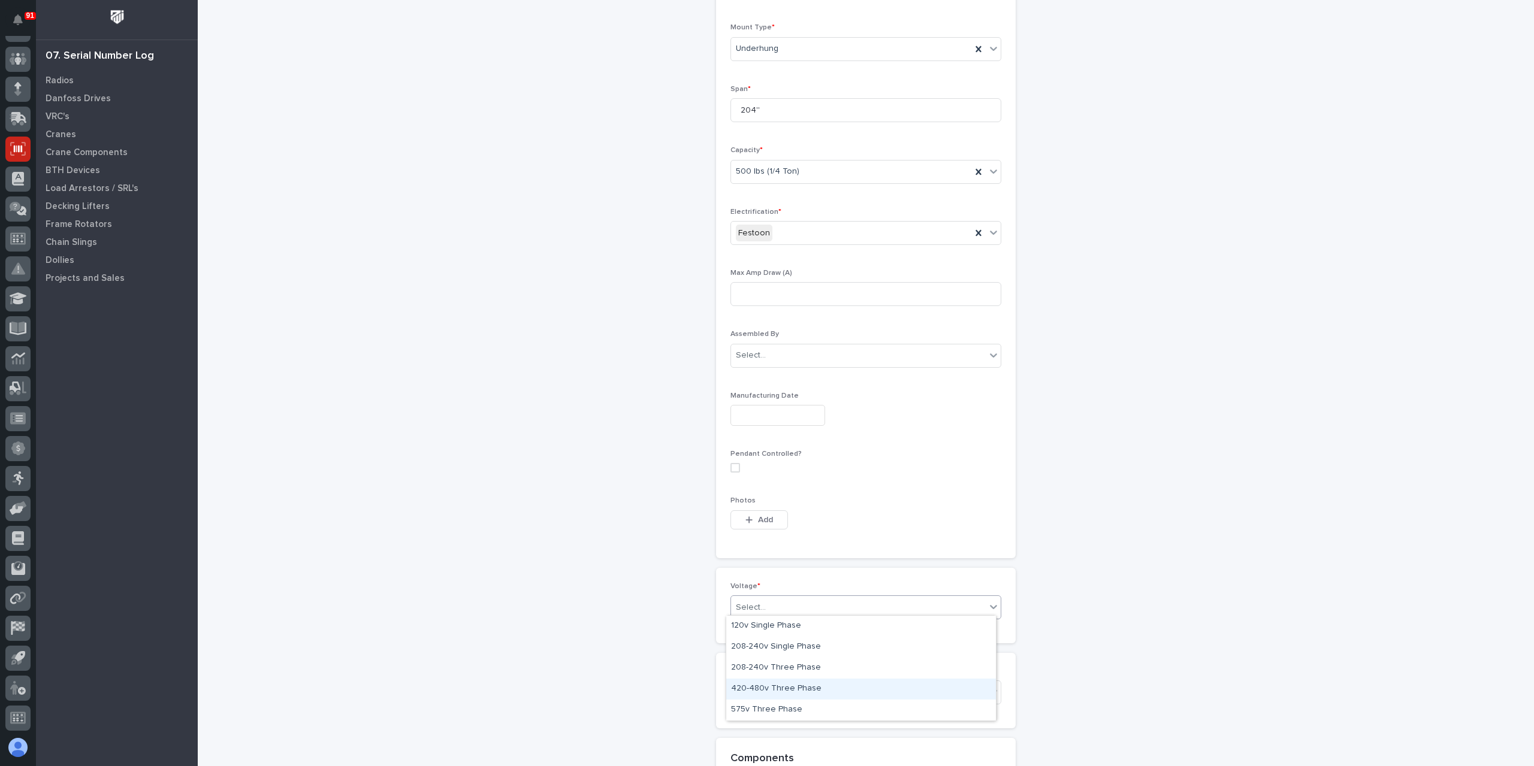
click at [787, 686] on div "420-480v Three Phase" at bounding box center [861, 689] width 270 height 21
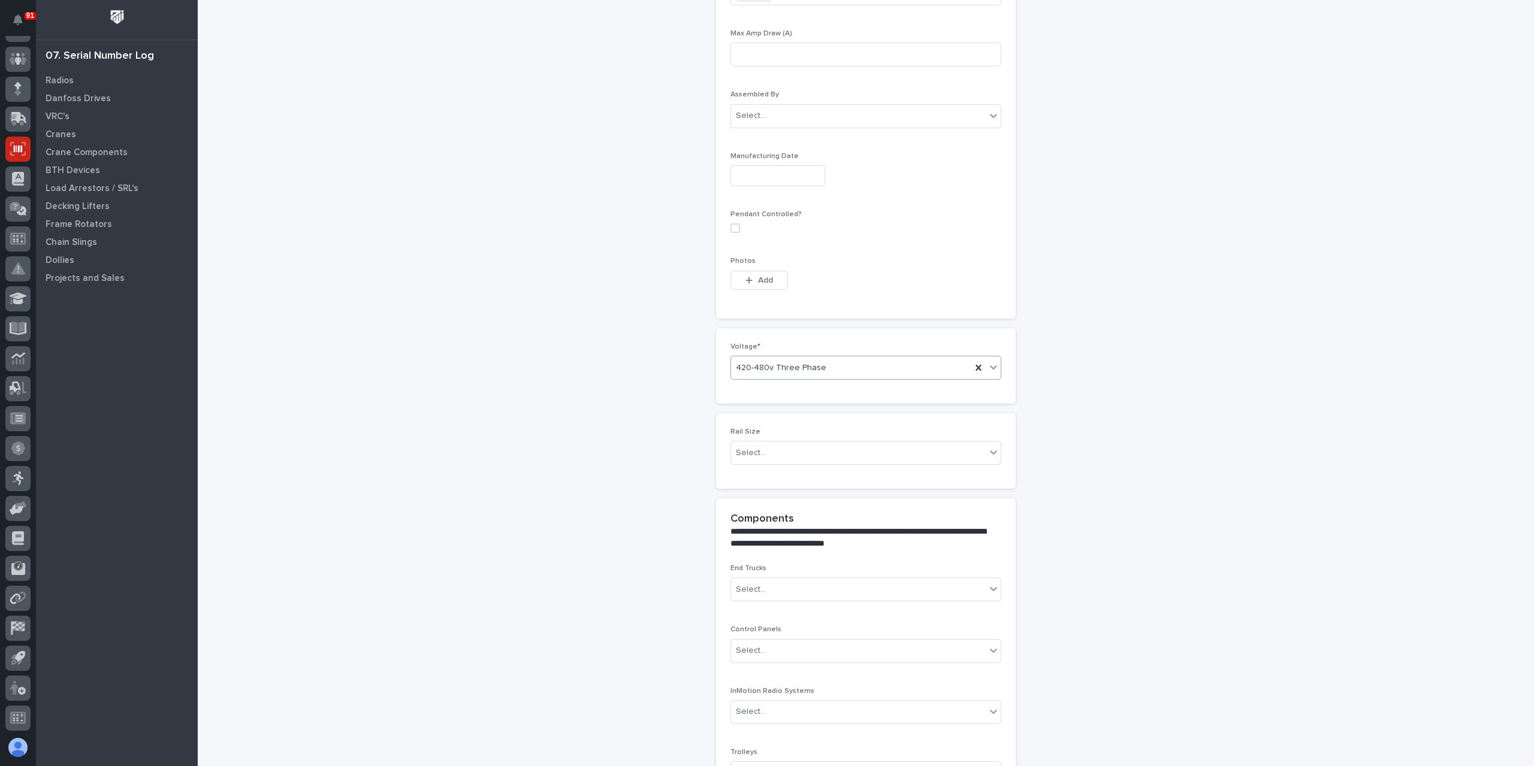
scroll to position [830, 0]
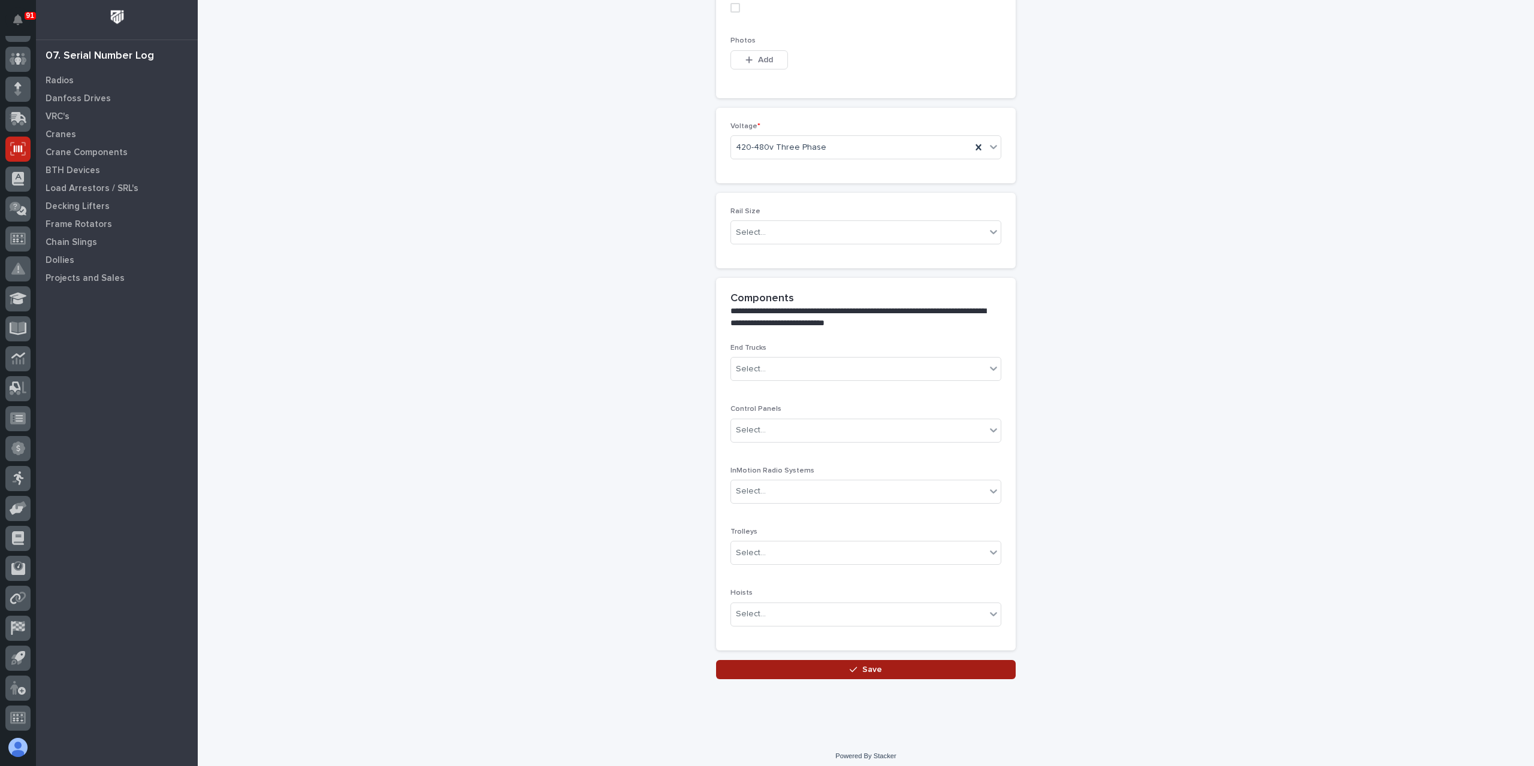
click at [810, 667] on button "Save" at bounding box center [866, 669] width 300 height 19
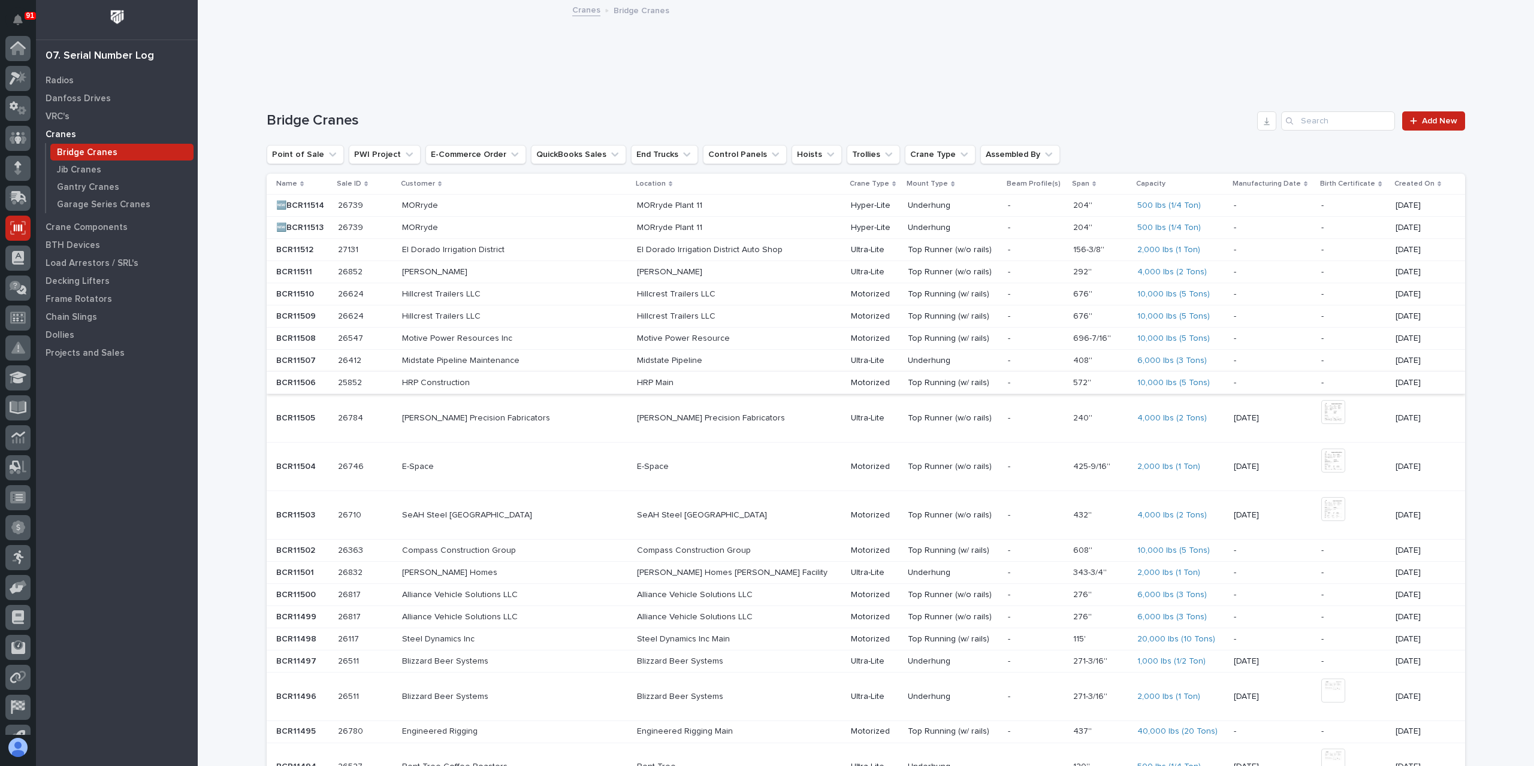
scroll to position [79, 0]
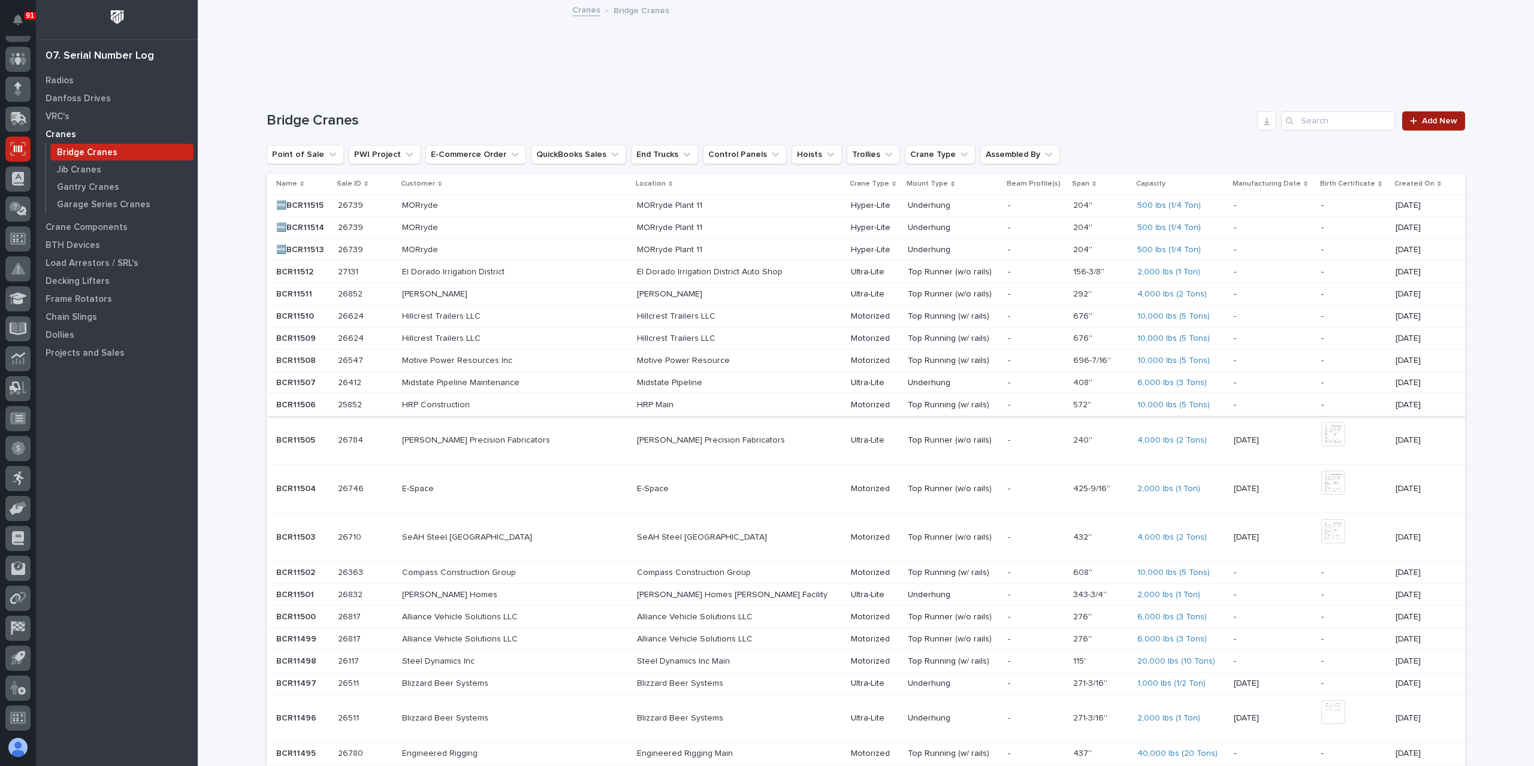
click at [1415, 130] on link "Add New" at bounding box center [1433, 120] width 63 height 19
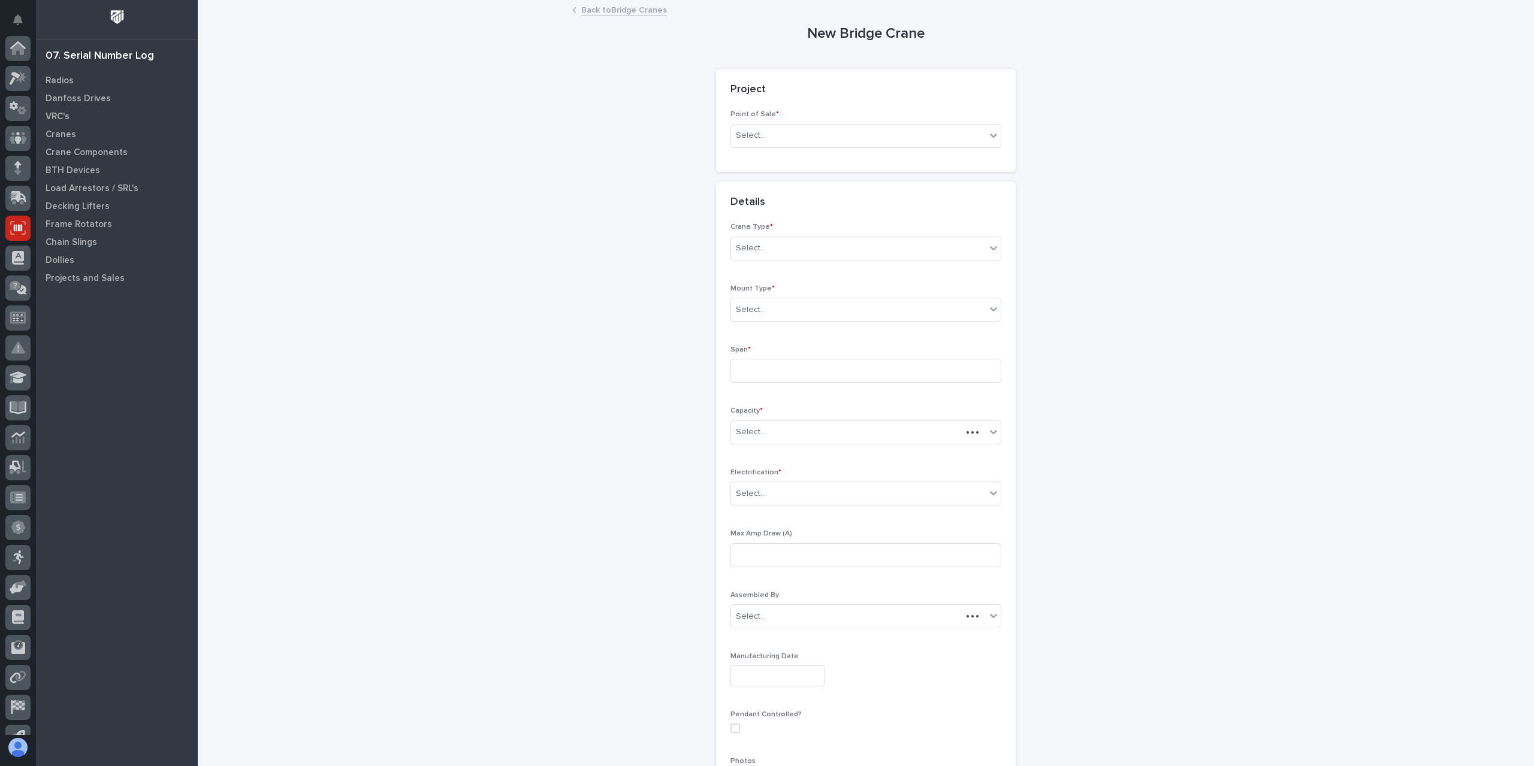
scroll to position [79, 0]
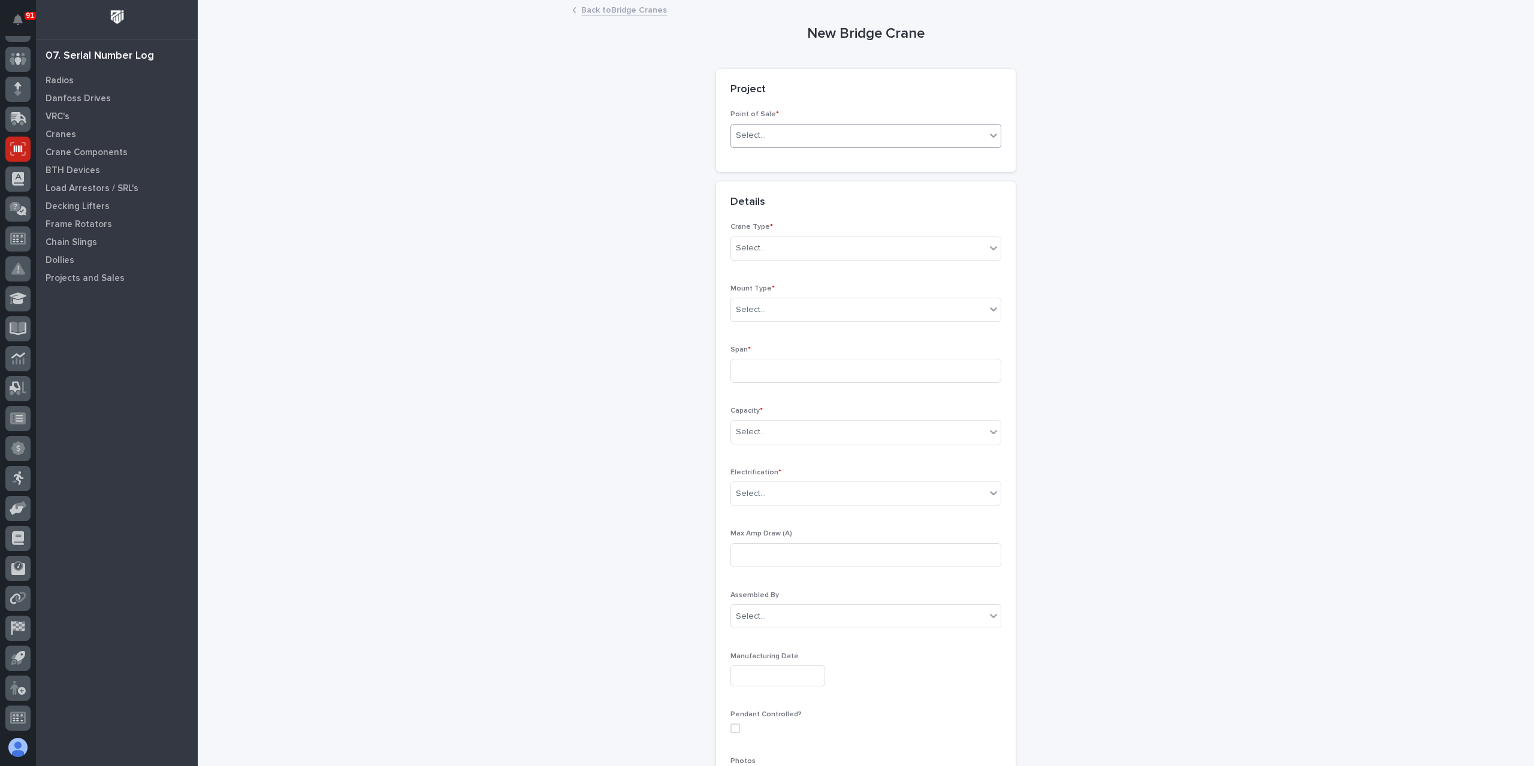
click at [771, 143] on div "Select..." at bounding box center [858, 136] width 255 height 20
click at [768, 163] on div "PWI Projects" at bounding box center [861, 158] width 270 height 21
click at [771, 221] on div "Select..." at bounding box center [823, 222] width 185 height 20
type input "*****"
click at [768, 362] on div "Select..." at bounding box center [858, 358] width 255 height 20
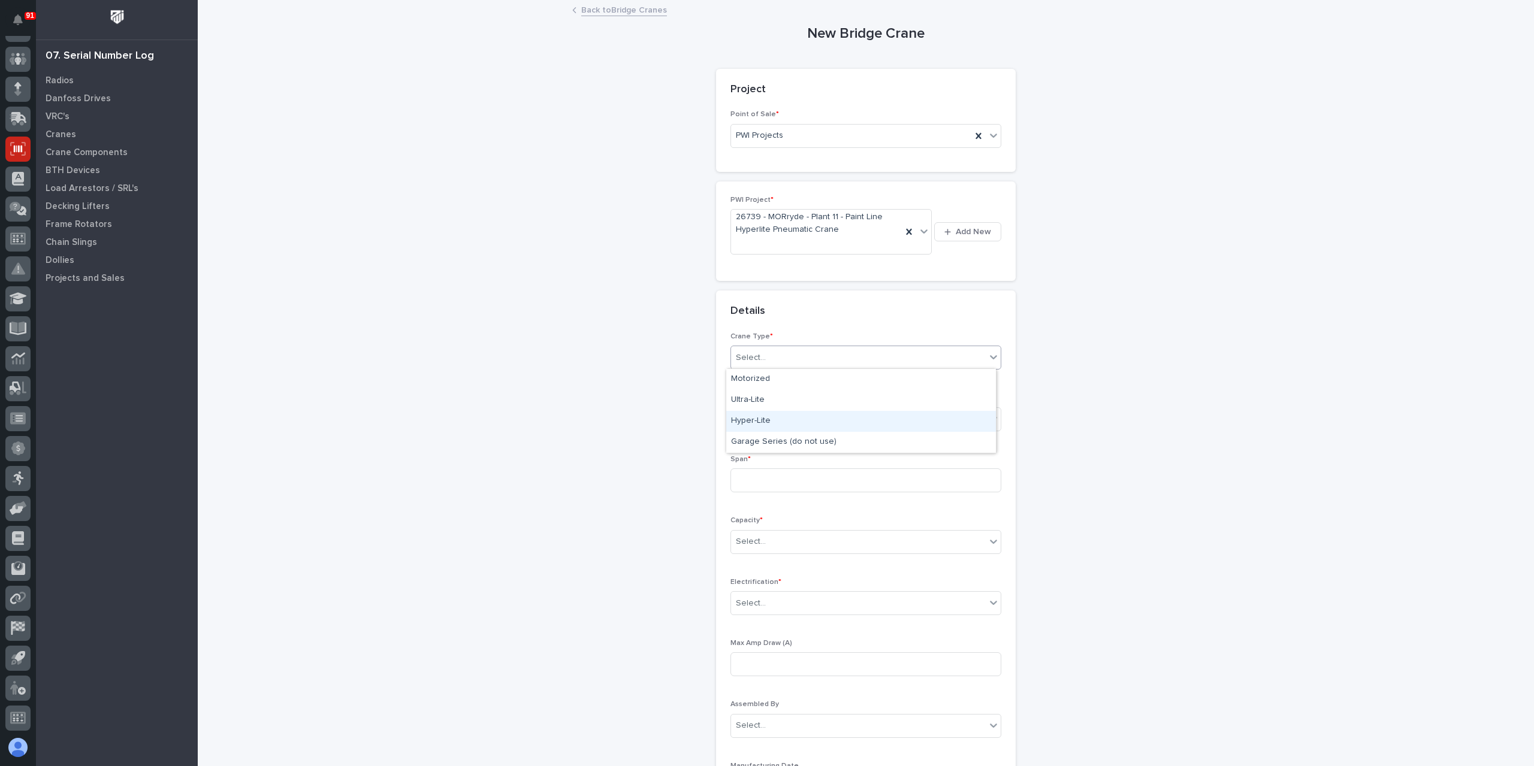
click at [773, 421] on div "Hyper-Lite" at bounding box center [861, 421] width 270 height 21
click at [773, 421] on div "Select..." at bounding box center [858, 419] width 255 height 20
click at [768, 478] on div "Underhung" at bounding box center [861, 482] width 270 height 21
click at [766, 476] on input at bounding box center [865, 481] width 271 height 24
type input "204''"
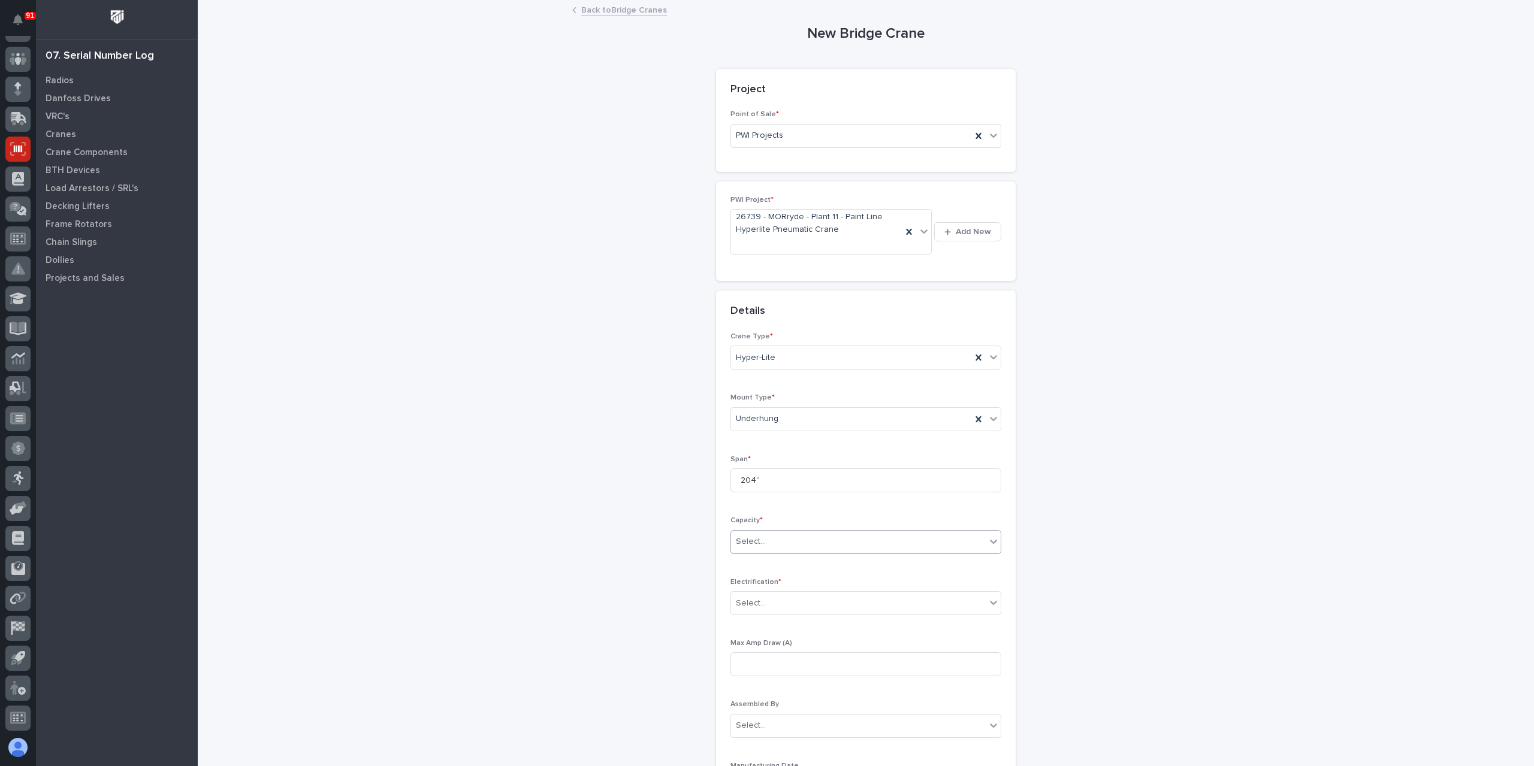
click at [777, 543] on div "Select..." at bounding box center [858, 542] width 255 height 20
click at [762, 595] on div "500 lbs (1/4 Ton)" at bounding box center [861, 595] width 270 height 21
click at [762, 595] on div "Select..." at bounding box center [858, 604] width 255 height 20
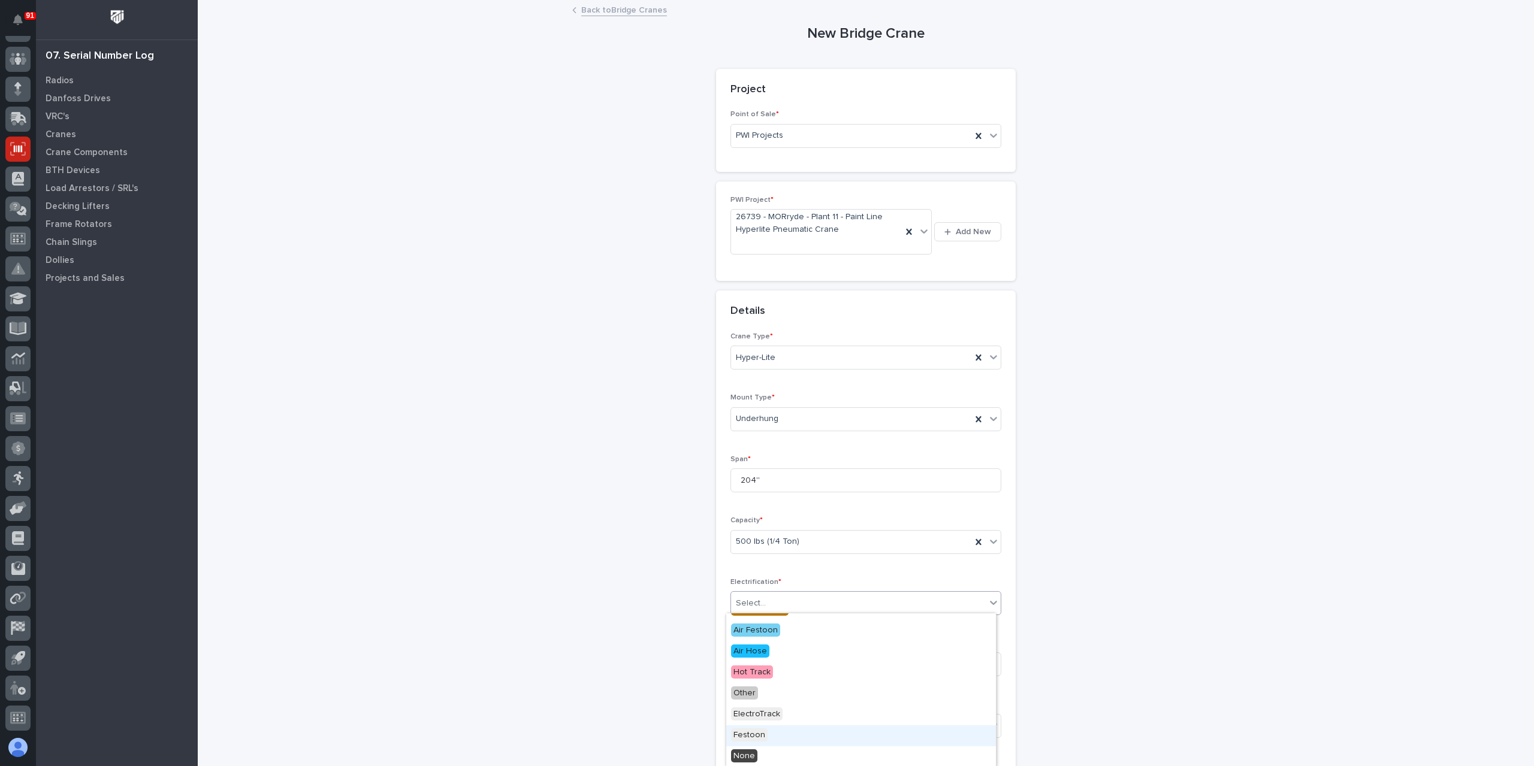
click at [761, 733] on span "Festoon" at bounding box center [749, 735] width 37 height 13
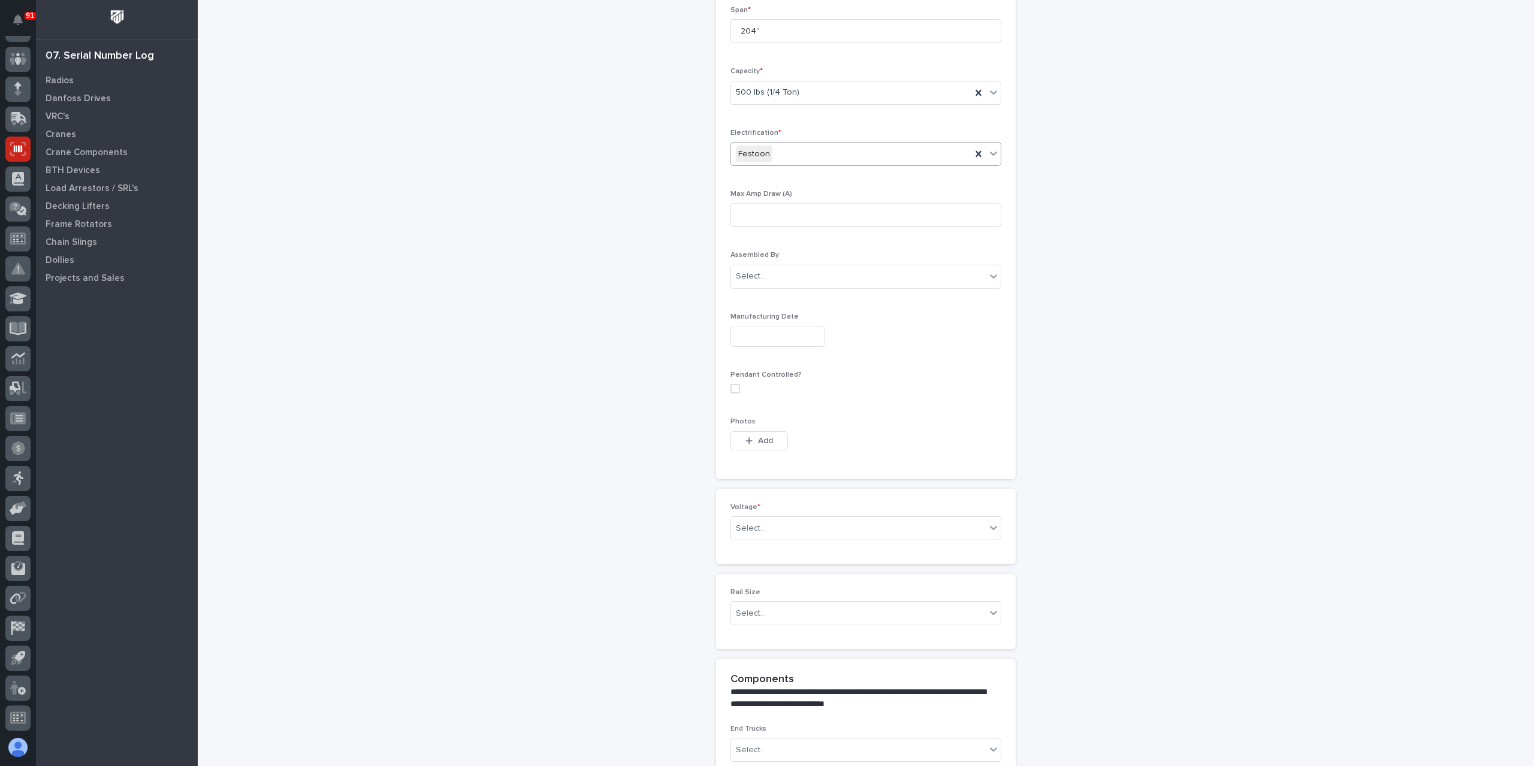
scroll to position [615, 0]
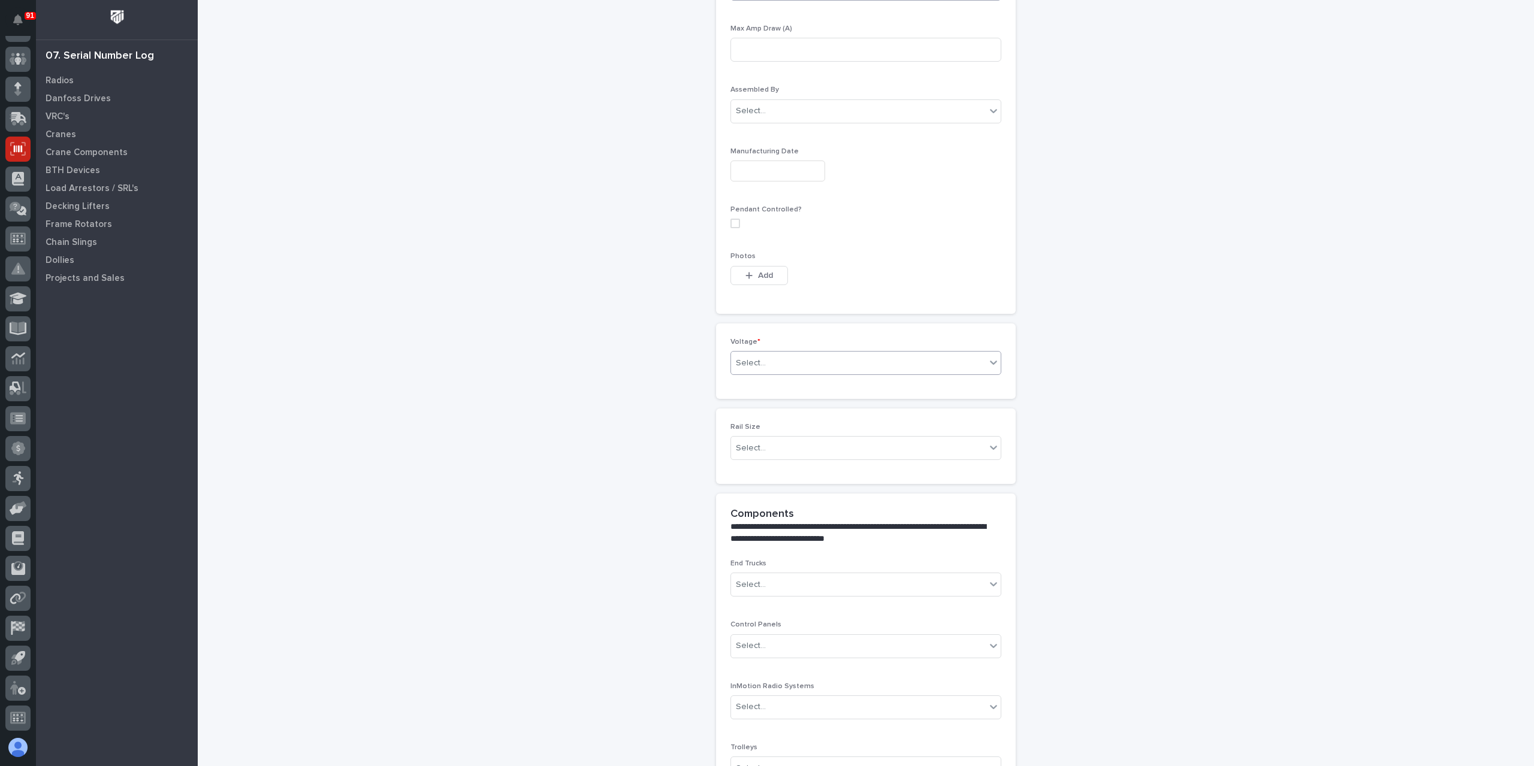
click at [760, 355] on div "Select..." at bounding box center [858, 364] width 255 height 20
click at [780, 438] on div "420-480v Three Phase" at bounding box center [861, 445] width 270 height 21
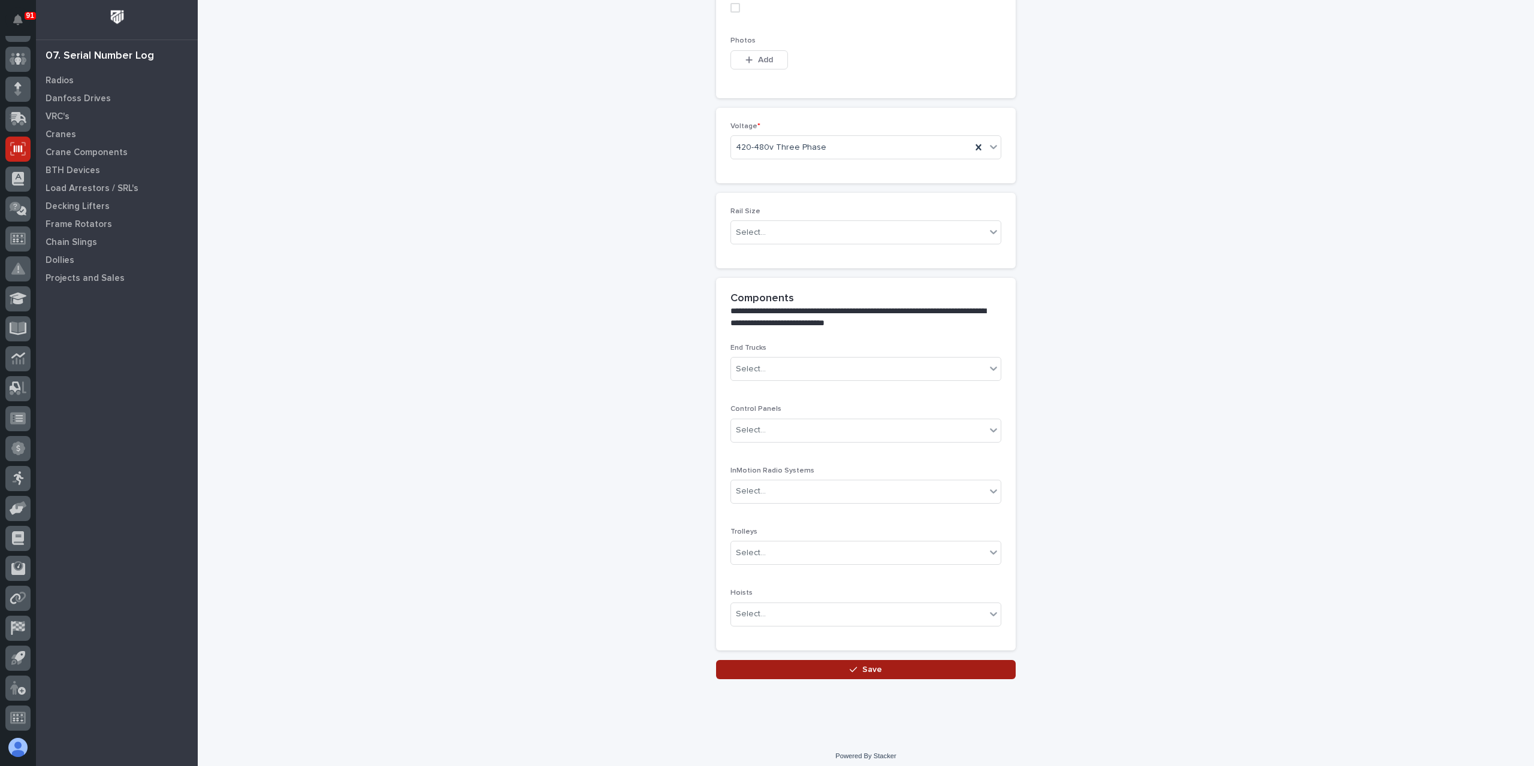
click at [815, 670] on button "Save" at bounding box center [866, 669] width 300 height 19
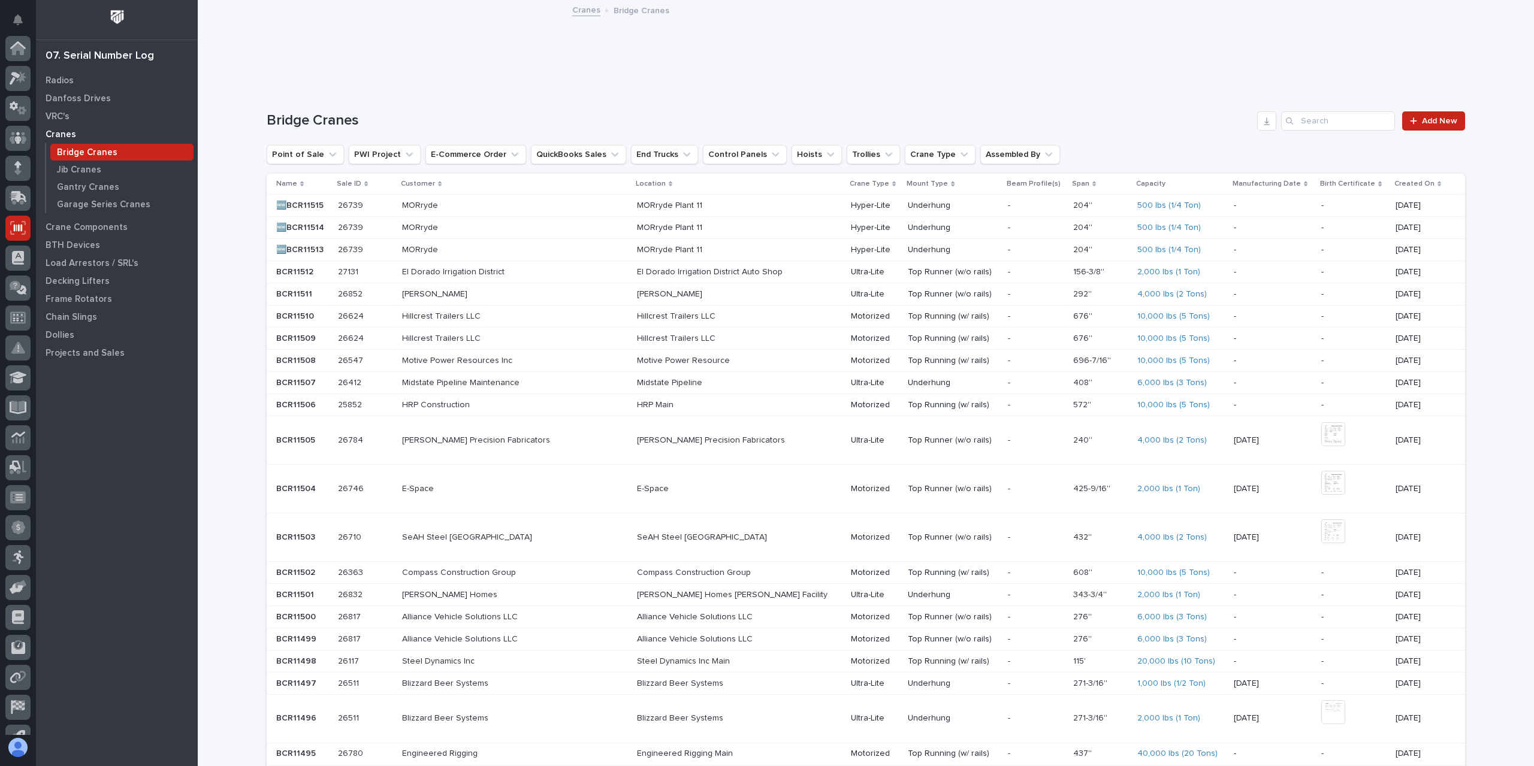
scroll to position [79, 0]
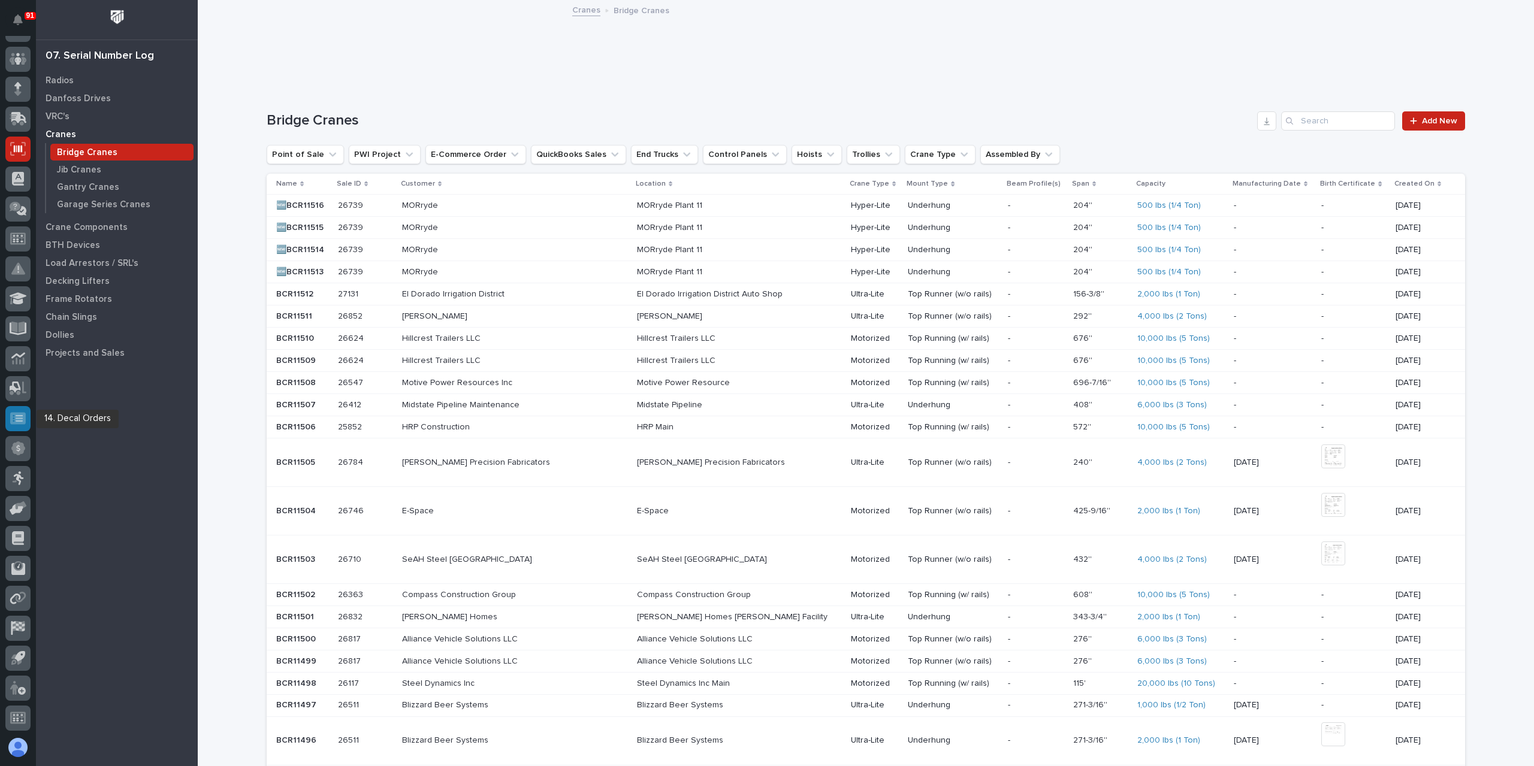
click at [27, 424] on div at bounding box center [17, 418] width 25 height 25
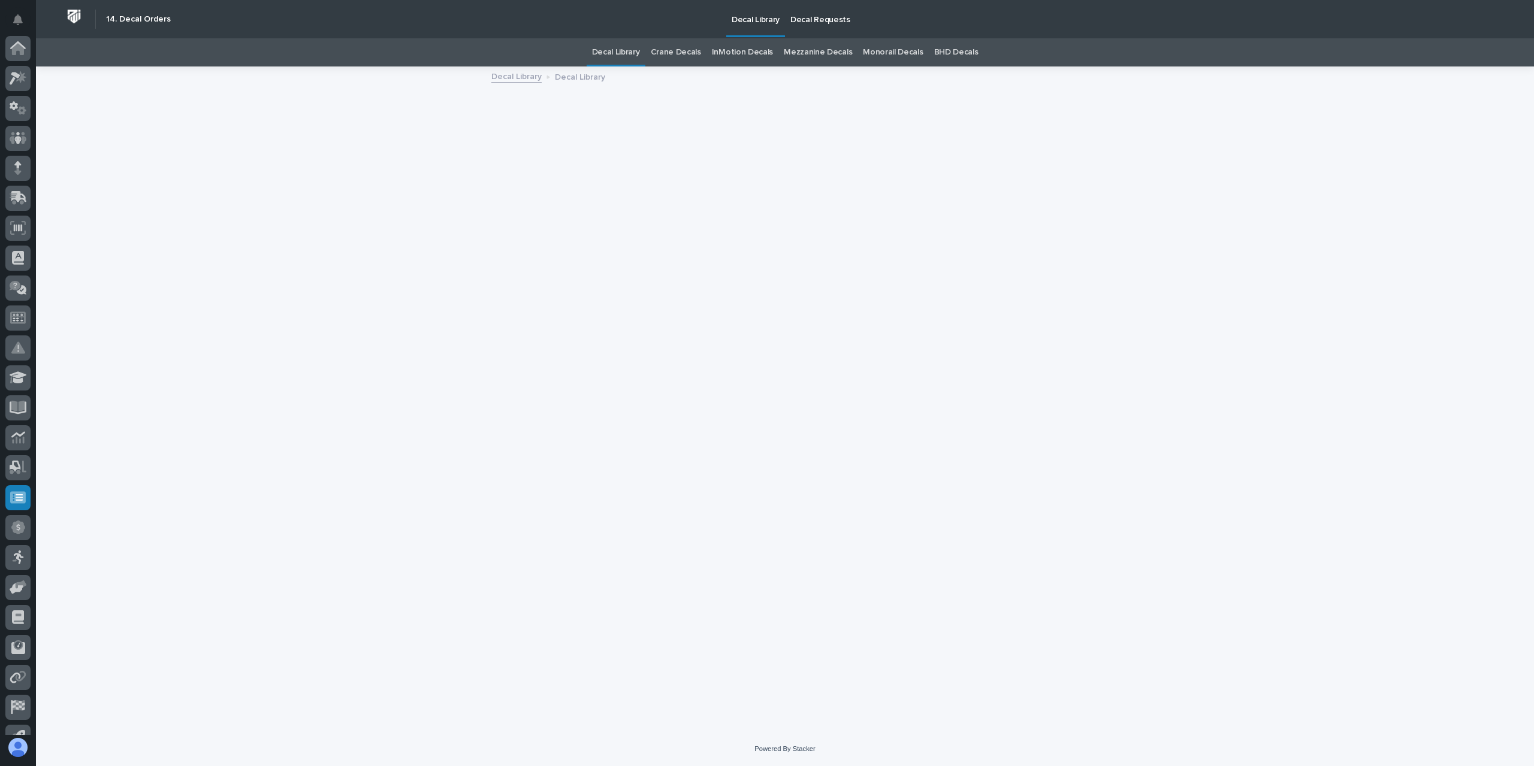
scroll to position [79, 0]
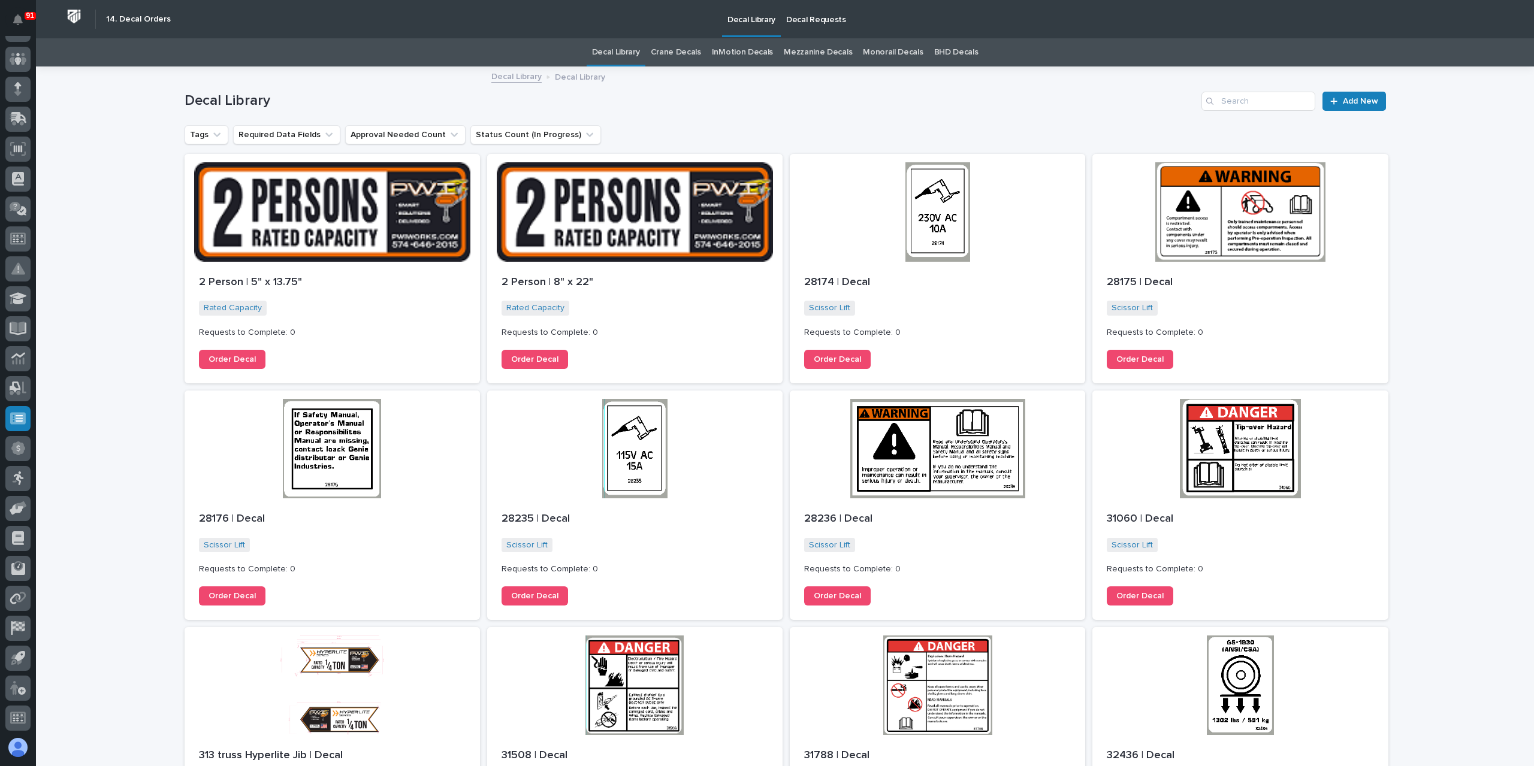
click at [691, 42] on link "Crane Decals" at bounding box center [676, 52] width 50 height 28
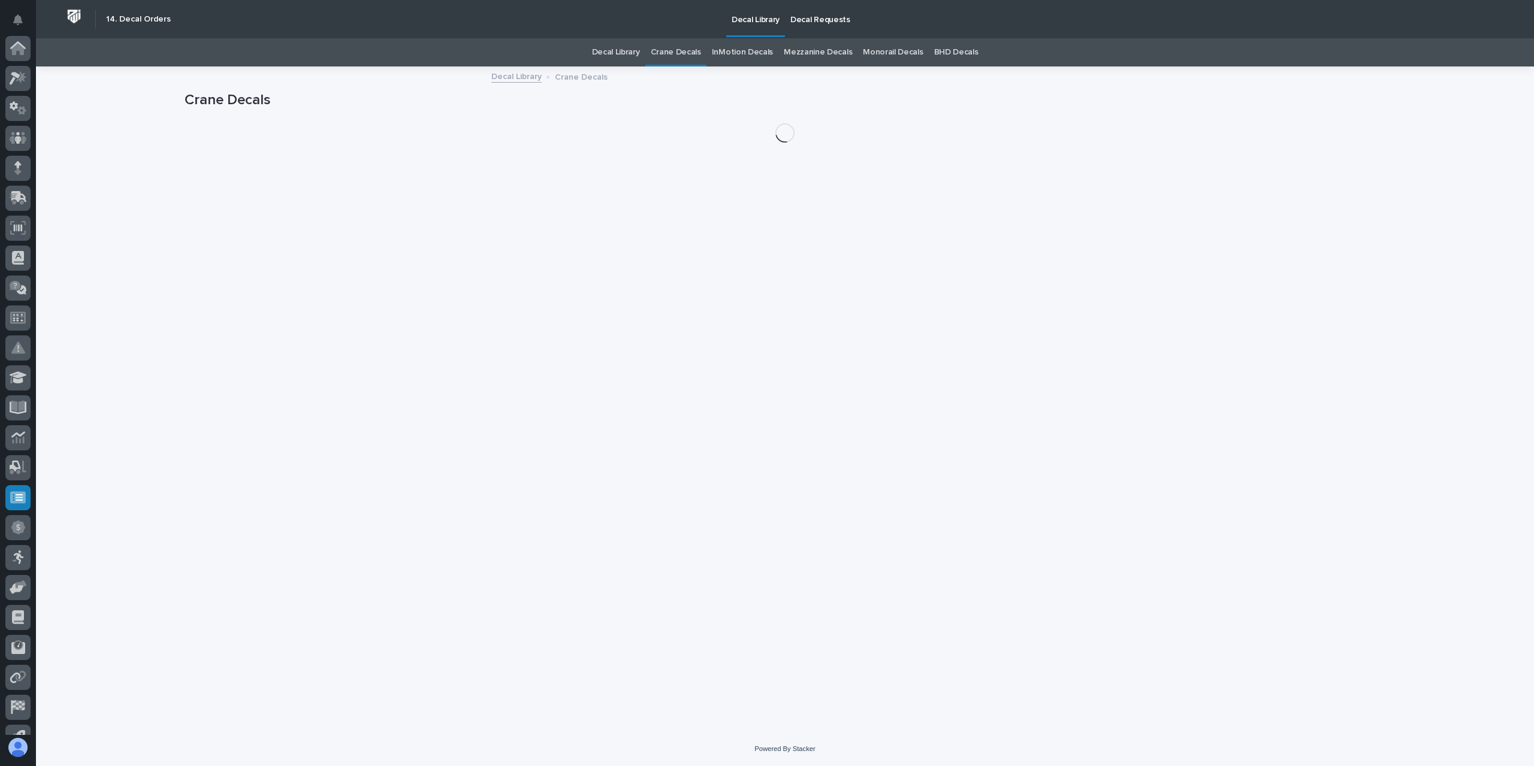
scroll to position [79, 0]
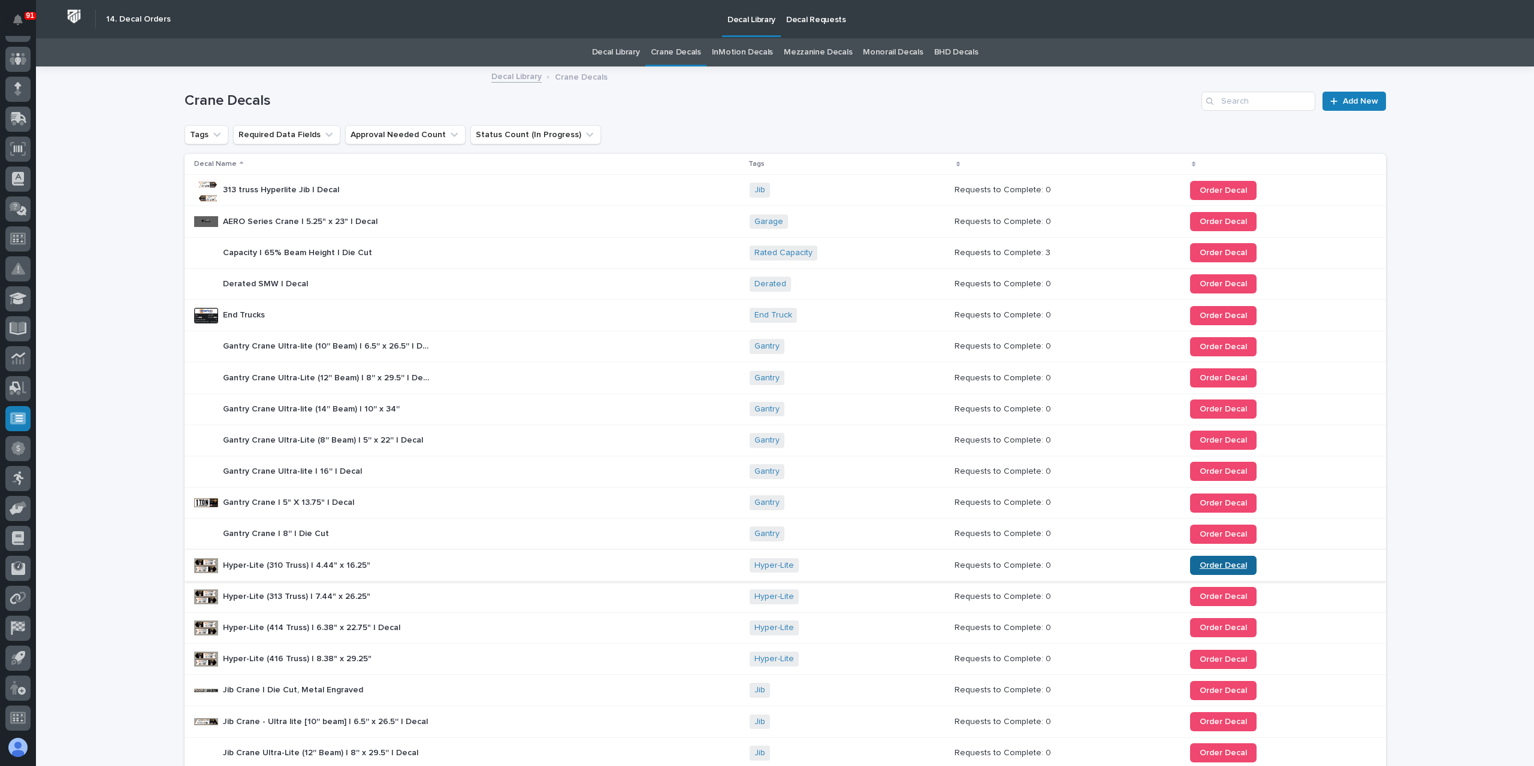
click at [1193, 557] on link "Order Decal" at bounding box center [1223, 565] width 67 height 19
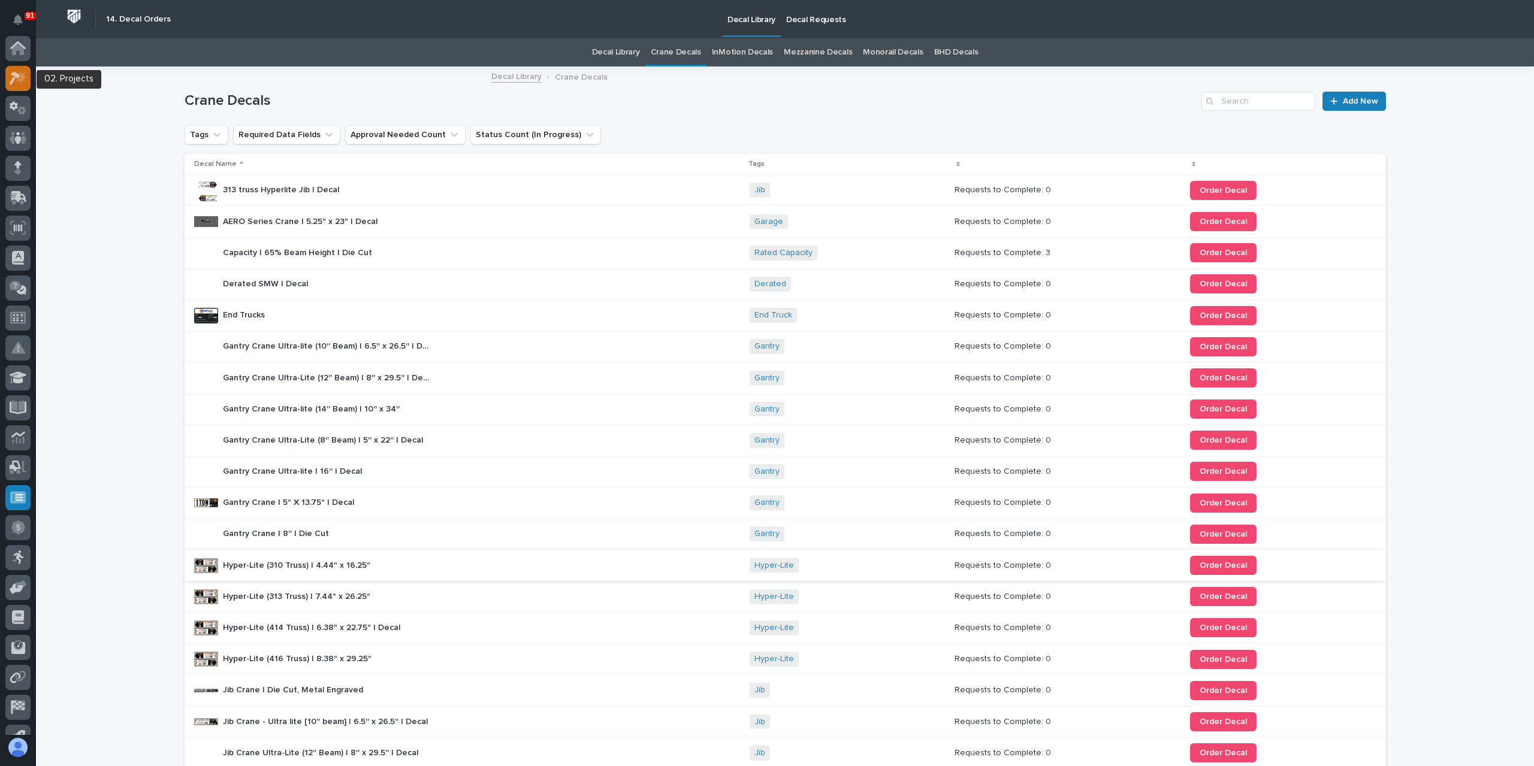
click at [25, 74] on icon at bounding box center [18, 78] width 17 height 14
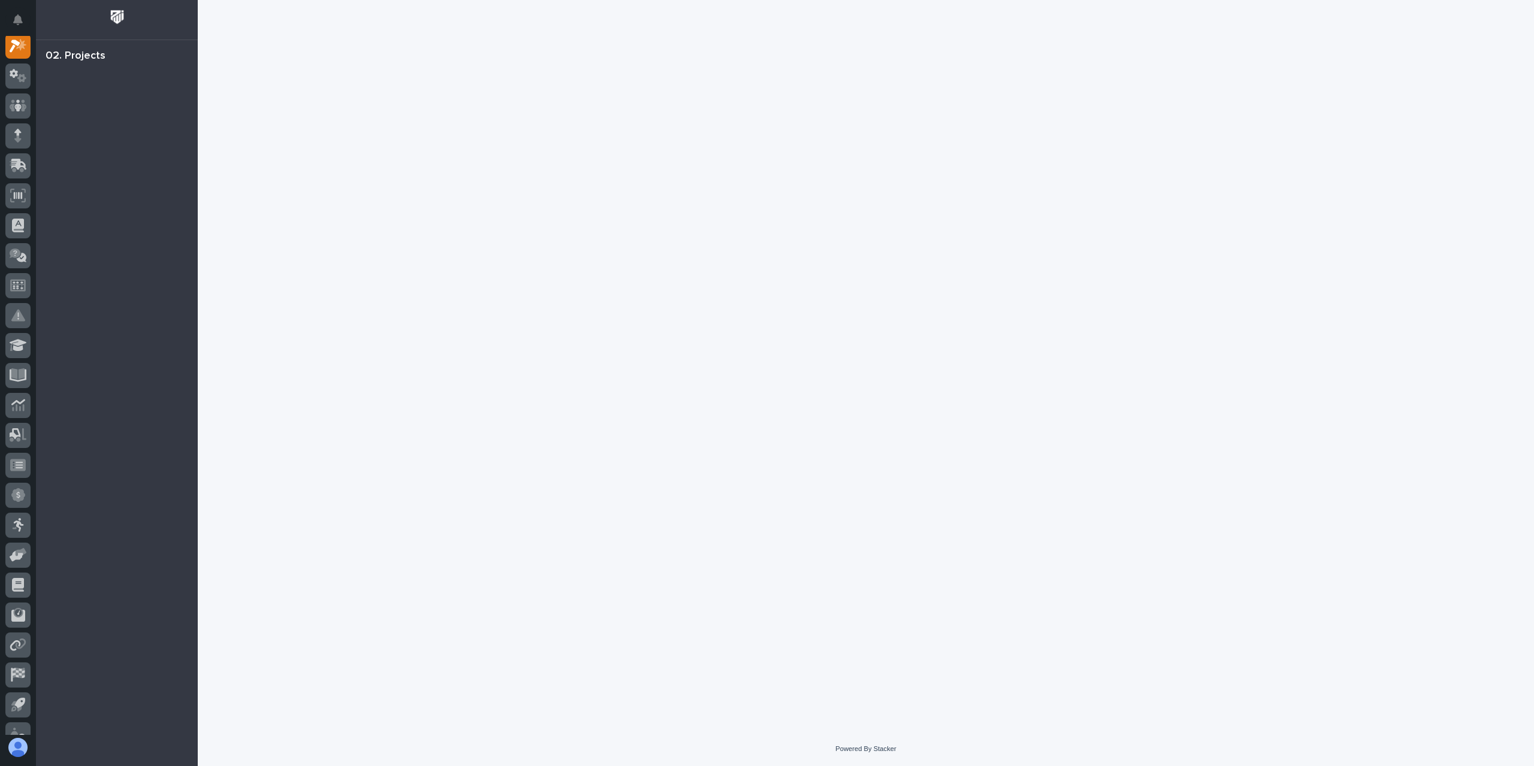
scroll to position [30, 0]
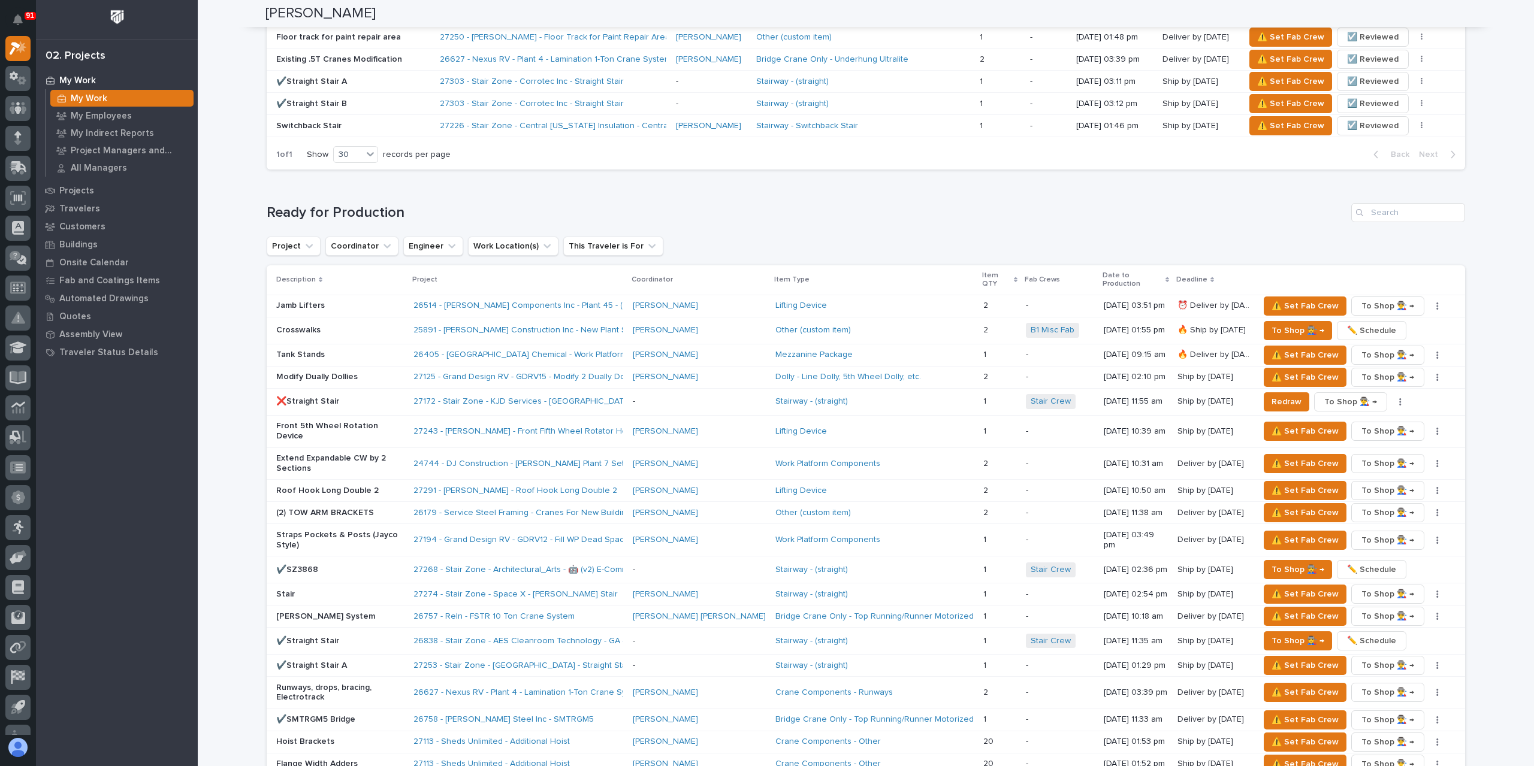
scroll to position [959, 0]
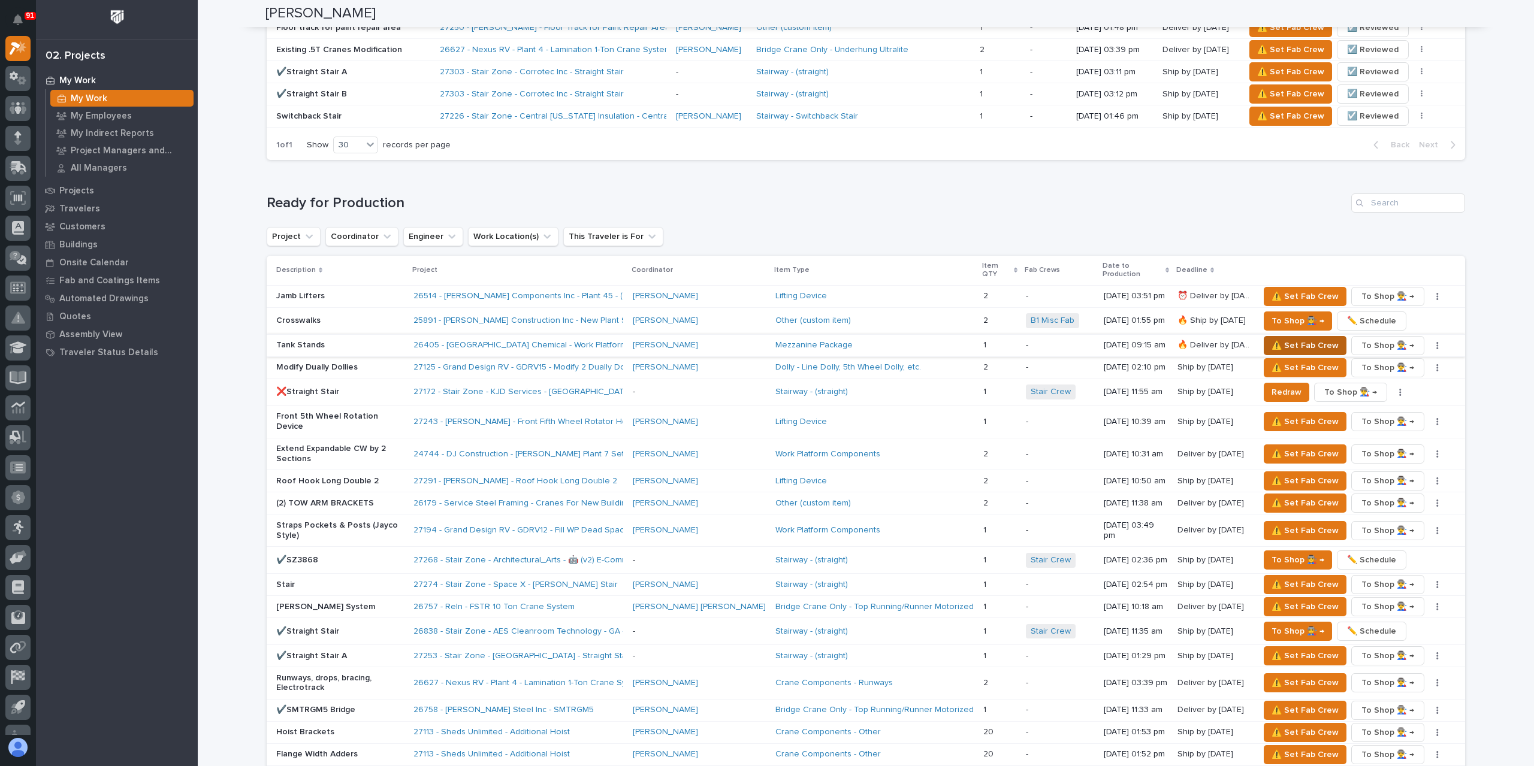
click at [1274, 339] on span "⚠️ Set Fab Crew" at bounding box center [1304, 346] width 67 height 14
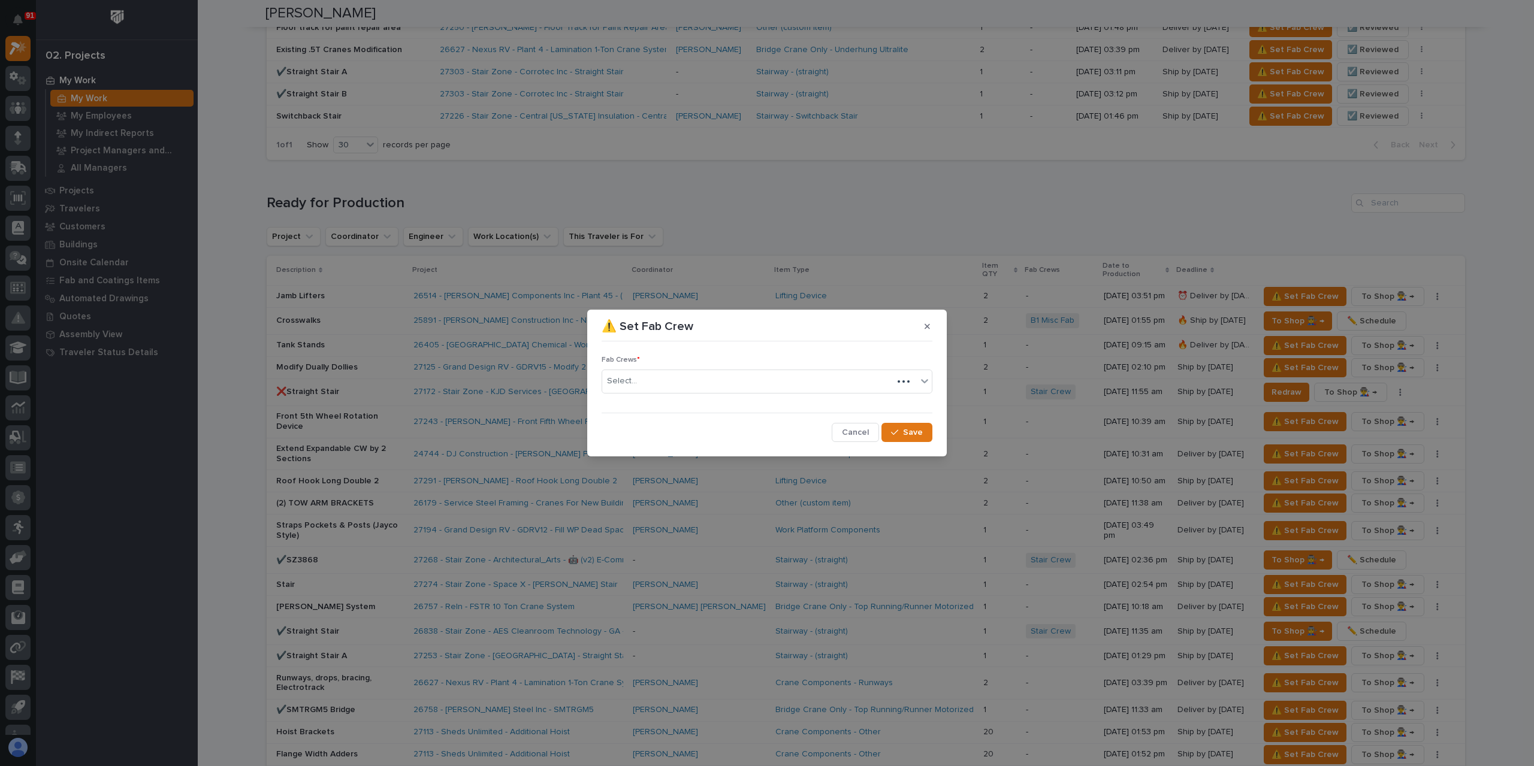
click at [645, 388] on div "Select..." at bounding box center [747, 381] width 291 height 20
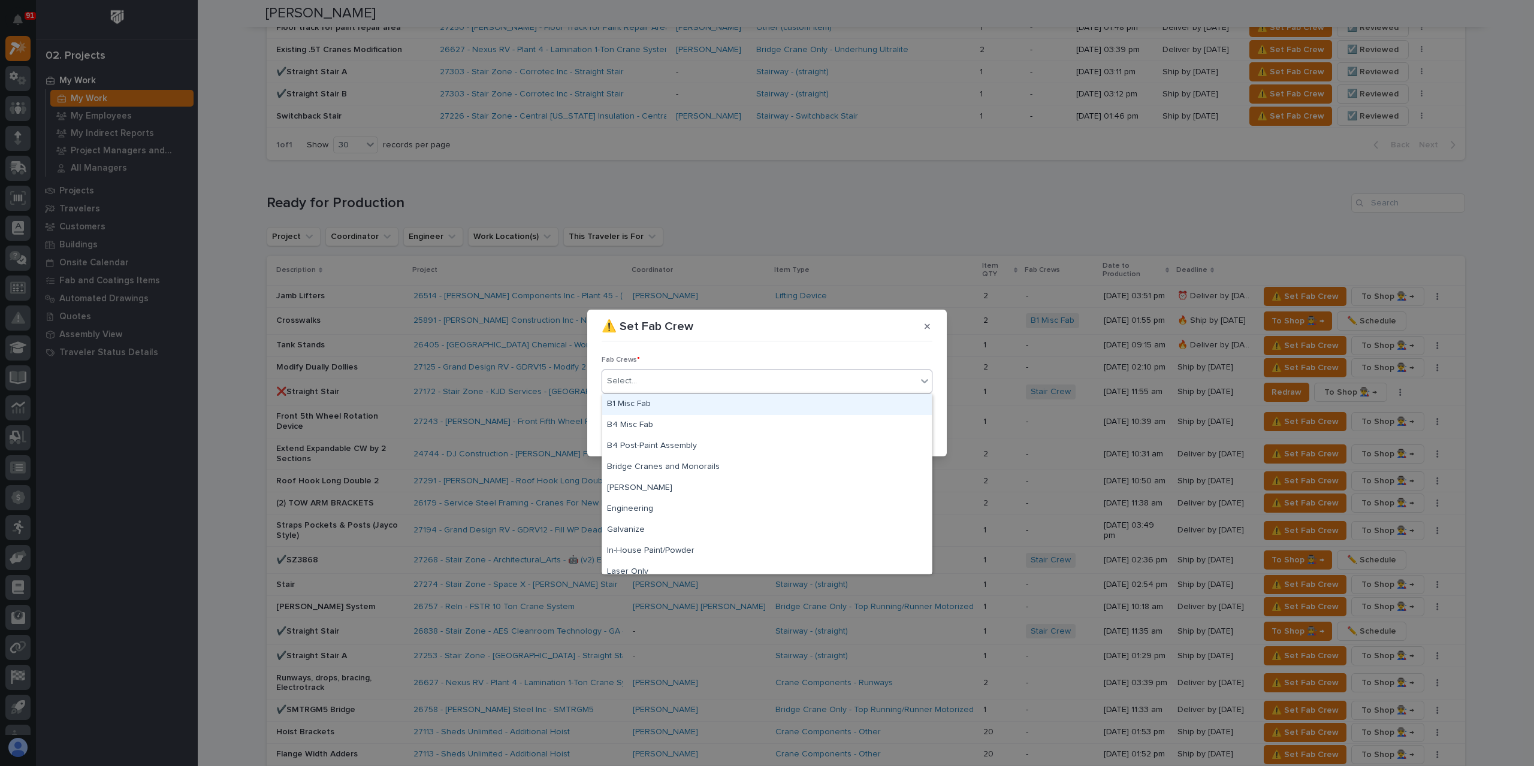
click at [653, 407] on div "B1 Misc Fab" at bounding box center [767, 404] width 330 height 21
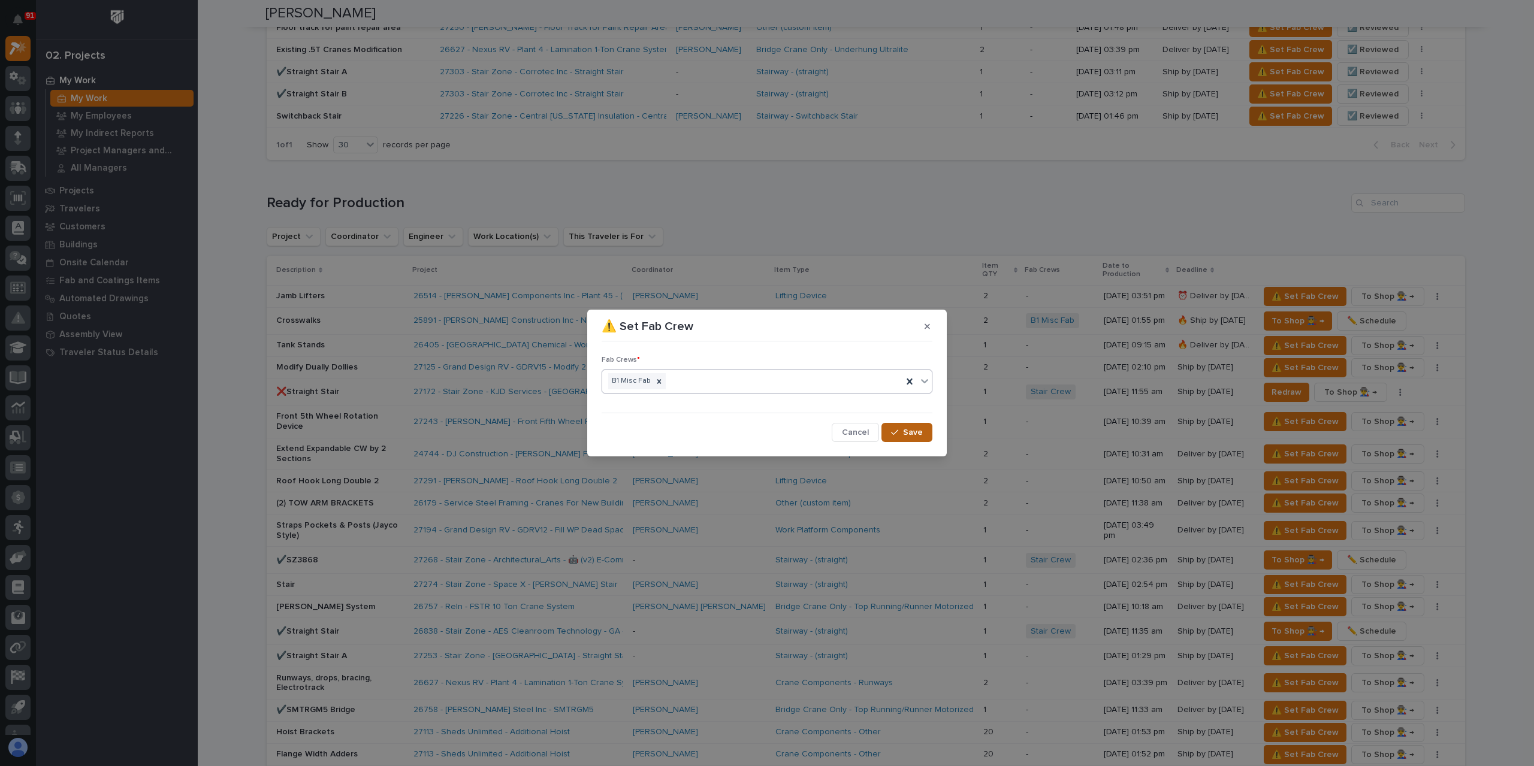
click at [922, 433] on span "Save" at bounding box center [913, 432] width 20 height 11
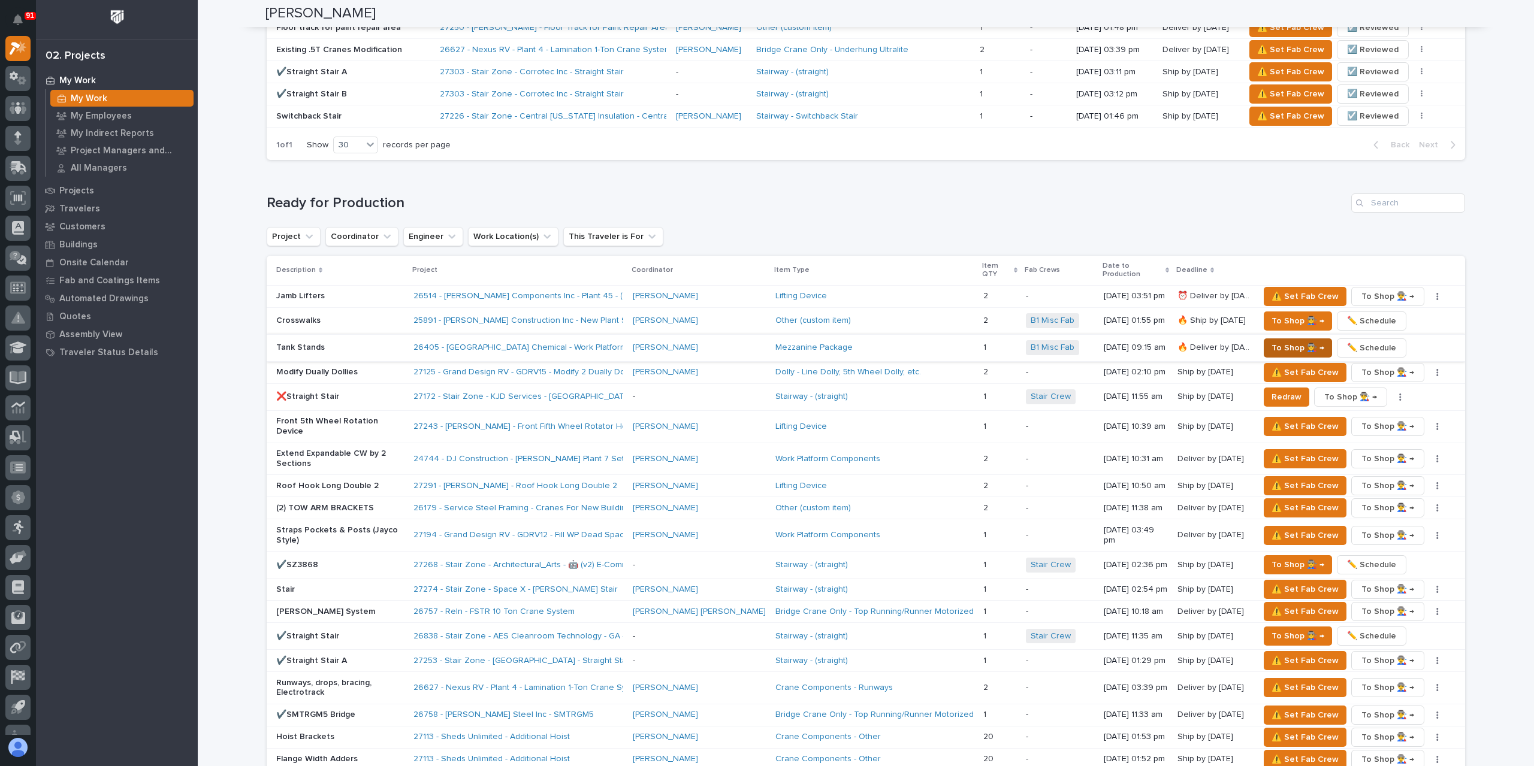
click at [1276, 341] on span "To Shop 👨‍🏭 →" at bounding box center [1297, 348] width 53 height 14
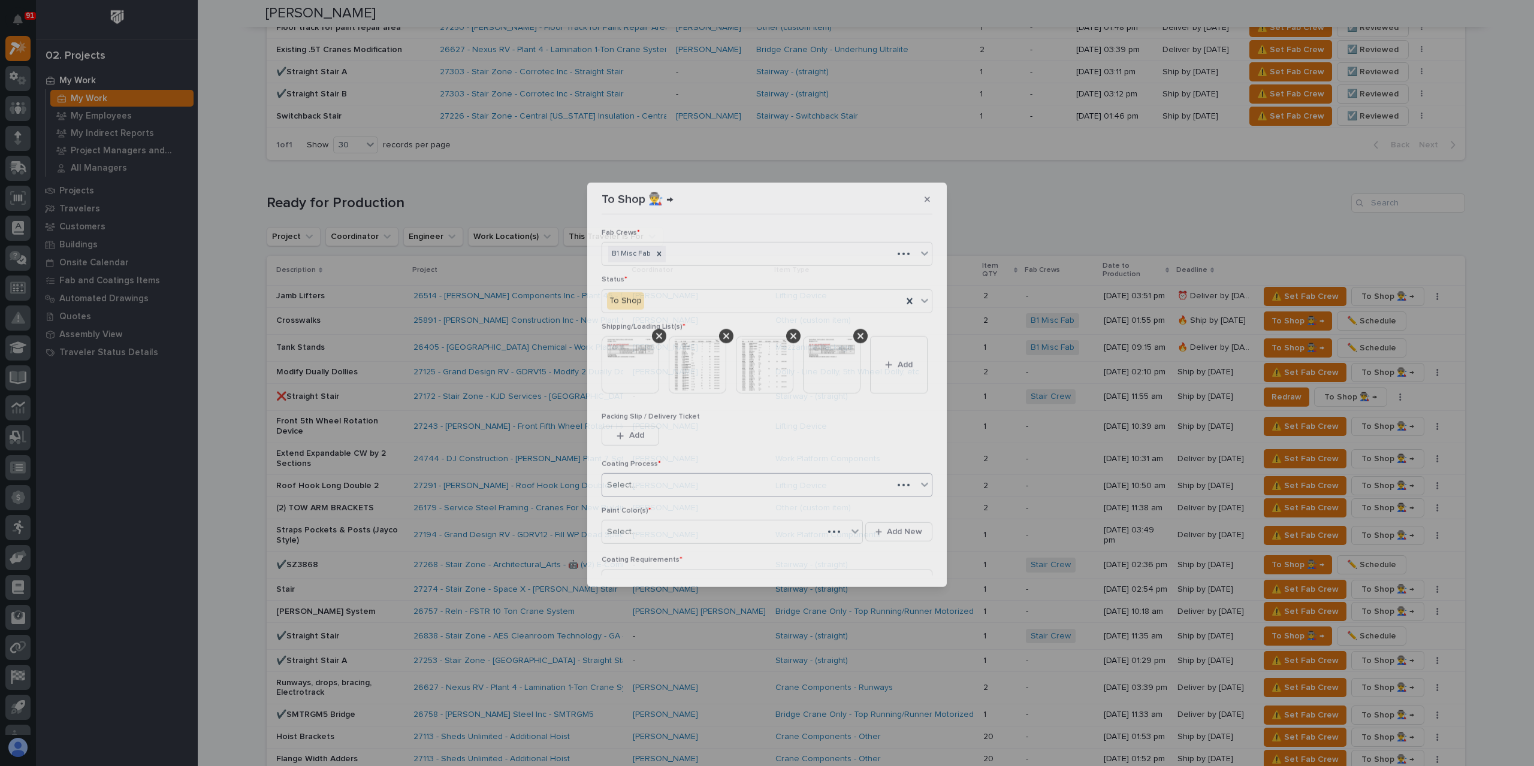
click at [669, 495] on div "Select..." at bounding box center [747, 485] width 291 height 20
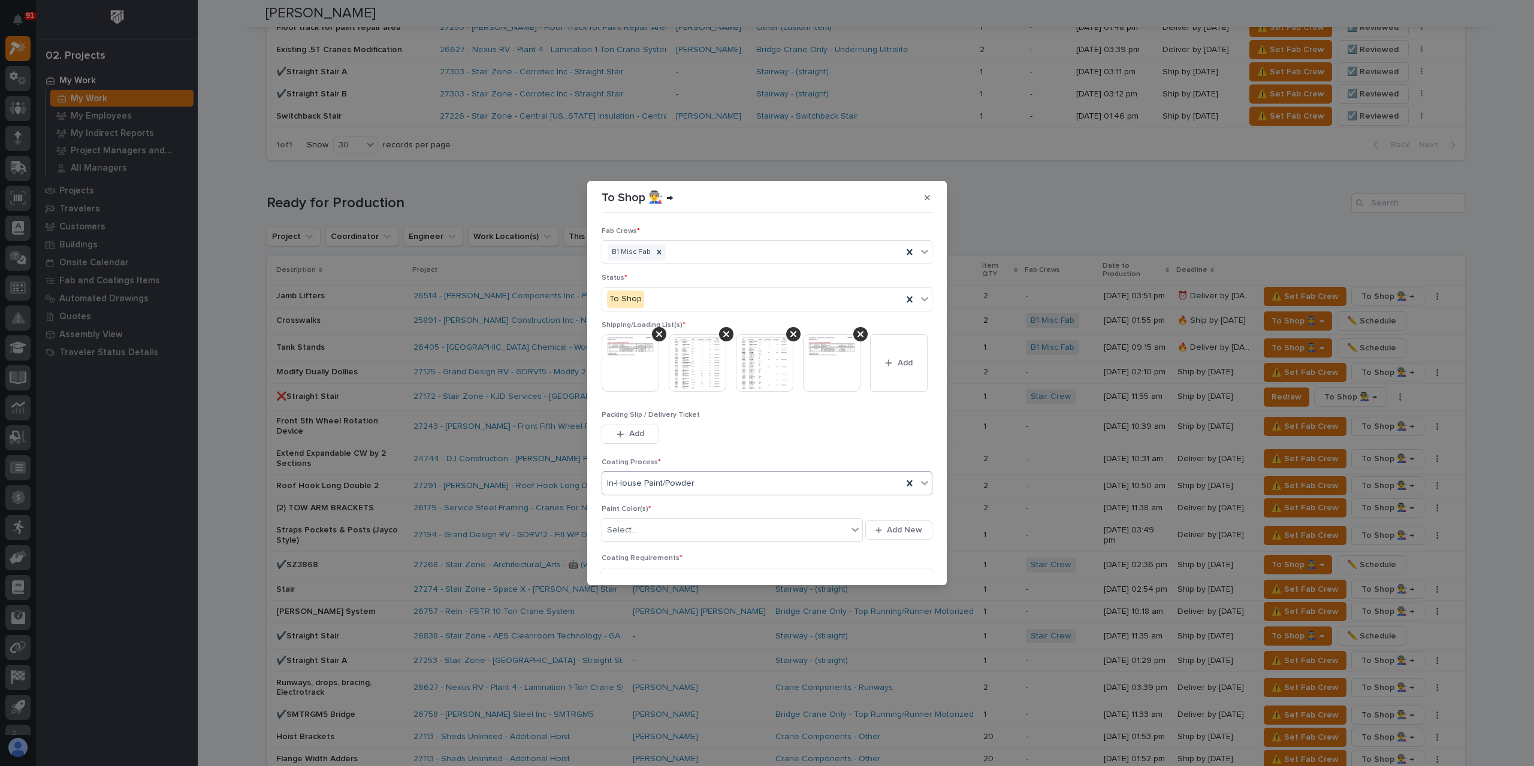
drag, startPoint x: 741, startPoint y: 543, endPoint x: 683, endPoint y: 561, distance: 60.4
click at [741, 494] on div "In-House Paint/Powder" at bounding box center [752, 484] width 300 height 20
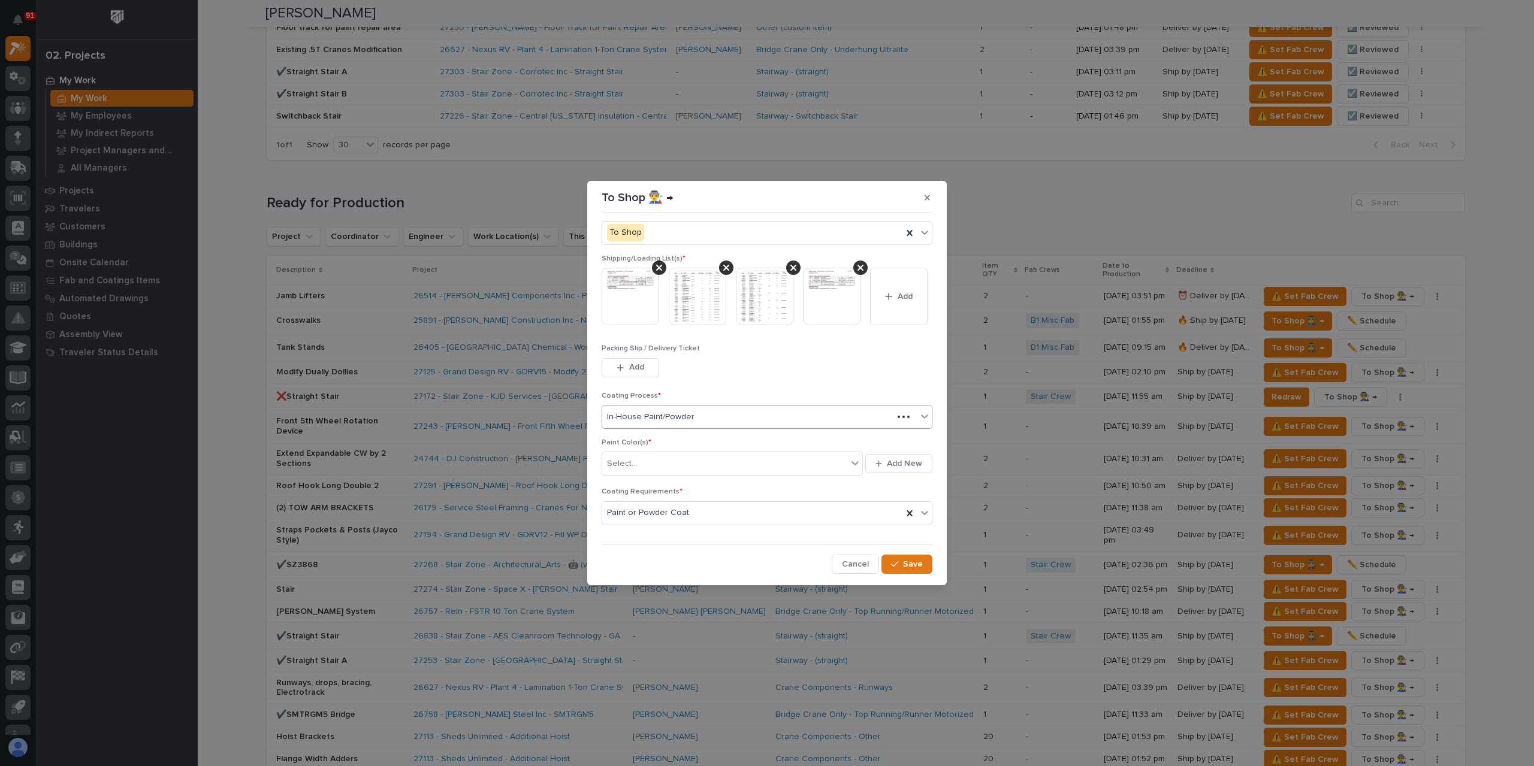
scroll to position [126, 0]
click at [663, 474] on div "Select..." at bounding box center [724, 464] width 245 height 20
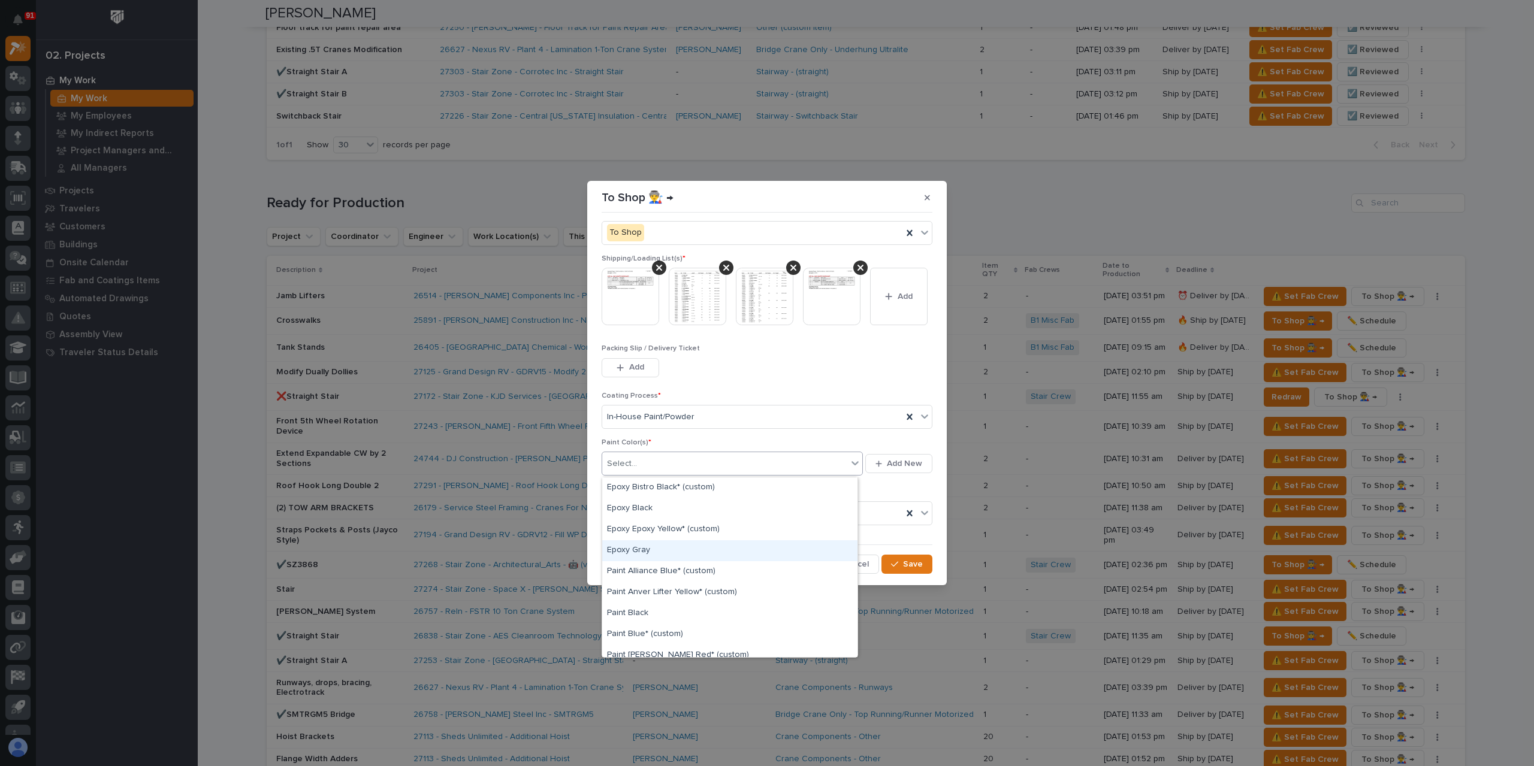
click at [659, 549] on div "Epoxy Gray" at bounding box center [729, 550] width 255 height 21
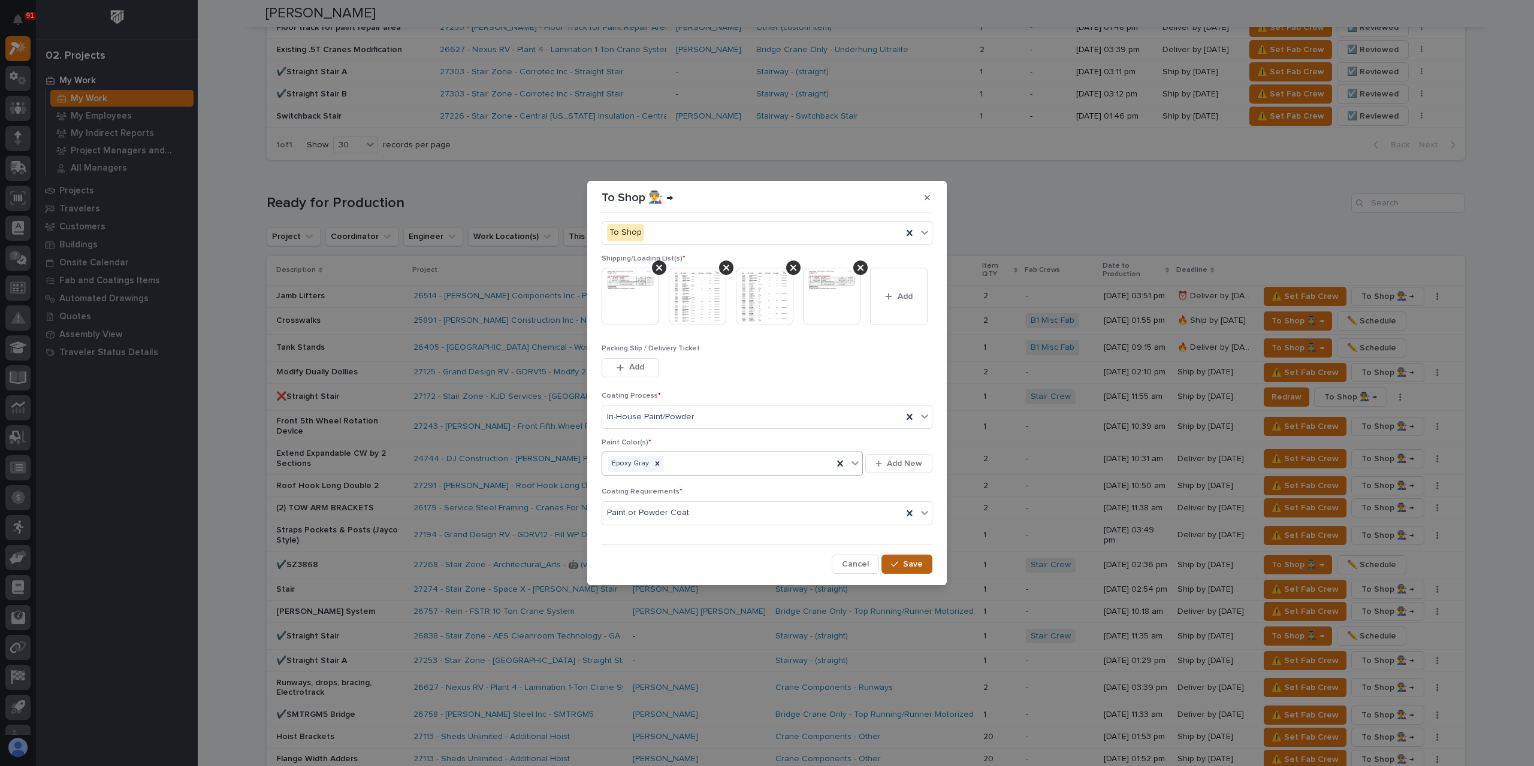
click at [891, 567] on icon "button" at bounding box center [894, 564] width 7 height 8
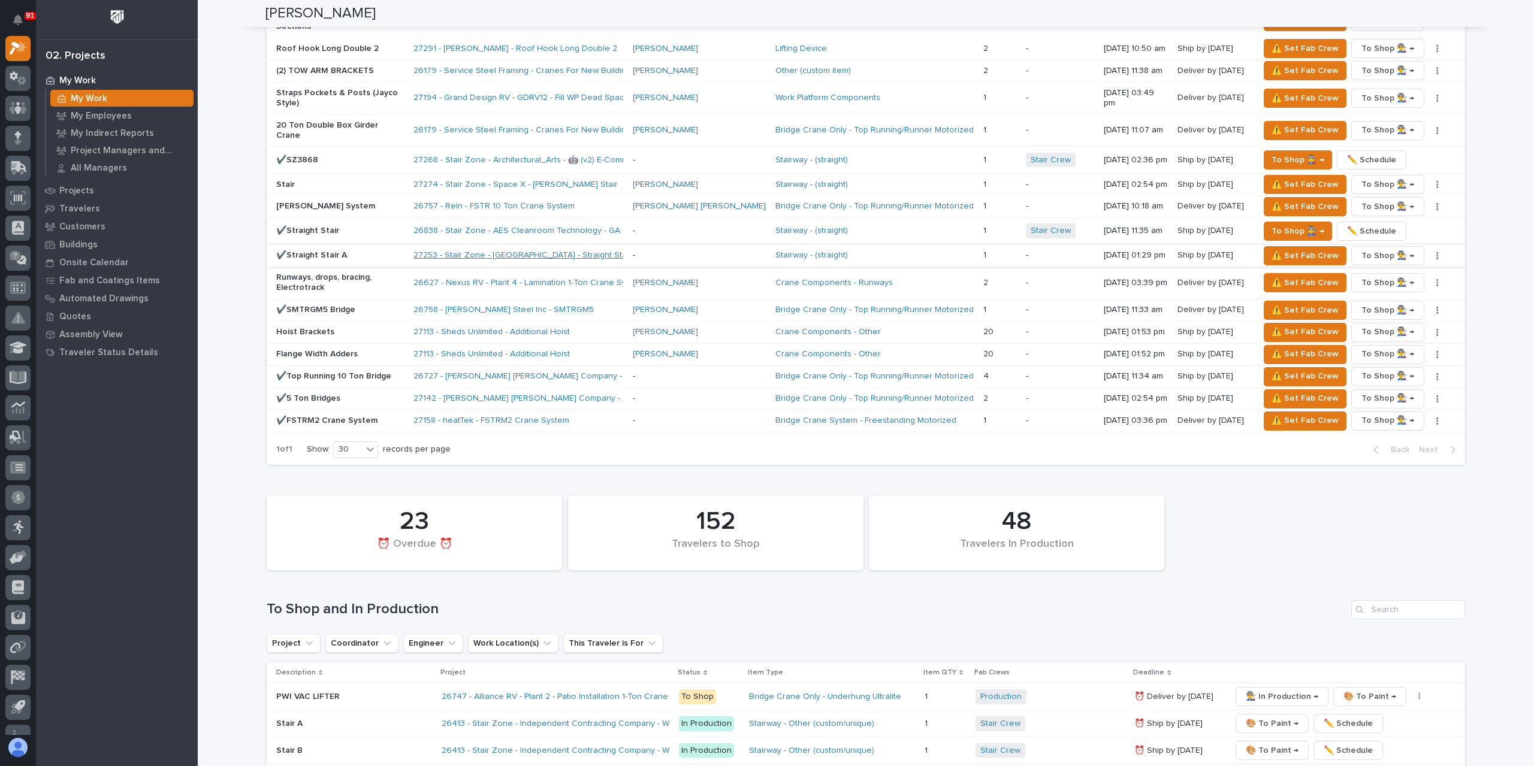
scroll to position [1678, 0]
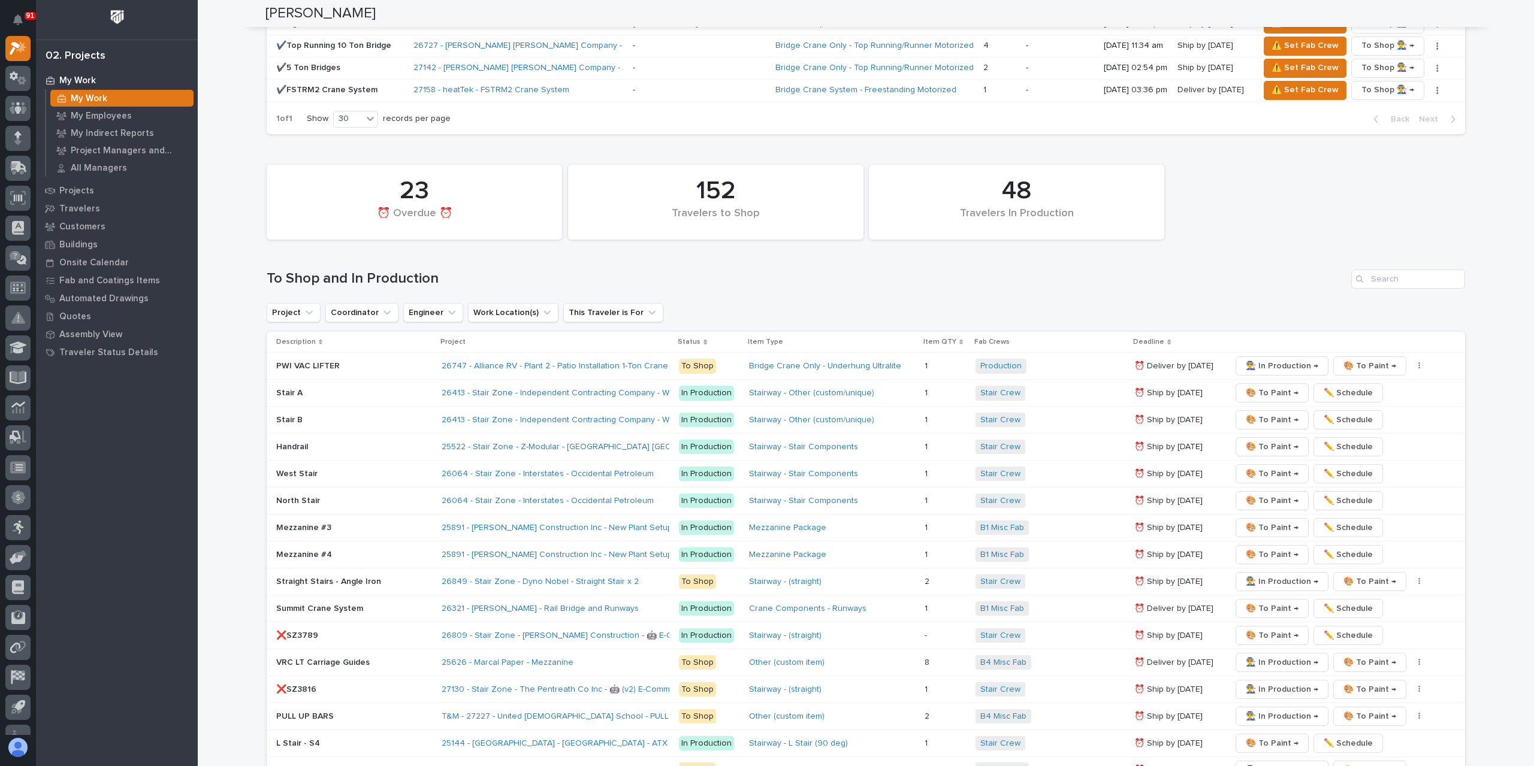
click at [303, 469] on p "West Stair" at bounding box center [354, 474] width 156 height 10
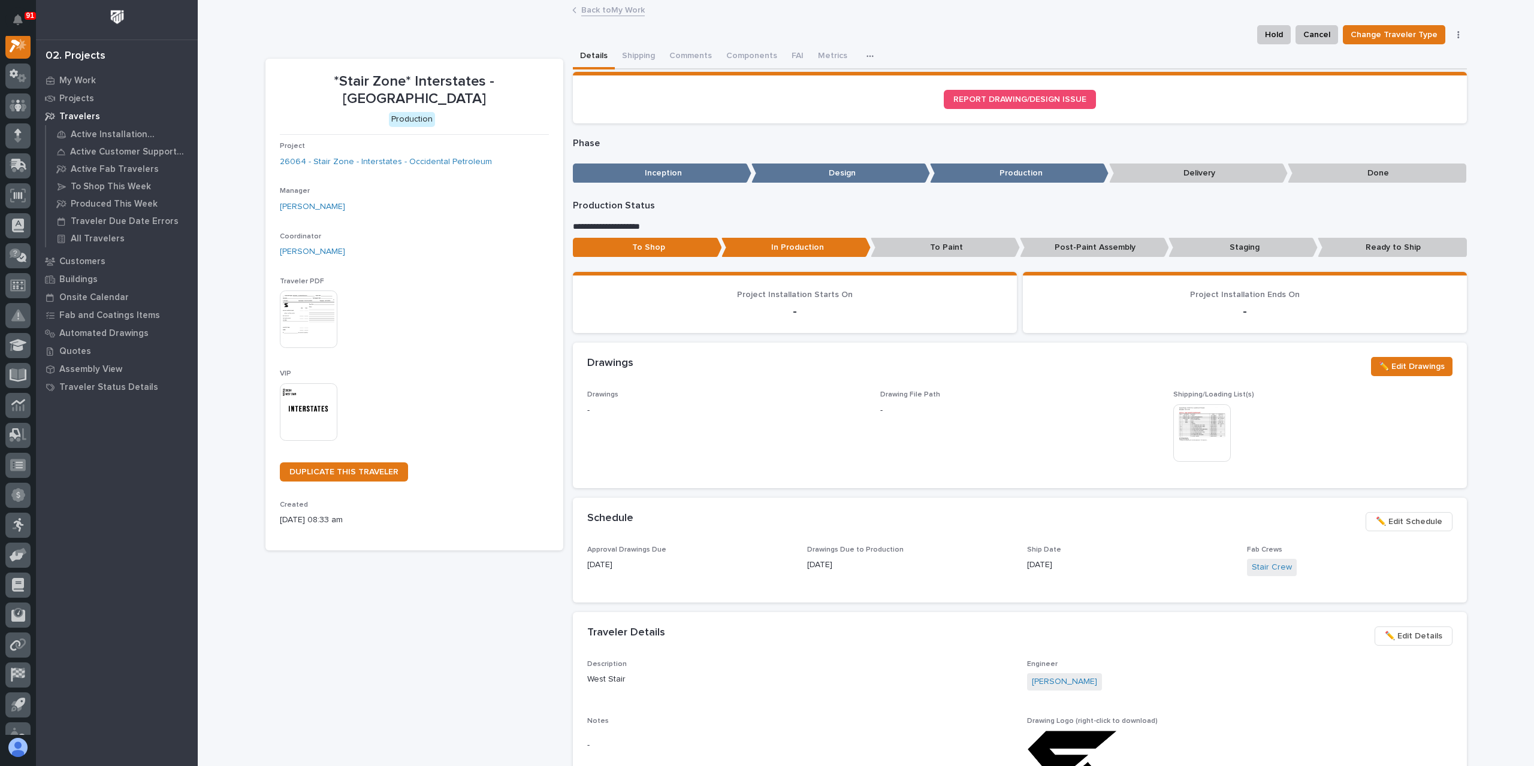
scroll to position [30, 0]
click at [1204, 241] on p "Staging" at bounding box center [1242, 248] width 149 height 20
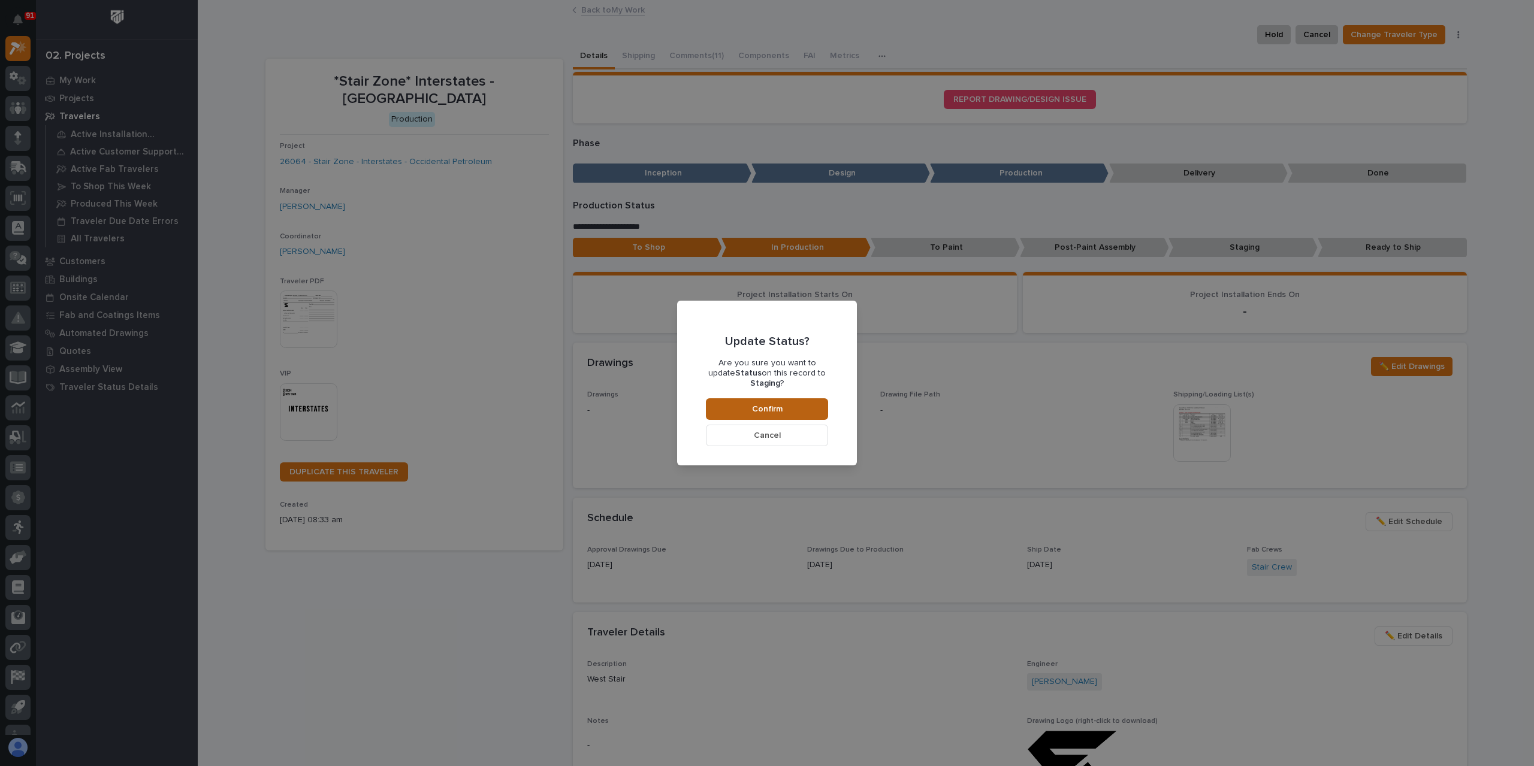
click at [808, 399] on button "Confirm" at bounding box center [767, 409] width 122 height 22
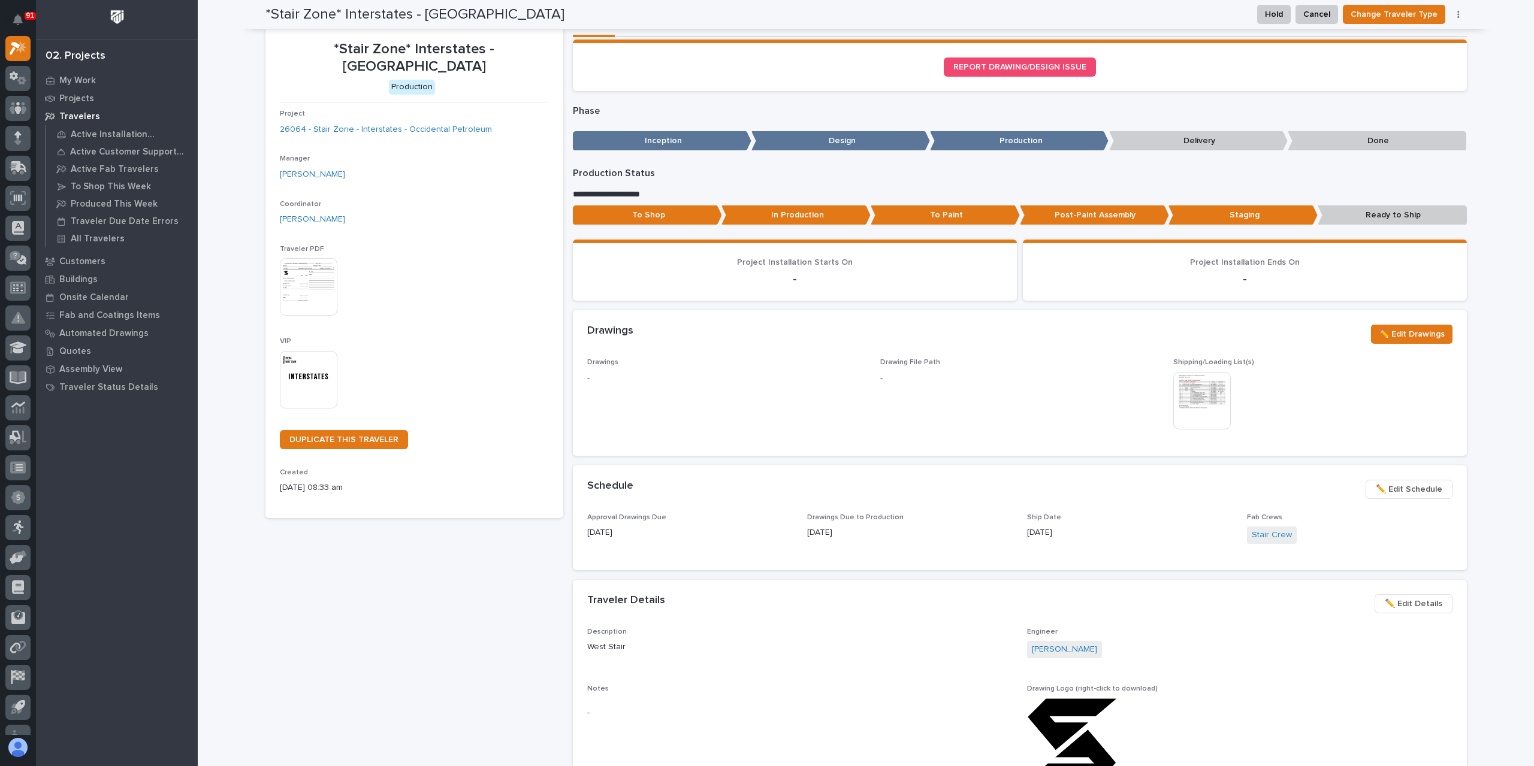
scroll to position [0, 0]
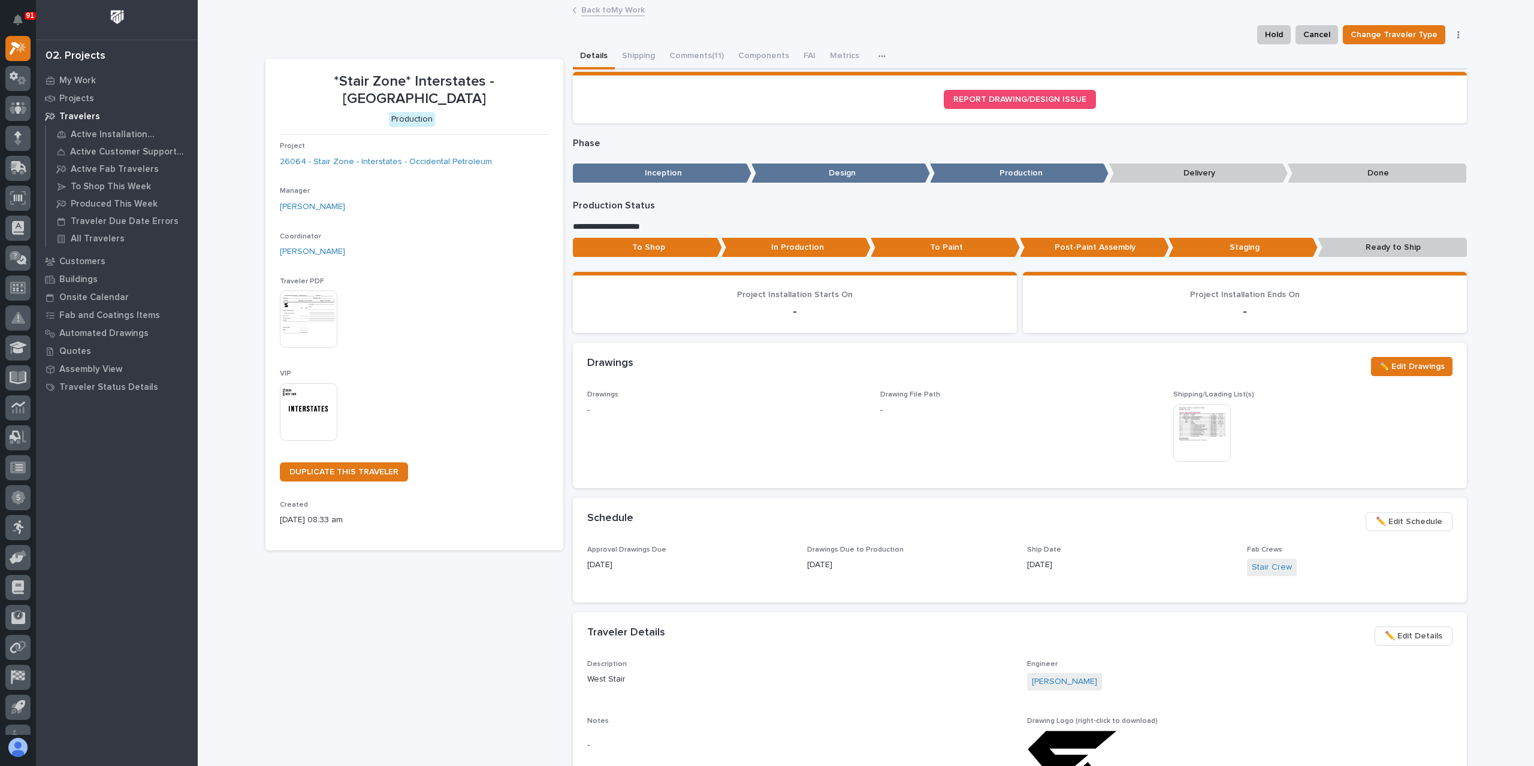
click at [615, 9] on link "Back to My Work" at bounding box center [613, 9] width 64 height 14
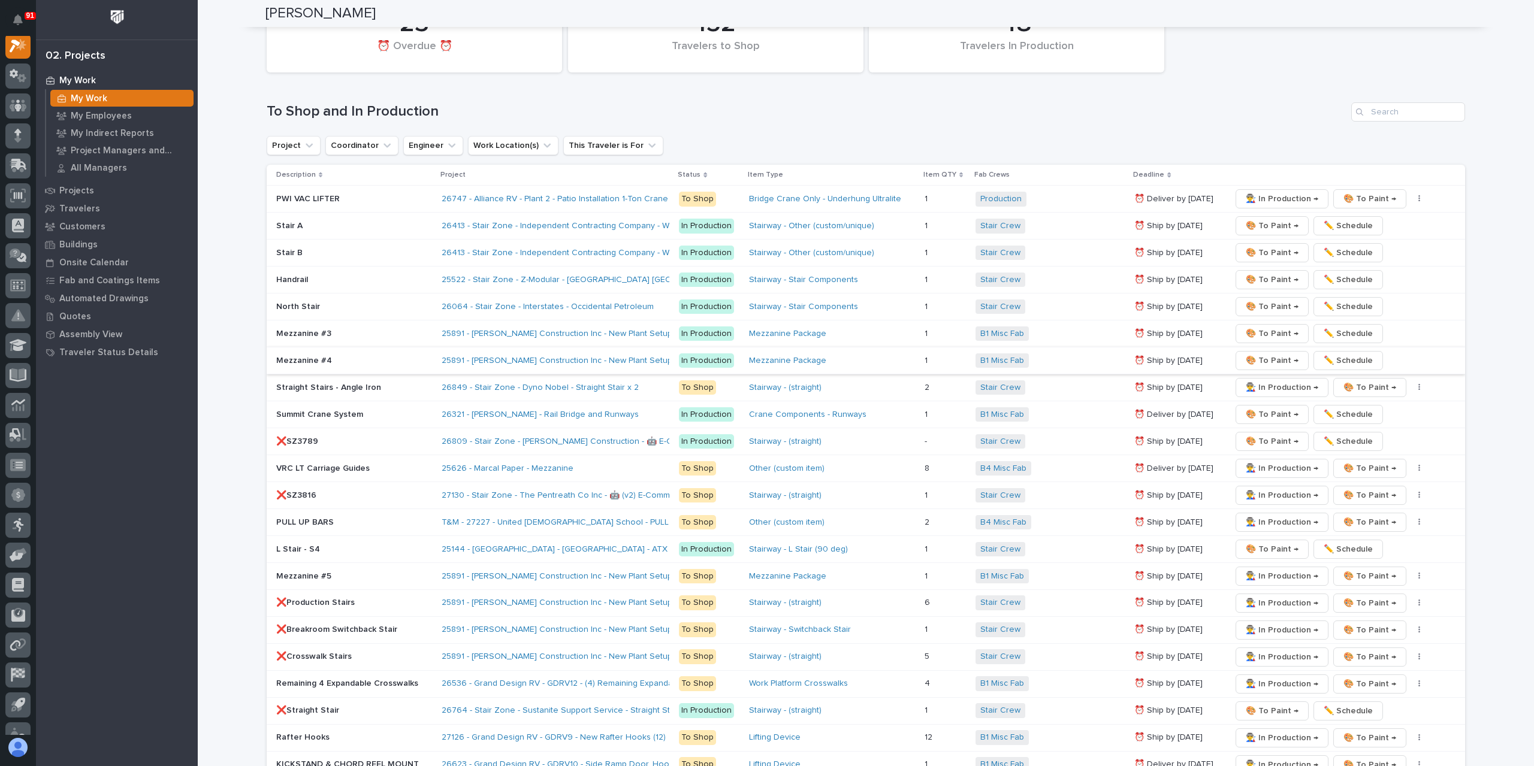
scroll to position [1738, 0]
